Goal: Task Accomplishment & Management: Use online tool/utility

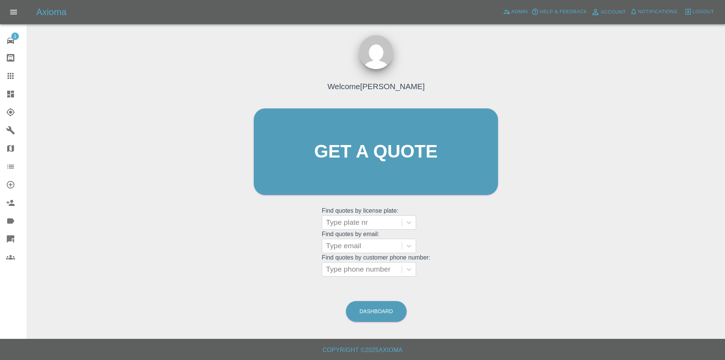
click at [11, 94] on icon at bounding box center [10, 94] width 9 height 9
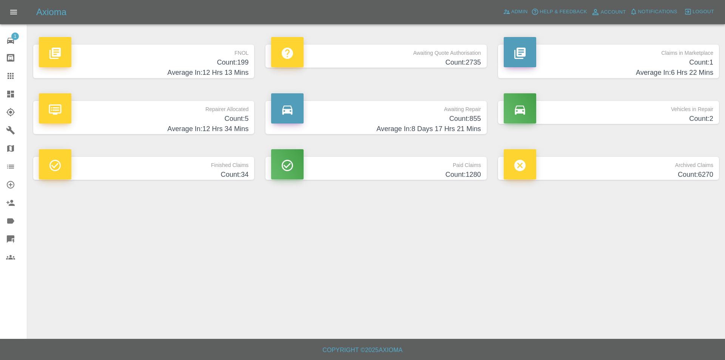
click at [235, 59] on h4 "Count: 199" at bounding box center [144, 62] width 210 height 10
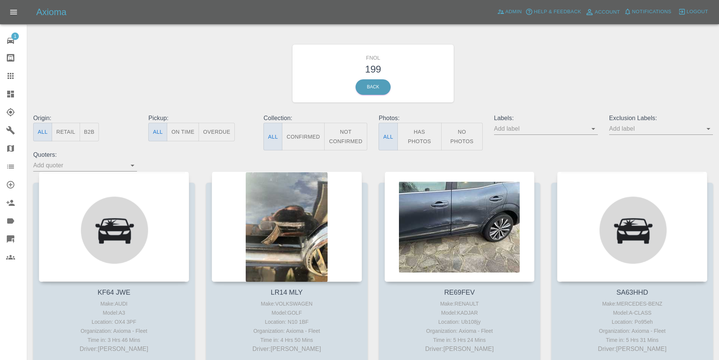
click at [422, 132] on button "Has Photos" at bounding box center [420, 137] width 45 height 28
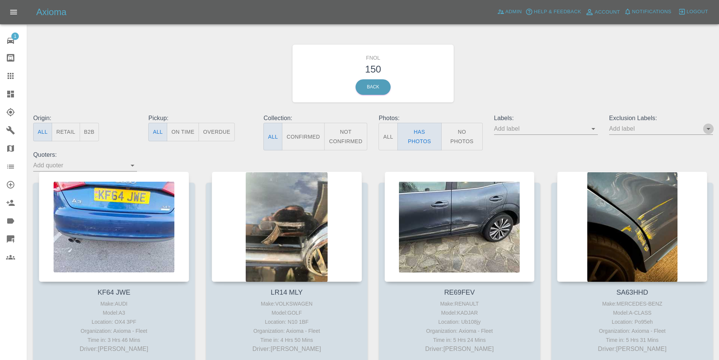
click at [707, 130] on icon "Open" at bounding box center [708, 128] width 9 height 9
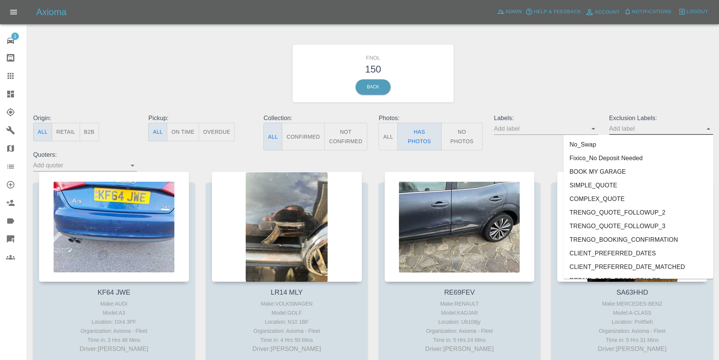
scroll to position [1602, 0]
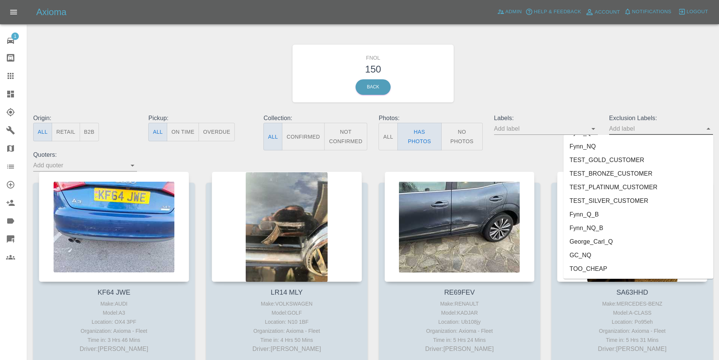
click at [599, 243] on li "George_Carl_Q" at bounding box center [639, 242] width 150 height 14
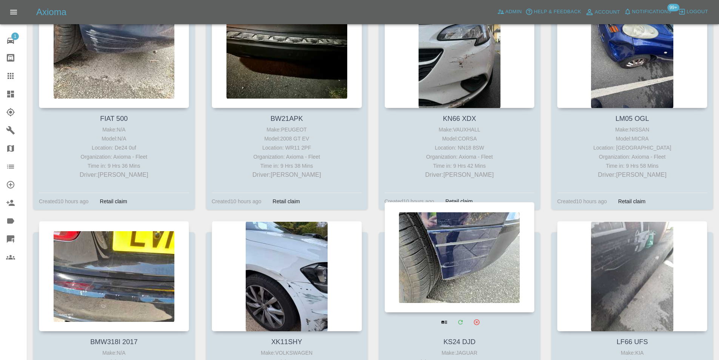
scroll to position [1775, 0]
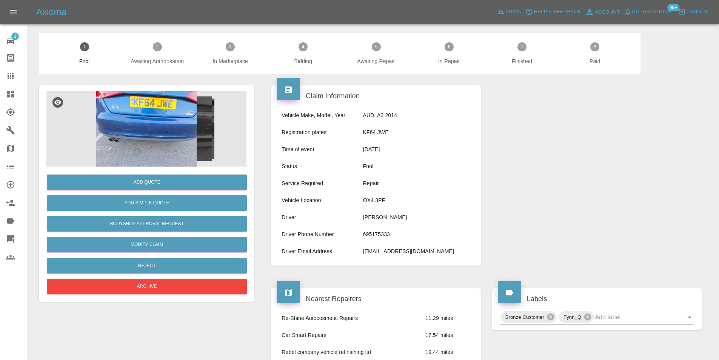
click at [143, 130] on img at bounding box center [146, 129] width 200 height 76
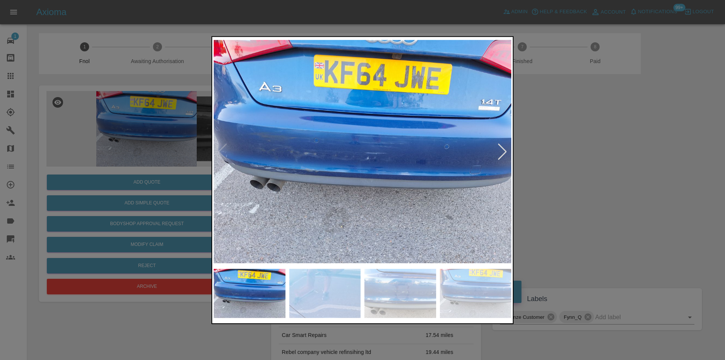
click at [503, 153] on div at bounding box center [502, 151] width 10 height 17
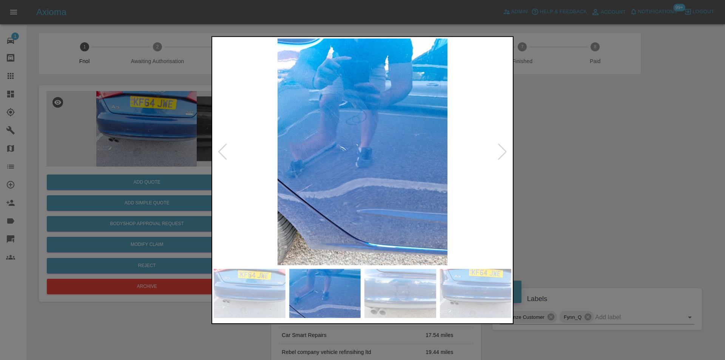
click at [503, 153] on div at bounding box center [502, 151] width 10 height 17
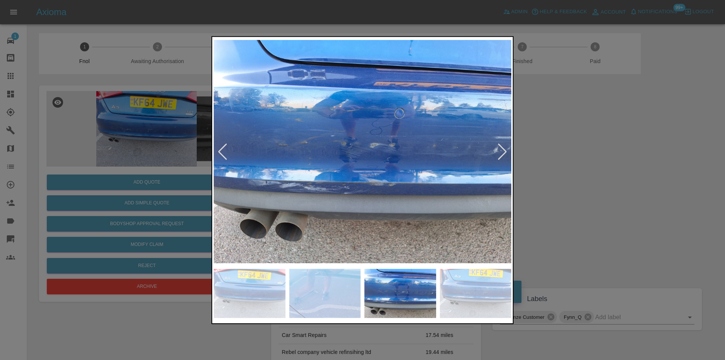
click at [503, 153] on div at bounding box center [502, 151] width 10 height 17
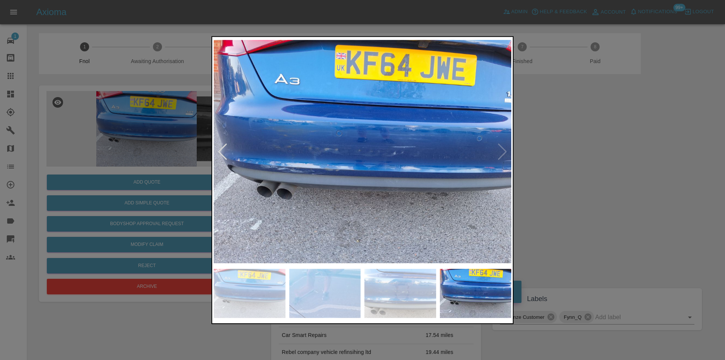
click at [503, 153] on img at bounding box center [363, 151] width 298 height 227
click at [222, 152] on div at bounding box center [223, 151] width 10 height 17
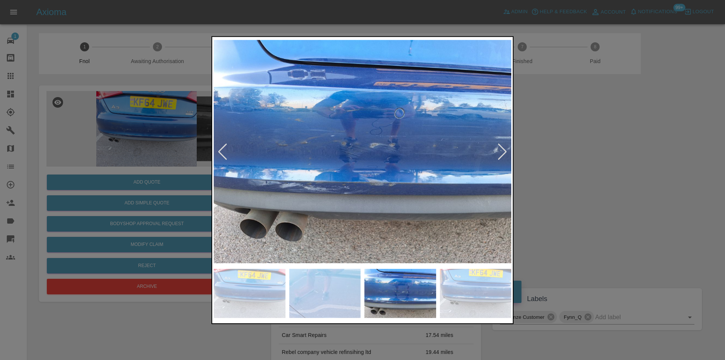
click at [222, 152] on div at bounding box center [223, 151] width 10 height 17
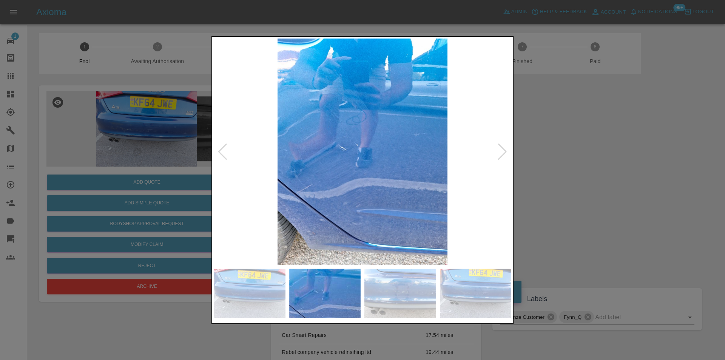
click at [221, 150] on div at bounding box center [223, 151] width 10 height 17
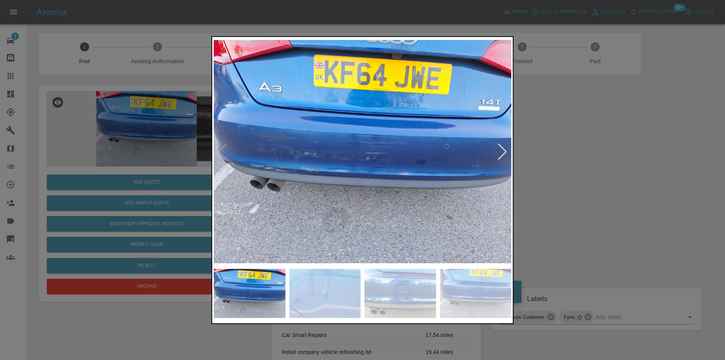
click at [221, 149] on img at bounding box center [363, 151] width 298 height 227
click at [503, 152] on div at bounding box center [502, 151] width 10 height 17
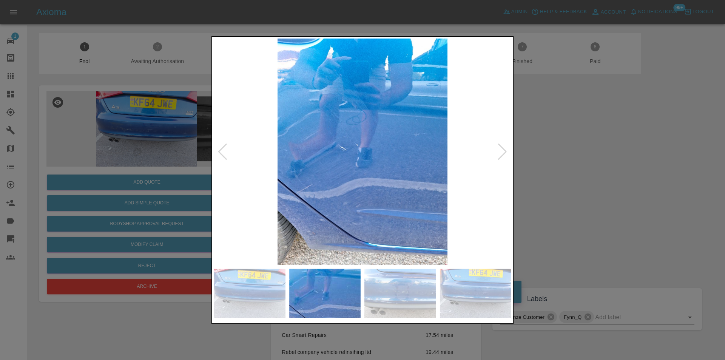
click at [503, 152] on div at bounding box center [502, 151] width 10 height 17
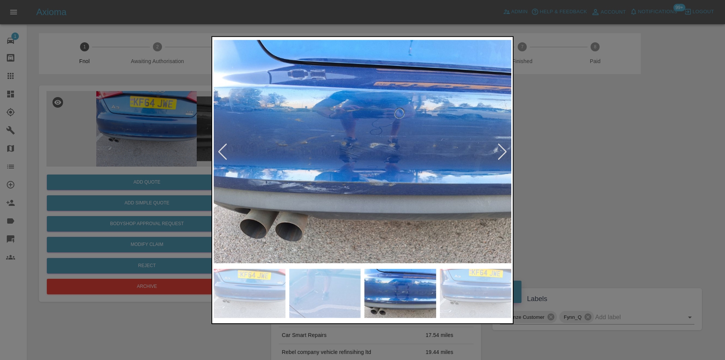
click at [503, 152] on div at bounding box center [502, 151] width 10 height 17
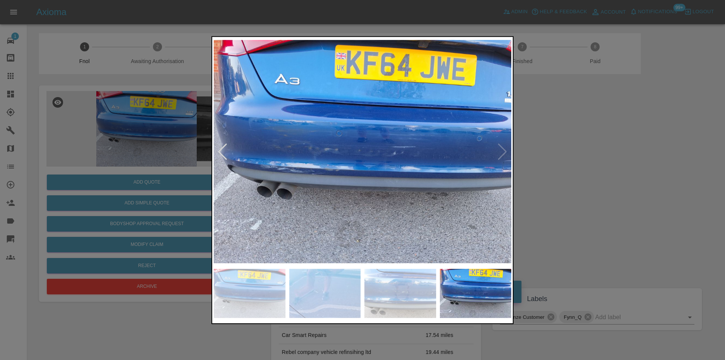
click at [503, 152] on img at bounding box center [363, 151] width 298 height 227
click at [581, 167] on div at bounding box center [362, 180] width 725 height 360
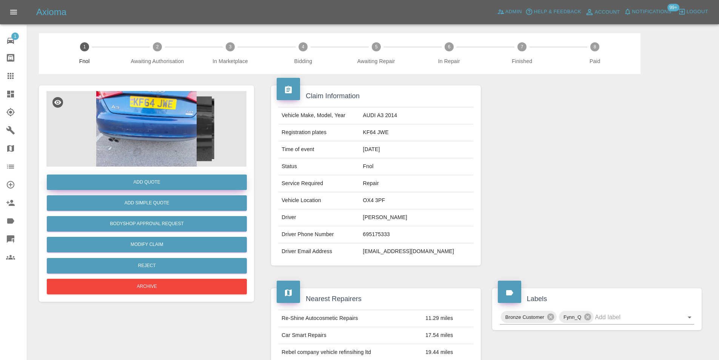
click at [157, 182] on button "Add Quote" at bounding box center [147, 181] width 200 height 15
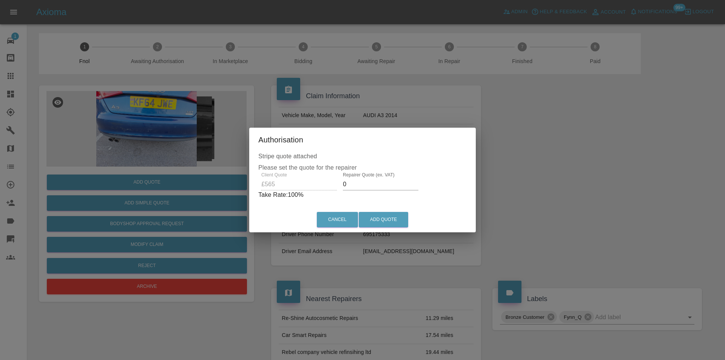
click at [377, 182] on input "0" at bounding box center [381, 184] width 76 height 12
type input "0350"
click at [387, 216] on button "Add Quote" at bounding box center [383, 219] width 49 height 15
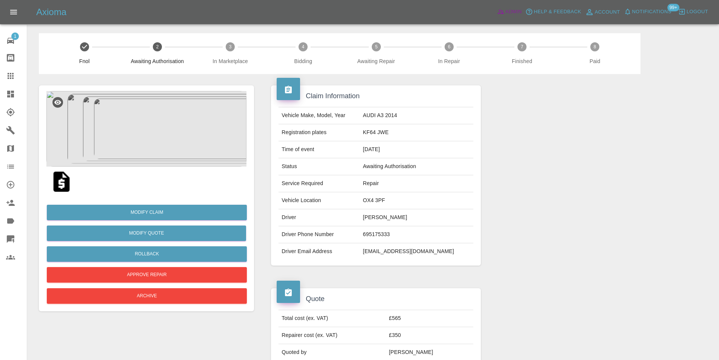
click at [511, 12] on span "Admin" at bounding box center [514, 12] width 17 height 9
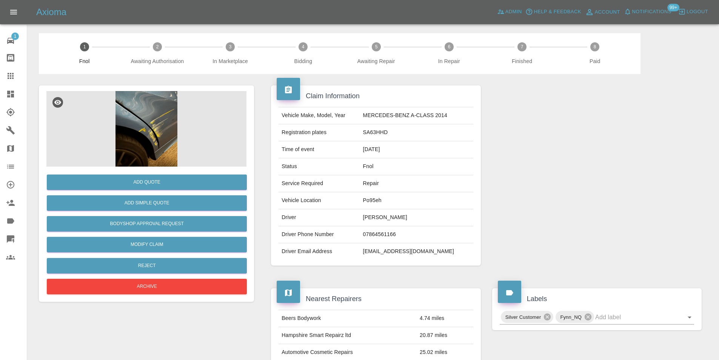
click at [139, 127] on img at bounding box center [146, 129] width 200 height 76
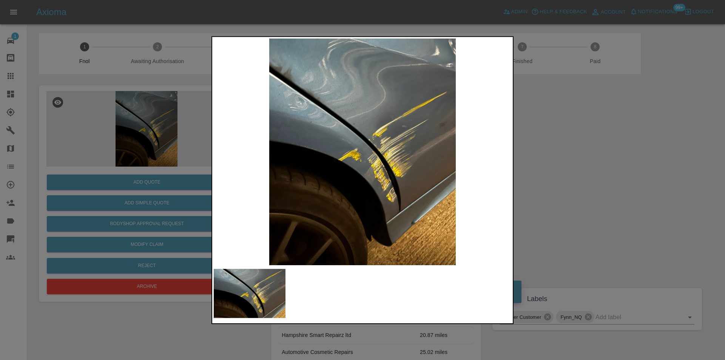
click at [551, 179] on div at bounding box center [362, 180] width 725 height 360
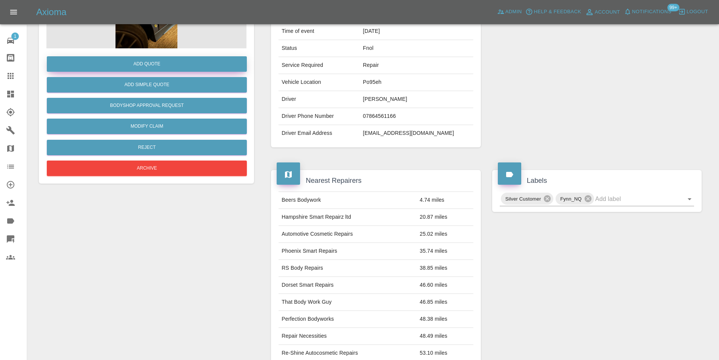
scroll to position [38, 0]
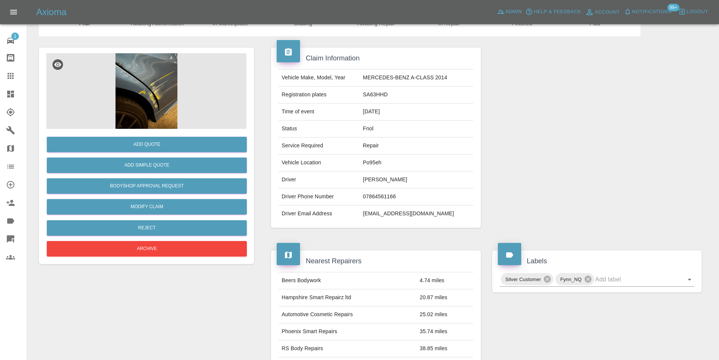
click at [163, 117] on img at bounding box center [146, 91] width 200 height 76
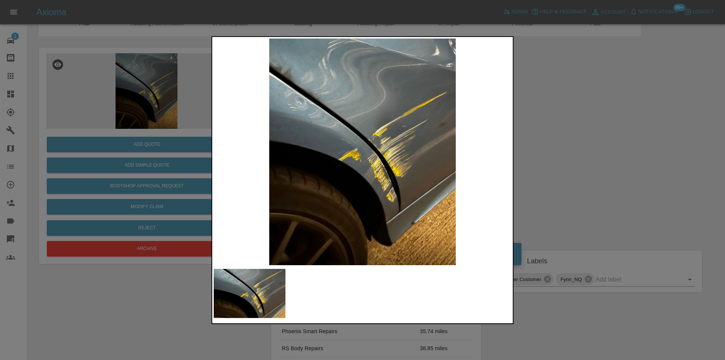
click at [581, 158] on div at bounding box center [362, 180] width 725 height 360
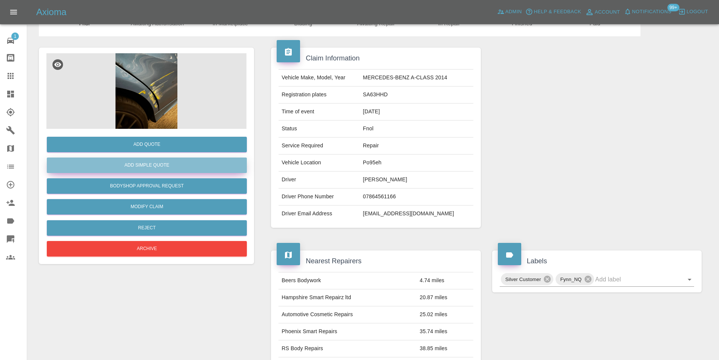
click at [178, 165] on button "Add Simple Quote" at bounding box center [147, 164] width 200 height 15
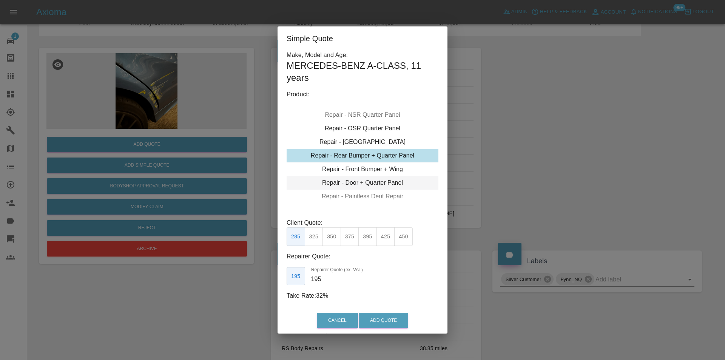
click at [387, 181] on div "Repair - Door + Quarter Panel" at bounding box center [363, 183] width 152 height 14
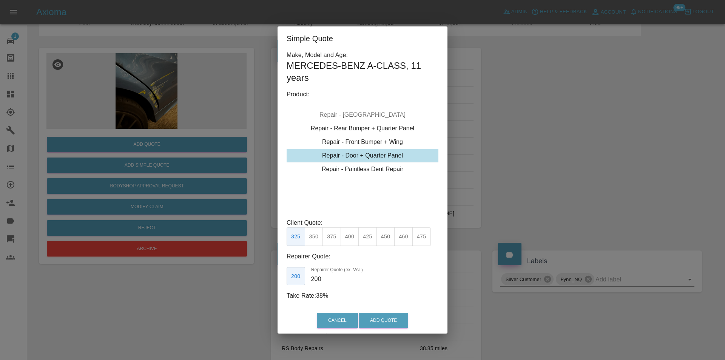
click at [387, 239] on button "450" at bounding box center [386, 236] width 19 height 19
type input "280"
click at [399, 323] on button "Add Quote" at bounding box center [383, 320] width 49 height 15
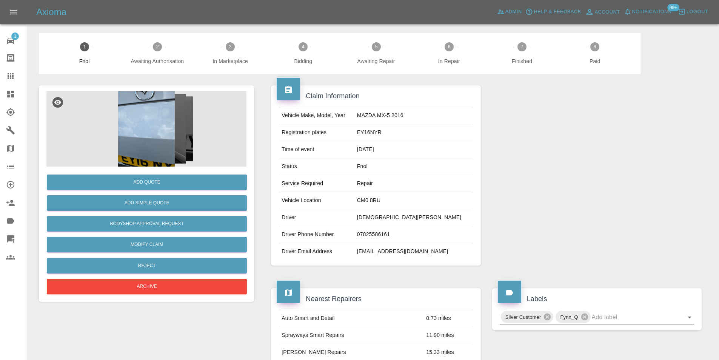
click at [157, 122] on img at bounding box center [146, 129] width 200 height 76
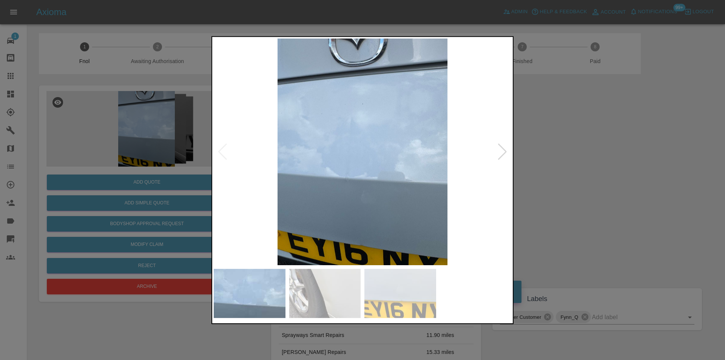
click at [505, 156] on div at bounding box center [502, 151] width 10 height 17
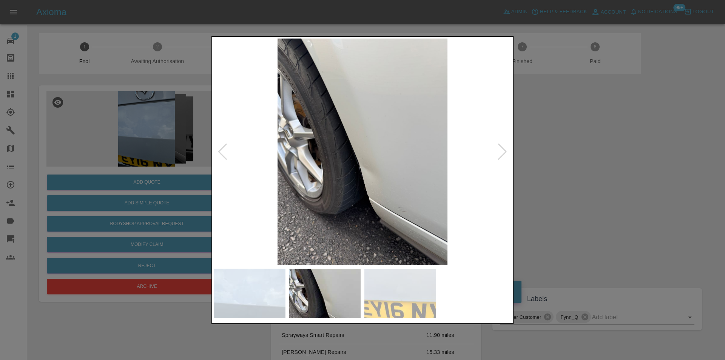
click at [505, 156] on div at bounding box center [502, 151] width 10 height 17
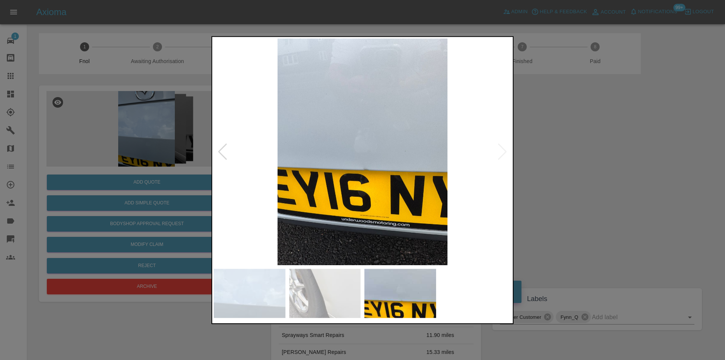
click at [504, 154] on img at bounding box center [363, 151] width 298 height 227
click at [582, 158] on div at bounding box center [362, 180] width 725 height 360
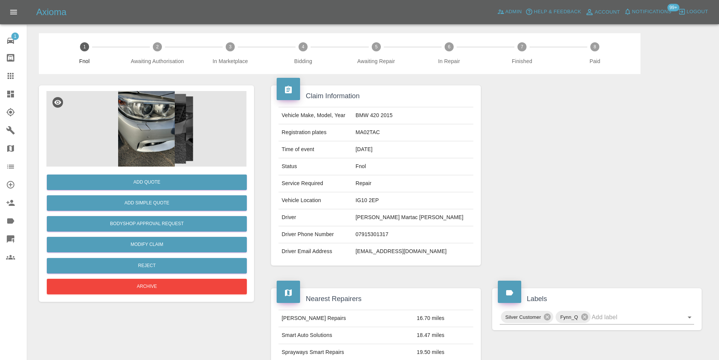
click at [140, 121] on img at bounding box center [146, 129] width 200 height 76
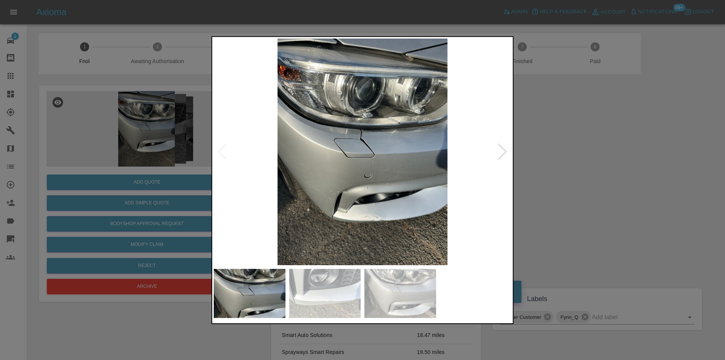
click at [362, 141] on img at bounding box center [363, 151] width 298 height 227
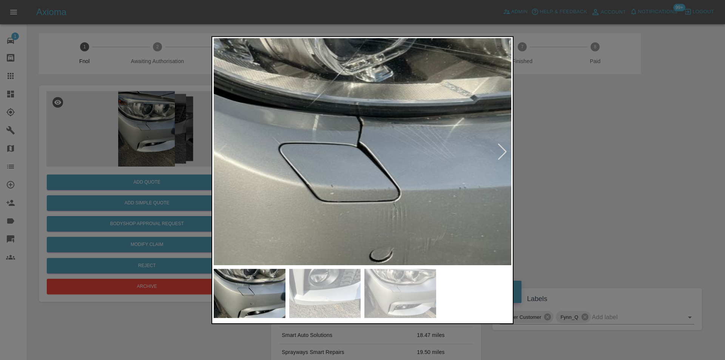
click at [362, 141] on img at bounding box center [363, 184] width 893 height 680
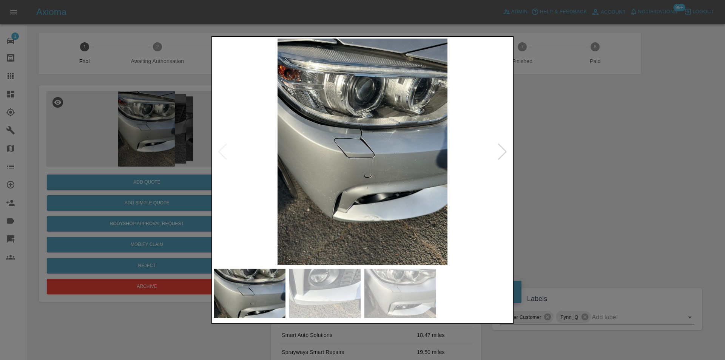
click at [505, 151] on div at bounding box center [502, 151] width 10 height 17
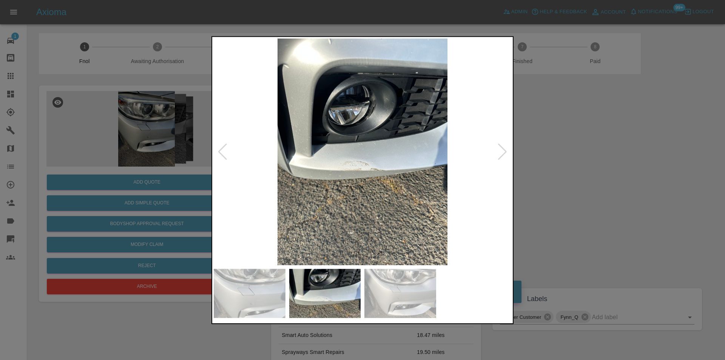
click at [505, 152] on div at bounding box center [502, 151] width 10 height 17
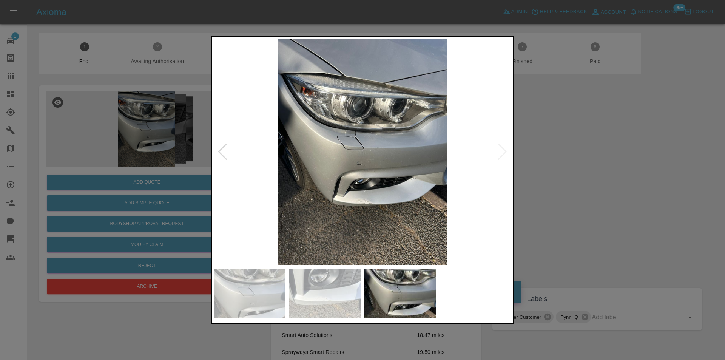
click at [505, 152] on img at bounding box center [363, 151] width 298 height 227
drag, startPoint x: 591, startPoint y: 166, endPoint x: 424, endPoint y: 225, distance: 177.5
click at [590, 167] on div at bounding box center [362, 180] width 725 height 360
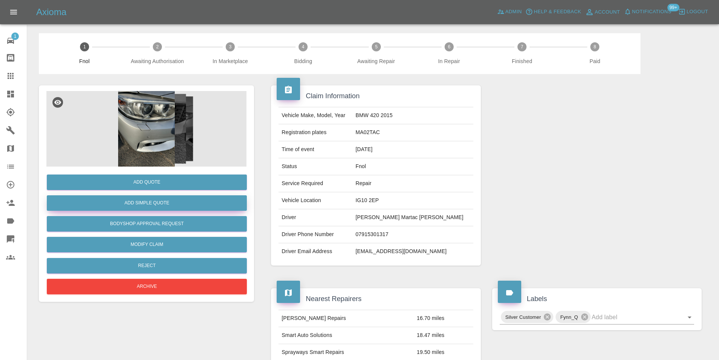
click at [156, 204] on button "Add Simple Quote" at bounding box center [147, 202] width 200 height 15
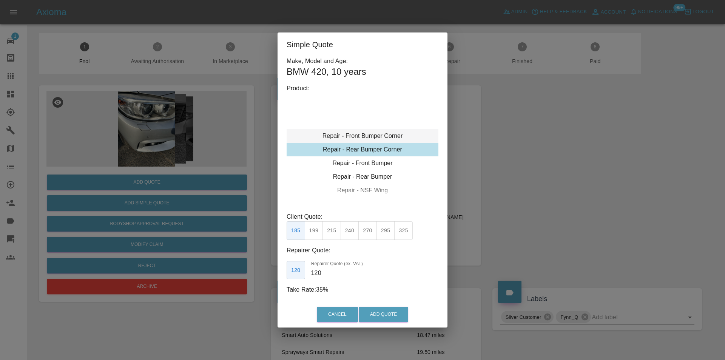
click at [380, 133] on div "Repair - Front Bumper Corner" at bounding box center [363, 136] width 152 height 14
click at [386, 137] on div "Repair - Front Bumper Corner" at bounding box center [363, 136] width 152 height 14
click at [387, 234] on button "295" at bounding box center [386, 230] width 19 height 19
type input "180"
click at [391, 313] on button "Add Quote" at bounding box center [383, 314] width 49 height 15
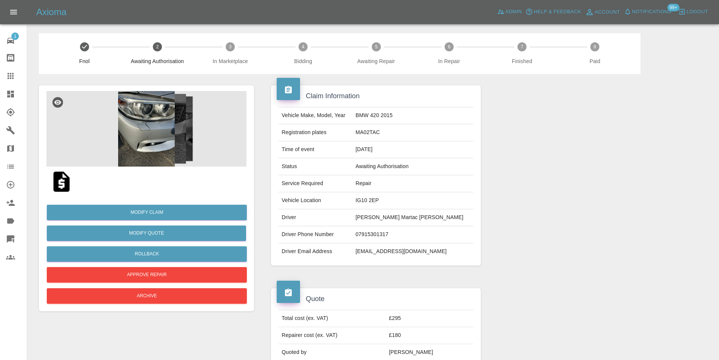
click at [149, 127] on img at bounding box center [146, 129] width 200 height 76
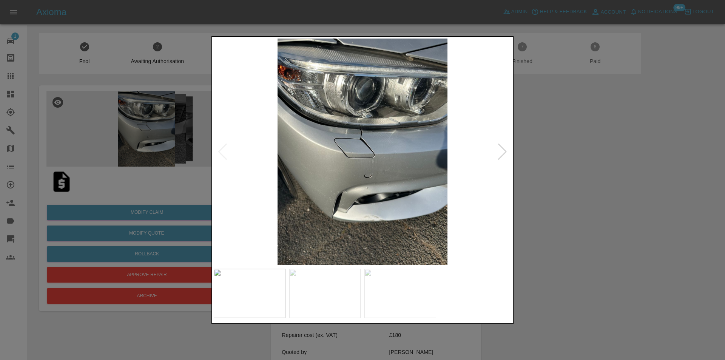
drag, startPoint x: 615, startPoint y: 172, endPoint x: 296, endPoint y: 69, distance: 335.4
click at [614, 171] on div at bounding box center [362, 180] width 725 height 360
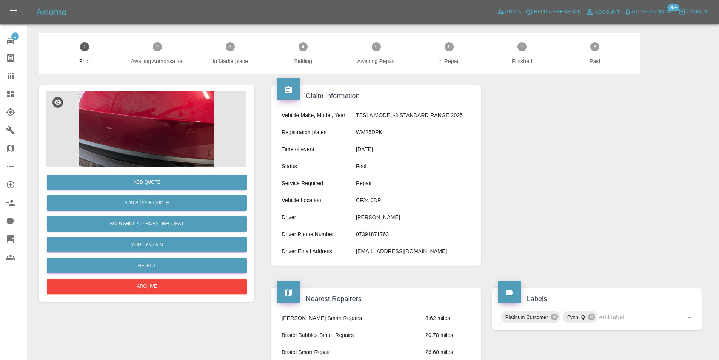
click at [162, 104] on img at bounding box center [146, 129] width 200 height 76
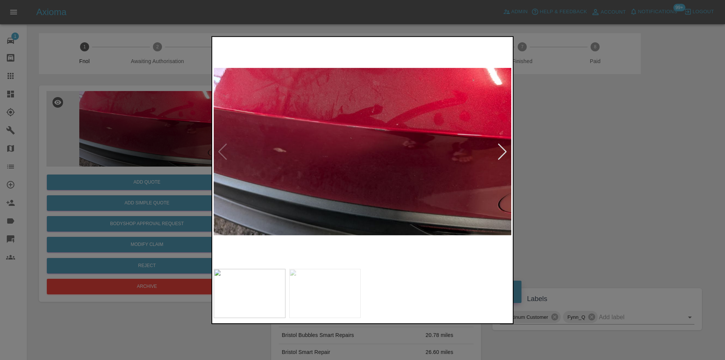
click at [499, 144] on div at bounding box center [502, 151] width 10 height 17
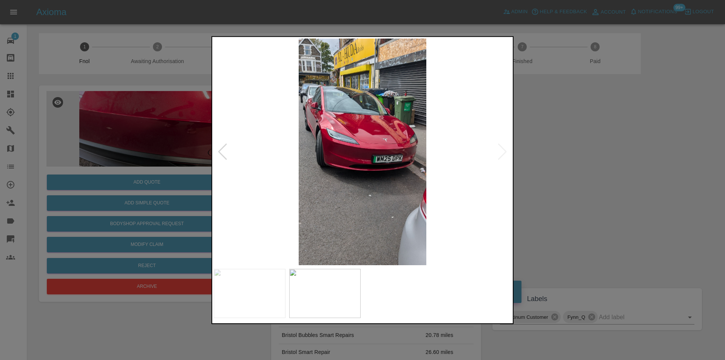
click at [502, 149] on img at bounding box center [363, 151] width 298 height 227
click at [590, 166] on div at bounding box center [362, 180] width 725 height 360
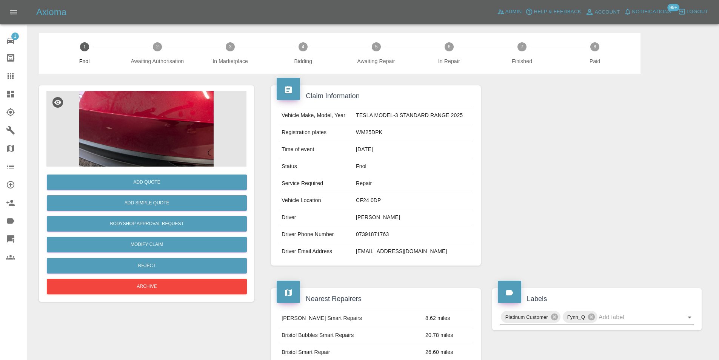
click at [152, 134] on img at bounding box center [146, 129] width 200 height 76
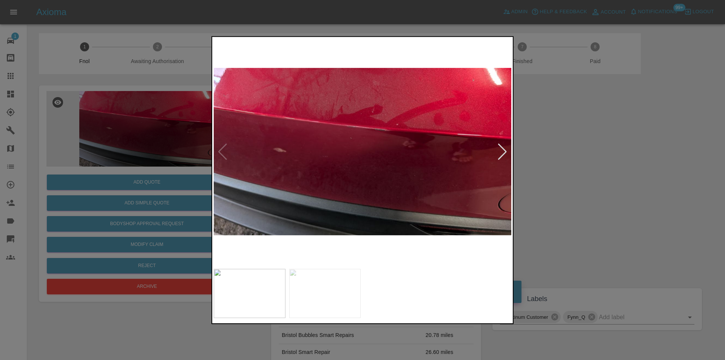
click at [499, 151] on div at bounding box center [502, 151] width 10 height 17
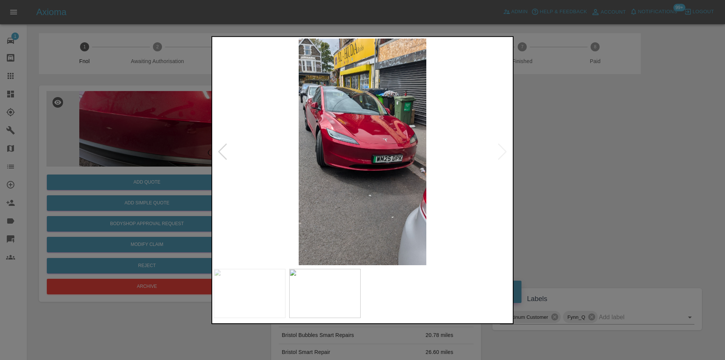
click at [582, 166] on div at bounding box center [362, 180] width 725 height 360
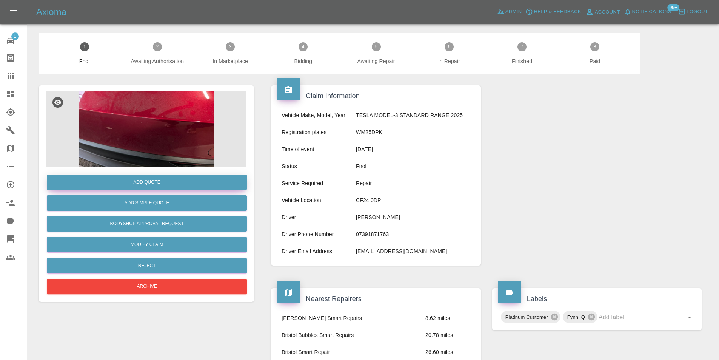
click at [141, 178] on button "Add Quote" at bounding box center [147, 181] width 200 height 15
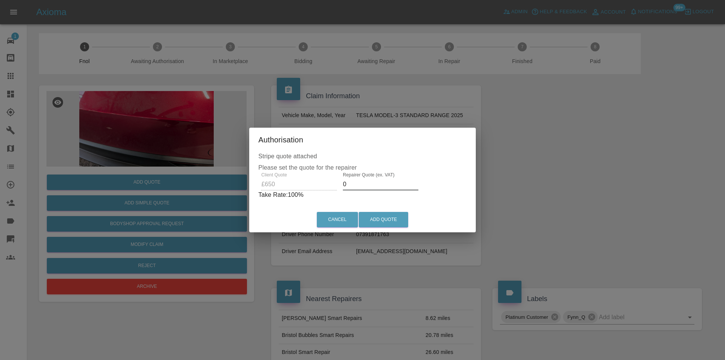
click at [365, 183] on input "0" at bounding box center [381, 184] width 76 height 12
type input "0400"
click at [379, 221] on button "Add Quote" at bounding box center [383, 219] width 49 height 15
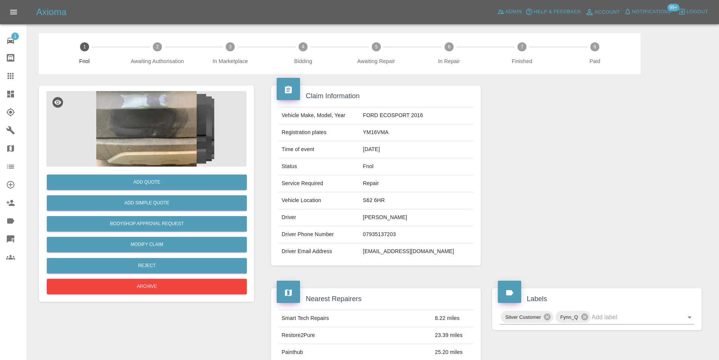
click at [153, 101] on img at bounding box center [146, 129] width 200 height 76
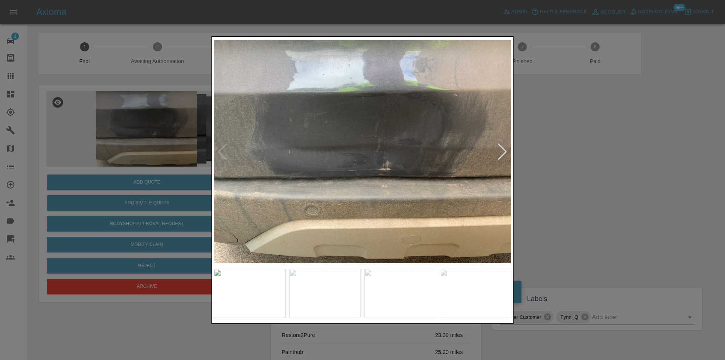
click at [562, 167] on div at bounding box center [362, 180] width 725 height 360
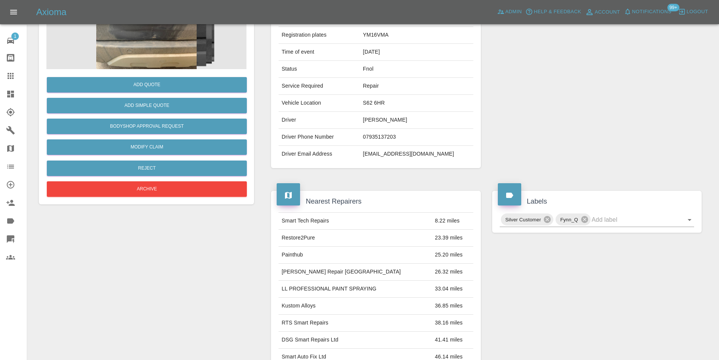
scroll to position [41, 0]
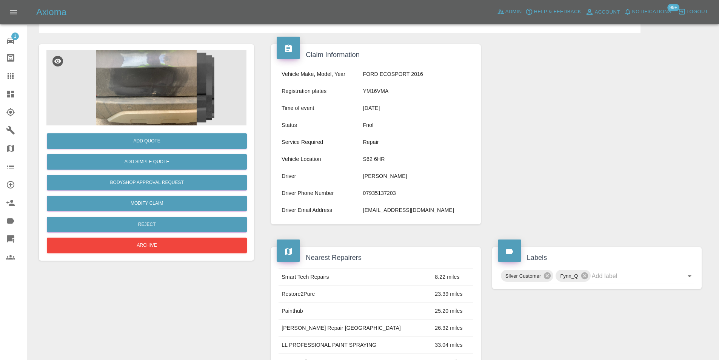
click at [126, 84] on img at bounding box center [146, 88] width 200 height 76
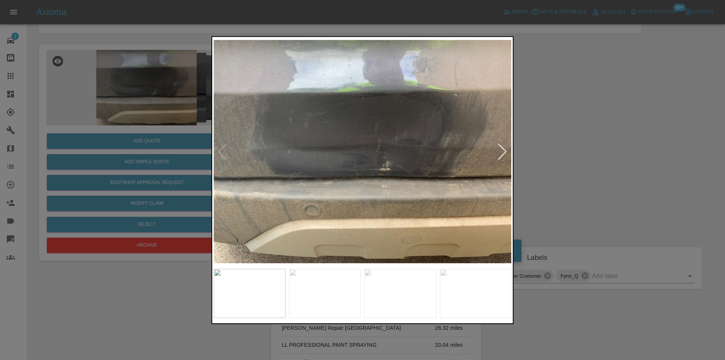
click at [502, 151] on div at bounding box center [502, 151] width 10 height 17
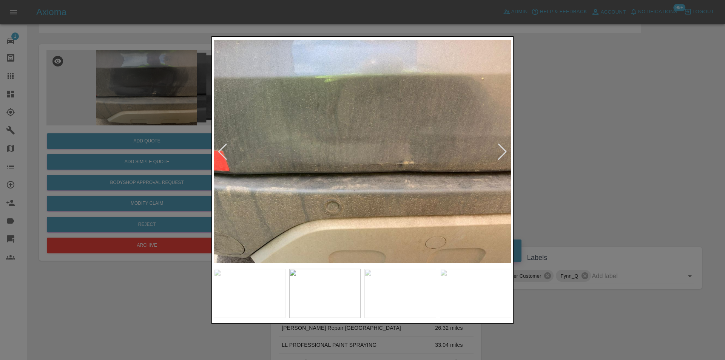
click at [502, 151] on div at bounding box center [502, 151] width 10 height 17
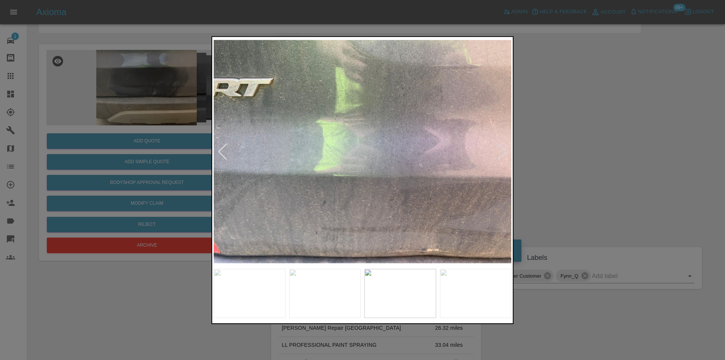
click at [590, 162] on div at bounding box center [362, 180] width 725 height 360
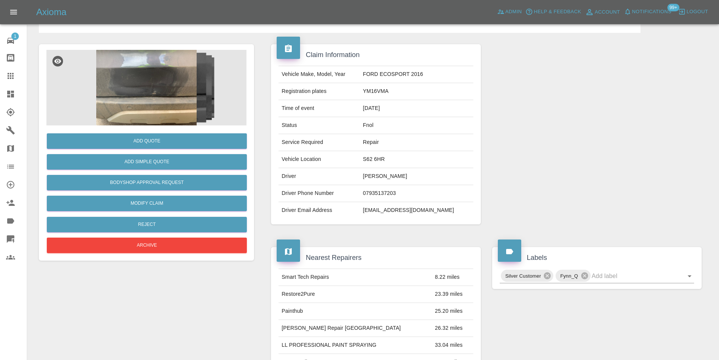
click at [166, 85] on img at bounding box center [146, 88] width 200 height 76
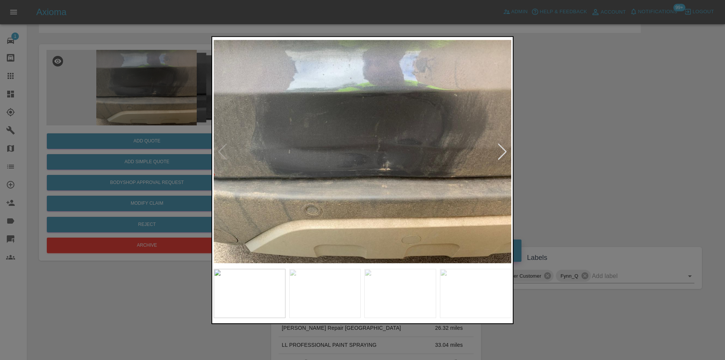
click at [500, 151] on div at bounding box center [502, 151] width 10 height 17
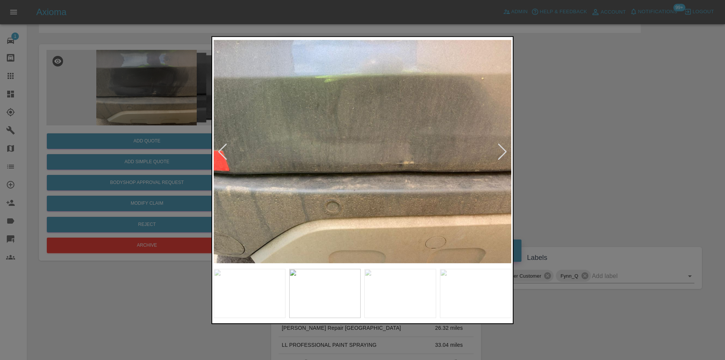
click at [506, 153] on div at bounding box center [502, 151] width 10 height 17
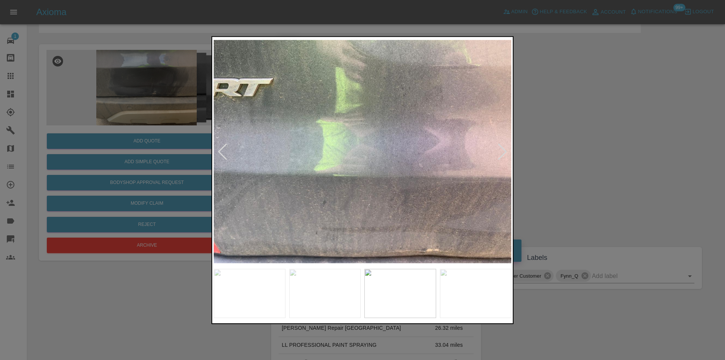
click at [505, 151] on div at bounding box center [502, 151] width 10 height 17
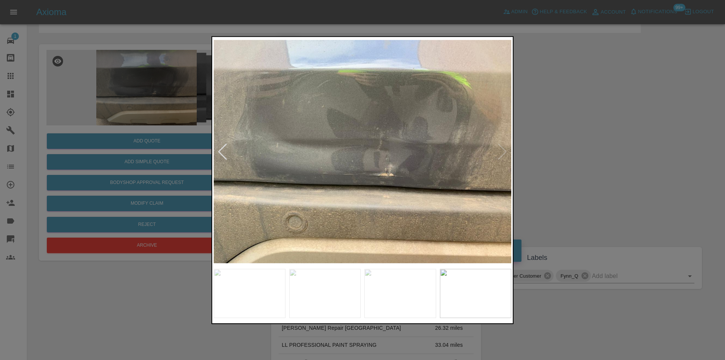
click at [505, 151] on img at bounding box center [363, 151] width 298 height 227
drag, startPoint x: 559, startPoint y: 151, endPoint x: 534, endPoint y: 149, distance: 25.0
click at [554, 151] on div at bounding box center [362, 180] width 725 height 360
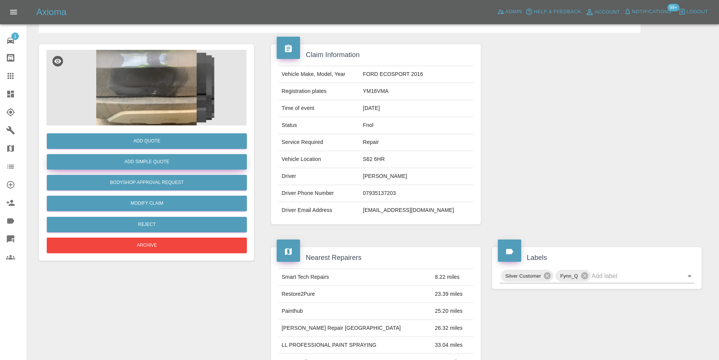
click at [178, 162] on button "Add Simple Quote" at bounding box center [147, 161] width 200 height 15
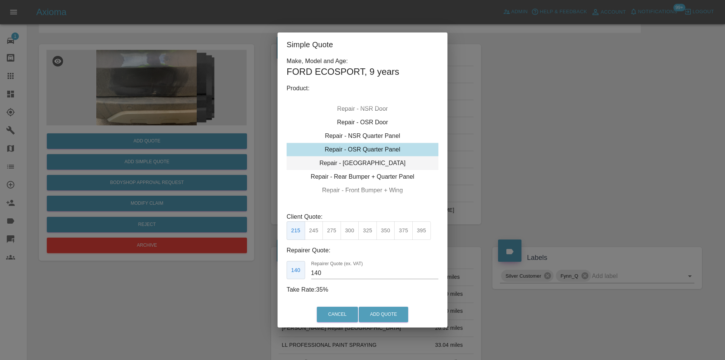
click at [386, 163] on div "Repair - [GEOGRAPHIC_DATA]" at bounding box center [363, 163] width 152 height 14
click at [388, 231] on button "350" at bounding box center [386, 230] width 19 height 19
type input "230"
click at [389, 313] on button "Add Quote" at bounding box center [383, 314] width 49 height 15
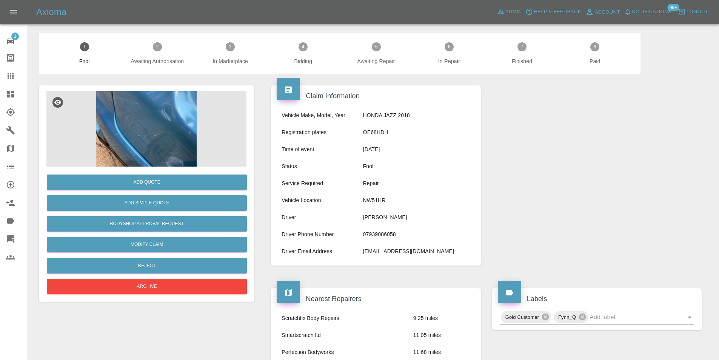
click at [164, 115] on img at bounding box center [146, 129] width 200 height 76
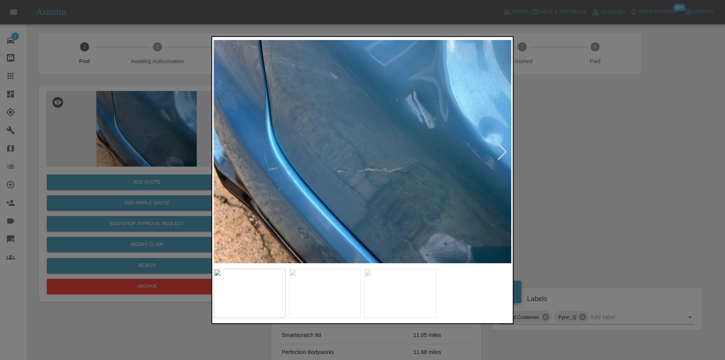
click at [505, 146] on div at bounding box center [502, 151] width 10 height 17
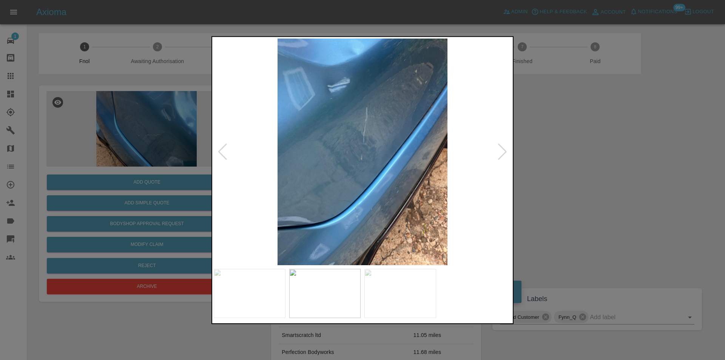
click at [504, 150] on div at bounding box center [502, 151] width 10 height 17
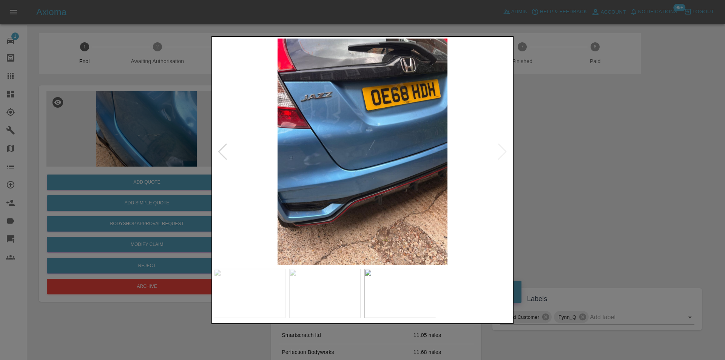
click at [504, 150] on img at bounding box center [363, 151] width 298 height 227
click at [581, 153] on div at bounding box center [362, 180] width 725 height 360
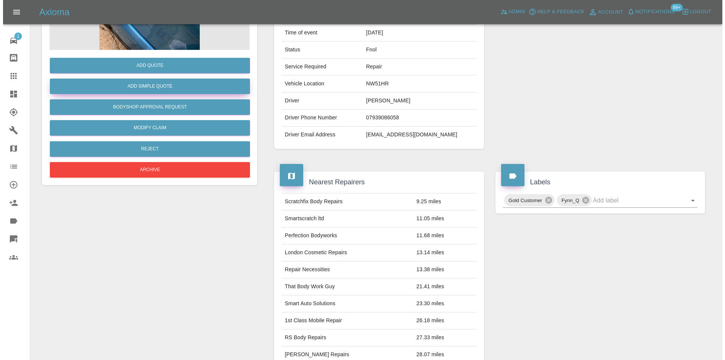
scroll to position [41, 0]
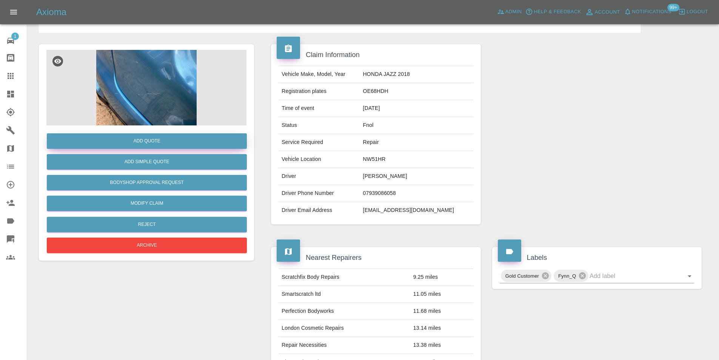
click at [142, 141] on button "Add Quote" at bounding box center [147, 140] width 200 height 15
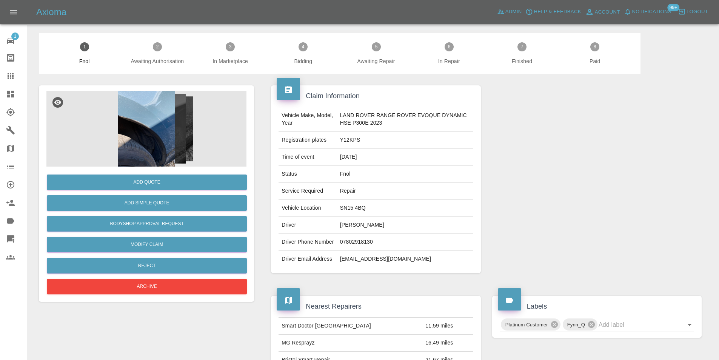
click at [148, 110] on img at bounding box center [146, 129] width 200 height 76
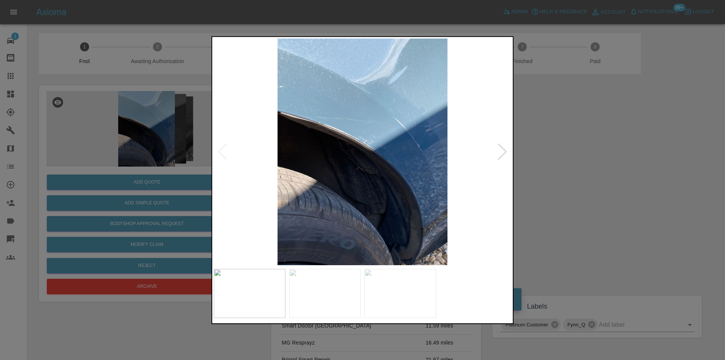
click at [503, 154] on div at bounding box center [502, 151] width 10 height 17
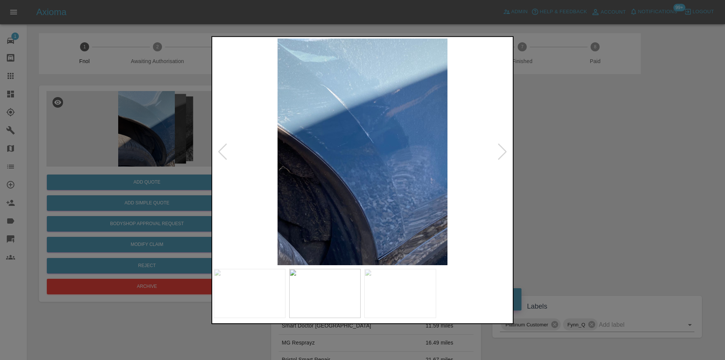
click at [503, 154] on div at bounding box center [502, 151] width 10 height 17
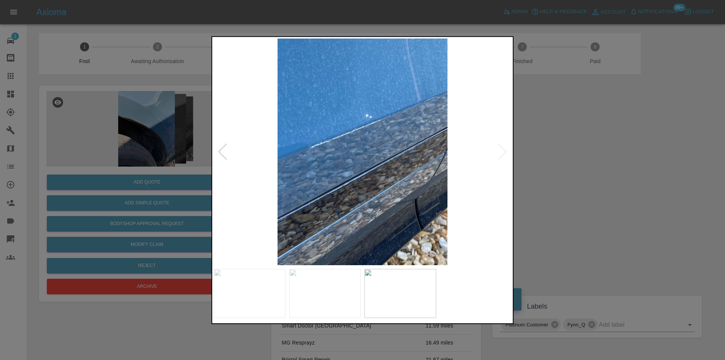
click at [503, 154] on img at bounding box center [363, 151] width 298 height 227
drag, startPoint x: 594, startPoint y: 172, endPoint x: 394, endPoint y: 205, distance: 203.7
click at [590, 172] on div at bounding box center [362, 180] width 725 height 360
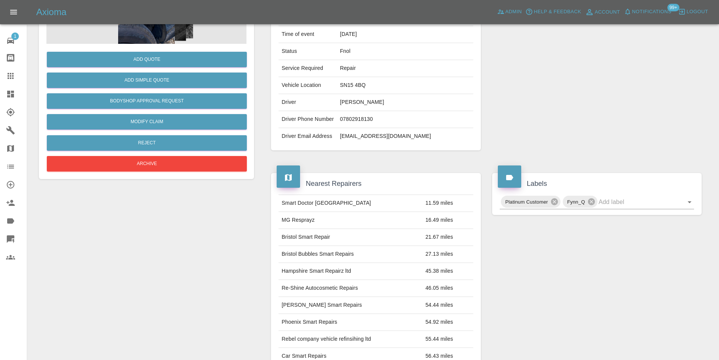
scroll to position [38, 0]
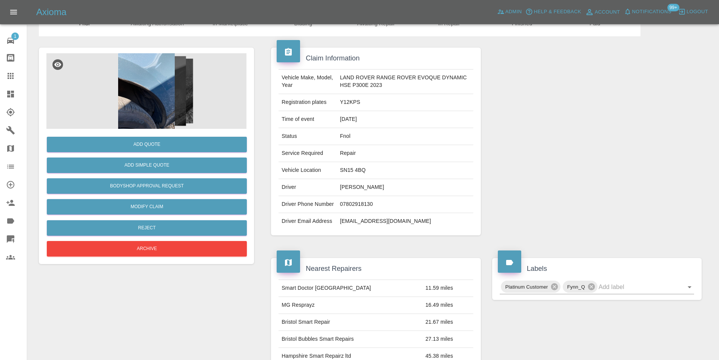
click at [145, 90] on img at bounding box center [146, 91] width 200 height 76
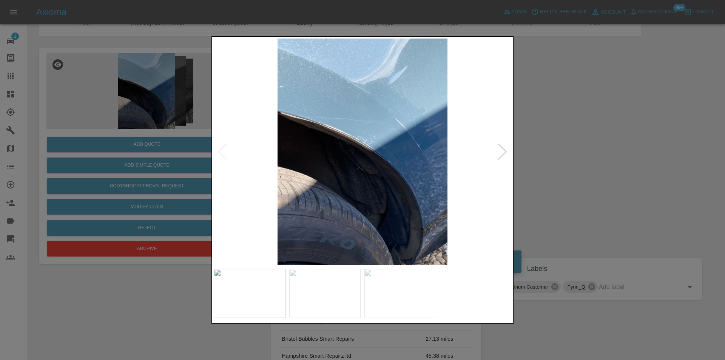
click at [501, 153] on div at bounding box center [502, 151] width 10 height 17
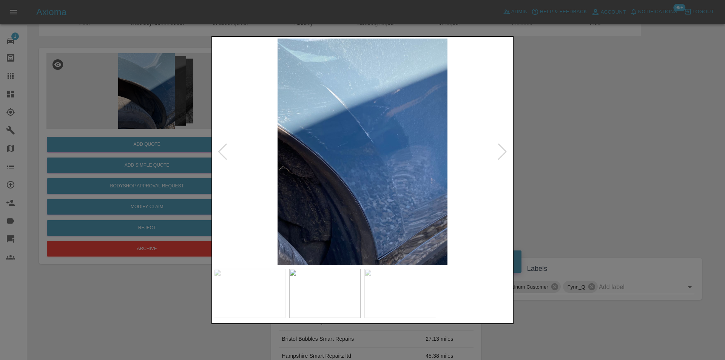
click at [501, 153] on div at bounding box center [502, 151] width 10 height 17
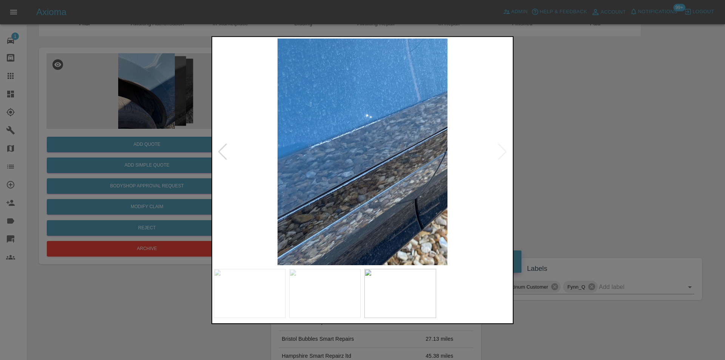
click at [604, 161] on div at bounding box center [362, 180] width 725 height 360
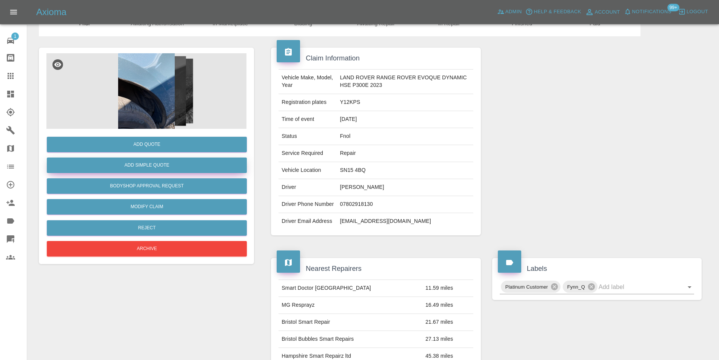
click at [176, 170] on button "Add Simple Quote" at bounding box center [147, 164] width 200 height 15
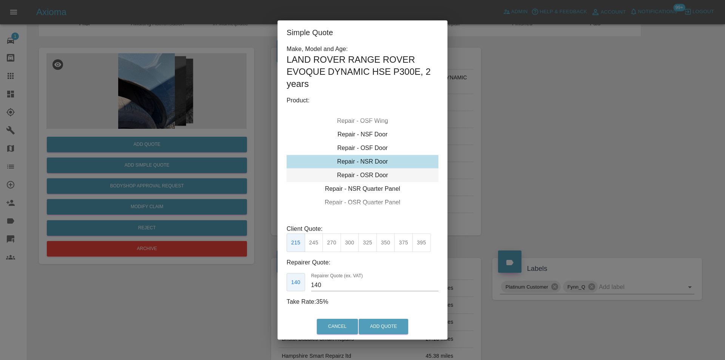
click at [375, 175] on div "Repair - OSR Door" at bounding box center [363, 175] width 152 height 14
drag, startPoint x: 317, startPoint y: 241, endPoint x: 350, endPoint y: 269, distance: 42.7
click at [317, 242] on button "245" at bounding box center [314, 242] width 19 height 19
type input "160"
click at [382, 332] on button "Add Quote" at bounding box center [383, 326] width 49 height 15
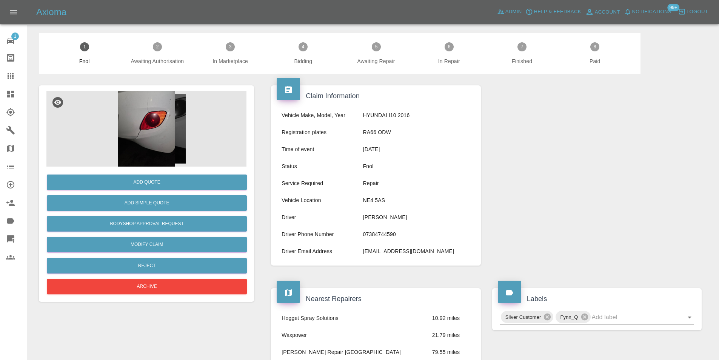
click at [140, 107] on img at bounding box center [146, 129] width 200 height 76
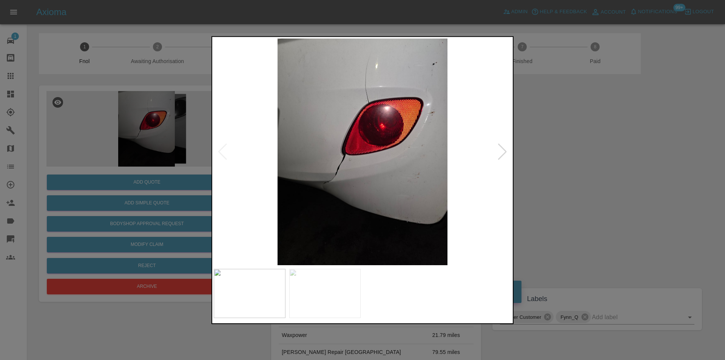
click at [507, 154] on div at bounding box center [502, 151] width 10 height 17
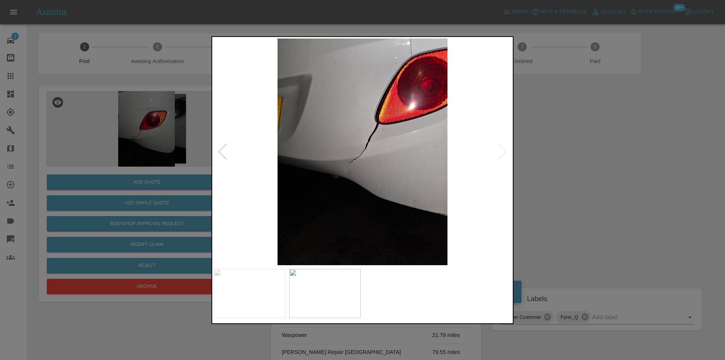
click at [508, 156] on img at bounding box center [363, 151] width 298 height 227
click at [507, 153] on img at bounding box center [363, 151] width 298 height 227
drag, startPoint x: 576, startPoint y: 165, endPoint x: 540, endPoint y: 156, distance: 37.4
click at [576, 165] on div at bounding box center [362, 180] width 725 height 360
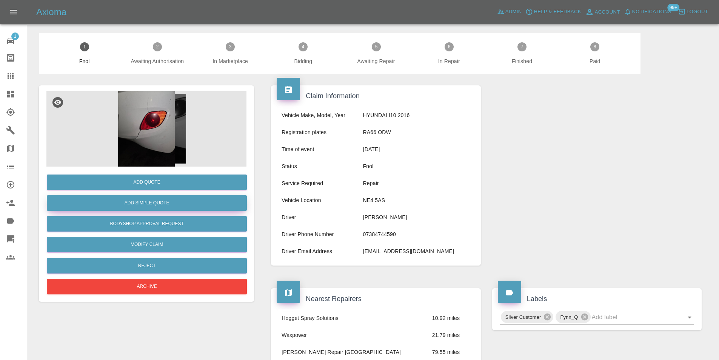
click at [154, 202] on button "Add Simple Quote" at bounding box center [147, 202] width 200 height 15
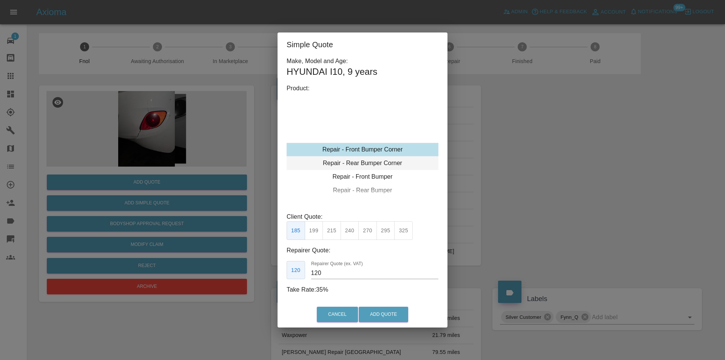
click at [389, 163] on div "Repair - Rear Bumper Corner" at bounding box center [363, 163] width 152 height 14
click at [405, 230] on button "325" at bounding box center [403, 230] width 19 height 19
type input "200"
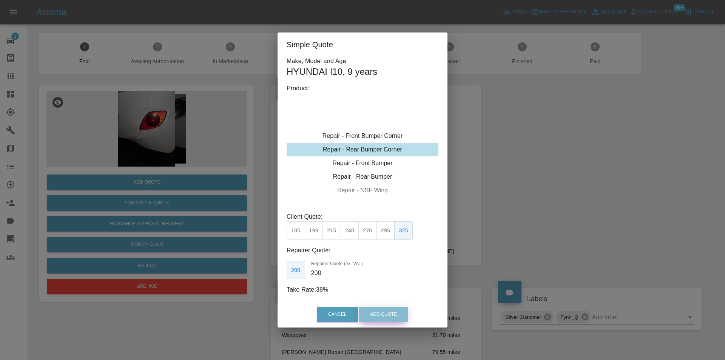
click at [395, 316] on button "Add Quote" at bounding box center [383, 314] width 49 height 15
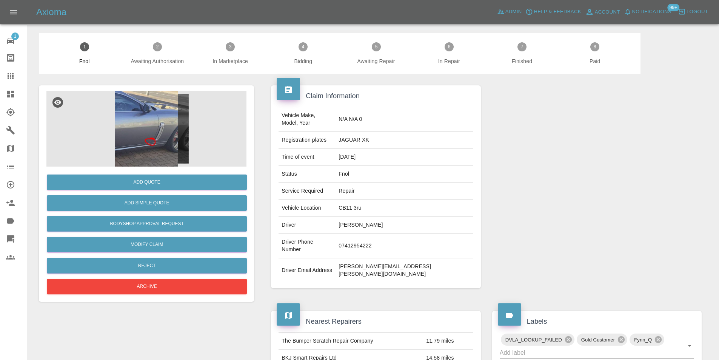
click at [134, 108] on img at bounding box center [146, 129] width 200 height 76
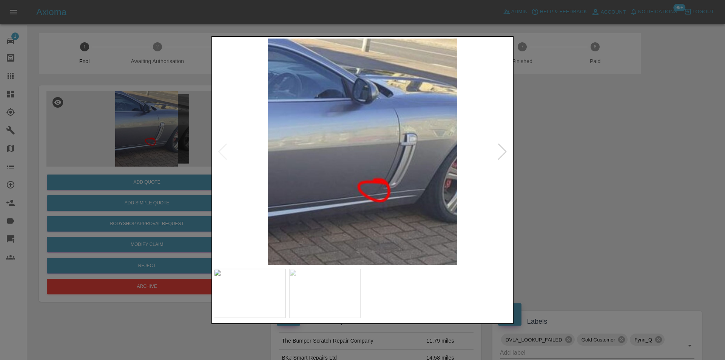
click at [506, 152] on div at bounding box center [502, 151] width 10 height 17
click at [503, 152] on img at bounding box center [363, 151] width 298 height 227
click at [595, 167] on div at bounding box center [362, 180] width 725 height 360
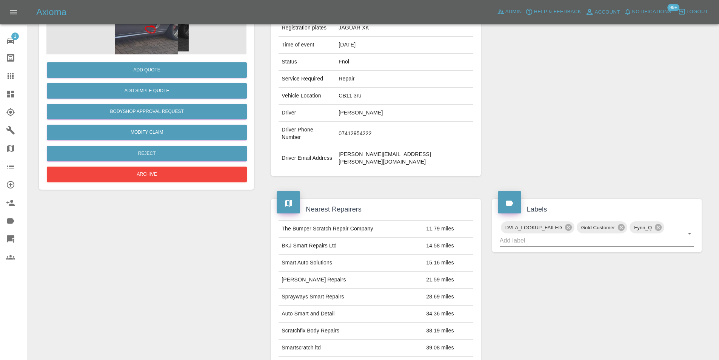
scroll to position [41, 0]
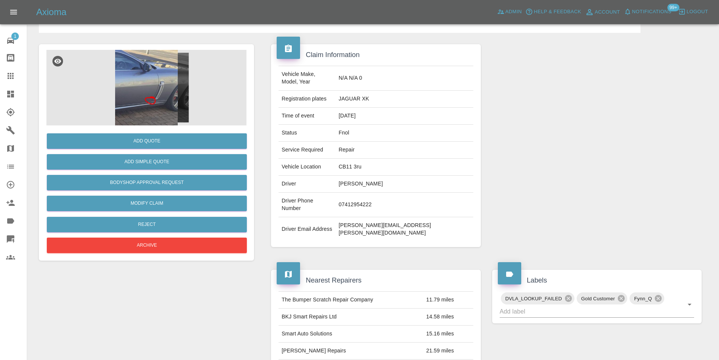
click at [142, 88] on img at bounding box center [146, 88] width 200 height 76
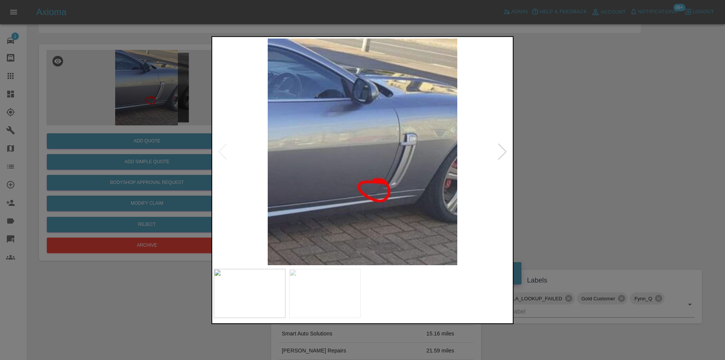
click at [504, 153] on div at bounding box center [502, 151] width 10 height 17
click at [504, 153] on img at bounding box center [363, 151] width 298 height 227
drag, startPoint x: 579, startPoint y: 155, endPoint x: 571, endPoint y: 154, distance: 7.6
click at [576, 154] on div at bounding box center [362, 180] width 725 height 360
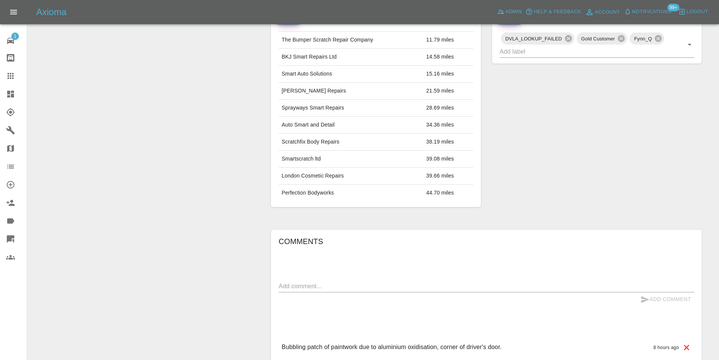
scroll to position [230, 0]
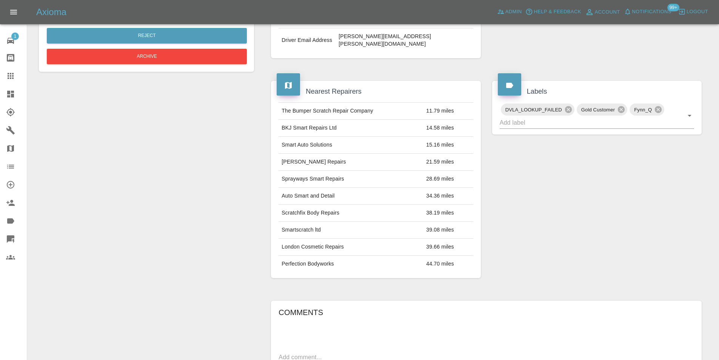
click at [695, 102] on div "DVLA_LOOKUP_FAILED Gold Customer Fynn_Q" at bounding box center [597, 115] width 206 height 26
click at [692, 111] on icon "Open" at bounding box center [689, 115] width 9 height 9
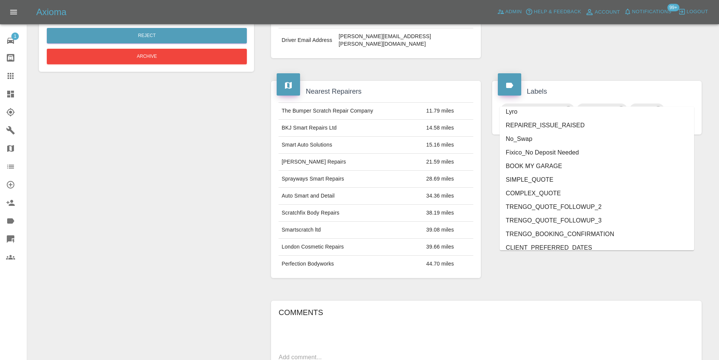
scroll to position [1562, 0]
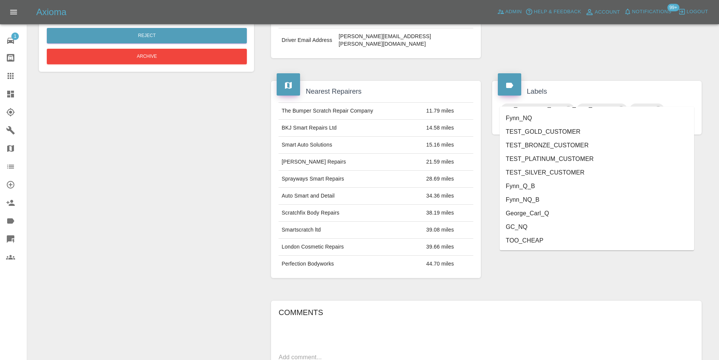
click at [526, 213] on li "George_Carl_Q" at bounding box center [597, 214] width 195 height 14
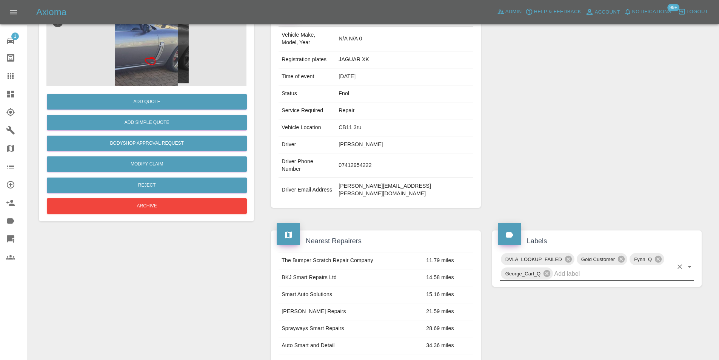
scroll to position [0, 0]
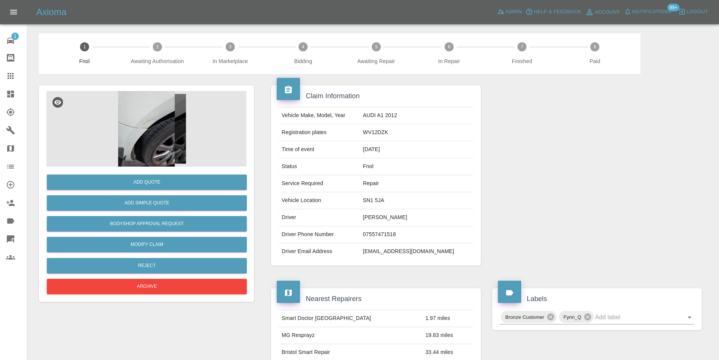
click at [141, 113] on img at bounding box center [146, 129] width 200 height 76
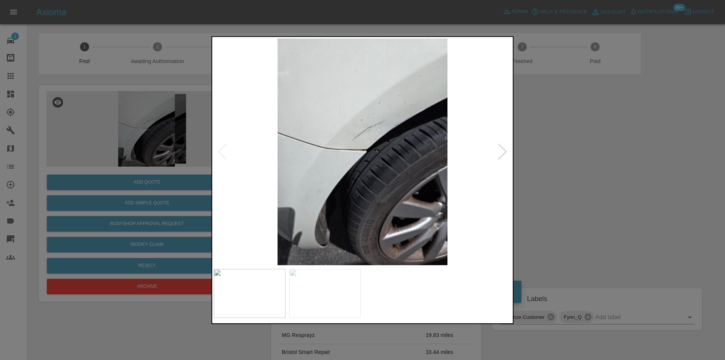
click at [504, 153] on div at bounding box center [502, 151] width 10 height 17
click at [546, 163] on div at bounding box center [362, 180] width 725 height 360
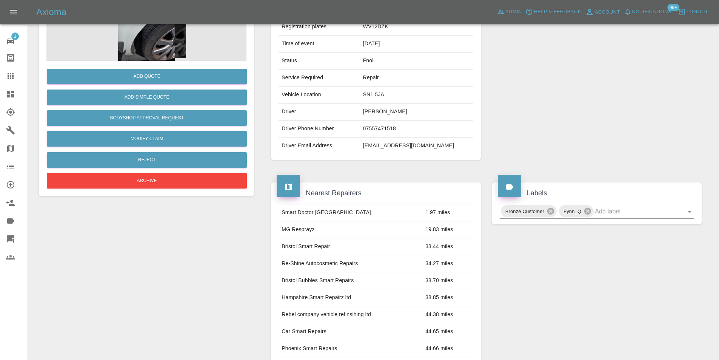
scroll to position [3, 0]
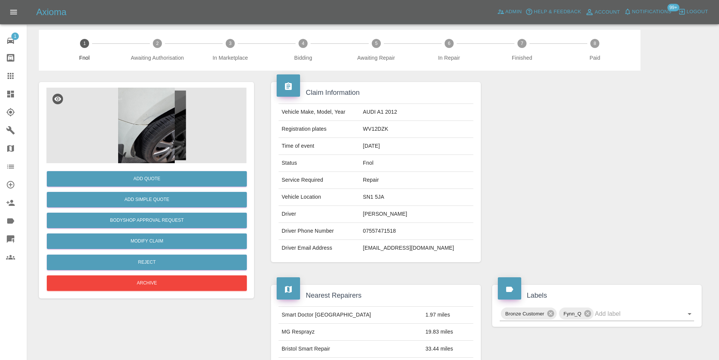
click at [154, 114] on img at bounding box center [146, 126] width 200 height 76
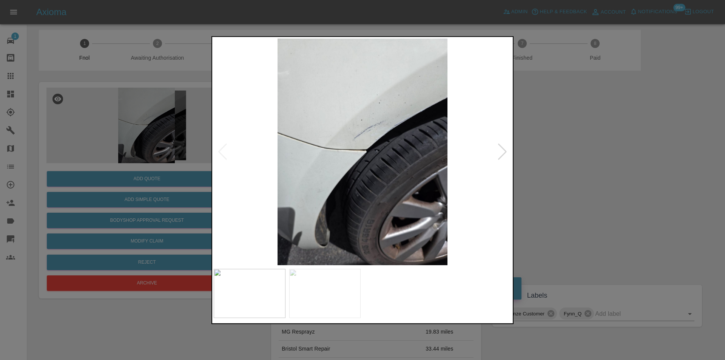
click at [504, 155] on div at bounding box center [502, 151] width 10 height 17
click at [331, 140] on img at bounding box center [363, 151] width 298 height 227
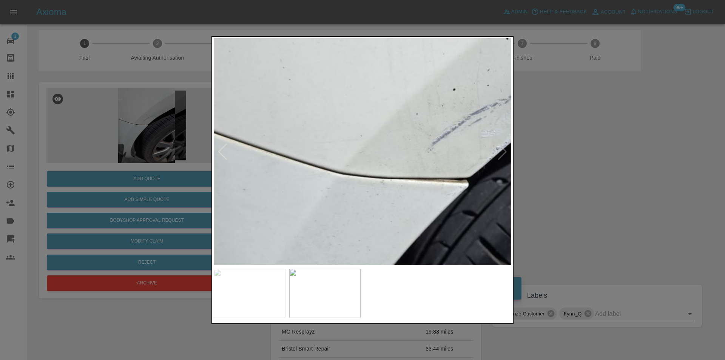
click at [331, 140] on img at bounding box center [456, 185] width 893 height 680
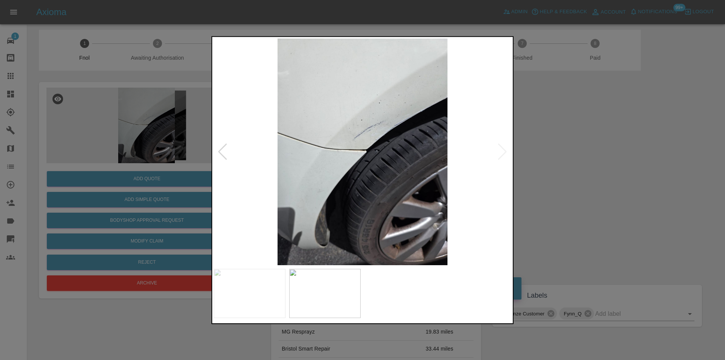
click at [584, 152] on div at bounding box center [362, 180] width 725 height 360
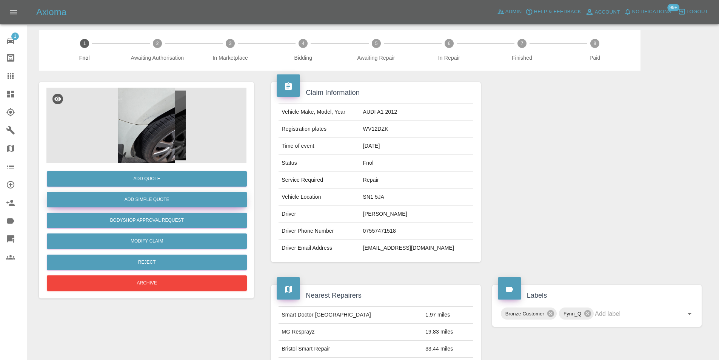
click at [157, 199] on button "Add Simple Quote" at bounding box center [147, 199] width 200 height 15
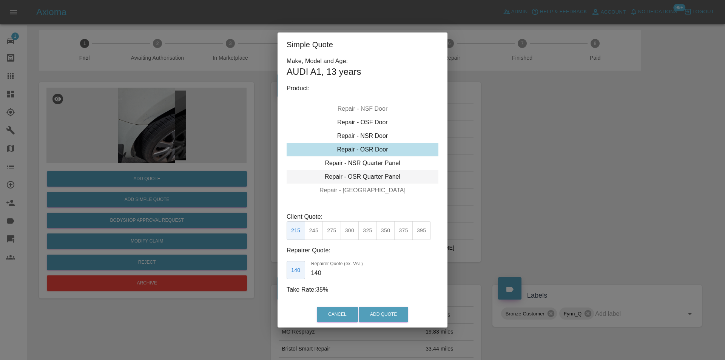
click at [378, 177] on div "Repair - OSR Quarter Panel" at bounding box center [363, 177] width 152 height 14
click at [337, 231] on button "275" at bounding box center [332, 230] width 19 height 19
type input "180"
click at [378, 309] on button "Add Quote" at bounding box center [383, 314] width 49 height 15
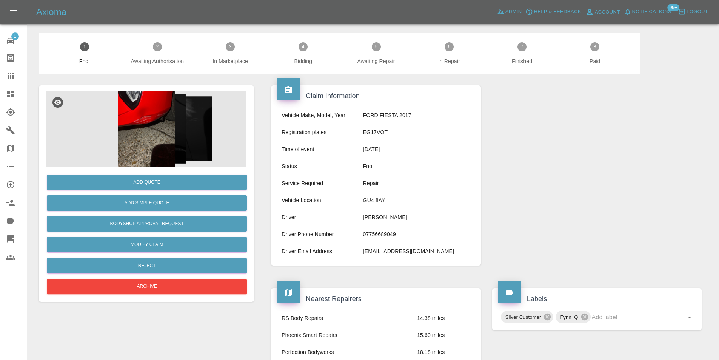
click at [163, 133] on img at bounding box center [146, 129] width 200 height 76
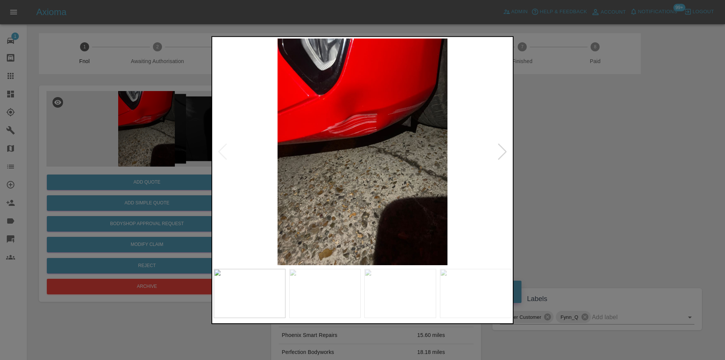
click at [504, 153] on div at bounding box center [502, 151] width 10 height 17
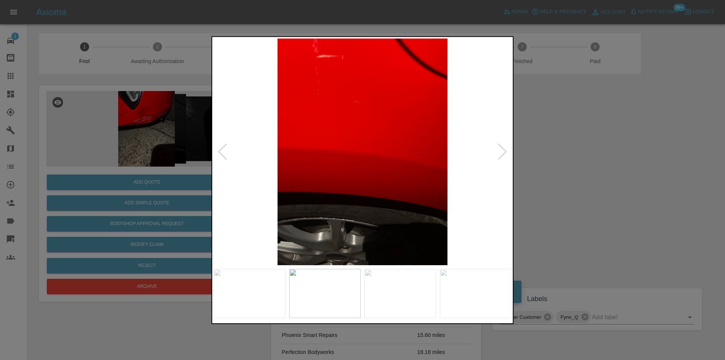
click at [504, 153] on div at bounding box center [502, 151] width 10 height 17
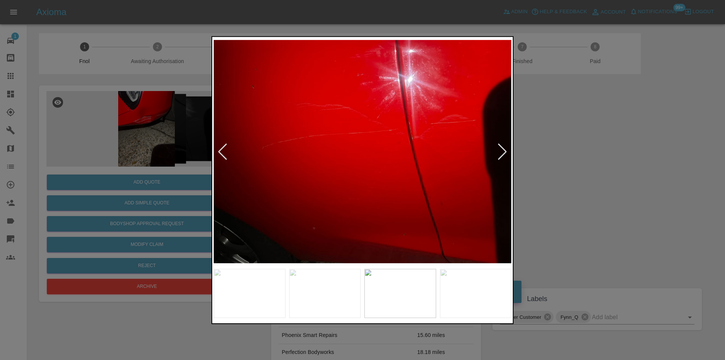
click at [504, 153] on div at bounding box center [502, 151] width 10 height 17
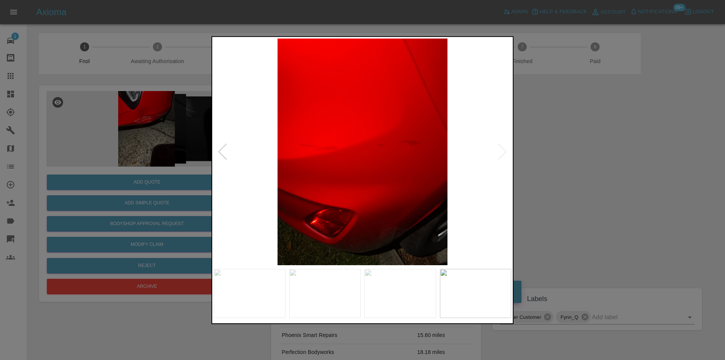
click at [504, 153] on img at bounding box center [363, 151] width 298 height 227
click at [504, 152] on img at bounding box center [363, 151] width 298 height 227
click at [574, 145] on div at bounding box center [362, 180] width 725 height 360
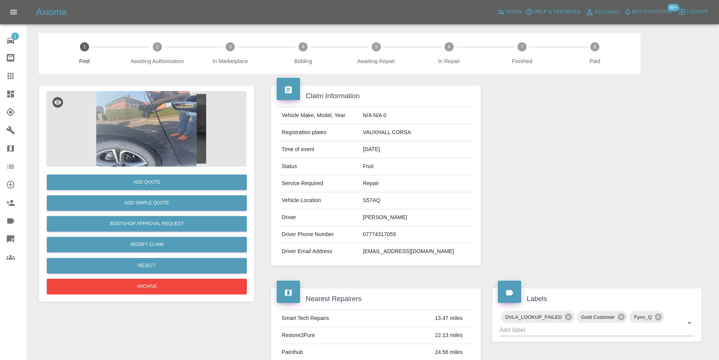
click at [142, 119] on img at bounding box center [146, 129] width 200 height 76
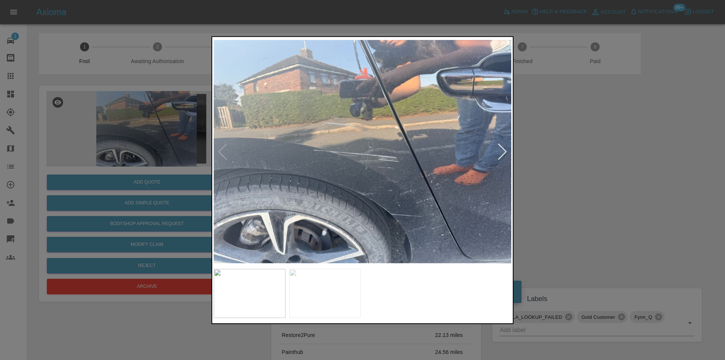
click at [500, 154] on div at bounding box center [502, 151] width 10 height 17
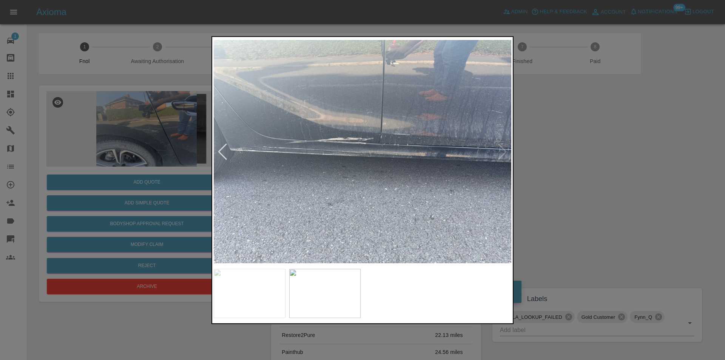
click at [558, 160] on div at bounding box center [362, 180] width 725 height 360
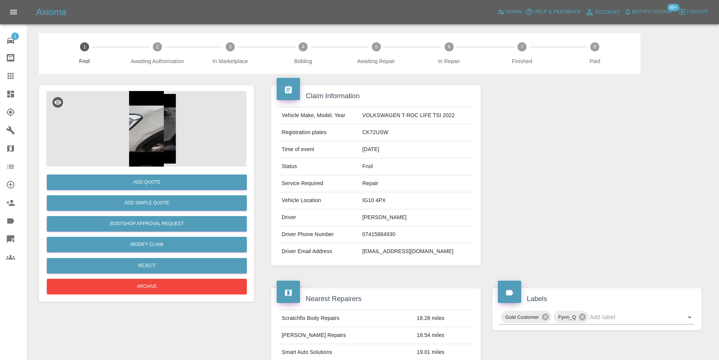
click at [154, 128] on img at bounding box center [146, 129] width 200 height 76
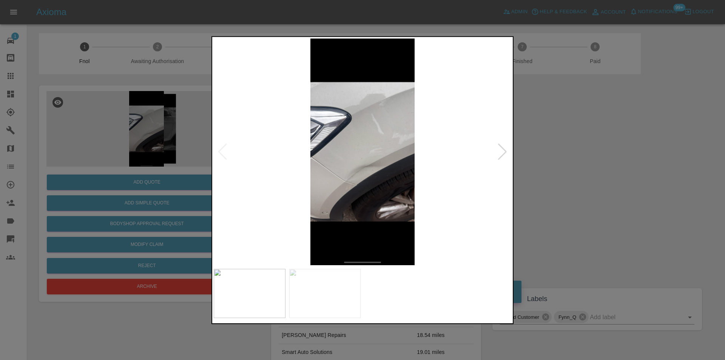
click at [504, 153] on div at bounding box center [502, 151] width 10 height 17
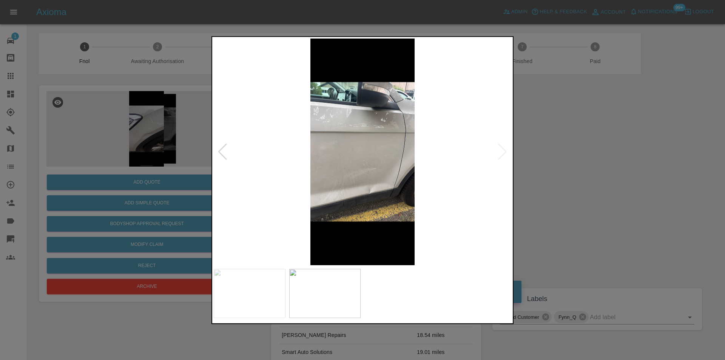
click at [362, 159] on img at bounding box center [363, 151] width 298 height 227
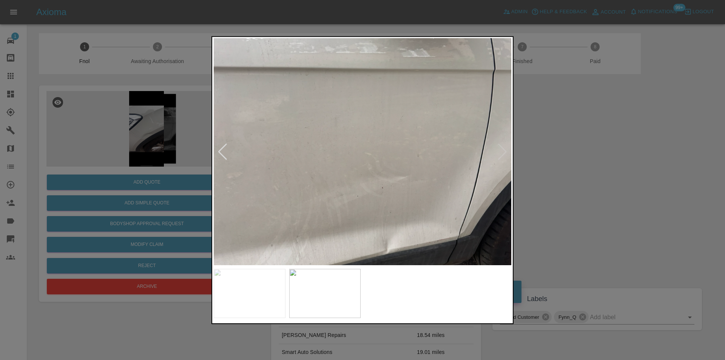
click at [579, 166] on div at bounding box center [362, 180] width 725 height 360
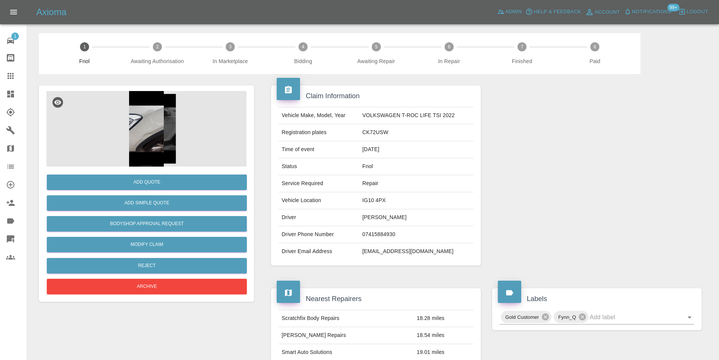
click at [143, 152] on img at bounding box center [146, 129] width 200 height 76
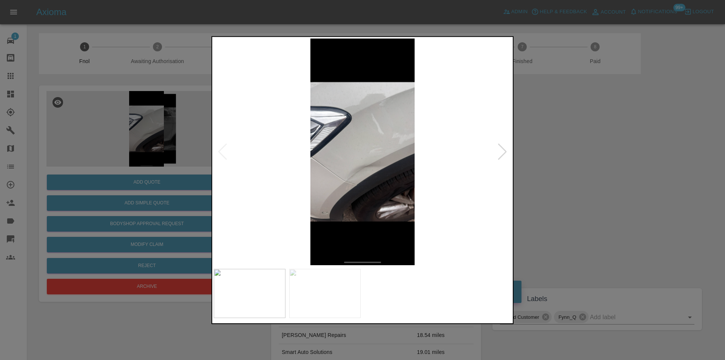
drag, startPoint x: 561, startPoint y: 169, endPoint x: 289, endPoint y: 181, distance: 272.2
click at [558, 168] on div at bounding box center [362, 180] width 725 height 360
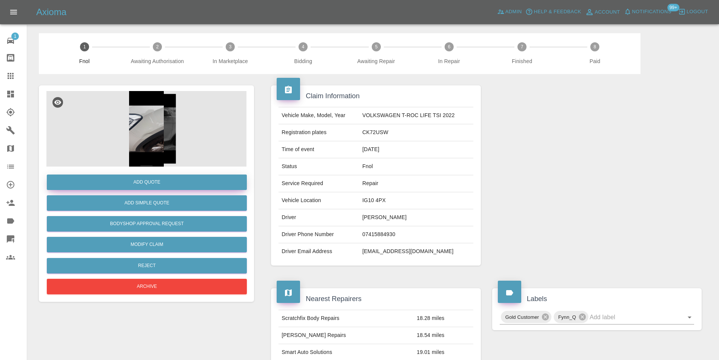
click at [144, 179] on button "Add Quote" at bounding box center [147, 181] width 200 height 15
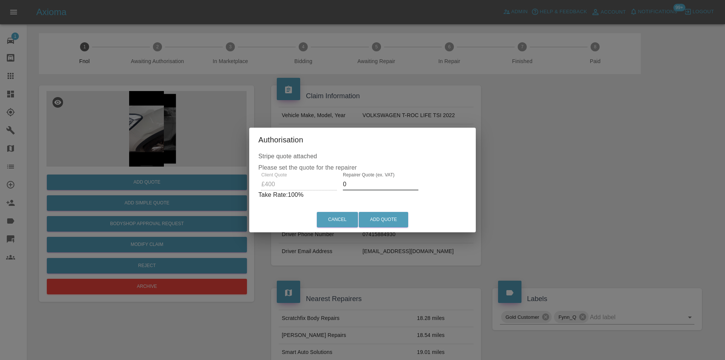
click at [366, 181] on input "0" at bounding box center [381, 184] width 76 height 12
type input "0260"
click at [377, 219] on button "Add Quote" at bounding box center [383, 219] width 49 height 15
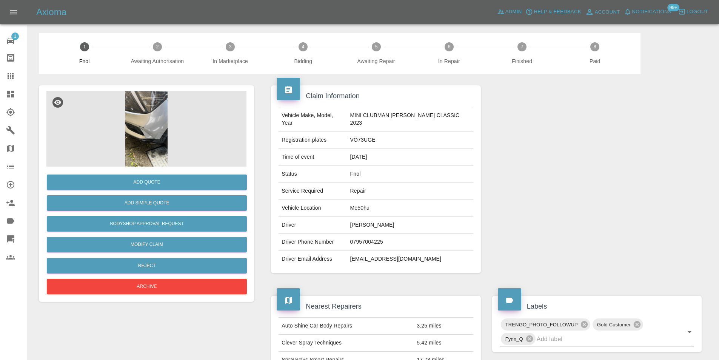
click at [153, 120] on img at bounding box center [146, 129] width 200 height 76
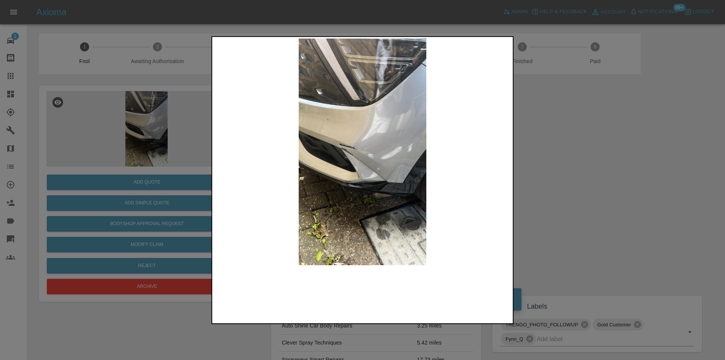
click at [358, 181] on img at bounding box center [363, 151] width 298 height 227
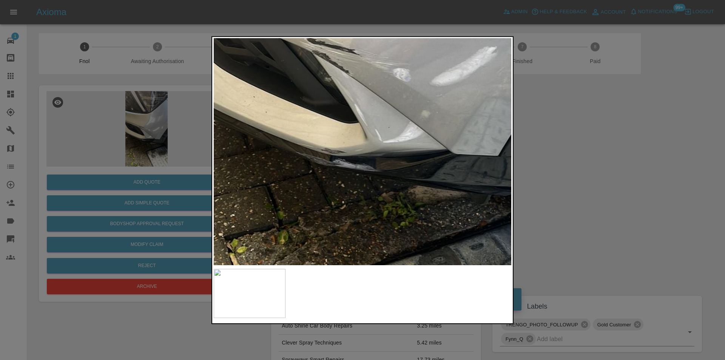
click at [565, 182] on div at bounding box center [362, 180] width 725 height 360
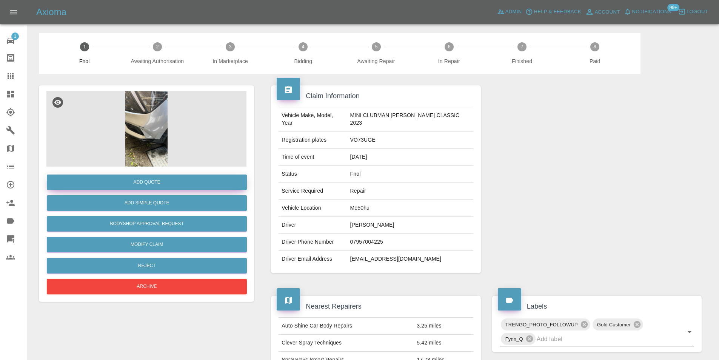
click at [142, 185] on button "Add Quote" at bounding box center [147, 181] width 200 height 15
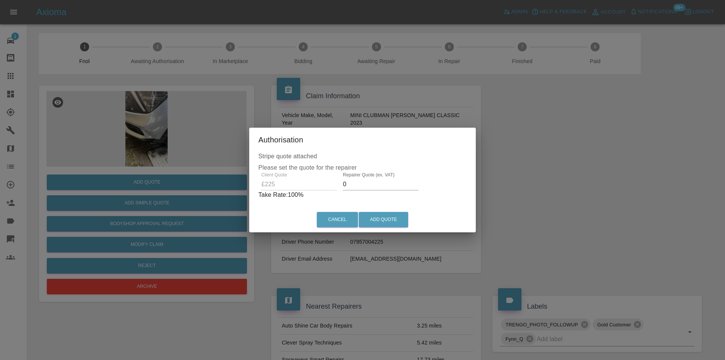
click at [356, 187] on input "0" at bounding box center [381, 184] width 76 height 12
type input "0140"
click at [386, 216] on button "Add Quote" at bounding box center [383, 219] width 49 height 15
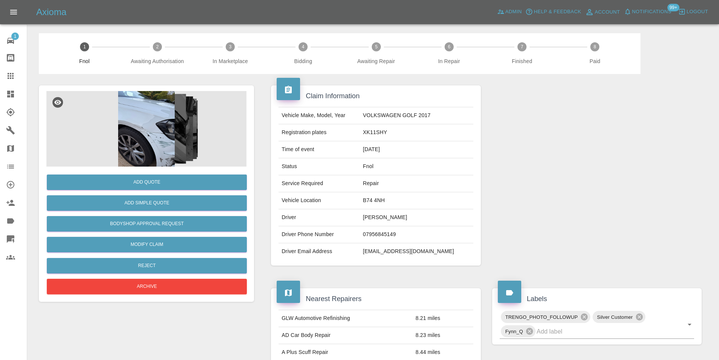
click at [145, 113] on img at bounding box center [146, 129] width 200 height 76
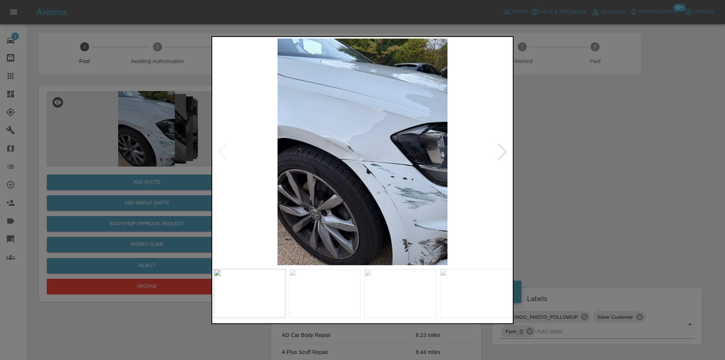
click at [502, 155] on div at bounding box center [502, 151] width 10 height 17
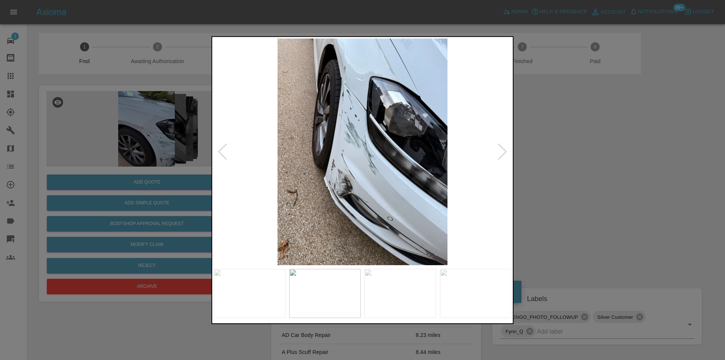
click at [502, 155] on div at bounding box center [502, 151] width 10 height 17
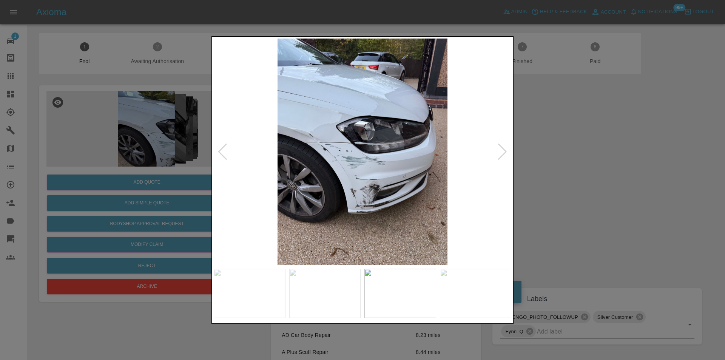
click at [502, 155] on div at bounding box center [502, 151] width 10 height 17
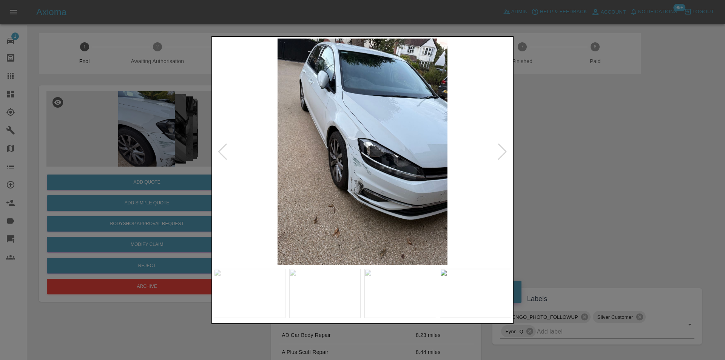
click at [612, 172] on div at bounding box center [362, 180] width 725 height 360
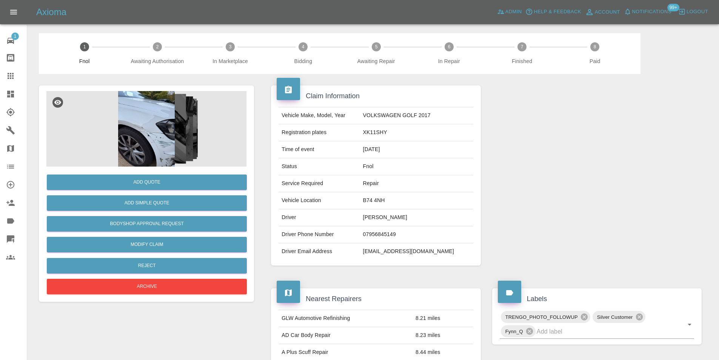
click at [160, 122] on img at bounding box center [146, 129] width 200 height 76
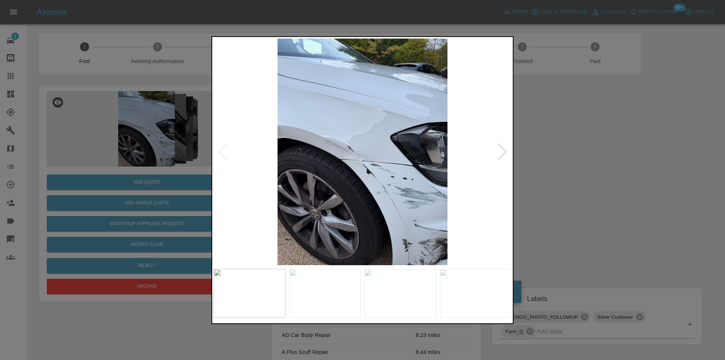
drag, startPoint x: 611, startPoint y: 184, endPoint x: 409, endPoint y: 217, distance: 204.6
click at [611, 184] on div at bounding box center [362, 180] width 725 height 360
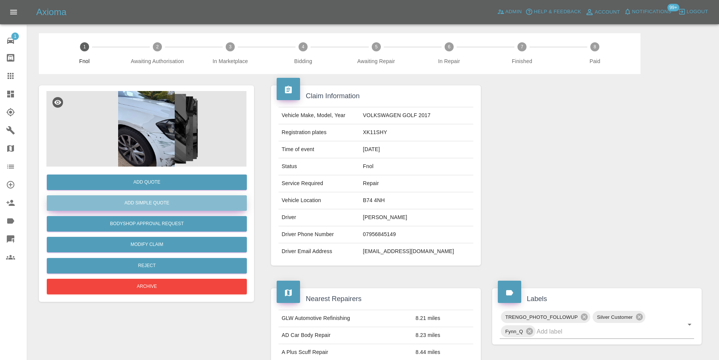
click at [186, 203] on button "Add Simple Quote" at bounding box center [147, 202] width 200 height 15
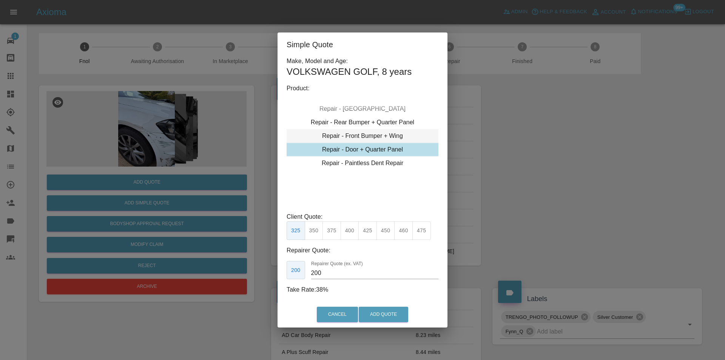
click at [388, 134] on div "Repair - Front Bumper + Wing" at bounding box center [363, 136] width 152 height 14
click at [344, 228] on button "375" at bounding box center [350, 230] width 19 height 19
type input "230"
drag, startPoint x: 387, startPoint y: 317, endPoint x: 400, endPoint y: 283, distance: 36.1
click at [389, 318] on button "Add Quote" at bounding box center [383, 314] width 49 height 15
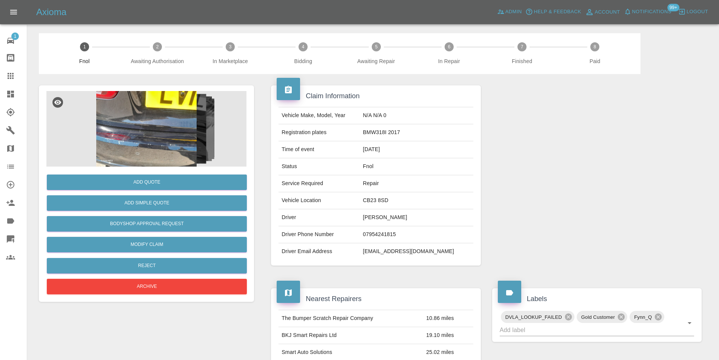
click at [150, 119] on img at bounding box center [146, 129] width 200 height 76
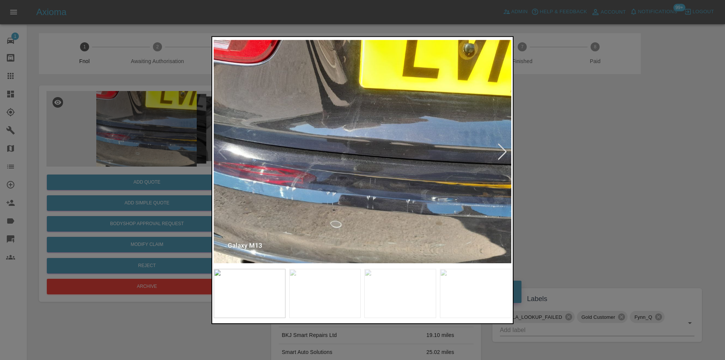
click at [503, 151] on div at bounding box center [502, 151] width 10 height 17
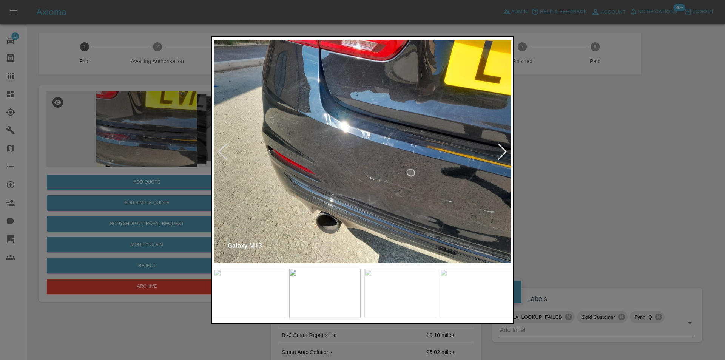
click at [503, 151] on div at bounding box center [502, 151] width 10 height 17
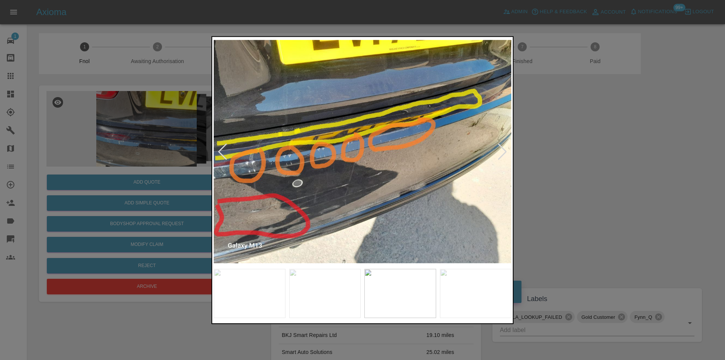
click at [503, 151] on div at bounding box center [502, 151] width 10 height 17
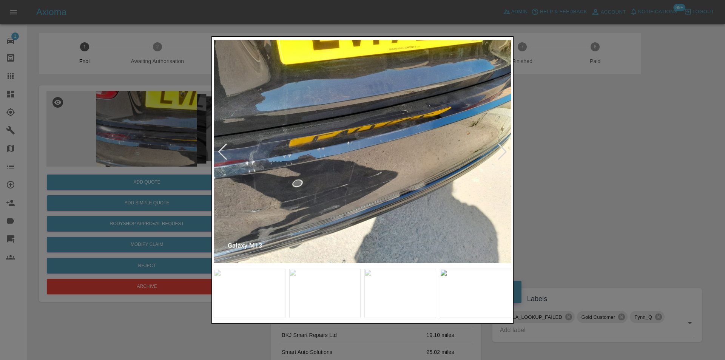
click at [503, 151] on div at bounding box center [502, 151] width 10 height 17
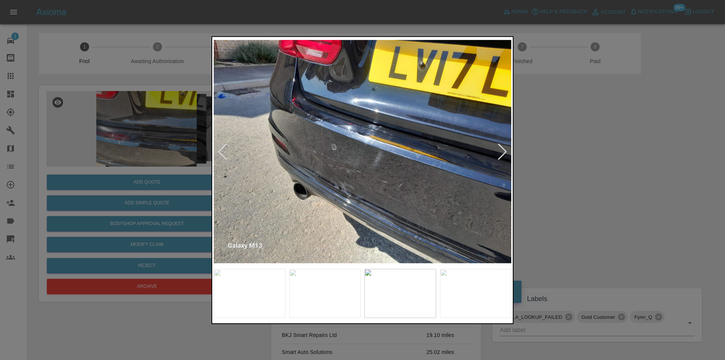
click at [503, 151] on div at bounding box center [502, 151] width 10 height 17
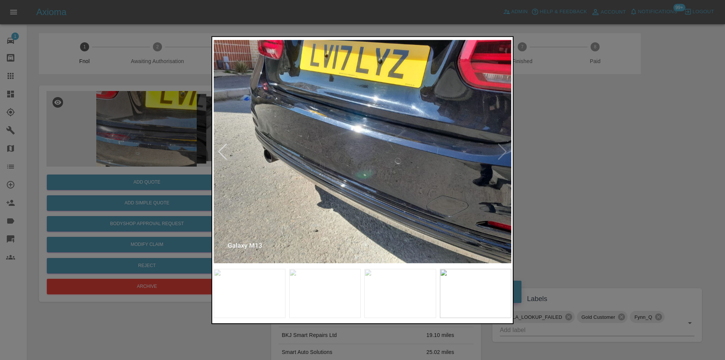
click at [509, 151] on img at bounding box center [363, 151] width 298 height 227
click at [503, 148] on img at bounding box center [363, 151] width 298 height 227
click at [596, 156] on div at bounding box center [362, 180] width 725 height 360
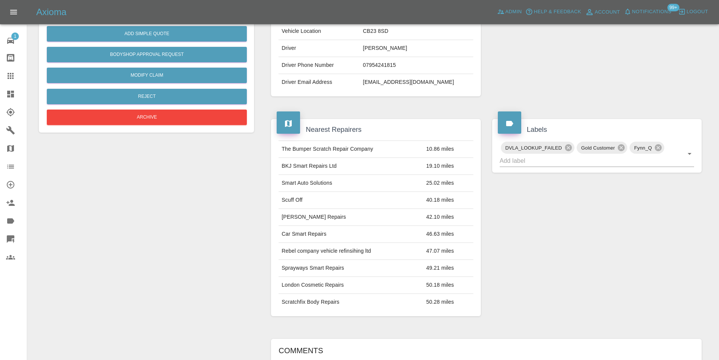
scroll to position [113, 0]
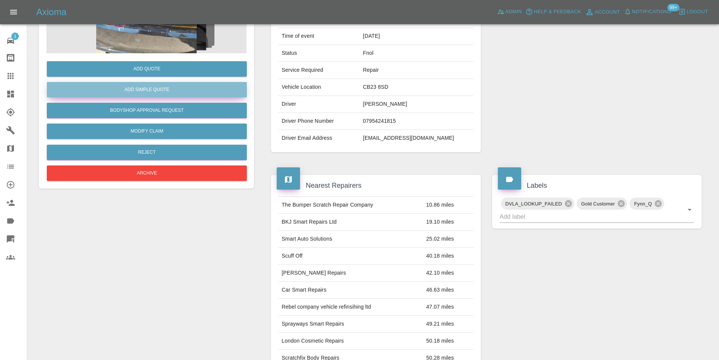
click at [154, 88] on button "Add Simple Quote" at bounding box center [147, 89] width 200 height 15
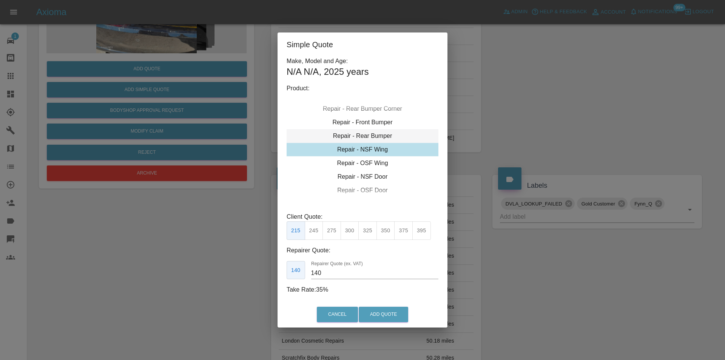
click at [382, 133] on div "Repair - Rear Bumper" at bounding box center [363, 136] width 152 height 14
click at [352, 231] on button "375" at bounding box center [350, 230] width 19 height 19
type input "220"
click at [371, 316] on button "Add Quote" at bounding box center [383, 314] width 49 height 15
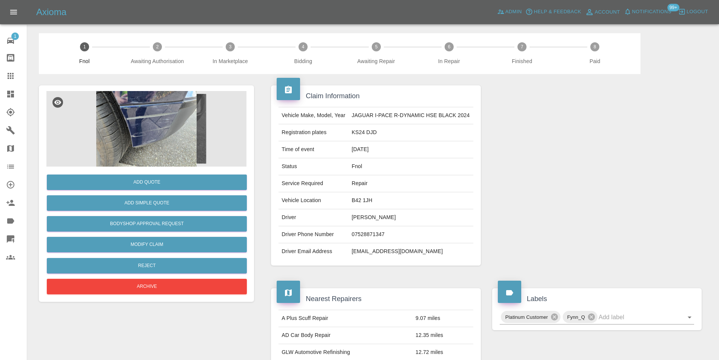
click at [163, 124] on img at bounding box center [146, 129] width 200 height 76
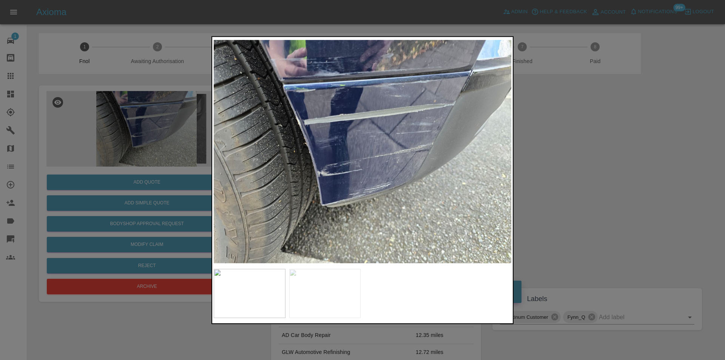
click at [539, 144] on div at bounding box center [362, 180] width 725 height 360
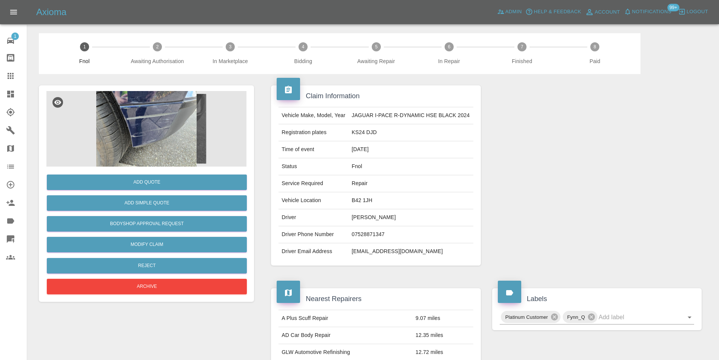
click at [139, 122] on img at bounding box center [146, 129] width 200 height 76
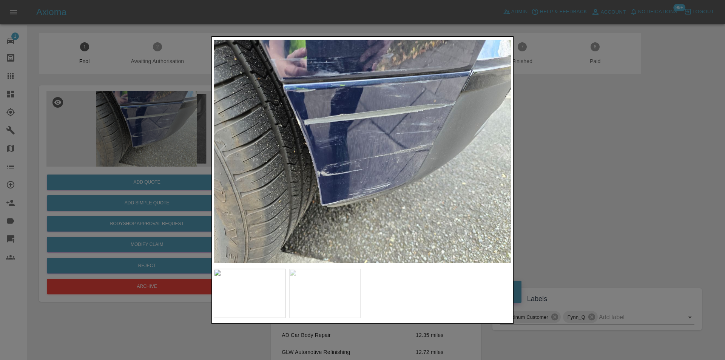
click at [505, 152] on div at bounding box center [502, 151] width 10 height 17
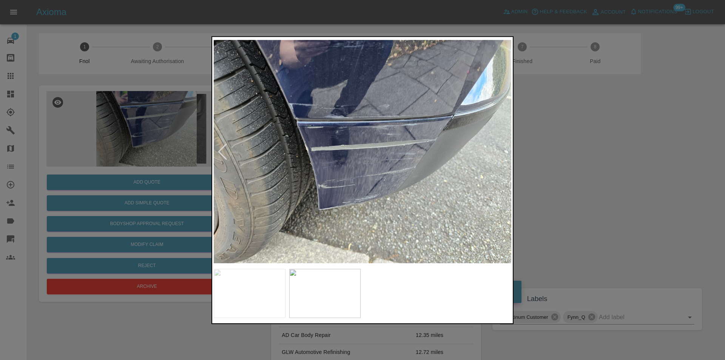
click at [505, 152] on img at bounding box center [363, 151] width 298 height 227
click at [585, 156] on div at bounding box center [362, 180] width 725 height 360
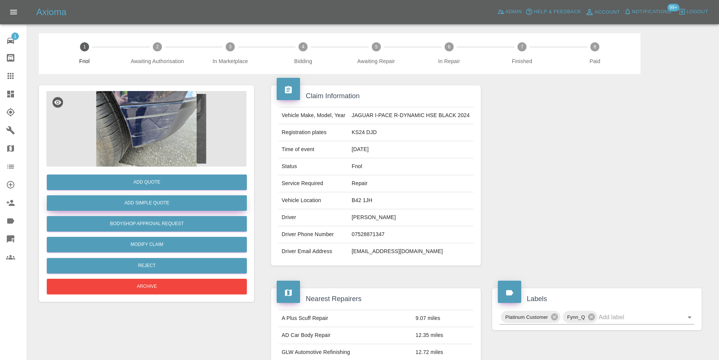
click at [174, 204] on button "Add Simple Quote" at bounding box center [147, 202] width 200 height 15
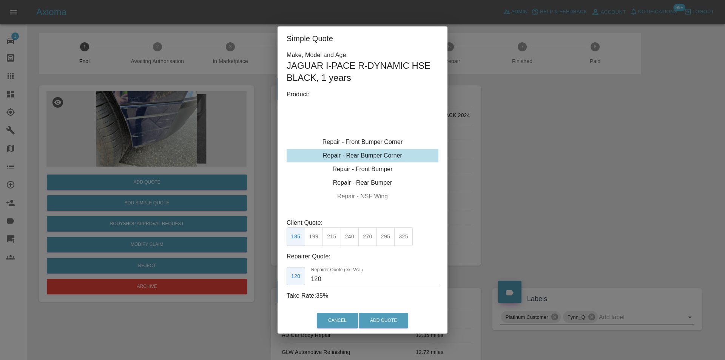
click at [371, 157] on div "Repair - Rear Bumper Corner" at bounding box center [363, 156] width 152 height 14
click at [326, 235] on button "215" at bounding box center [332, 236] width 19 height 19
type input "135"
click at [374, 322] on button "Add Quote" at bounding box center [383, 320] width 49 height 15
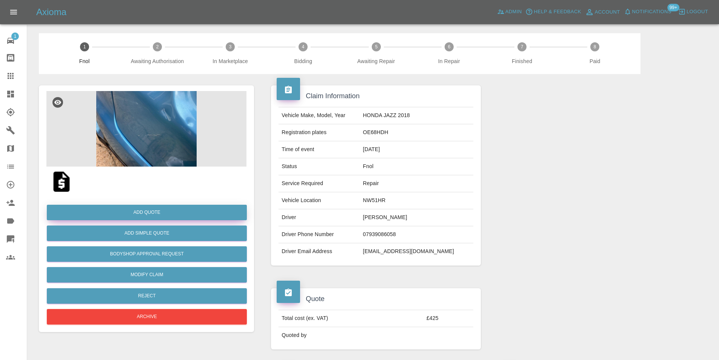
click at [163, 214] on button "Add Quote" at bounding box center [147, 212] width 200 height 15
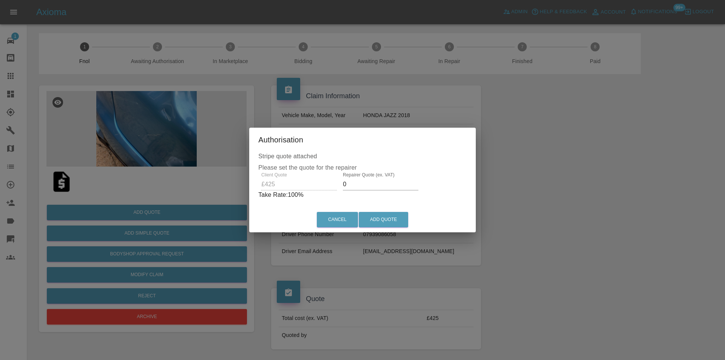
click at [360, 183] on input "0" at bounding box center [381, 184] width 76 height 12
type input "0270"
click at [378, 216] on button "Add Quote" at bounding box center [383, 219] width 49 height 15
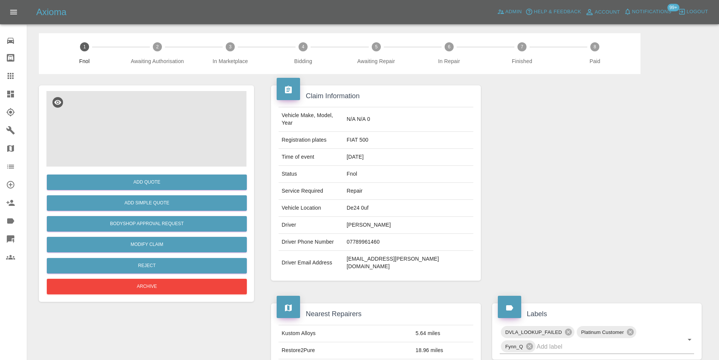
click at [119, 122] on img at bounding box center [146, 129] width 200 height 76
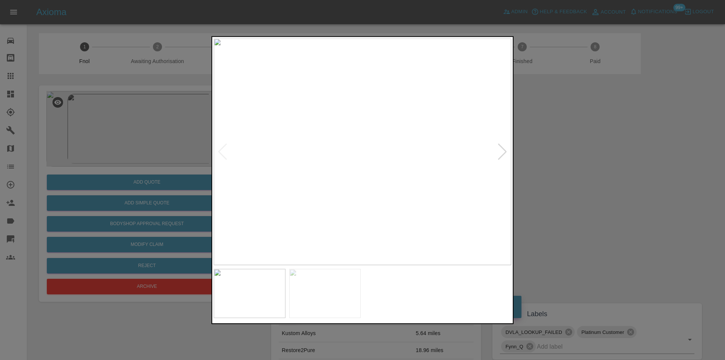
click at [542, 148] on div at bounding box center [362, 180] width 725 height 360
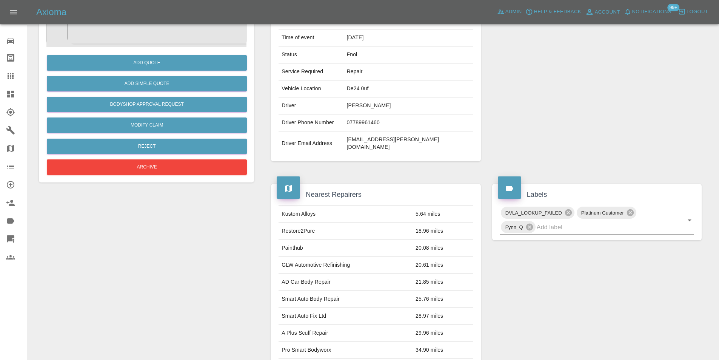
scroll to position [38, 0]
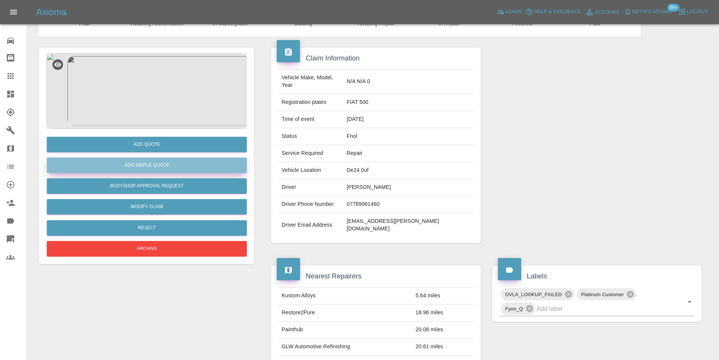
click at [155, 168] on button "Add Simple Quote" at bounding box center [147, 164] width 200 height 15
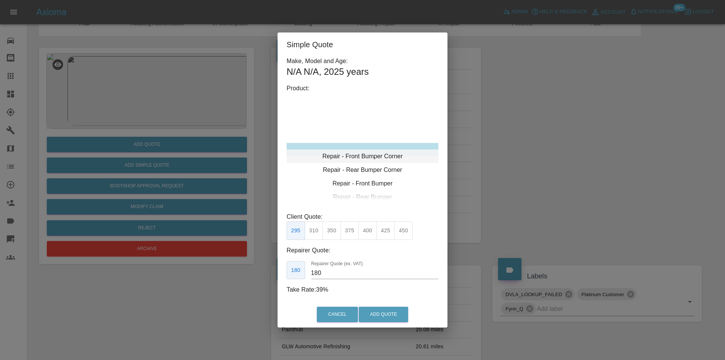
type input "120"
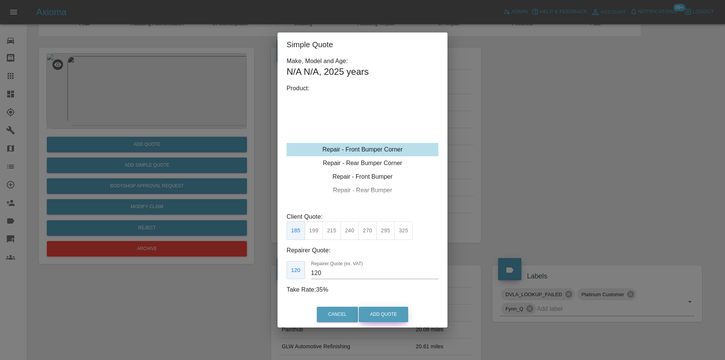
click at [381, 312] on button "Add Quote" at bounding box center [383, 314] width 49 height 15
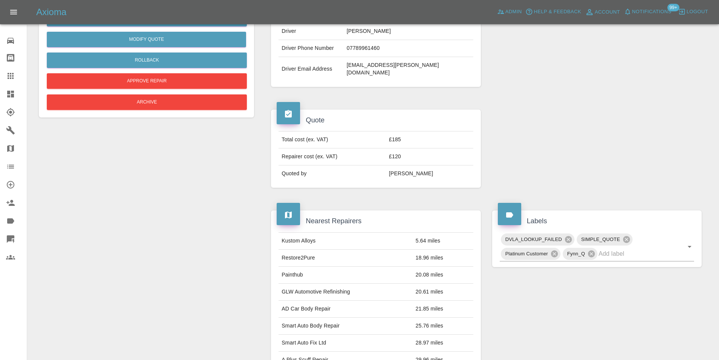
scroll to position [164, 0]
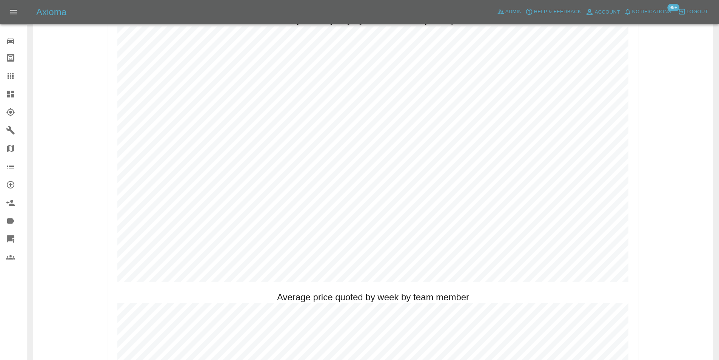
scroll to position [378, 0]
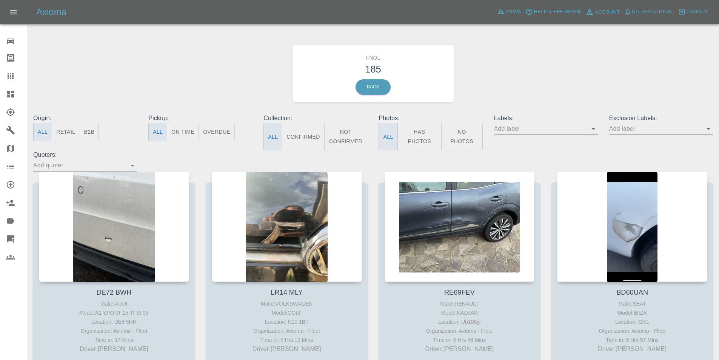
click at [420, 135] on button "Has Photos" at bounding box center [420, 137] width 45 height 28
click at [712, 128] on icon "Open" at bounding box center [708, 128] width 9 height 9
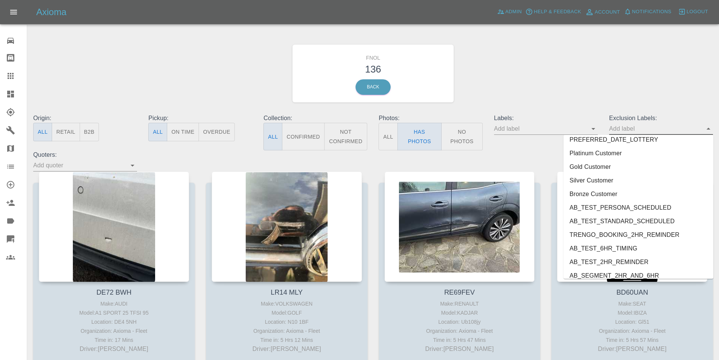
scroll to position [1602, 0]
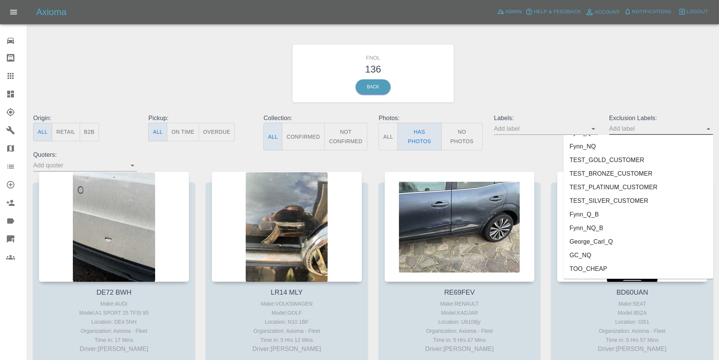
click at [593, 242] on li "George_Carl_Q" at bounding box center [639, 242] width 150 height 14
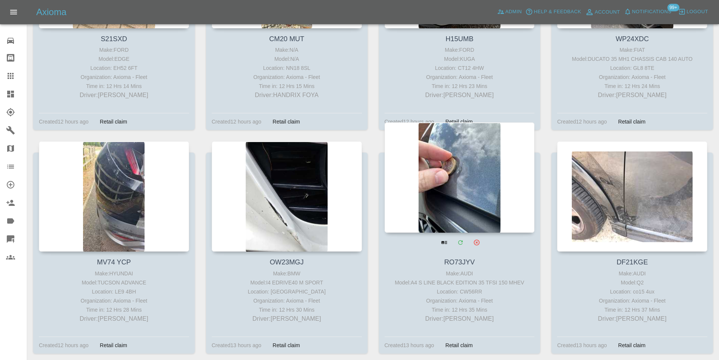
scroll to position [2946, 0]
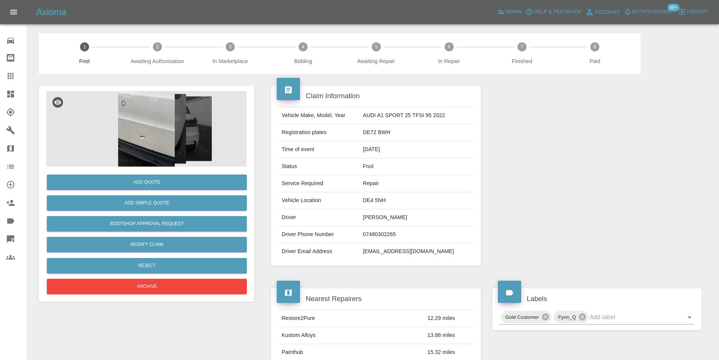
click at [146, 127] on img at bounding box center [146, 129] width 200 height 76
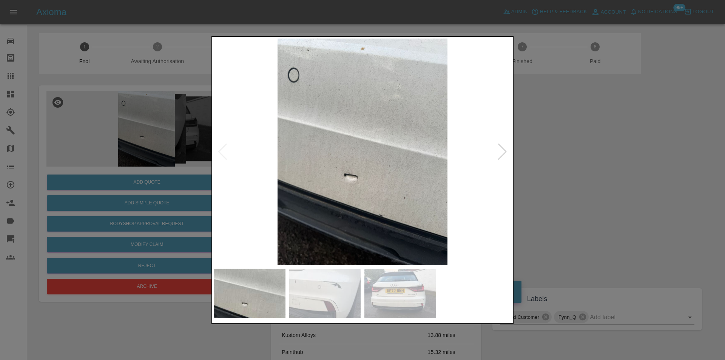
click at [500, 153] on div at bounding box center [502, 151] width 10 height 17
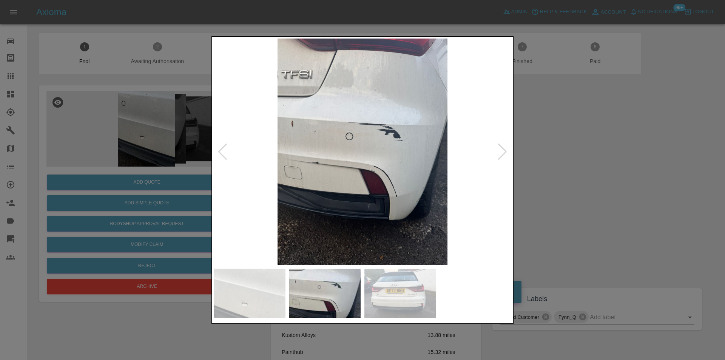
click at [500, 153] on div at bounding box center [502, 151] width 10 height 17
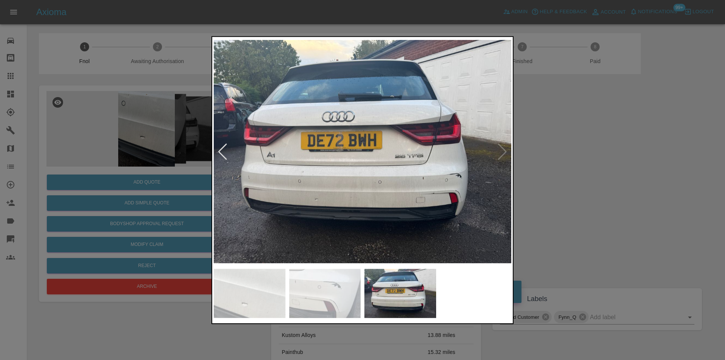
click at [500, 153] on img at bounding box center [363, 151] width 298 height 227
click at [577, 161] on div at bounding box center [362, 180] width 725 height 360
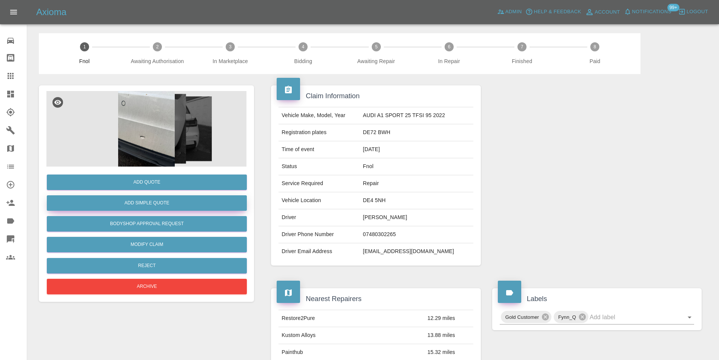
click at [181, 202] on button "Add Simple Quote" at bounding box center [147, 202] width 200 height 15
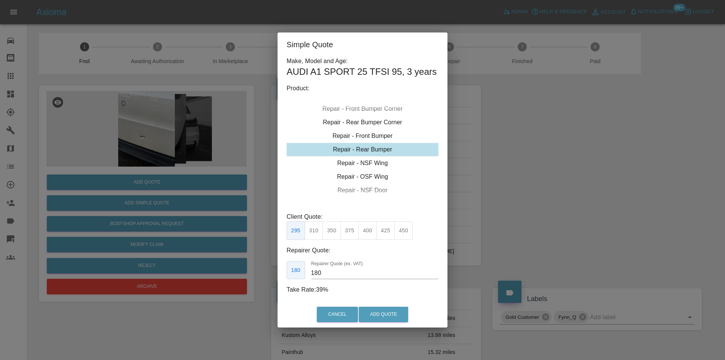
click at [381, 151] on div "Repair - Rear Bumper" at bounding box center [363, 150] width 152 height 14
click at [335, 234] on button "350" at bounding box center [332, 230] width 19 height 19
type input "210"
click at [383, 316] on button "Add Quote" at bounding box center [383, 314] width 49 height 15
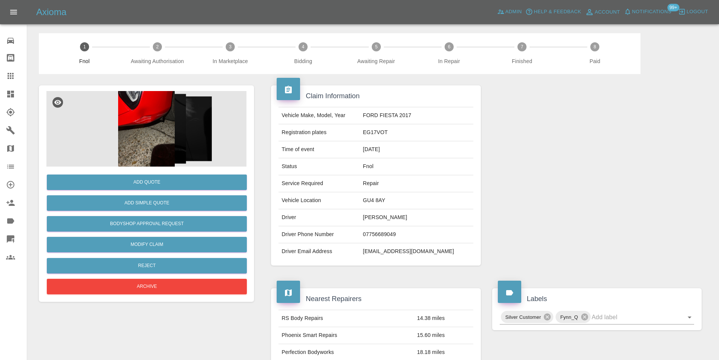
click at [134, 117] on img at bounding box center [146, 129] width 200 height 76
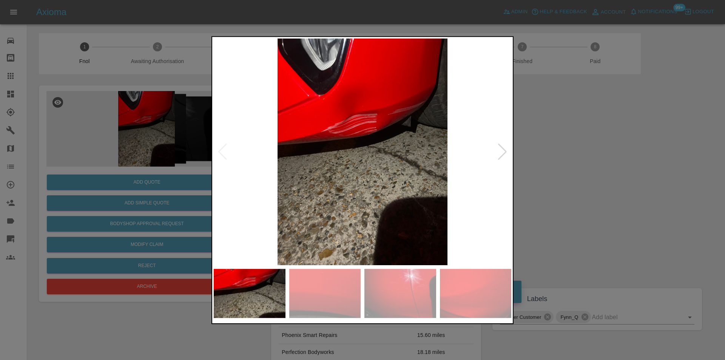
click at [503, 150] on div at bounding box center [502, 151] width 10 height 17
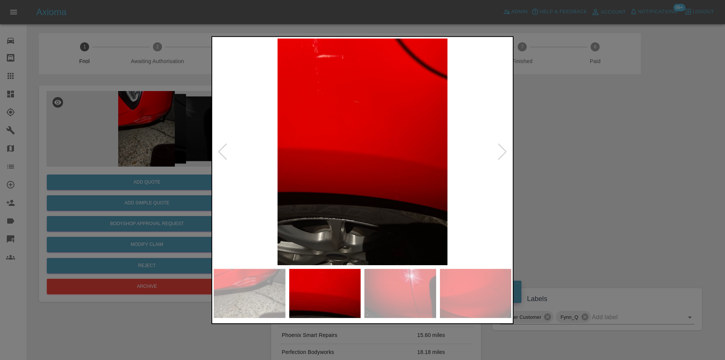
click at [502, 151] on div at bounding box center [502, 151] width 10 height 17
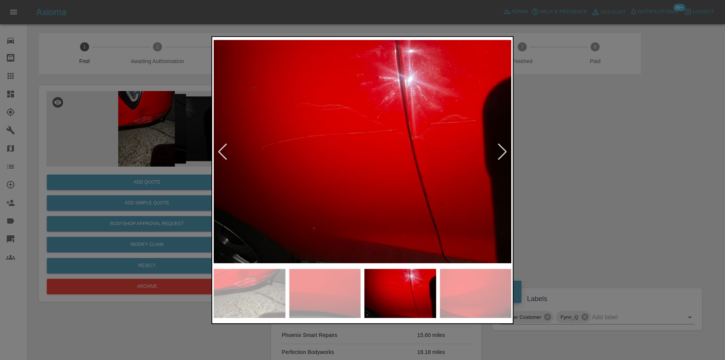
click at [558, 155] on div at bounding box center [362, 180] width 725 height 360
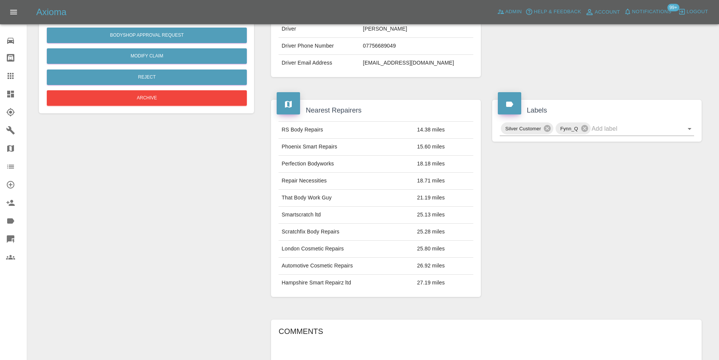
scroll to position [76, 0]
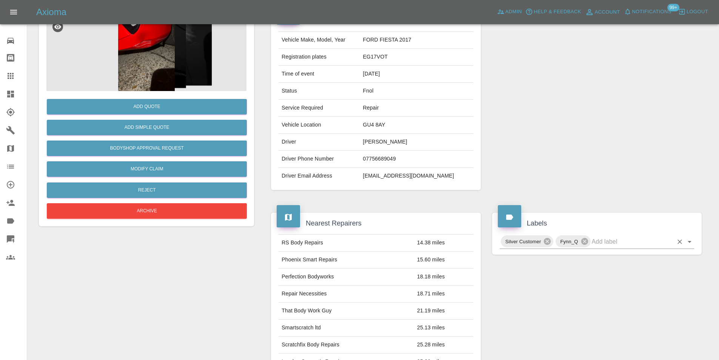
click at [692, 241] on icon "Open" at bounding box center [689, 241] width 9 height 9
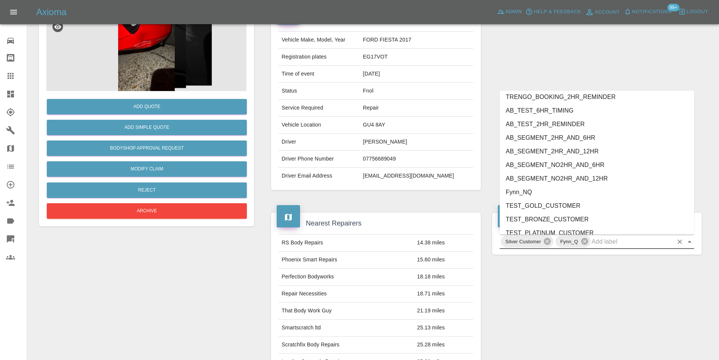
scroll to position [1575, 0]
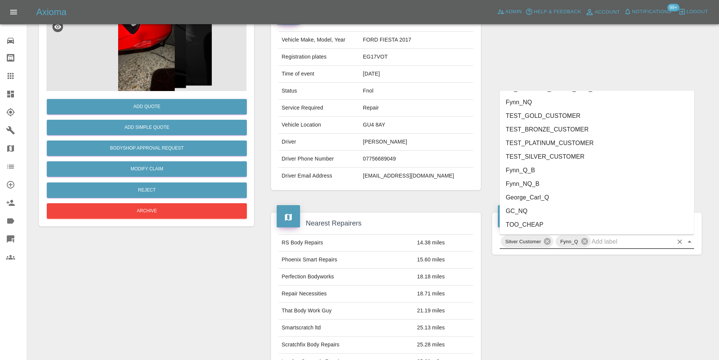
click at [528, 200] on li "George_Carl_Q" at bounding box center [597, 198] width 195 height 14
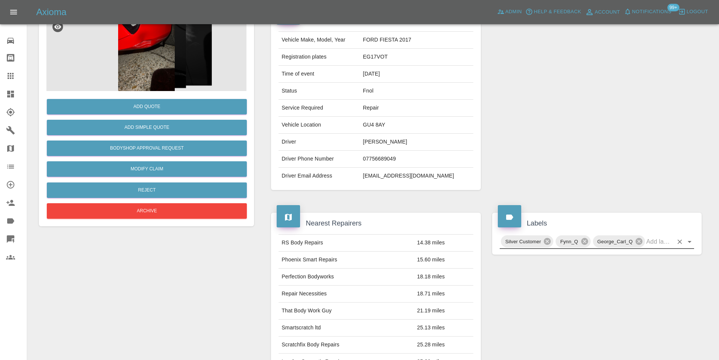
scroll to position [38, 0]
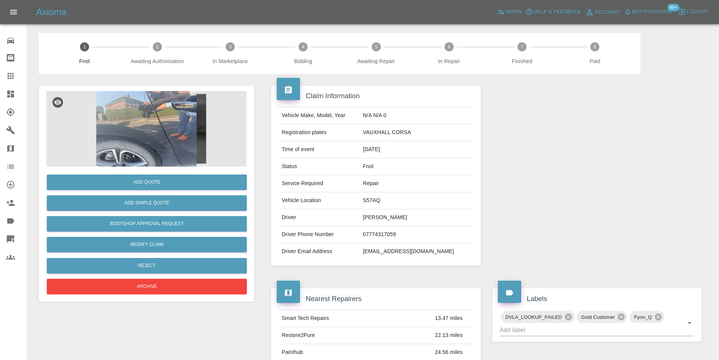
click at [147, 105] on img at bounding box center [146, 129] width 200 height 76
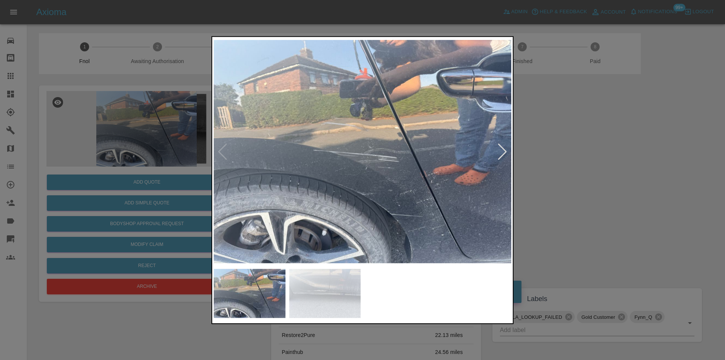
click at [505, 151] on div at bounding box center [502, 151] width 10 height 17
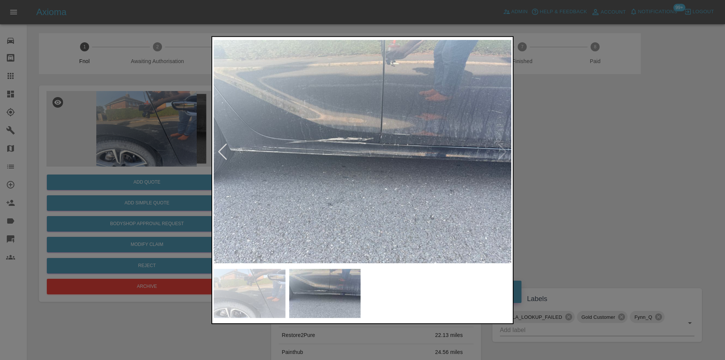
click at [505, 151] on img at bounding box center [363, 151] width 298 height 227
click at [585, 153] on div at bounding box center [362, 180] width 725 height 360
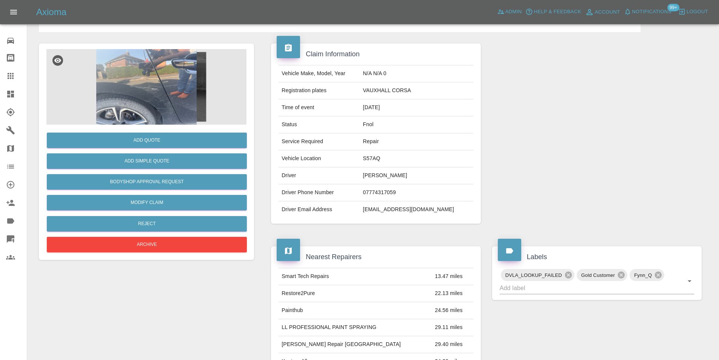
scroll to position [113, 0]
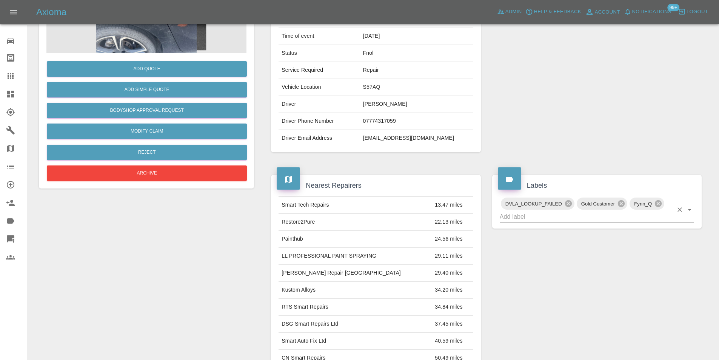
click at [690, 213] on icon "Open" at bounding box center [689, 209] width 9 height 9
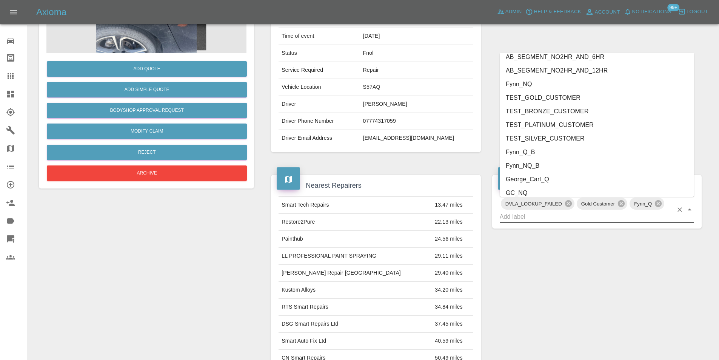
scroll to position [1562, 0]
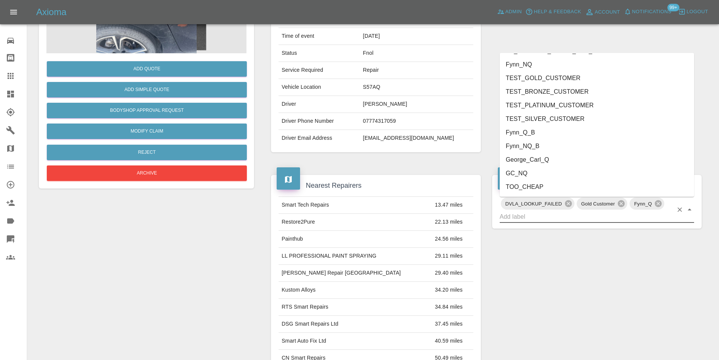
click at [553, 160] on li "George_Carl_Q" at bounding box center [597, 160] width 195 height 14
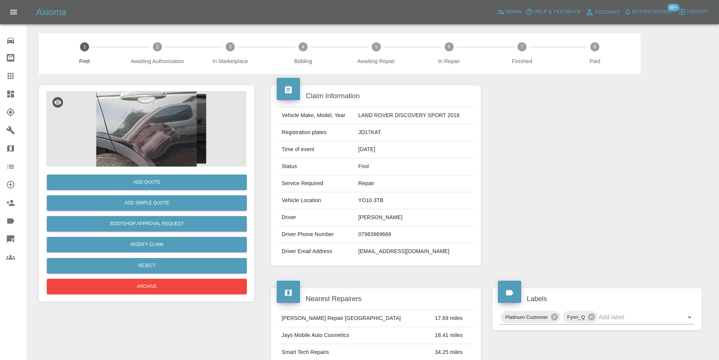
click at [135, 90] on div "Add Quote Add Simple Quote Bodyshop Approval Request Modify Claim Reject Archive" at bounding box center [146, 193] width 215 height 216
click at [137, 101] on img at bounding box center [146, 129] width 200 height 76
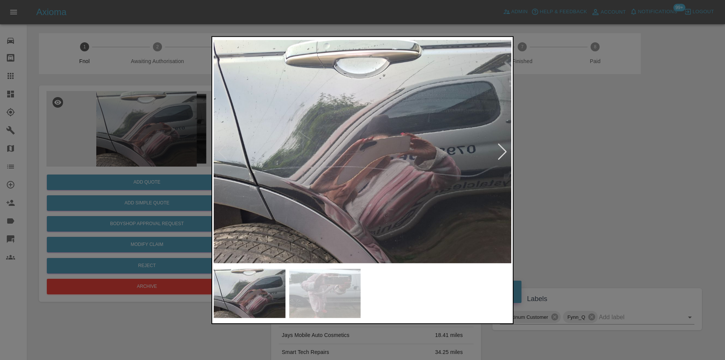
click at [503, 153] on div at bounding box center [502, 151] width 10 height 17
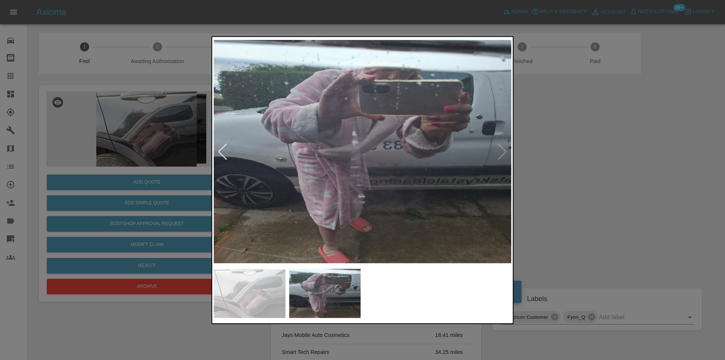
click at [503, 153] on img at bounding box center [363, 151] width 298 height 227
click at [563, 161] on div at bounding box center [362, 180] width 725 height 360
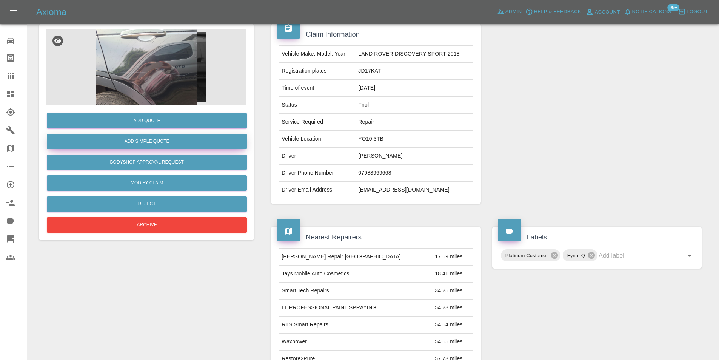
scroll to position [3, 0]
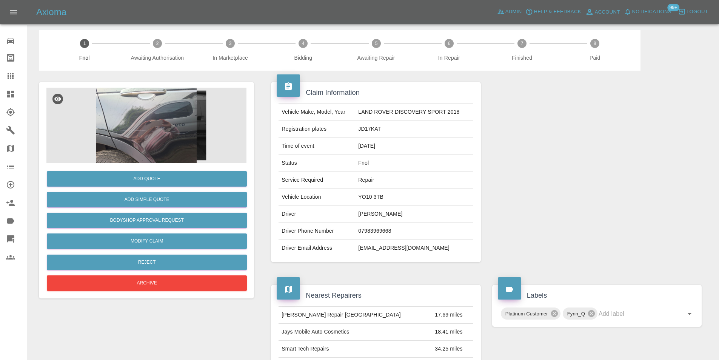
click at [128, 122] on img at bounding box center [146, 126] width 200 height 76
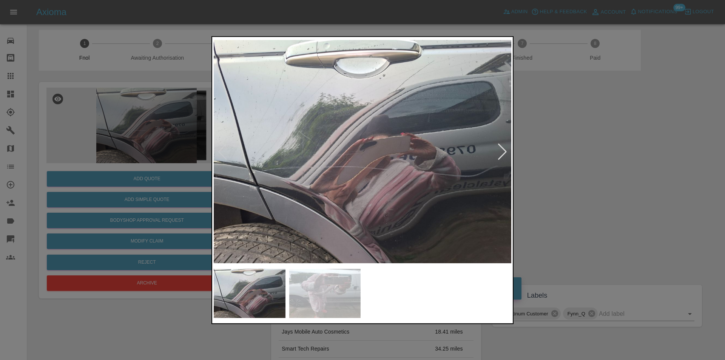
click at [500, 148] on div at bounding box center [502, 151] width 10 height 17
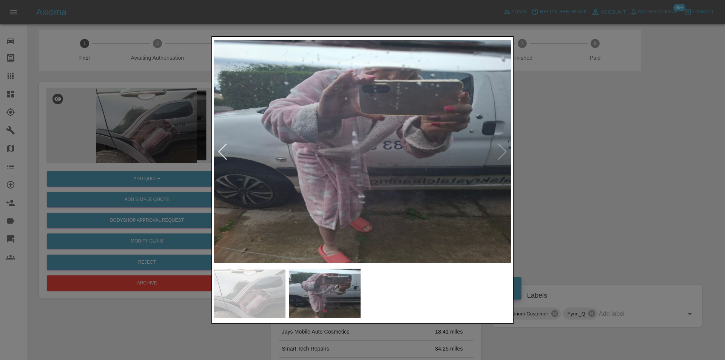
click at [116, 132] on div at bounding box center [362, 180] width 725 height 360
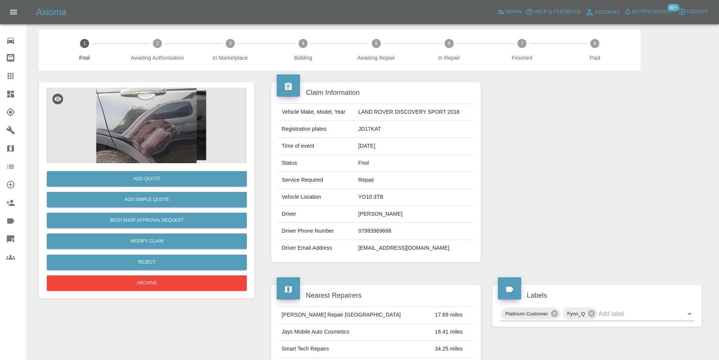
click at [125, 127] on img at bounding box center [146, 126] width 200 height 76
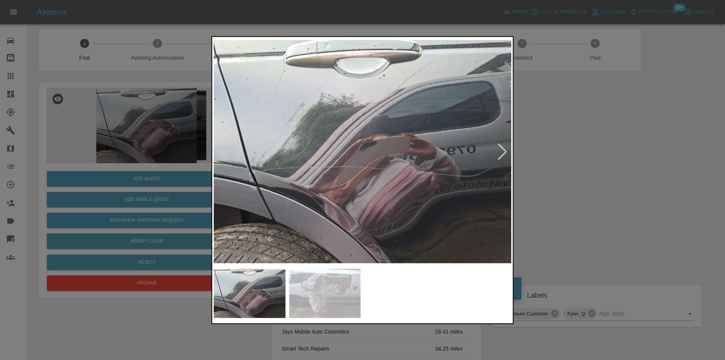
click at [247, 168] on img at bounding box center [363, 151] width 298 height 227
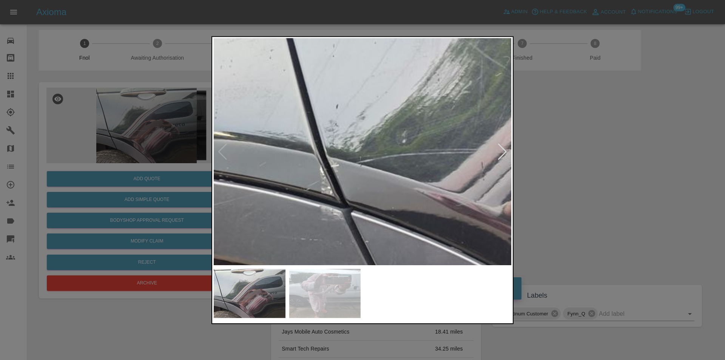
click at [266, 164] on img at bounding box center [660, 103] width 893 height 680
click at [266, 163] on img at bounding box center [660, 103] width 893 height 680
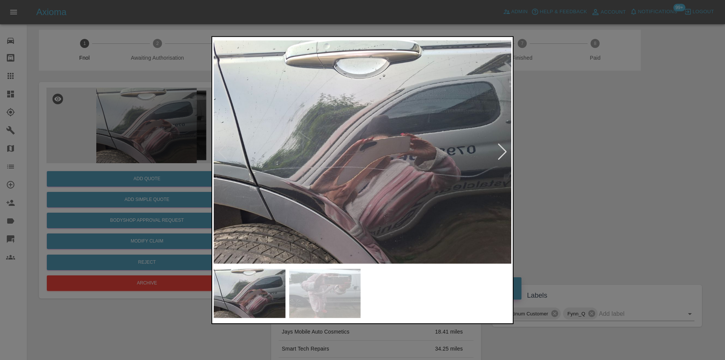
click at [586, 180] on div at bounding box center [362, 180] width 725 height 360
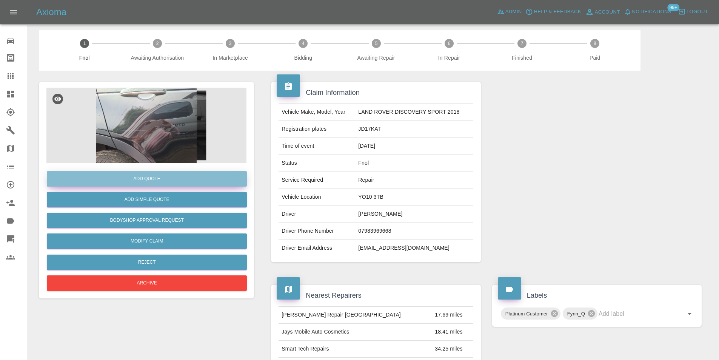
click at [150, 185] on button "Add Quote" at bounding box center [147, 178] width 200 height 15
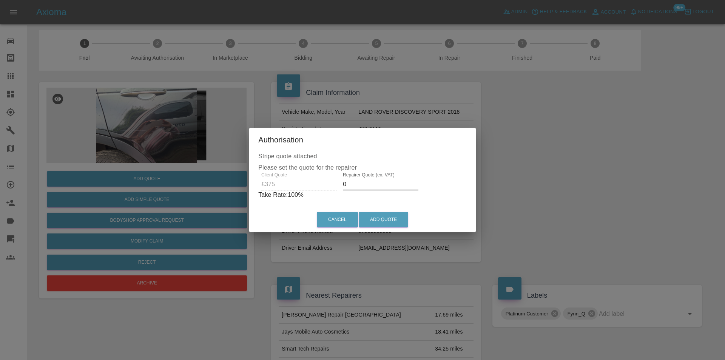
click at [364, 185] on input "0" at bounding box center [381, 184] width 76 height 12
type input "0235"
click at [383, 216] on button "Add Quote" at bounding box center [383, 219] width 49 height 15
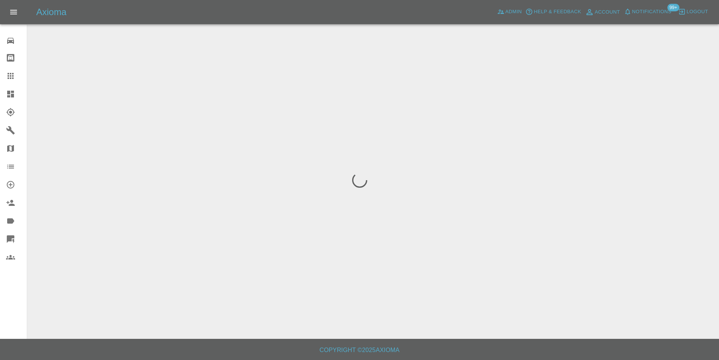
scroll to position [0, 0]
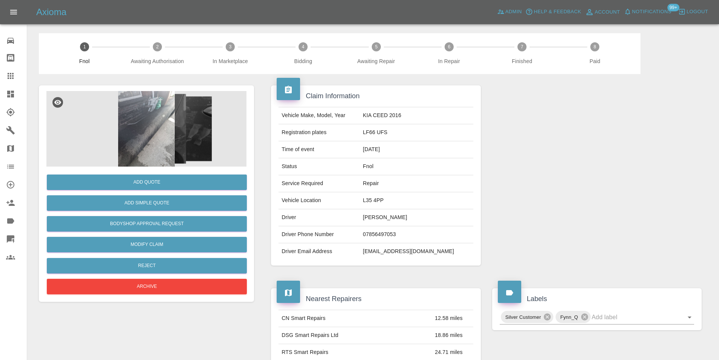
click at [183, 116] on img at bounding box center [146, 129] width 200 height 76
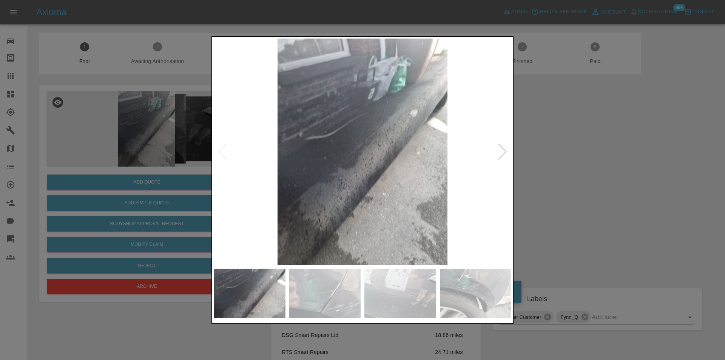
click at [502, 155] on div at bounding box center [502, 151] width 10 height 17
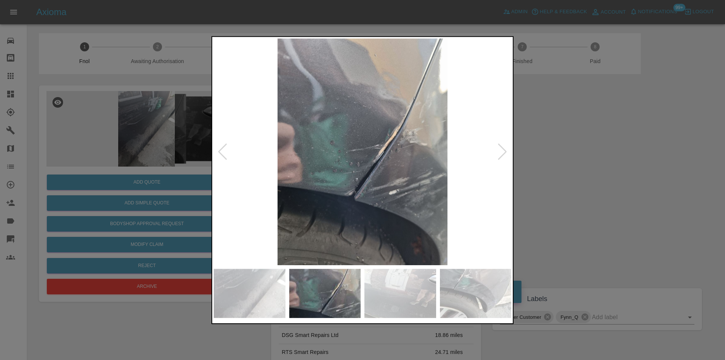
click at [502, 155] on div at bounding box center [502, 151] width 10 height 17
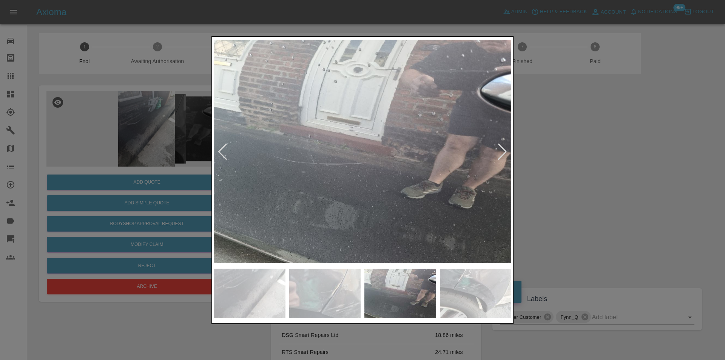
click at [502, 155] on div at bounding box center [502, 151] width 10 height 17
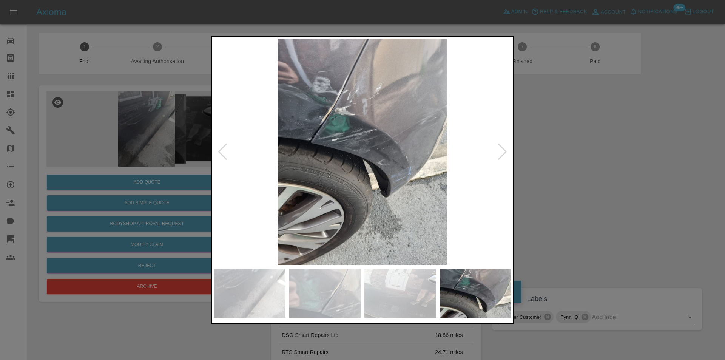
click at [502, 155] on div at bounding box center [502, 151] width 10 height 17
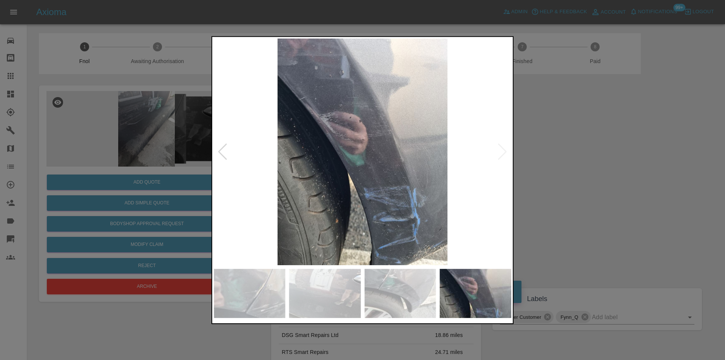
click at [502, 155] on img at bounding box center [363, 151] width 298 height 227
click at [584, 163] on div at bounding box center [362, 180] width 725 height 360
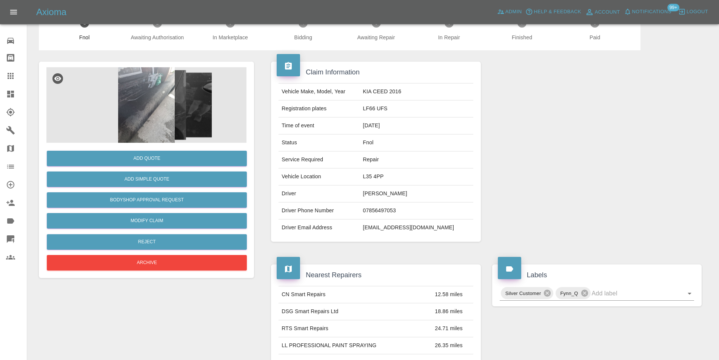
scroll to position [113, 0]
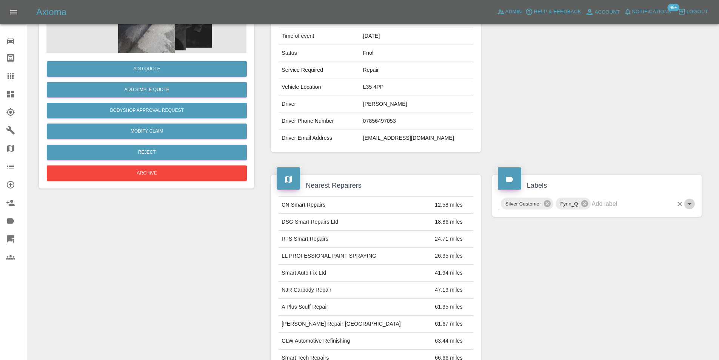
click at [692, 205] on icon "Open" at bounding box center [689, 203] width 9 height 9
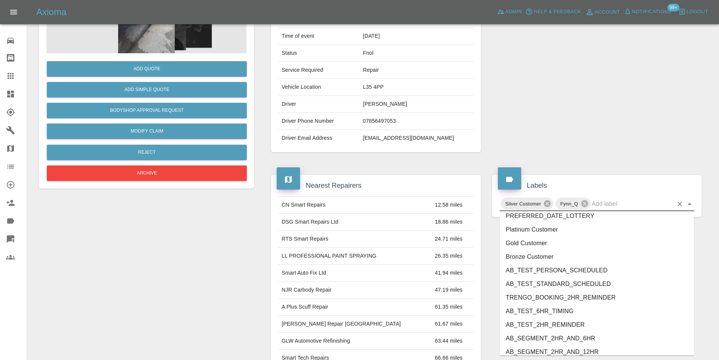
scroll to position [1575, 0]
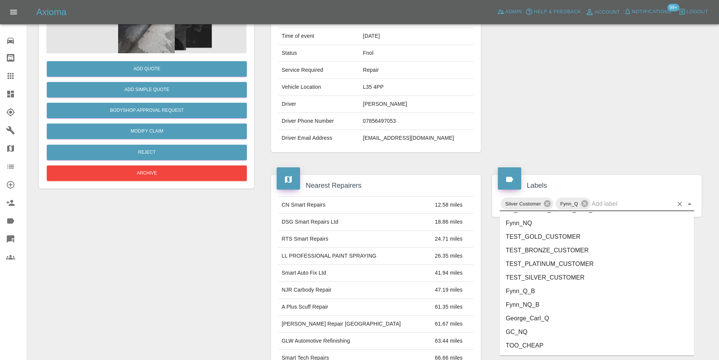
click at [547, 317] on li "George_Carl_Q" at bounding box center [597, 319] width 195 height 14
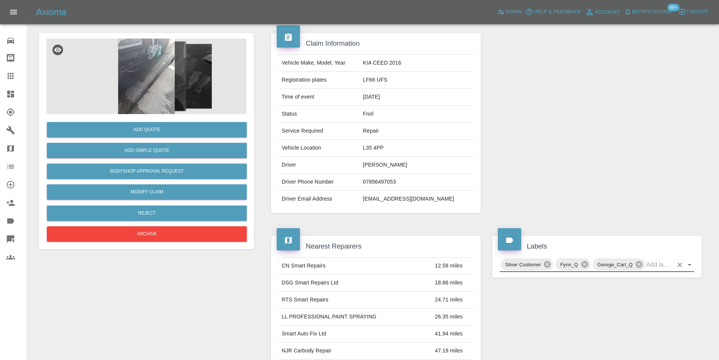
scroll to position [0, 0]
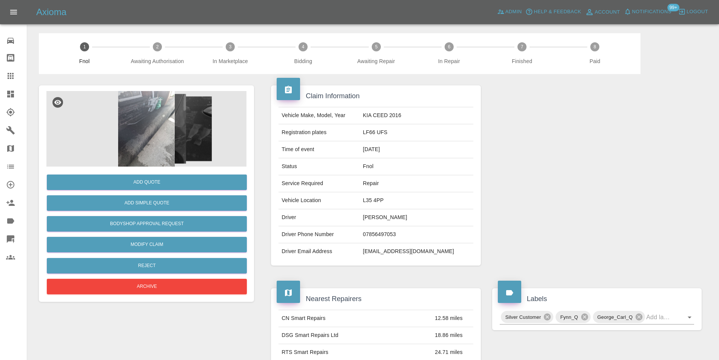
click at [148, 114] on img at bounding box center [146, 129] width 200 height 76
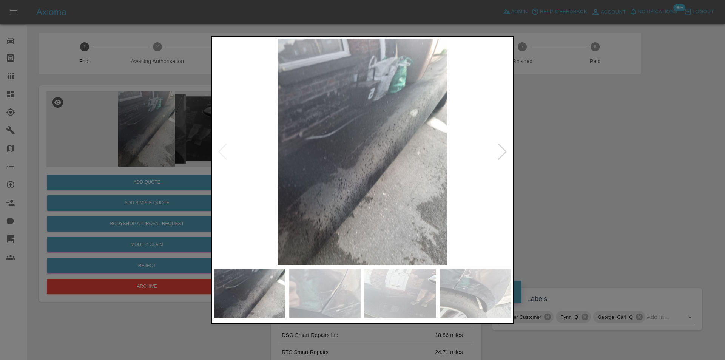
click at [506, 151] on div at bounding box center [502, 151] width 10 height 17
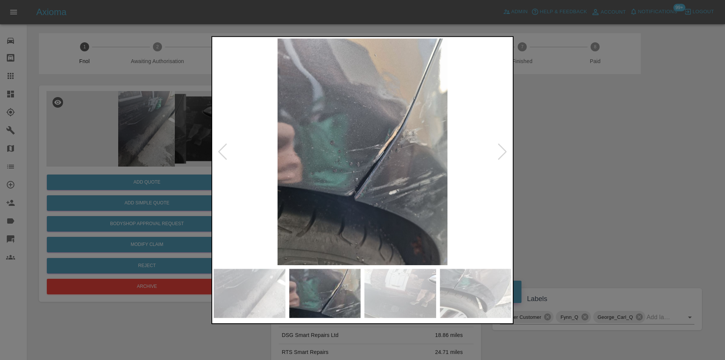
click at [506, 151] on div at bounding box center [502, 151] width 10 height 17
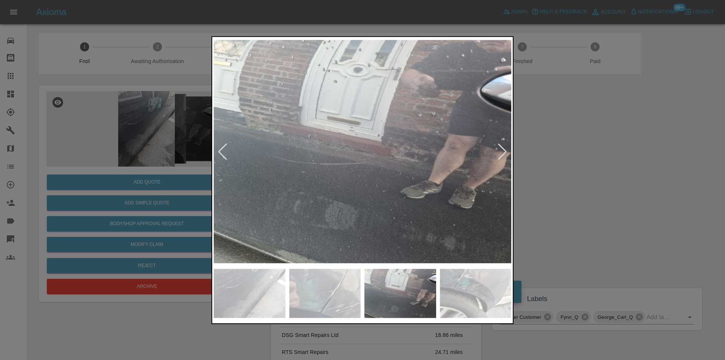
drag, startPoint x: 650, startPoint y: 189, endPoint x: 253, endPoint y: 45, distance: 422.7
click at [646, 187] on div at bounding box center [362, 180] width 725 height 360
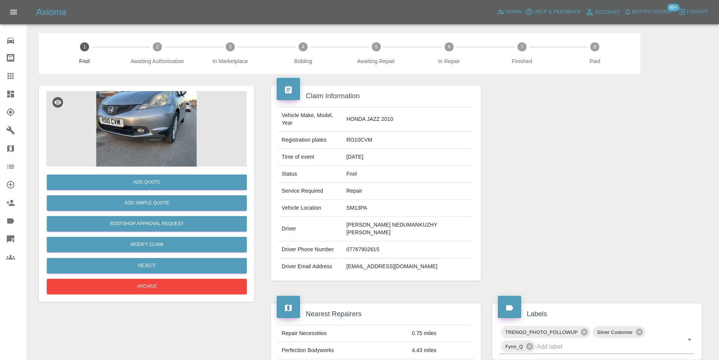
click at [136, 107] on img at bounding box center [146, 129] width 200 height 76
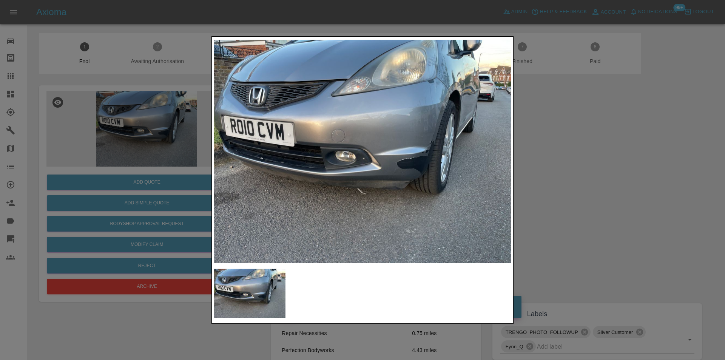
click at [412, 157] on img at bounding box center [363, 151] width 298 height 227
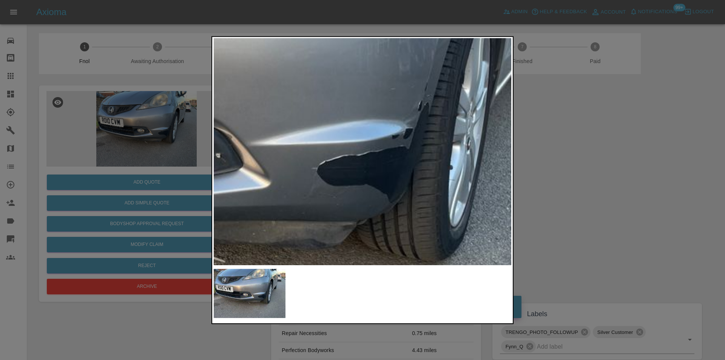
click at [412, 157] on img at bounding box center [214, 134] width 893 height 680
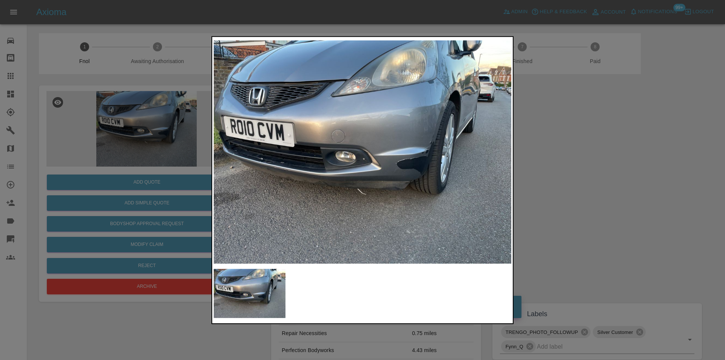
click at [590, 174] on div at bounding box center [362, 180] width 725 height 360
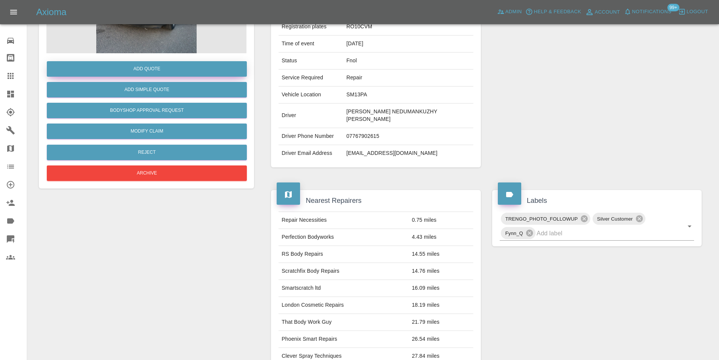
scroll to position [38, 0]
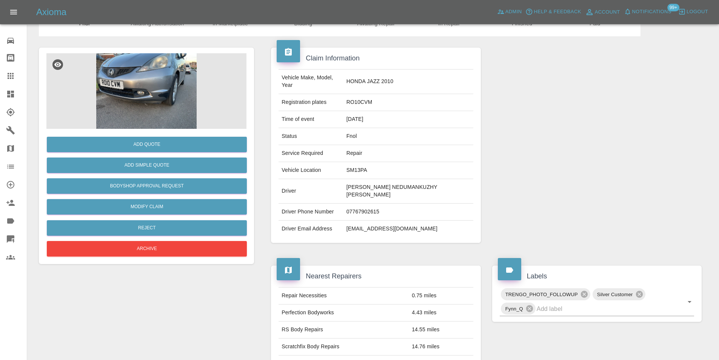
click at [147, 91] on img at bounding box center [146, 91] width 200 height 76
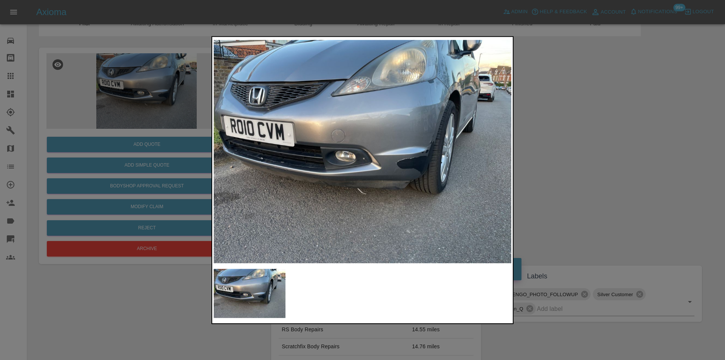
click at [269, 125] on img at bounding box center [363, 151] width 298 height 227
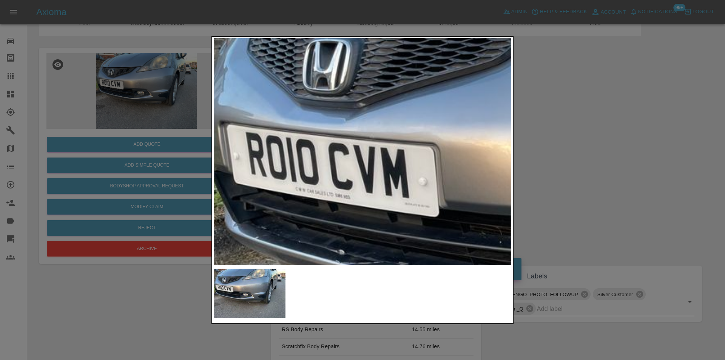
click at [325, 142] on img at bounding box center [643, 231] width 893 height 680
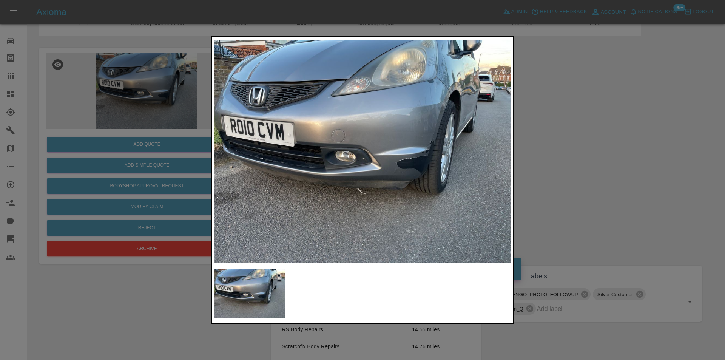
click at [556, 157] on div at bounding box center [362, 180] width 725 height 360
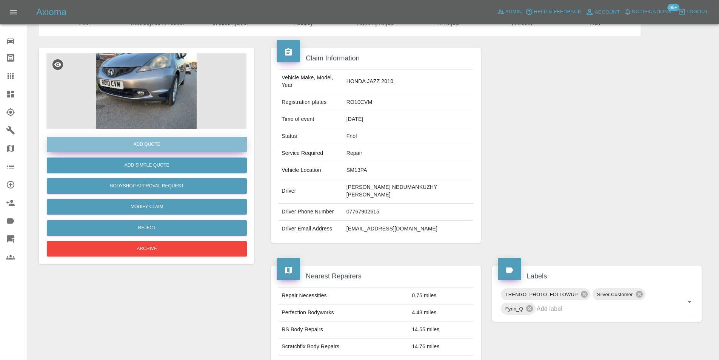
click at [154, 147] on button "Add Quote" at bounding box center [147, 144] width 200 height 15
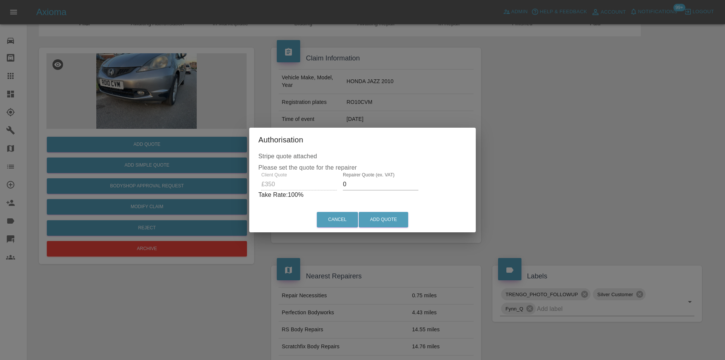
click at [368, 188] on input "0" at bounding box center [381, 184] width 76 height 12
type input "0220"
click at [379, 219] on button "Add Quote" at bounding box center [383, 219] width 49 height 15
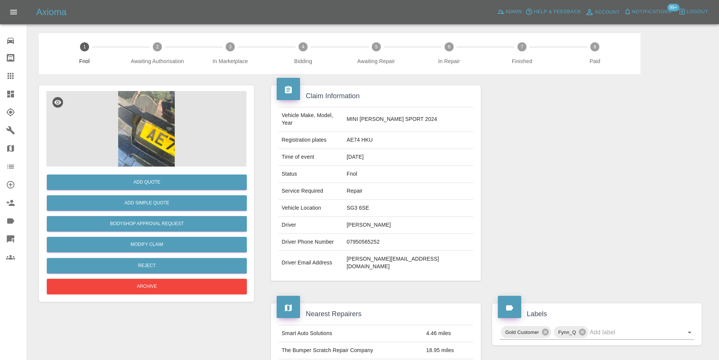
click at [156, 107] on img at bounding box center [146, 129] width 200 height 76
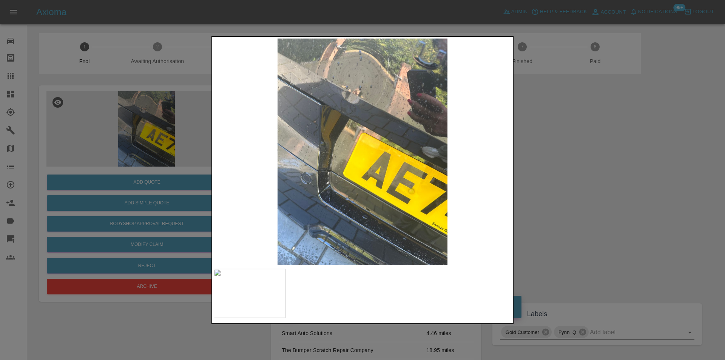
click at [577, 172] on div at bounding box center [362, 180] width 725 height 360
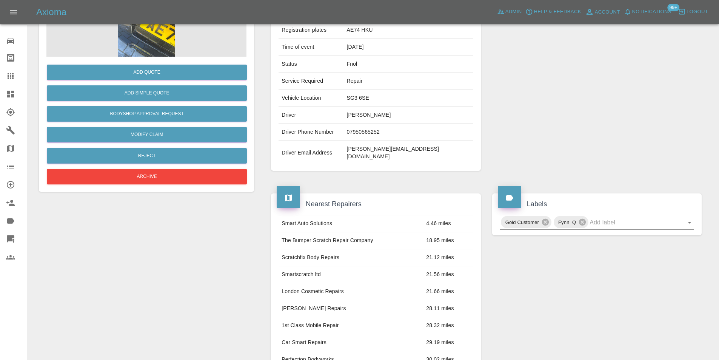
scroll to position [38, 0]
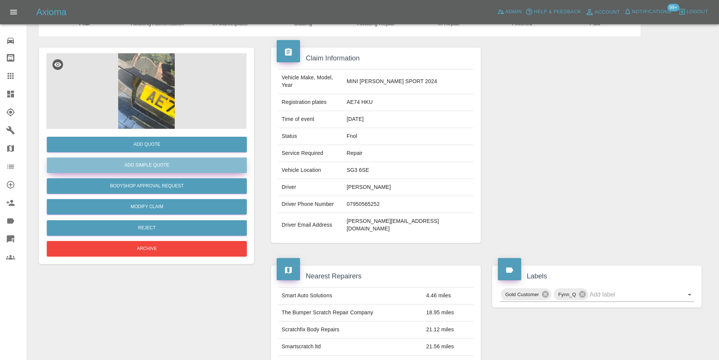
click at [171, 168] on button "Add Simple Quote" at bounding box center [147, 164] width 200 height 15
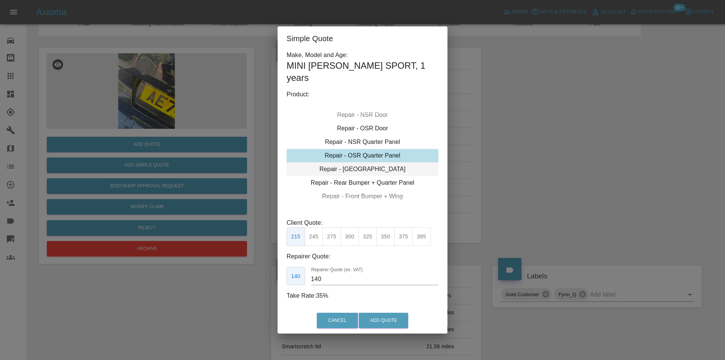
click at [375, 171] on div "Repair - [GEOGRAPHIC_DATA]" at bounding box center [363, 169] width 152 height 14
click at [366, 240] on button "325" at bounding box center [367, 236] width 19 height 19
type input "210"
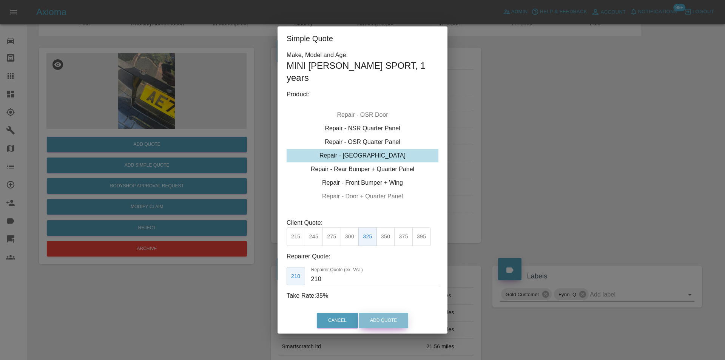
click at [389, 316] on button "Add Quote" at bounding box center [383, 320] width 49 height 15
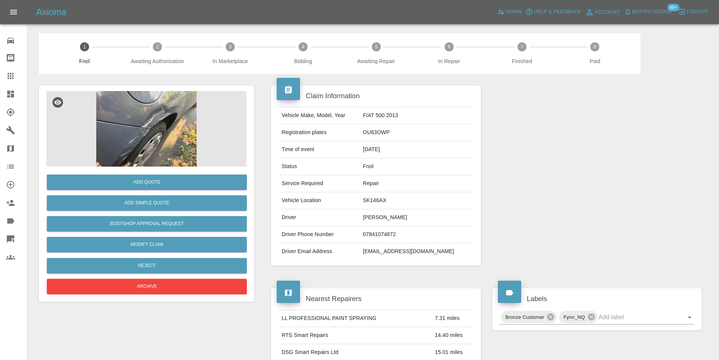
click at [132, 111] on img at bounding box center [146, 129] width 200 height 76
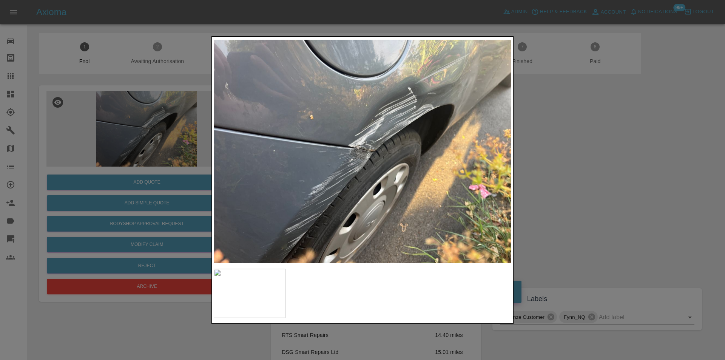
click at [583, 159] on div at bounding box center [362, 180] width 725 height 360
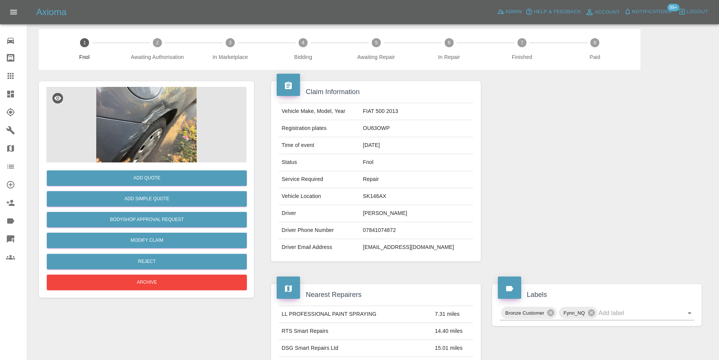
scroll to position [3, 0]
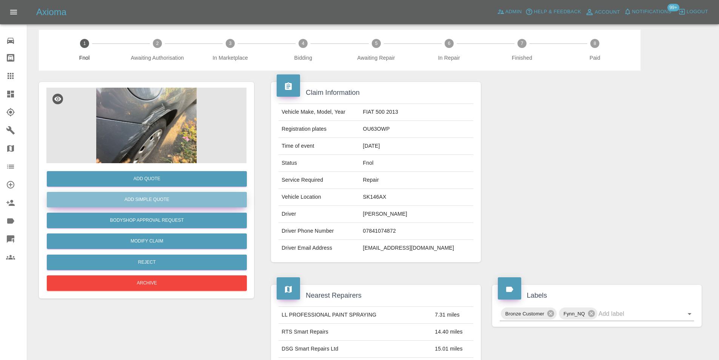
click at [161, 196] on button "Add Simple Quote" at bounding box center [147, 199] width 200 height 15
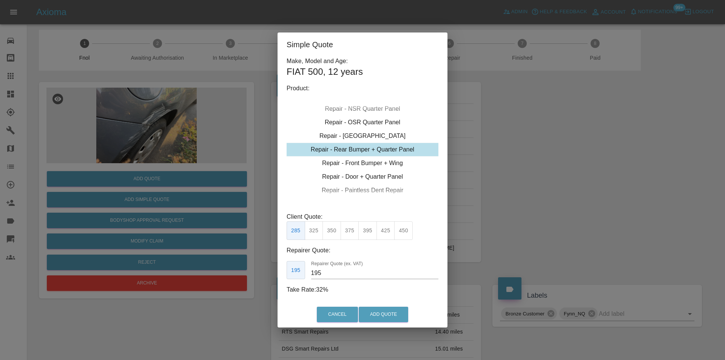
click at [368, 231] on button "395" at bounding box center [367, 230] width 19 height 19
type input "250"
click at [386, 310] on button "Add Quote" at bounding box center [383, 314] width 49 height 15
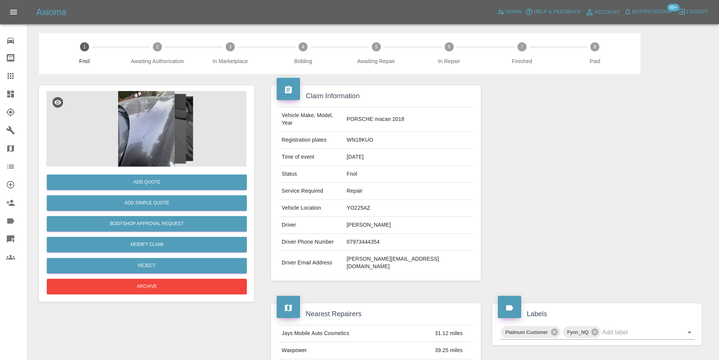
click at [156, 130] on img at bounding box center [146, 129] width 200 height 76
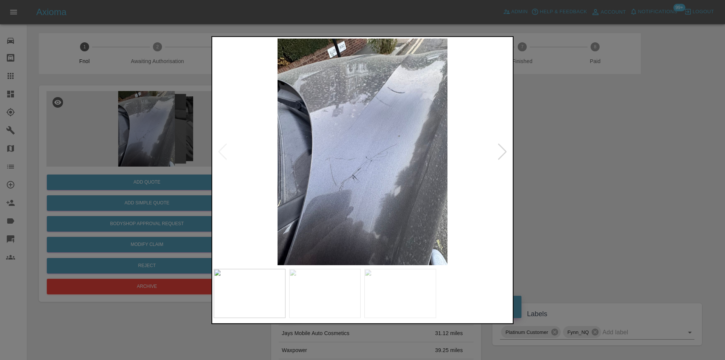
click at [500, 153] on div at bounding box center [502, 151] width 10 height 17
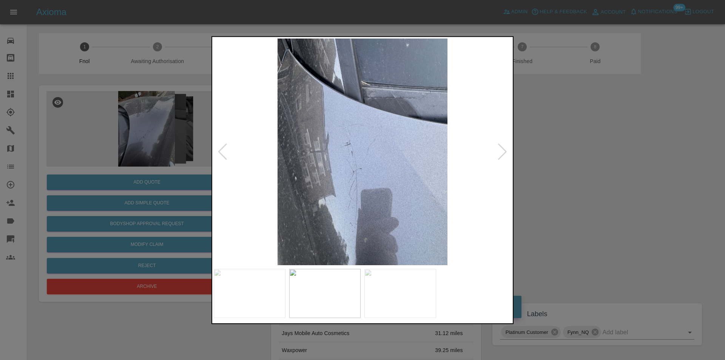
click at [500, 153] on div at bounding box center [502, 151] width 10 height 17
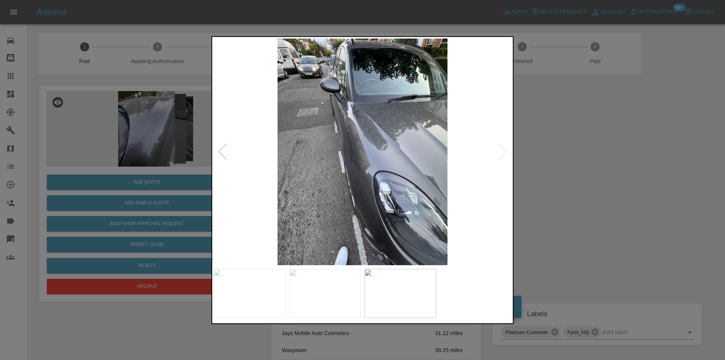
click at [222, 148] on div at bounding box center [223, 151] width 10 height 17
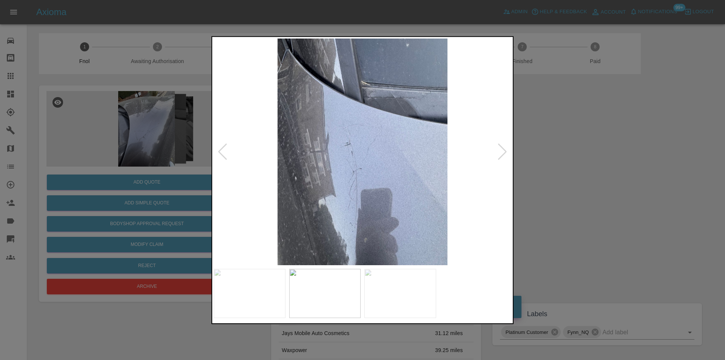
click at [222, 148] on div at bounding box center [223, 151] width 10 height 17
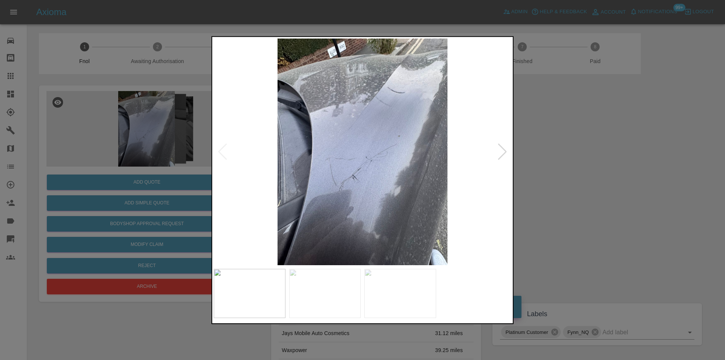
click at [535, 171] on div at bounding box center [362, 180] width 725 height 360
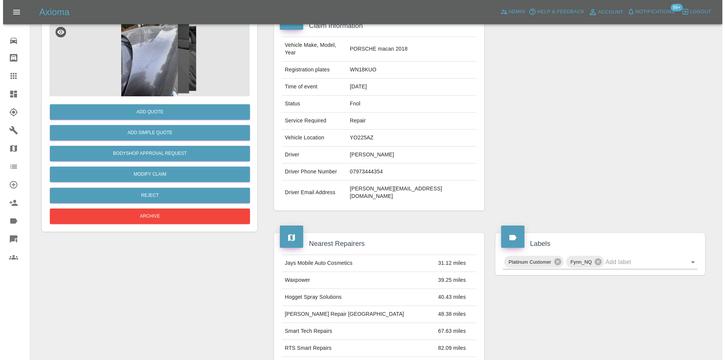
scroll to position [3, 0]
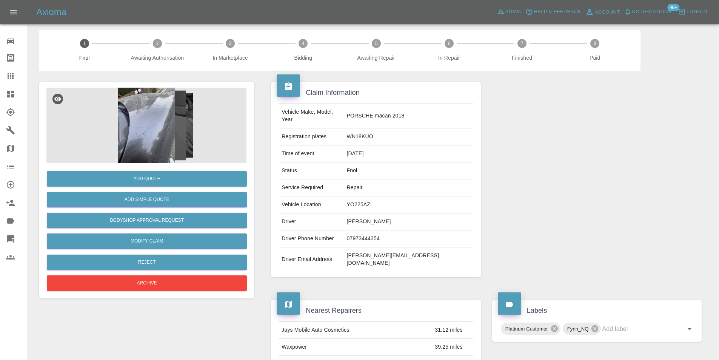
click at [139, 100] on img at bounding box center [146, 126] width 200 height 76
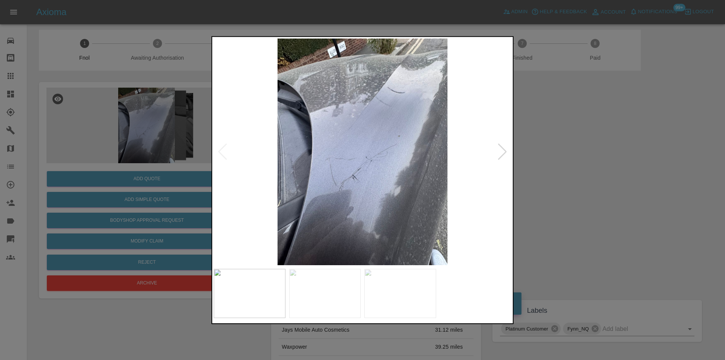
click at [502, 151] on div at bounding box center [502, 151] width 10 height 17
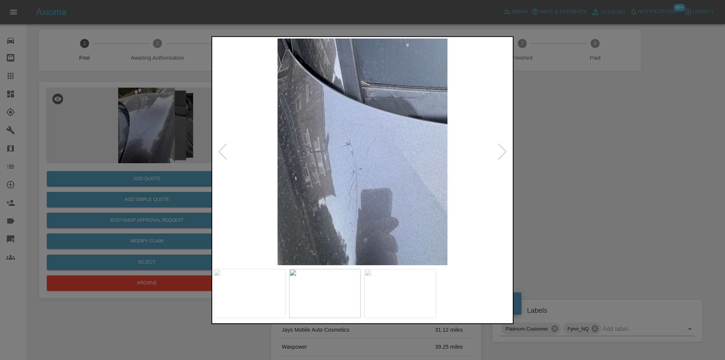
click at [502, 151] on div at bounding box center [502, 151] width 10 height 17
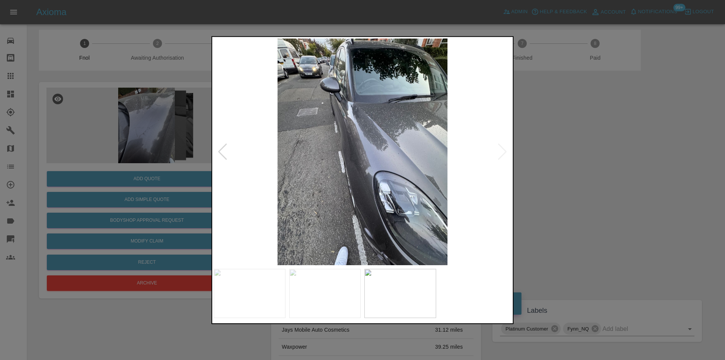
click at [502, 151] on img at bounding box center [363, 151] width 298 height 227
drag, startPoint x: 581, startPoint y: 153, endPoint x: 389, endPoint y: 41, distance: 222.6
click at [580, 153] on div at bounding box center [362, 180] width 725 height 360
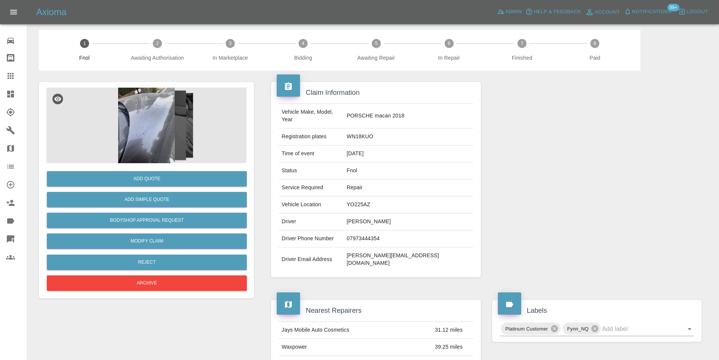
click at [132, 112] on img at bounding box center [146, 126] width 200 height 76
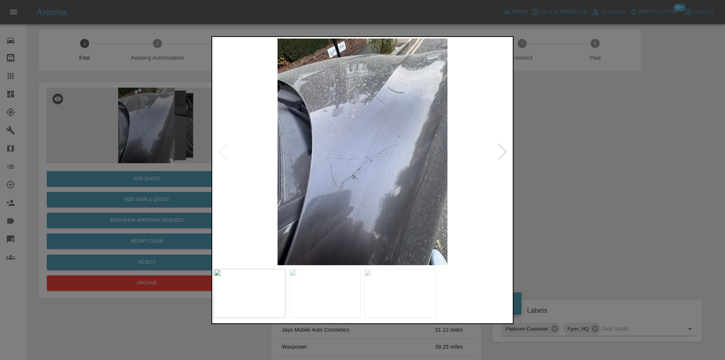
click at [503, 154] on div at bounding box center [502, 151] width 10 height 17
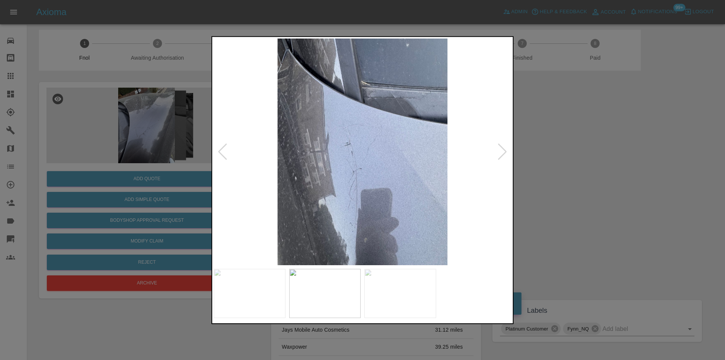
click at [503, 154] on div at bounding box center [502, 151] width 10 height 17
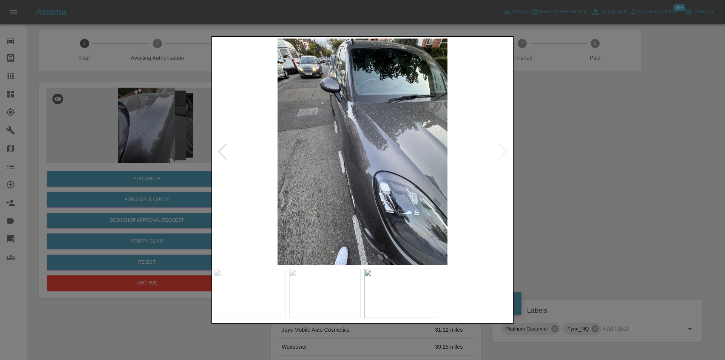
click at [503, 154] on img at bounding box center [363, 151] width 298 height 227
click at [221, 151] on div at bounding box center [223, 151] width 10 height 17
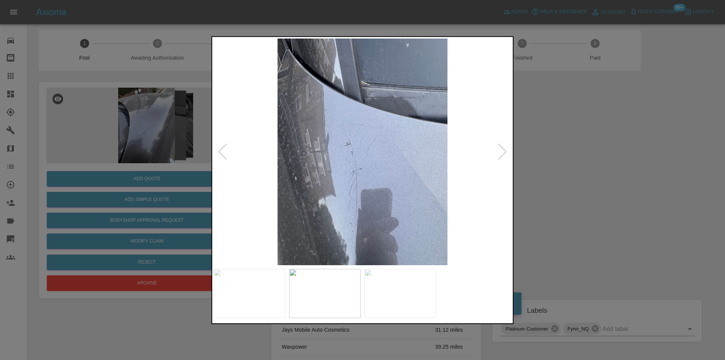
click at [221, 151] on div at bounding box center [223, 151] width 10 height 17
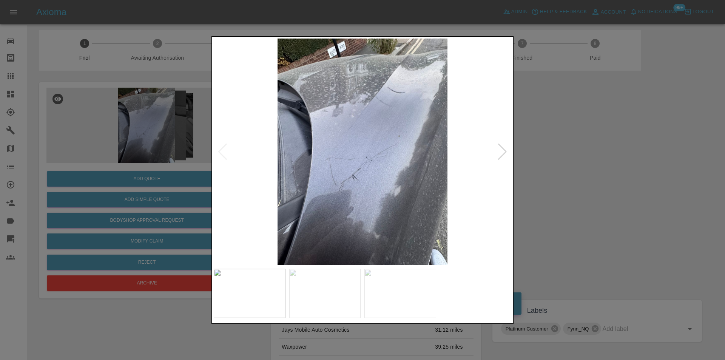
click at [221, 151] on img at bounding box center [363, 151] width 298 height 227
click at [605, 159] on div at bounding box center [362, 180] width 725 height 360
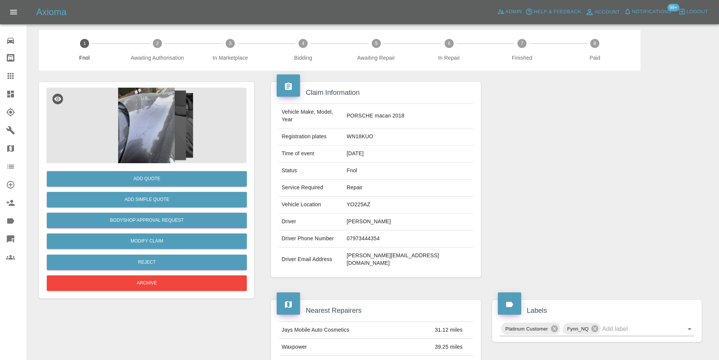
click at [169, 138] on img at bounding box center [146, 126] width 200 height 76
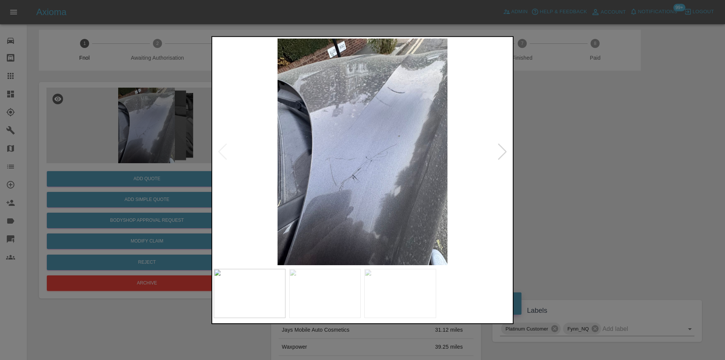
click at [503, 152] on div at bounding box center [502, 151] width 10 height 17
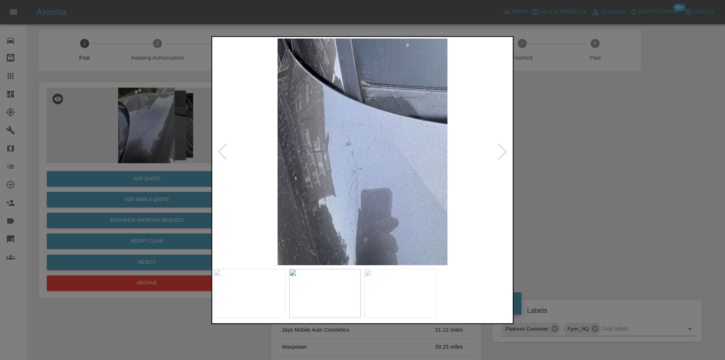
click at [503, 152] on div at bounding box center [502, 151] width 10 height 17
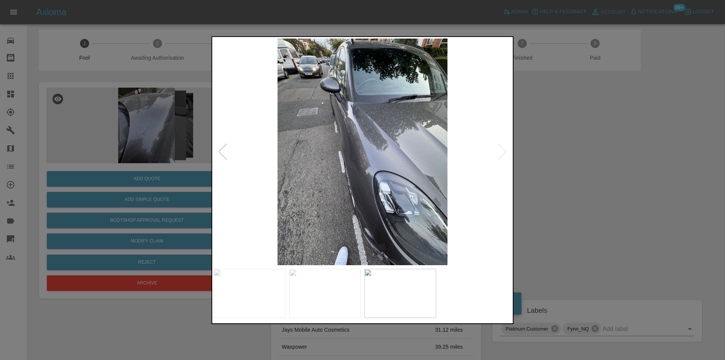
click at [503, 152] on img at bounding box center [363, 151] width 298 height 227
click at [570, 153] on div at bounding box center [362, 180] width 725 height 360
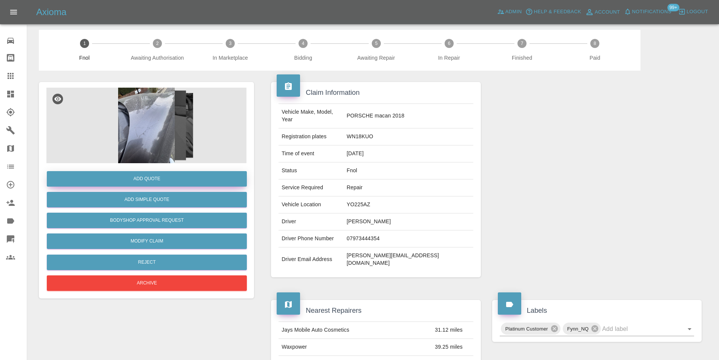
click at [161, 187] on button "Add Quote" at bounding box center [147, 178] width 200 height 15
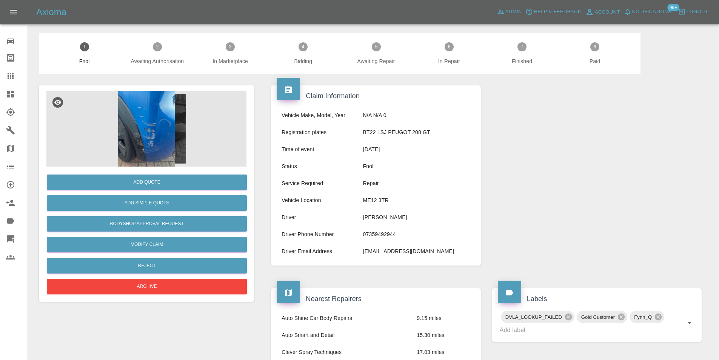
click at [150, 108] on img at bounding box center [146, 129] width 200 height 76
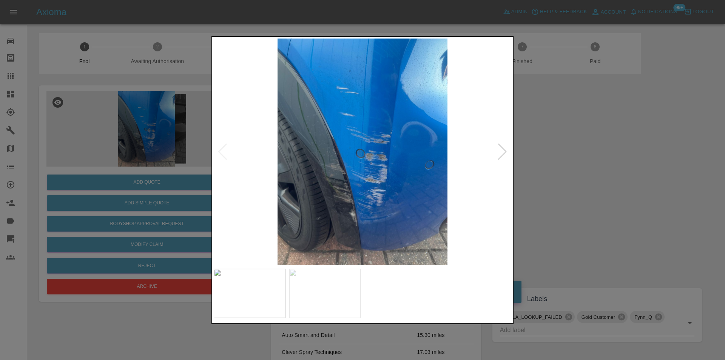
click at [504, 152] on div at bounding box center [502, 151] width 10 height 17
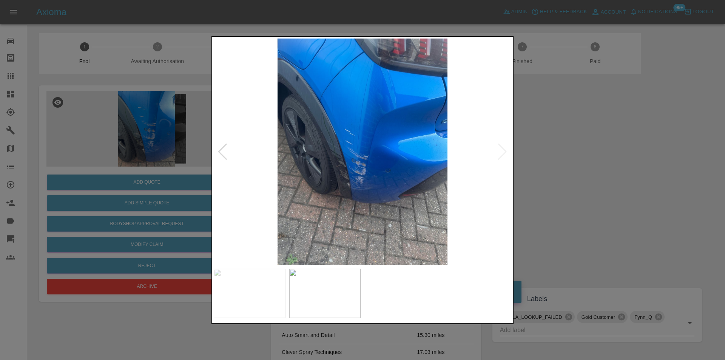
click at [504, 152] on img at bounding box center [363, 151] width 298 height 227
click at [560, 164] on div at bounding box center [362, 180] width 725 height 360
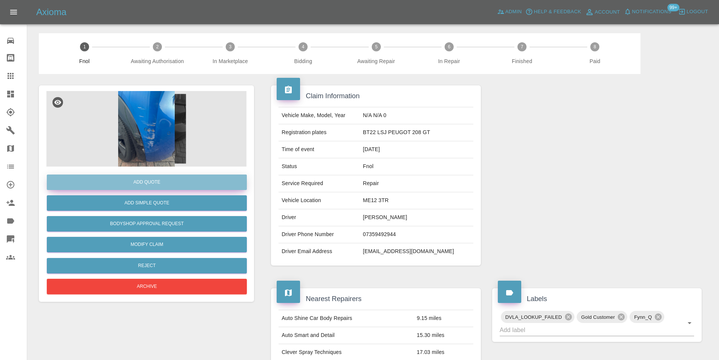
click at [135, 182] on button "Add Quote" at bounding box center [147, 181] width 200 height 15
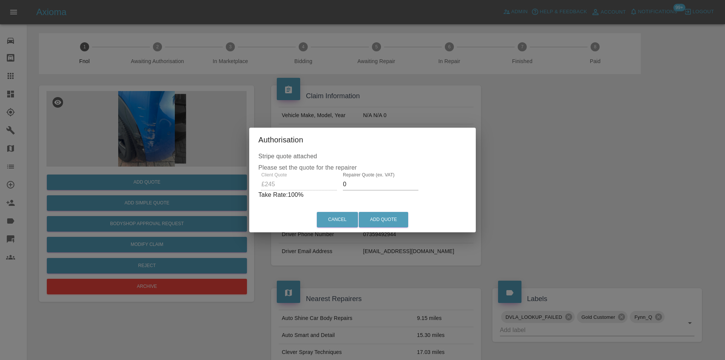
click at [364, 185] on input "0" at bounding box center [381, 184] width 76 height 12
type input "0155"
click at [387, 218] on button "Add Quote" at bounding box center [383, 219] width 49 height 15
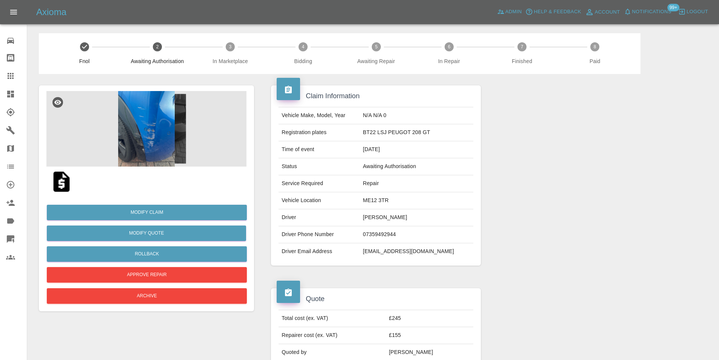
drag, startPoint x: 153, startPoint y: 73, endPoint x: 135, endPoint y: 92, distance: 26.5
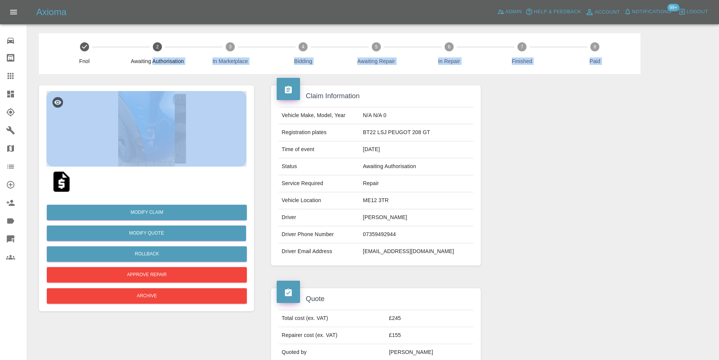
click at [137, 102] on img at bounding box center [146, 129] width 200 height 76
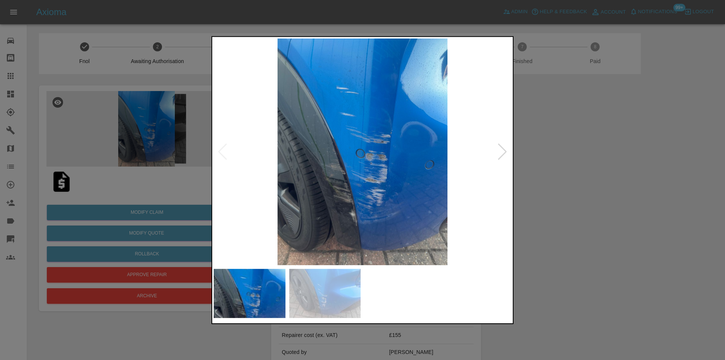
click at [503, 149] on div at bounding box center [502, 151] width 10 height 17
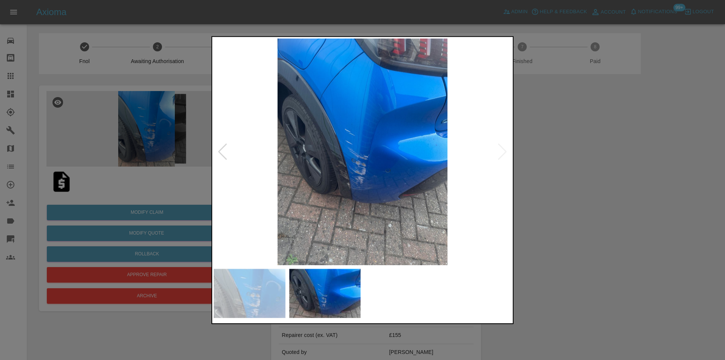
click at [580, 164] on div at bounding box center [362, 180] width 725 height 360
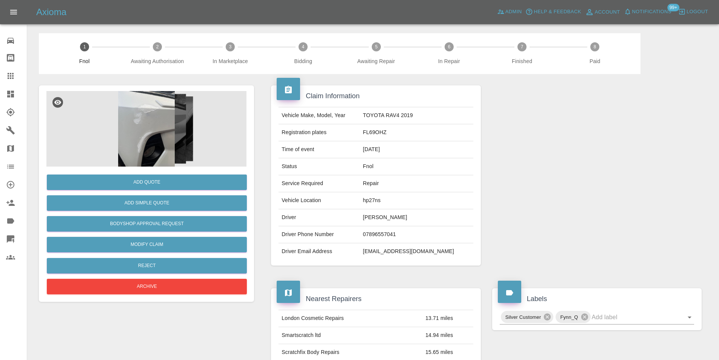
click at [159, 119] on img at bounding box center [146, 129] width 200 height 76
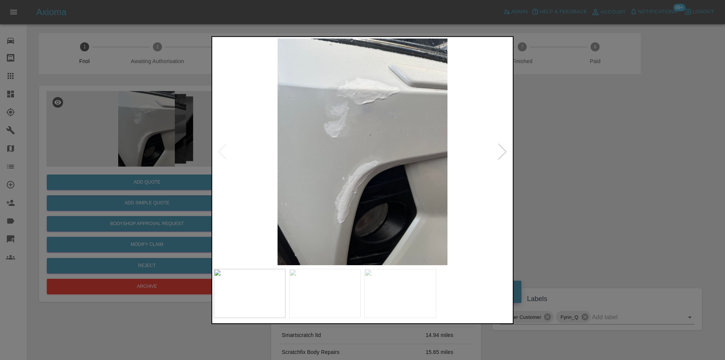
click at [500, 153] on div at bounding box center [502, 151] width 10 height 17
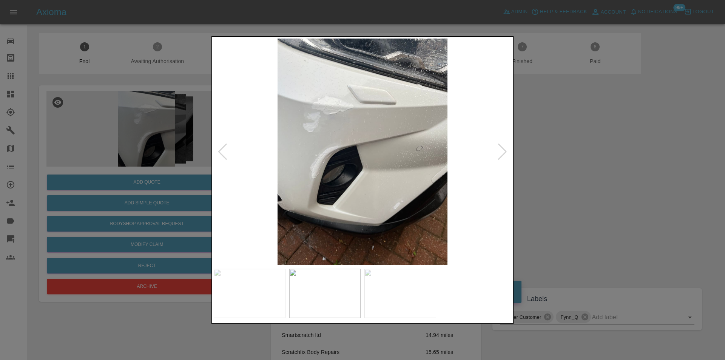
click at [500, 153] on div at bounding box center [502, 151] width 10 height 17
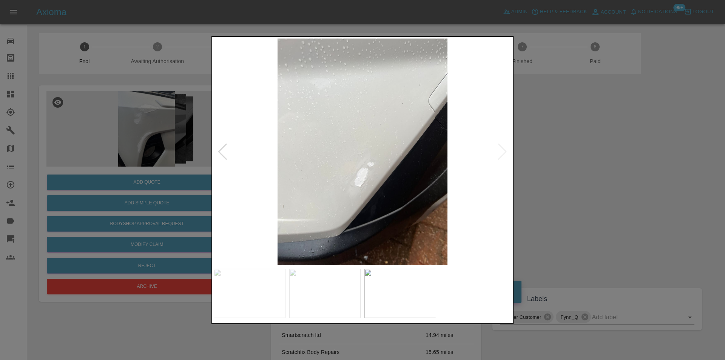
click at [500, 153] on img at bounding box center [363, 151] width 298 height 227
drag, startPoint x: 577, startPoint y: 167, endPoint x: 449, endPoint y: 188, distance: 130.2
click at [573, 167] on div at bounding box center [362, 180] width 725 height 360
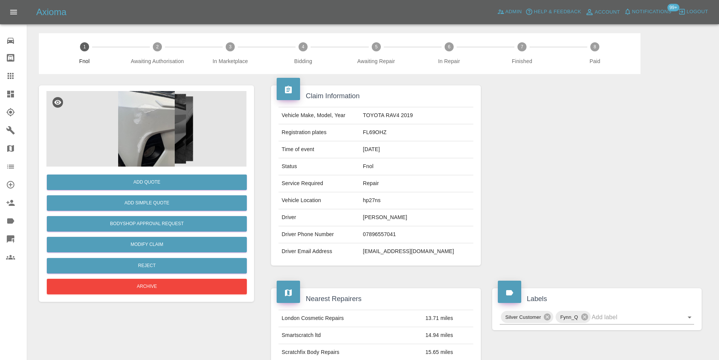
click at [156, 193] on div "Add Quote Add Simple Quote Bodyshop Approval Request Modify Claim Reject Archive" at bounding box center [146, 232] width 200 height 130
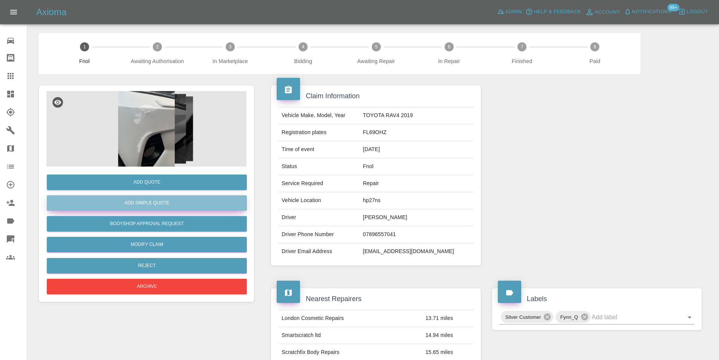
click at [153, 201] on button "Add Simple Quote" at bounding box center [147, 202] width 200 height 15
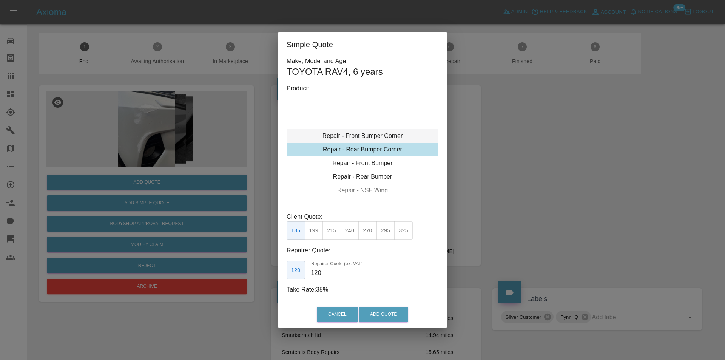
click at [379, 133] on div "Repair - Front Bumper Corner" at bounding box center [363, 136] width 152 height 14
click at [352, 233] on button "240" at bounding box center [350, 230] width 19 height 19
type input "150"
click at [395, 313] on button "Add Quote" at bounding box center [383, 314] width 49 height 15
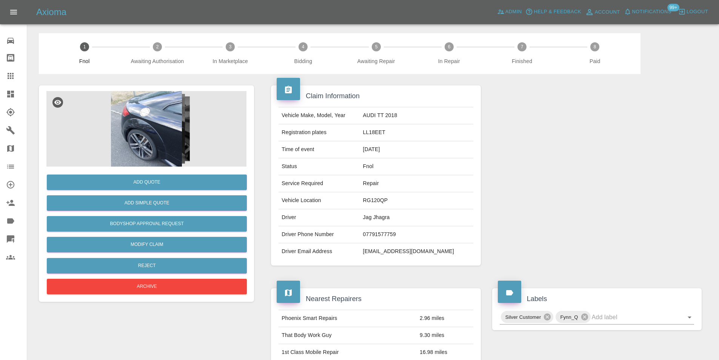
click at [136, 109] on img at bounding box center [146, 129] width 200 height 76
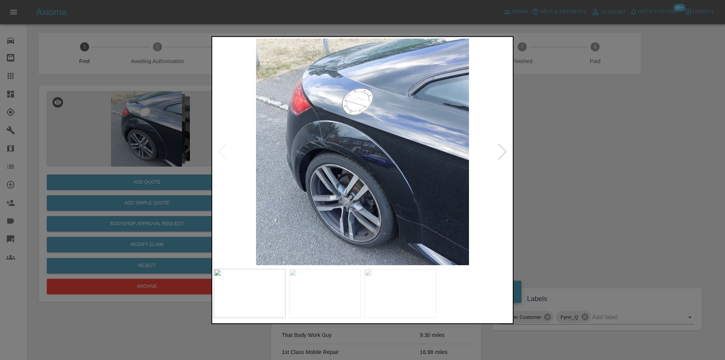
click at [505, 151] on div at bounding box center [502, 151] width 10 height 17
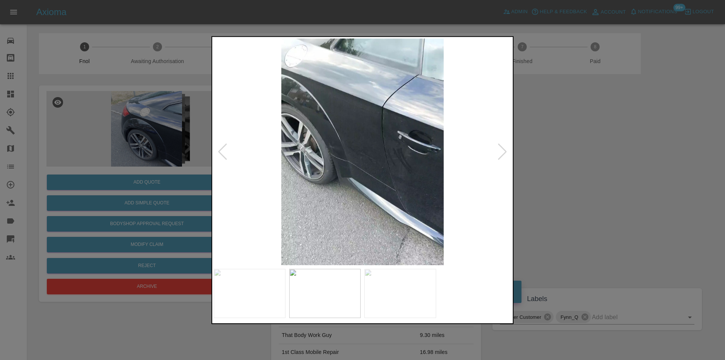
click at [505, 151] on div at bounding box center [502, 151] width 10 height 17
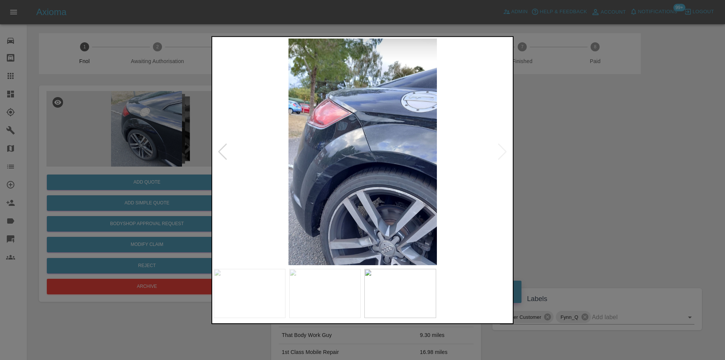
click at [505, 151] on img at bounding box center [363, 151] width 298 height 227
click at [221, 155] on div at bounding box center [223, 151] width 10 height 17
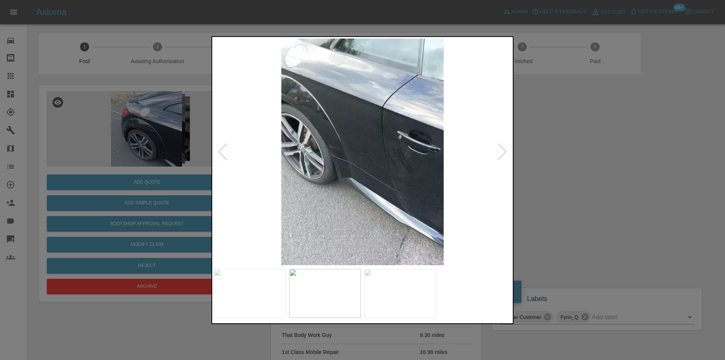
drag, startPoint x: 681, startPoint y: 166, endPoint x: 675, endPoint y: 165, distance: 5.7
click at [680, 166] on div at bounding box center [362, 180] width 725 height 360
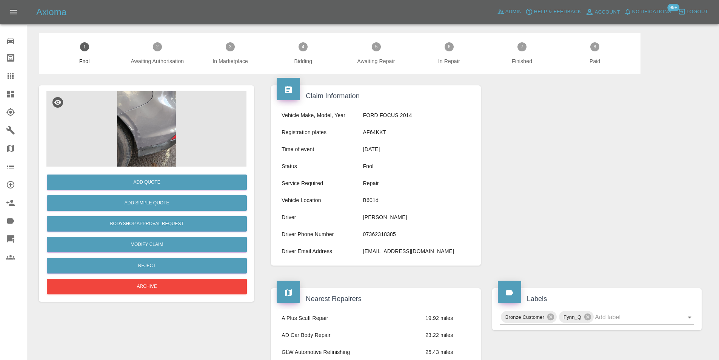
click at [139, 123] on img at bounding box center [146, 129] width 200 height 76
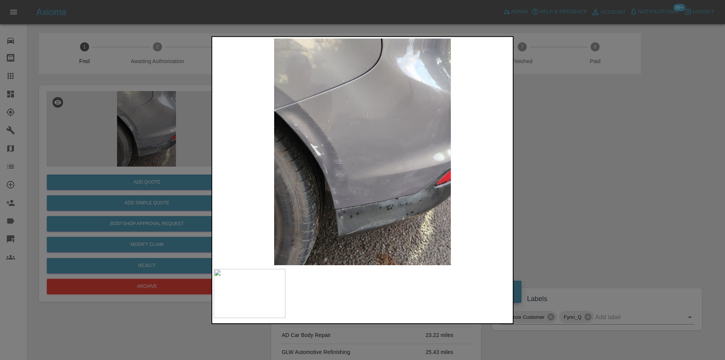
click at [530, 176] on div at bounding box center [362, 180] width 725 height 360
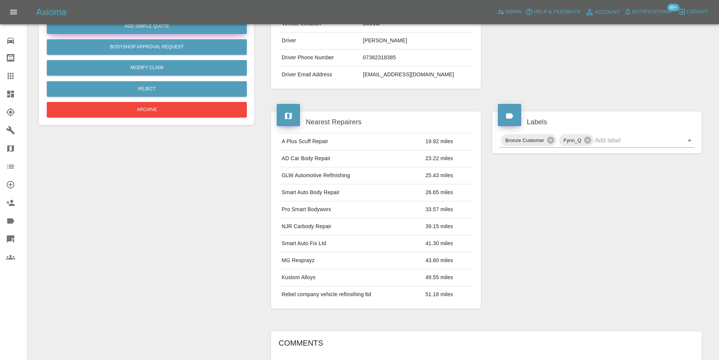
scroll to position [41, 0]
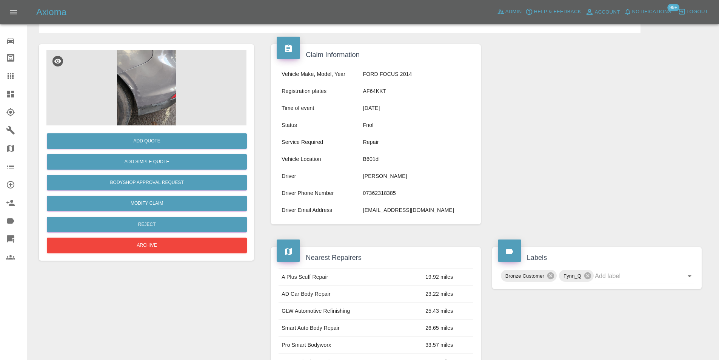
click at [136, 85] on img at bounding box center [146, 88] width 200 height 76
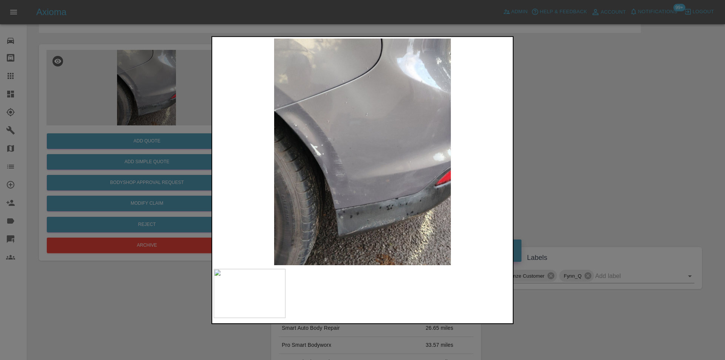
click at [315, 146] on img at bounding box center [363, 151] width 298 height 227
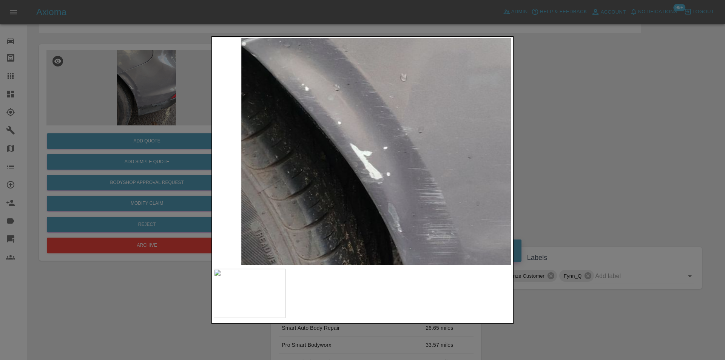
click at [315, 146] on img at bounding box center [506, 168] width 893 height 680
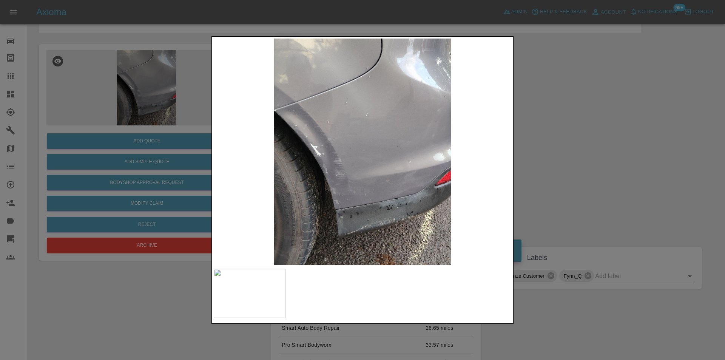
drag, startPoint x: 545, startPoint y: 170, endPoint x: 526, endPoint y: 168, distance: 19.3
click at [542, 169] on div at bounding box center [362, 180] width 725 height 360
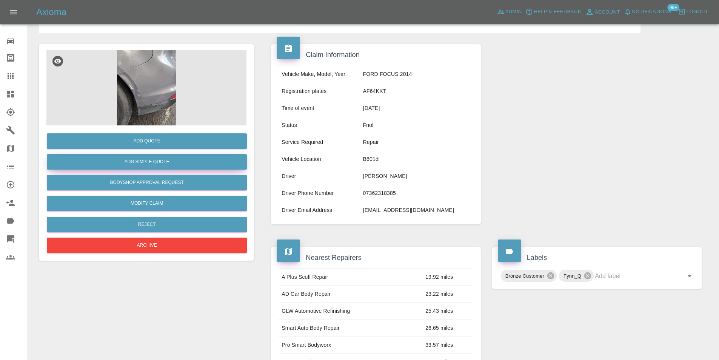
click at [161, 158] on button "Add Simple Quote" at bounding box center [147, 161] width 200 height 15
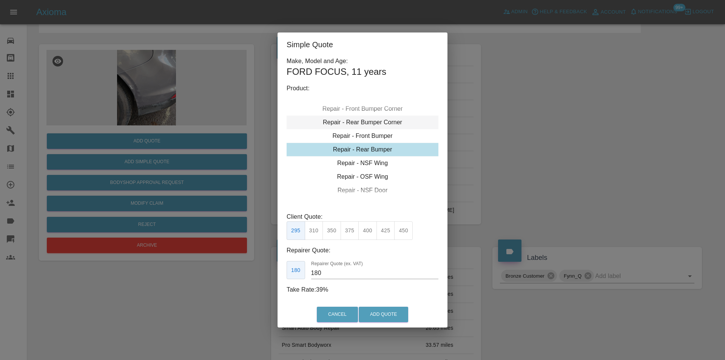
click at [383, 124] on div "Repair - Rear Bumper Corner" at bounding box center [363, 123] width 152 height 14
type input "120"
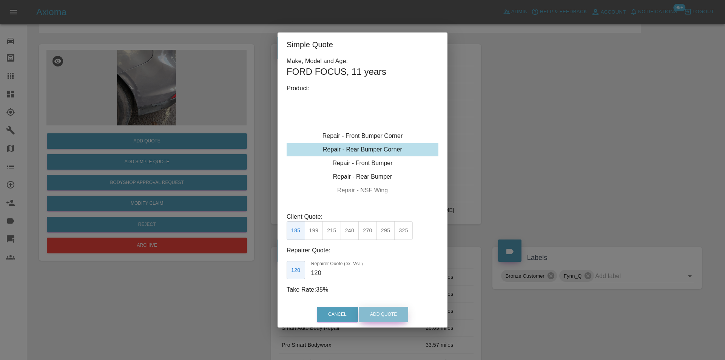
click at [391, 312] on button "Add Quote" at bounding box center [383, 314] width 49 height 15
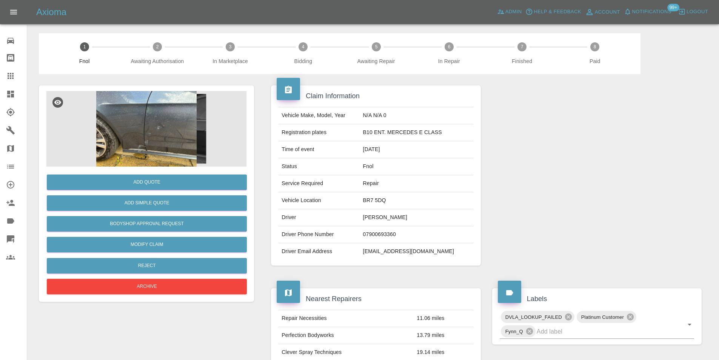
click at [154, 122] on img at bounding box center [146, 129] width 200 height 76
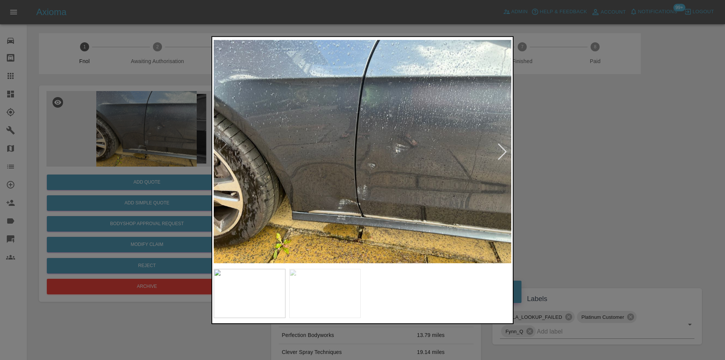
click at [502, 151] on div at bounding box center [502, 151] width 10 height 17
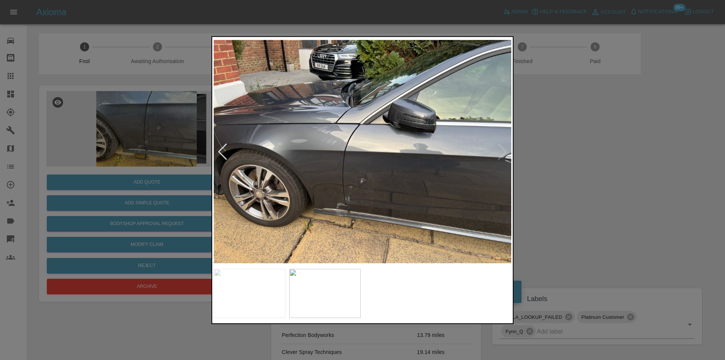
click at [502, 151] on img at bounding box center [363, 151] width 298 height 227
click at [222, 152] on div at bounding box center [223, 151] width 10 height 17
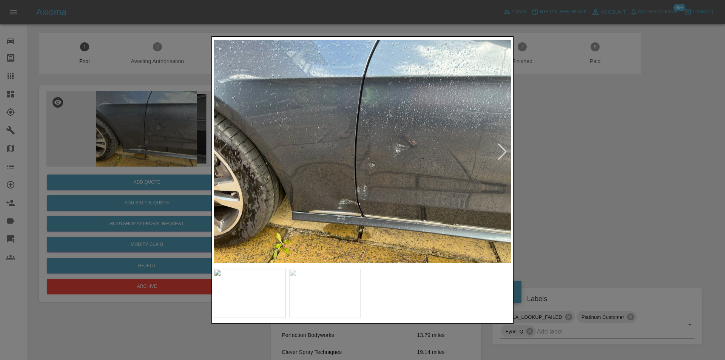
click at [354, 184] on img at bounding box center [363, 151] width 298 height 227
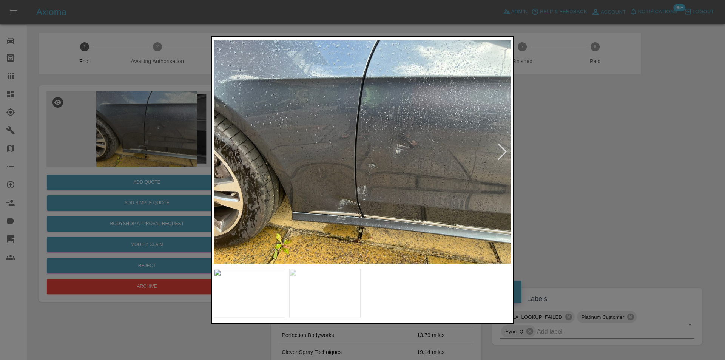
click at [546, 119] on div at bounding box center [362, 180] width 725 height 360
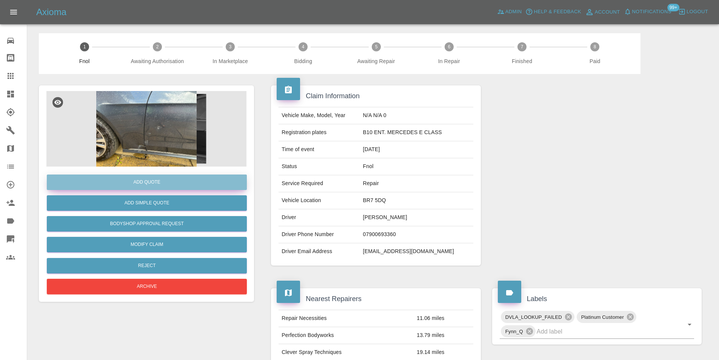
click at [137, 180] on button "Add Quote" at bounding box center [147, 181] width 200 height 15
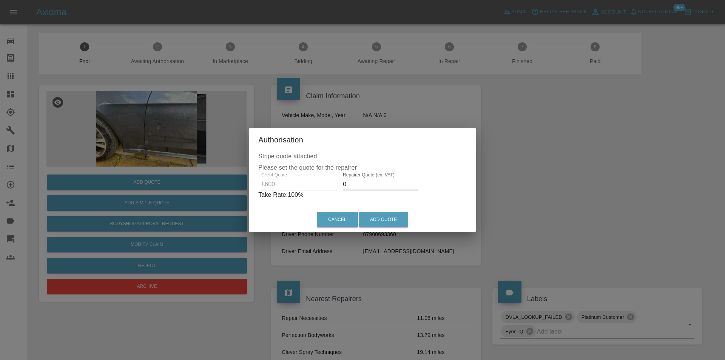
click at [359, 182] on input "0" at bounding box center [381, 184] width 76 height 12
type input "0380"
click at [381, 220] on button "Add Quote" at bounding box center [383, 219] width 49 height 15
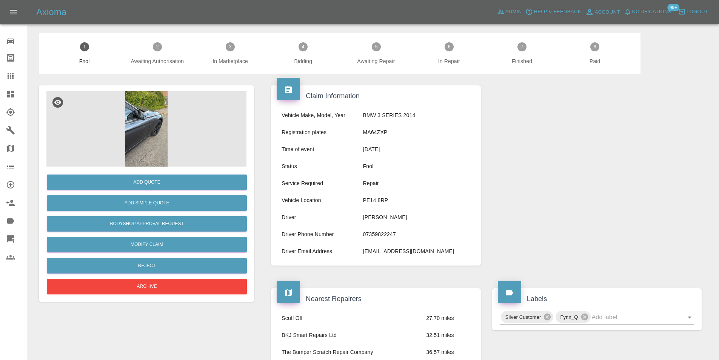
click at [158, 134] on img at bounding box center [146, 129] width 200 height 76
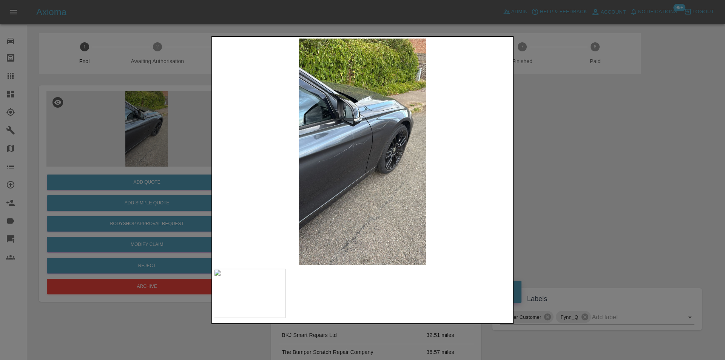
drag, startPoint x: 559, startPoint y: 159, endPoint x: 555, endPoint y: 159, distance: 4.2
click at [557, 159] on div at bounding box center [362, 180] width 725 height 360
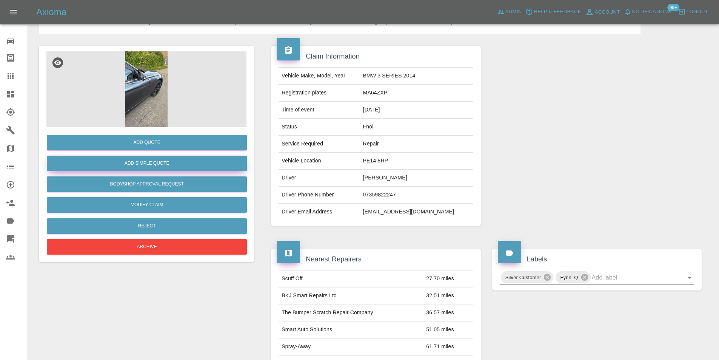
scroll to position [38, 0]
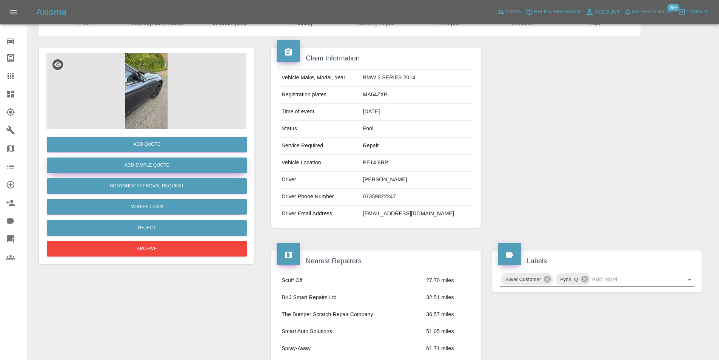
click at [164, 165] on button "Add Simple Quote" at bounding box center [147, 164] width 200 height 15
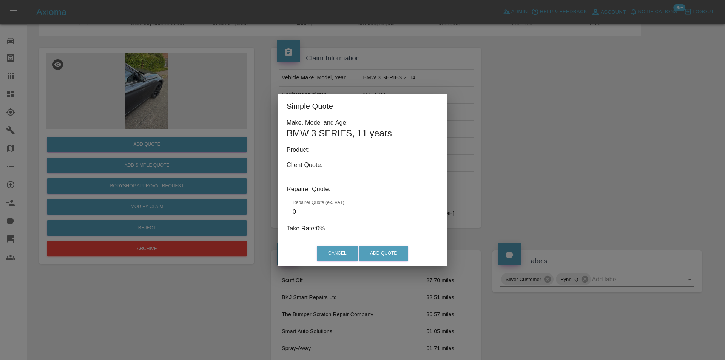
type input "140"
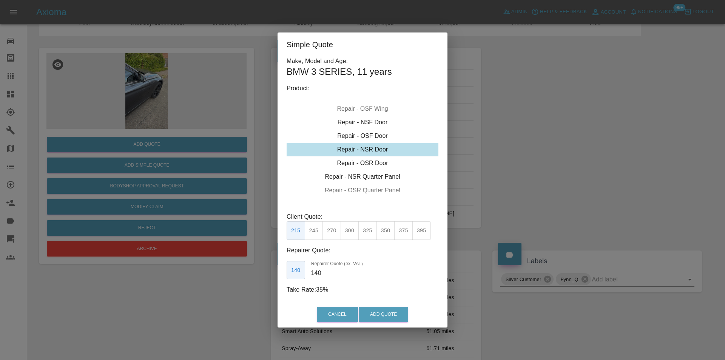
click at [154, 141] on div "Simple Quote Make, Model and Age: BMW 3 SERIES , 11 years Product: Repair - Fro…" at bounding box center [362, 180] width 725 height 360
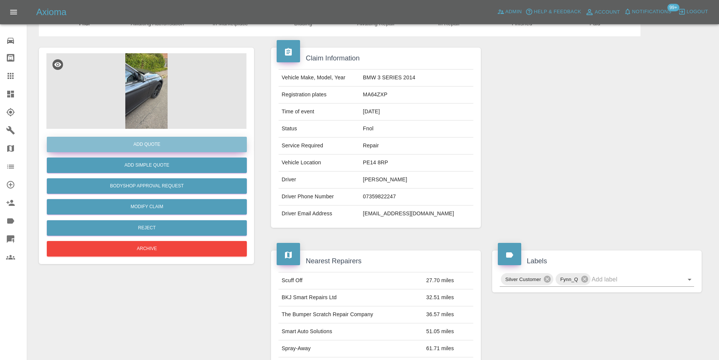
click at [152, 144] on button "Add Quote" at bounding box center [147, 144] width 200 height 15
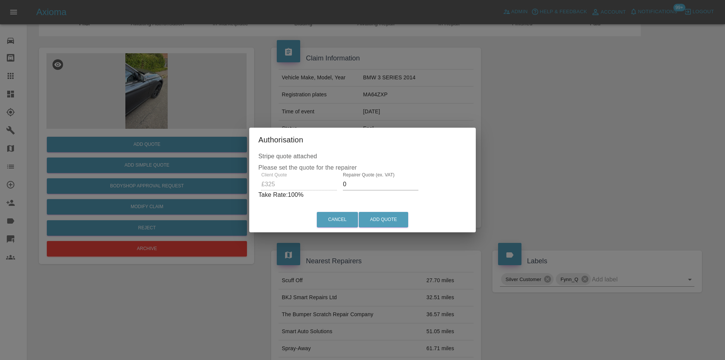
click at [361, 184] on input "0" at bounding box center [381, 184] width 76 height 12
type input "0210"
click at [393, 223] on button "Add Quote" at bounding box center [383, 219] width 49 height 15
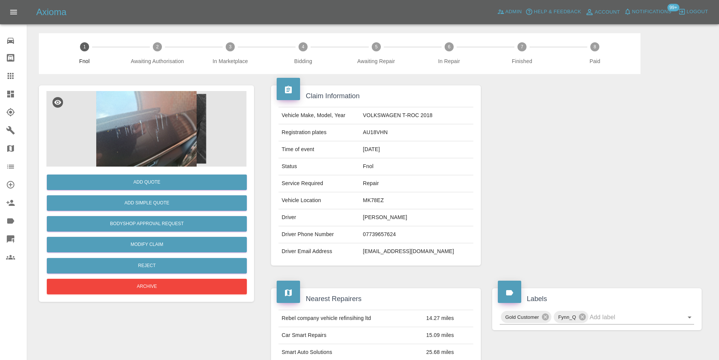
click at [147, 115] on img at bounding box center [146, 129] width 200 height 76
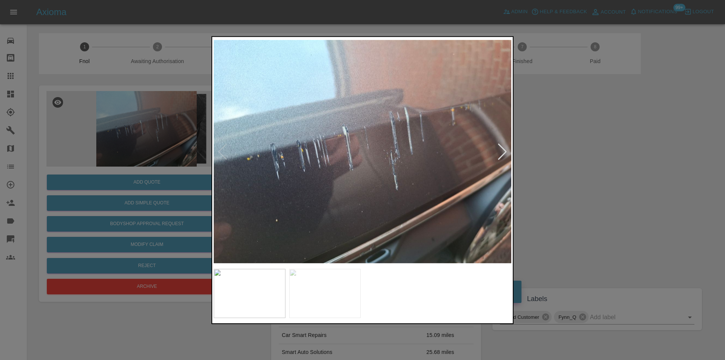
click at [505, 152] on div at bounding box center [502, 151] width 10 height 17
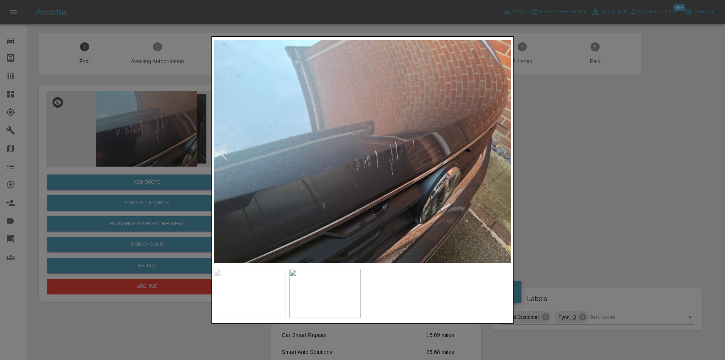
click at [505, 152] on img at bounding box center [363, 151] width 298 height 227
click at [585, 161] on div at bounding box center [362, 180] width 725 height 360
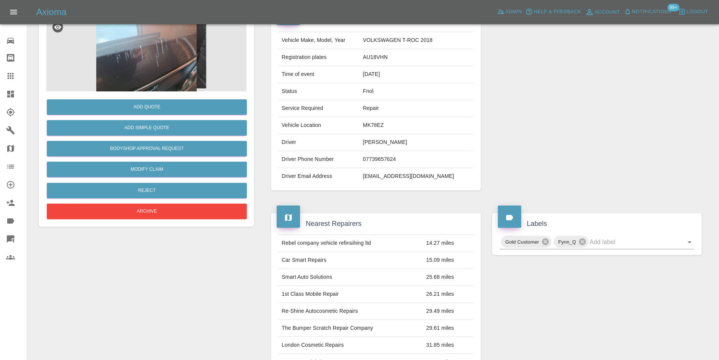
scroll to position [76, 0]
click at [690, 242] on icon "Open" at bounding box center [690, 242] width 4 height 2
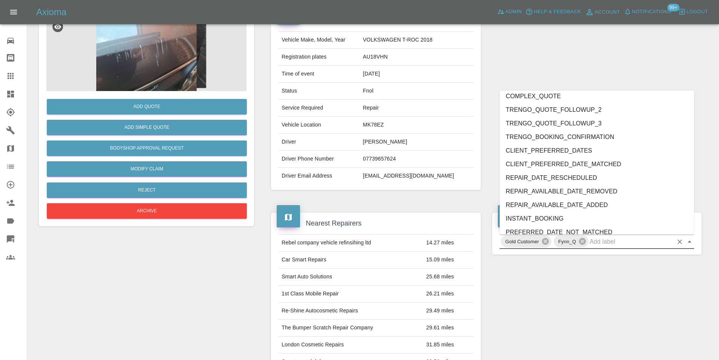
scroll to position [1575, 0]
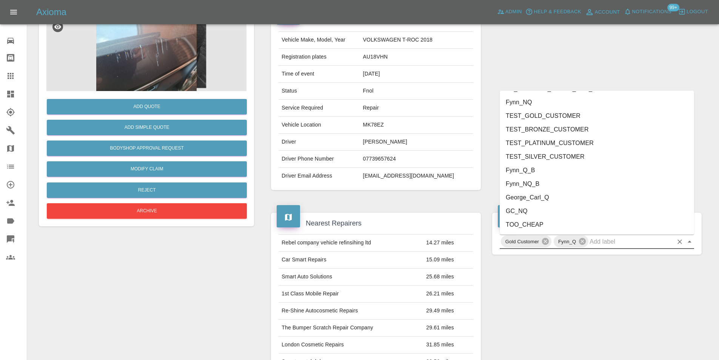
click at [529, 202] on li "George_Carl_Q" at bounding box center [597, 198] width 195 height 14
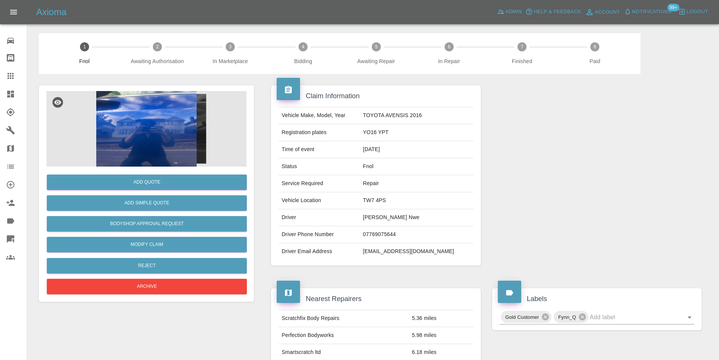
click at [151, 122] on img at bounding box center [146, 129] width 200 height 76
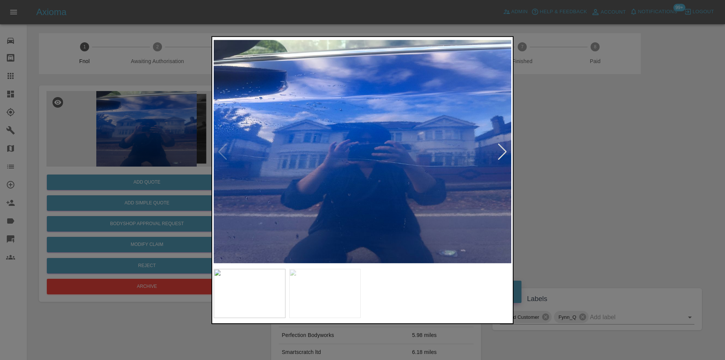
click at [505, 151] on div at bounding box center [502, 151] width 10 height 17
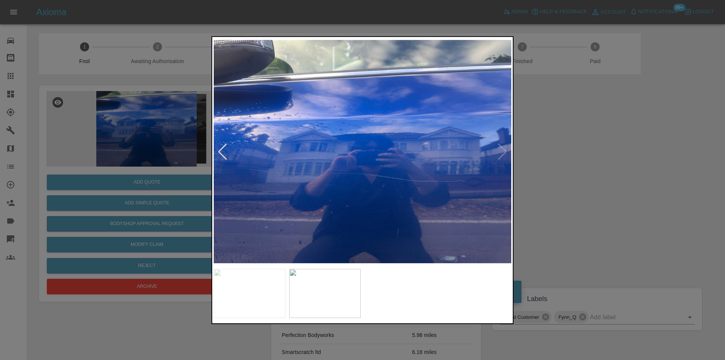
click at [505, 151] on img at bounding box center [363, 151] width 298 height 227
click at [562, 164] on div at bounding box center [362, 180] width 725 height 360
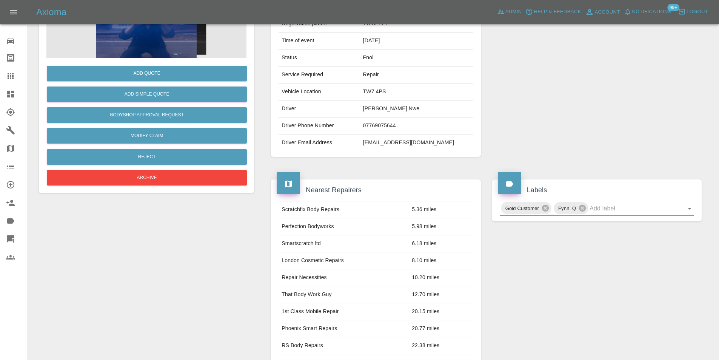
scroll to position [41, 0]
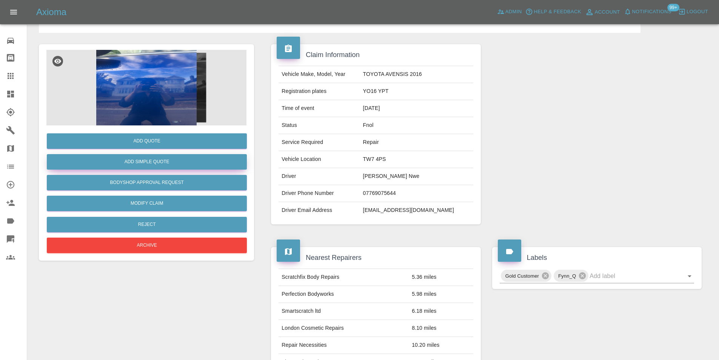
click at [150, 157] on button "Add Simple Quote" at bounding box center [147, 161] width 200 height 15
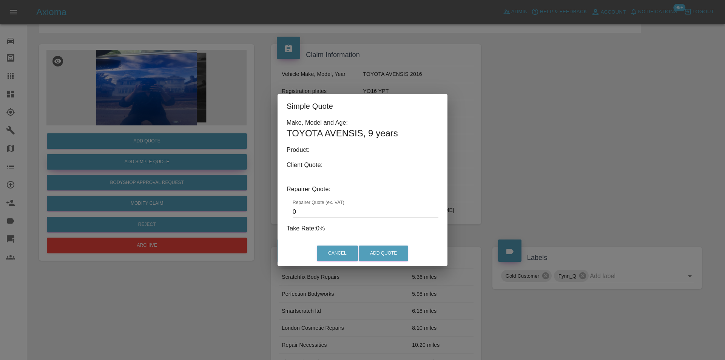
type input "140"
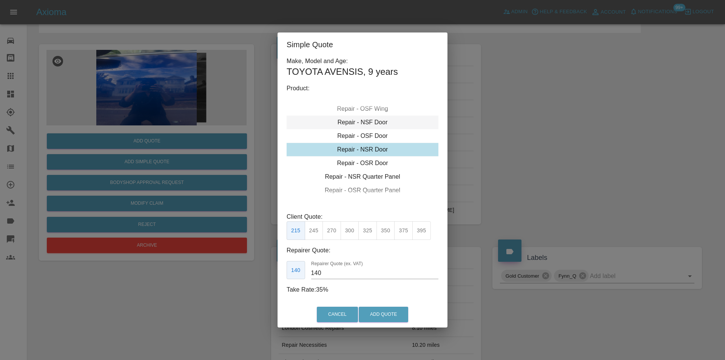
click at [372, 120] on div "Repair - NSF Door" at bounding box center [363, 123] width 152 height 14
click at [386, 315] on button "Add Quote" at bounding box center [383, 314] width 49 height 15
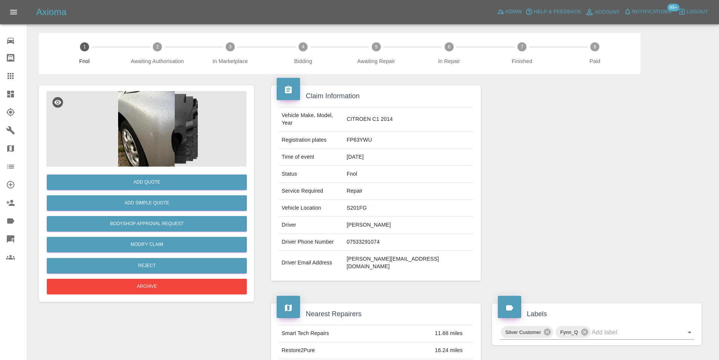
click at [157, 115] on img at bounding box center [146, 129] width 200 height 76
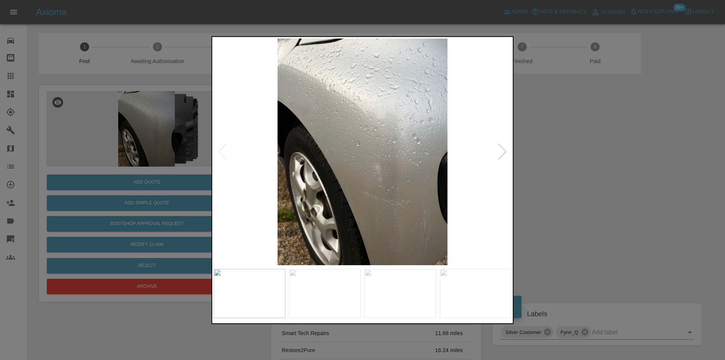
click at [503, 150] on div at bounding box center [502, 151] width 10 height 17
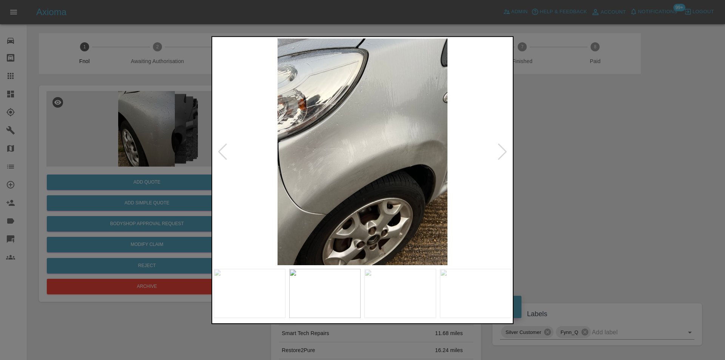
click at [503, 150] on div at bounding box center [502, 151] width 10 height 17
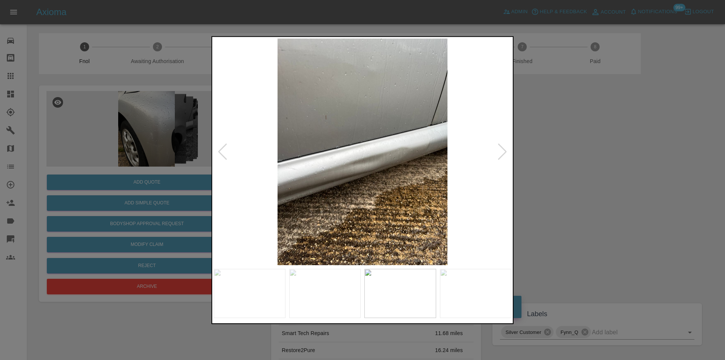
click at [503, 150] on div at bounding box center [502, 151] width 10 height 17
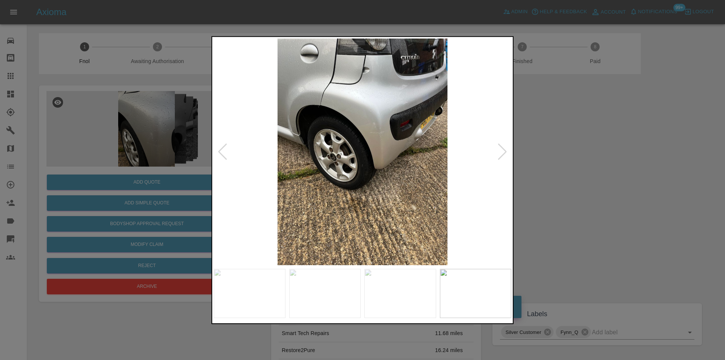
drag, startPoint x: 583, startPoint y: 157, endPoint x: 329, endPoint y: 5, distance: 296.8
click at [577, 151] on div at bounding box center [362, 180] width 725 height 360
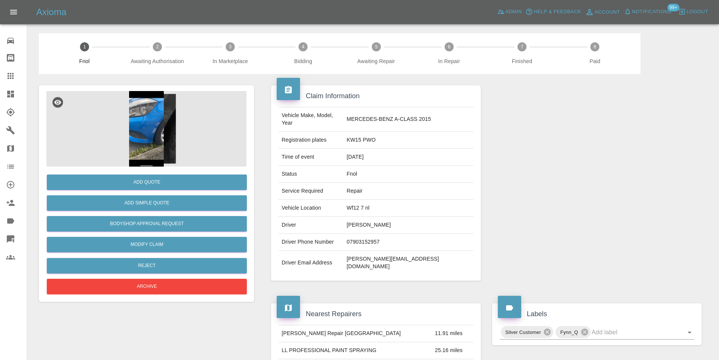
click at [145, 130] on img at bounding box center [146, 129] width 200 height 76
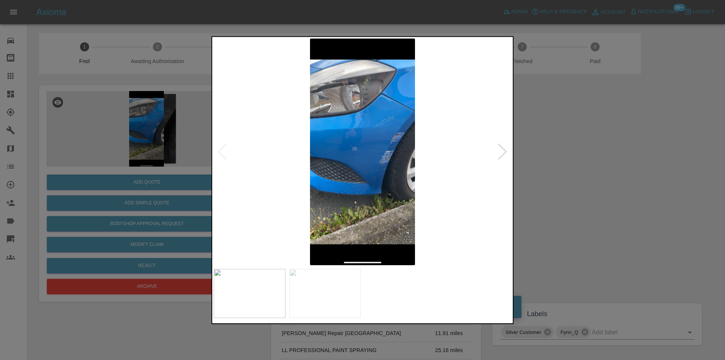
click at [505, 151] on div at bounding box center [502, 151] width 10 height 17
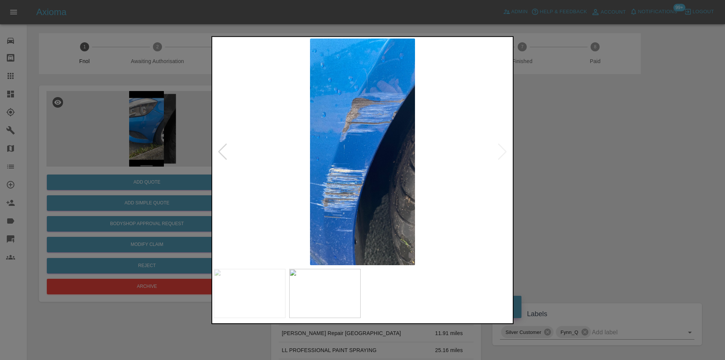
click at [505, 151] on img at bounding box center [363, 151] width 298 height 227
click at [565, 162] on div at bounding box center [362, 180] width 725 height 360
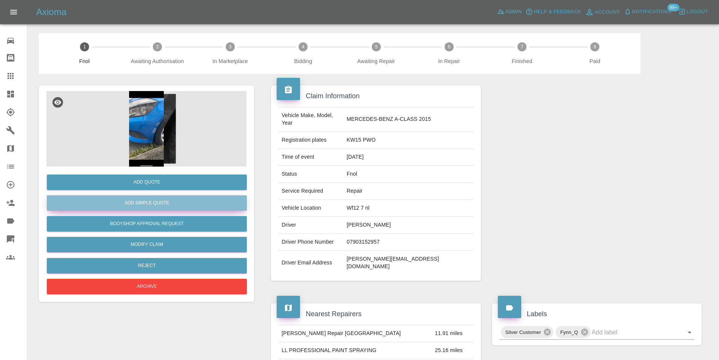
click at [166, 205] on button "Add Simple Quote" at bounding box center [147, 202] width 200 height 15
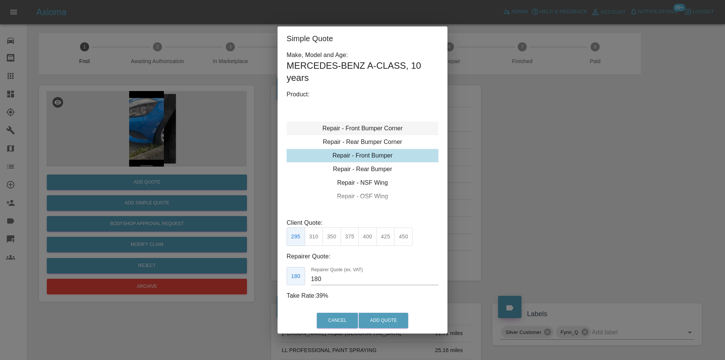
click at [372, 130] on div "Repair - Front Bumper Corner" at bounding box center [363, 129] width 152 height 14
drag, startPoint x: 333, startPoint y: 235, endPoint x: 344, endPoint y: 242, distance: 12.8
click at [335, 237] on button "215" at bounding box center [332, 236] width 19 height 19
type input "135"
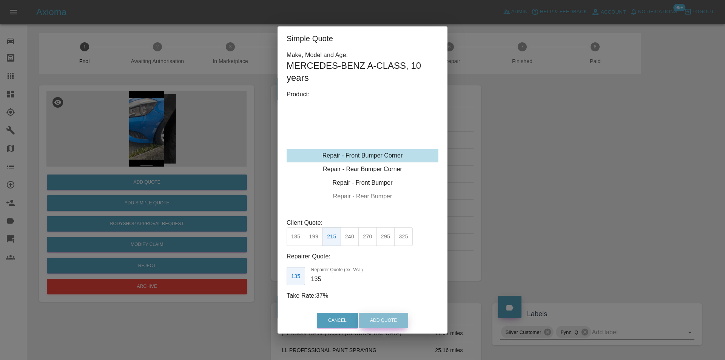
click at [385, 323] on button "Add Quote" at bounding box center [383, 320] width 49 height 15
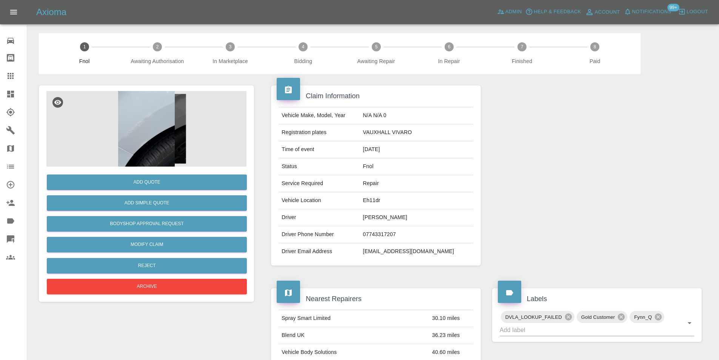
click at [122, 134] on img at bounding box center [146, 129] width 200 height 76
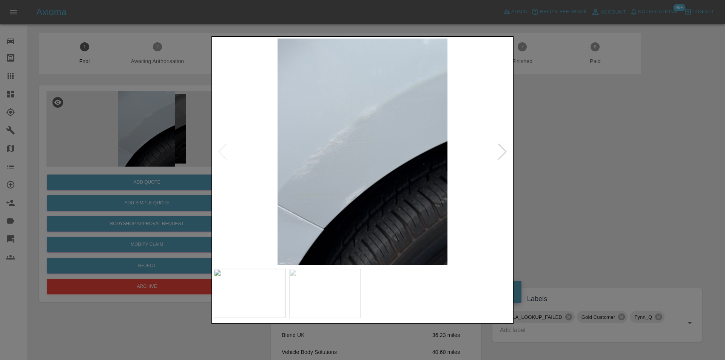
click at [501, 154] on div at bounding box center [502, 151] width 10 height 17
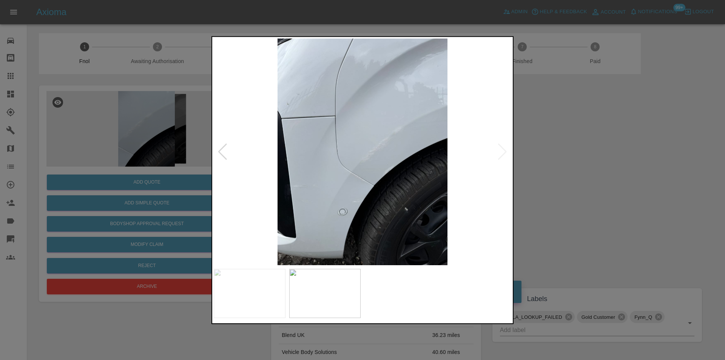
click at [501, 154] on img at bounding box center [363, 151] width 298 height 227
click at [501, 150] on img at bounding box center [363, 151] width 298 height 227
click at [368, 149] on img at bounding box center [363, 151] width 298 height 227
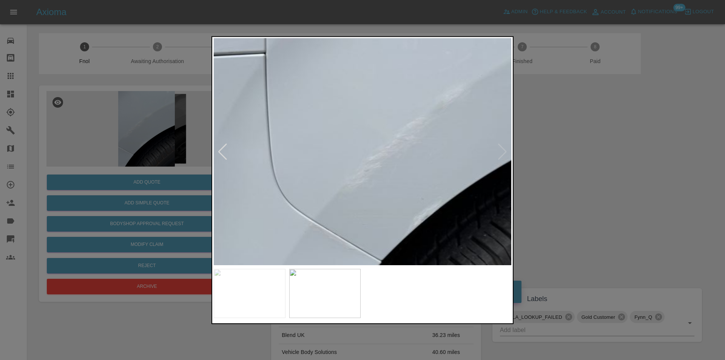
click at [368, 149] on img at bounding box center [346, 160] width 893 height 680
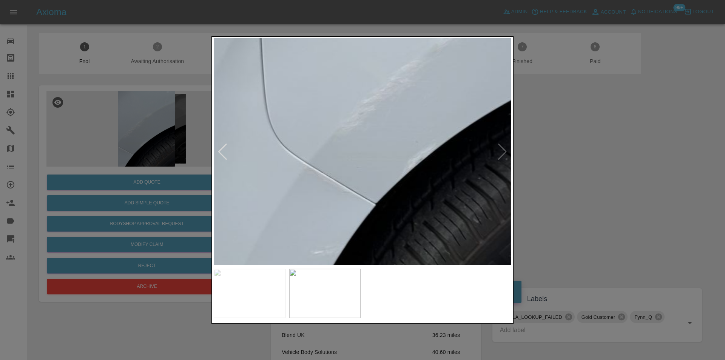
click at [366, 117] on img at bounding box center [341, 103] width 893 height 680
click at [337, 135] on img at bounding box center [341, 103] width 893 height 680
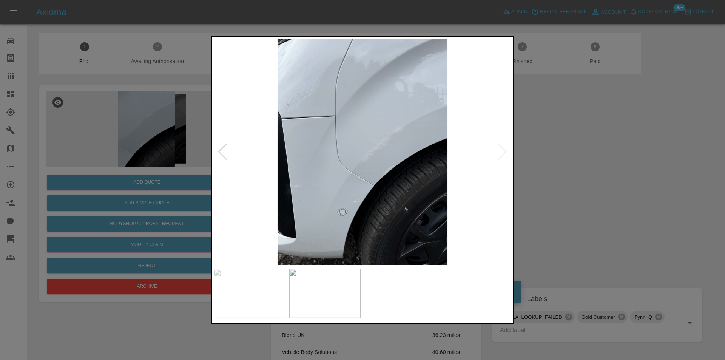
click at [565, 179] on div at bounding box center [362, 180] width 725 height 360
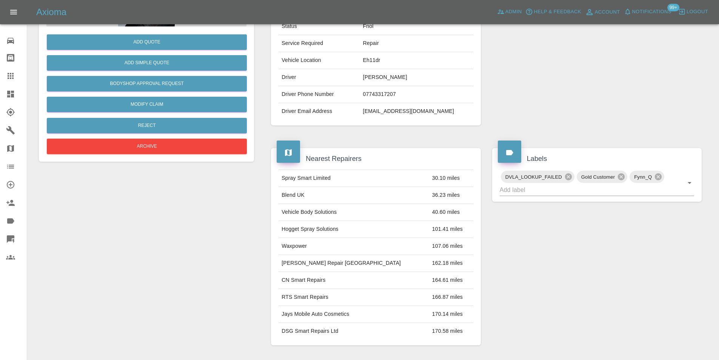
scroll to position [79, 0]
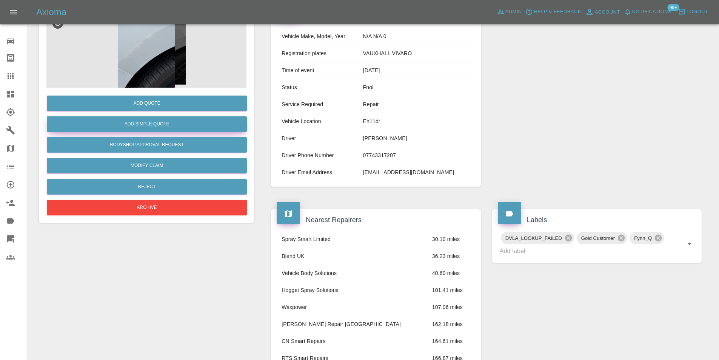
click at [157, 124] on button "Add Simple Quote" at bounding box center [147, 123] width 200 height 15
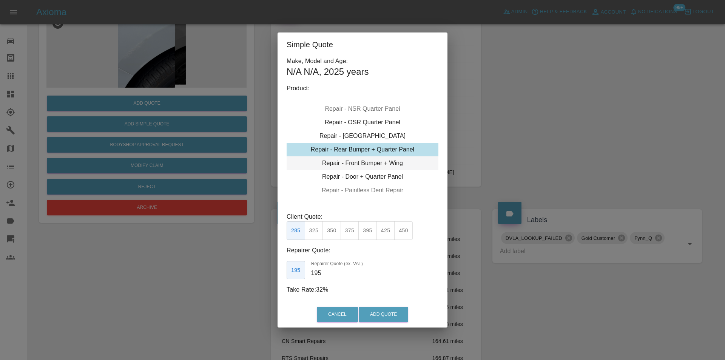
click at [381, 164] on div "Repair - Front Bumper + Wing" at bounding box center [363, 163] width 152 height 14
drag, startPoint x: 315, startPoint y: 228, endPoint x: 349, endPoint y: 264, distance: 50.5
click at [315, 228] on button "310" at bounding box center [314, 230] width 19 height 19
type input "200"
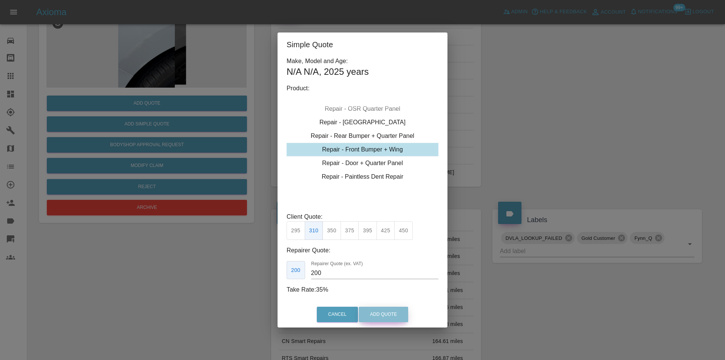
click at [385, 311] on button "Add Quote" at bounding box center [383, 314] width 49 height 15
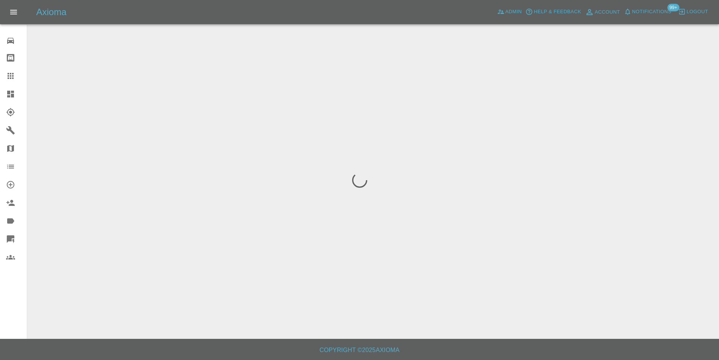
scroll to position [0, 0]
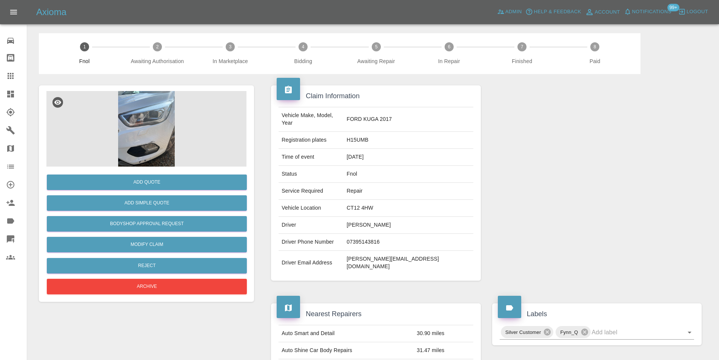
click at [159, 124] on img at bounding box center [146, 129] width 200 height 76
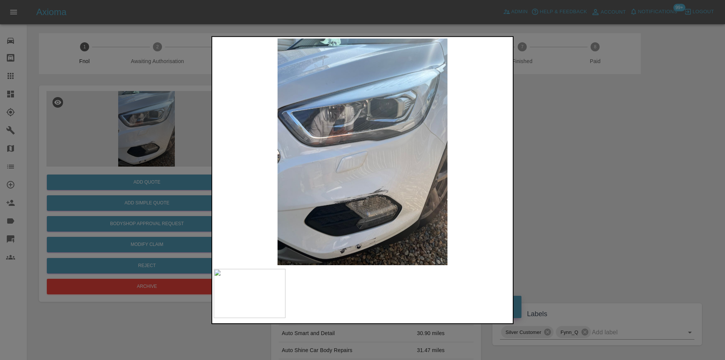
click at [587, 228] on div at bounding box center [362, 180] width 725 height 360
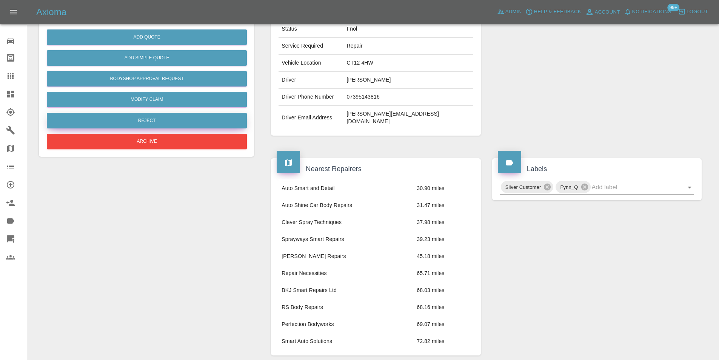
scroll to position [76, 0]
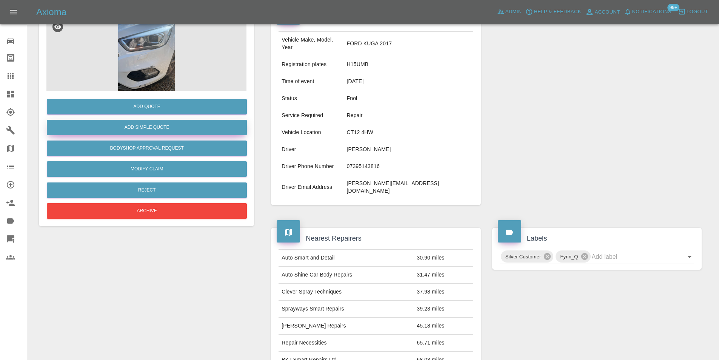
click at [165, 126] on button "Add Simple Quote" at bounding box center [147, 127] width 200 height 15
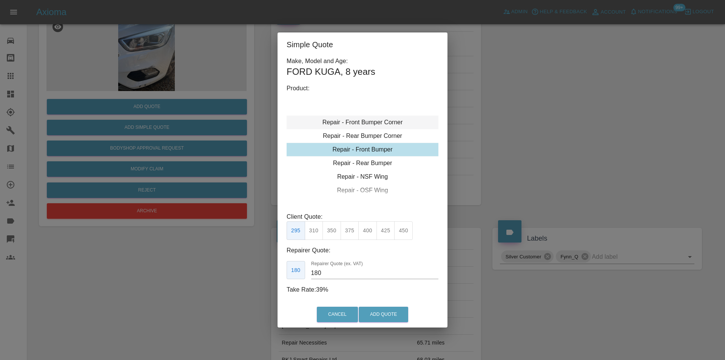
click at [383, 120] on div "Repair - Front Bumper Corner" at bounding box center [363, 123] width 152 height 14
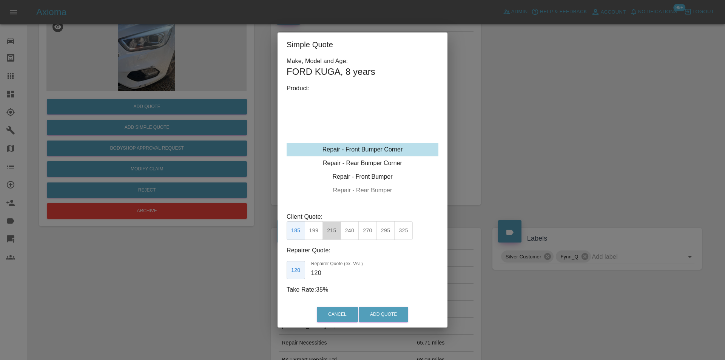
drag, startPoint x: 332, startPoint y: 232, endPoint x: 381, endPoint y: 286, distance: 72.5
click at [333, 233] on button "215" at bounding box center [332, 230] width 19 height 19
type input "135"
click at [388, 315] on button "Add Quote" at bounding box center [383, 314] width 49 height 15
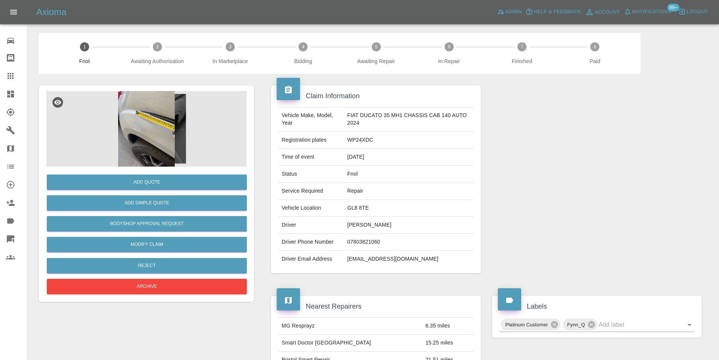
click at [153, 127] on img at bounding box center [146, 129] width 200 height 76
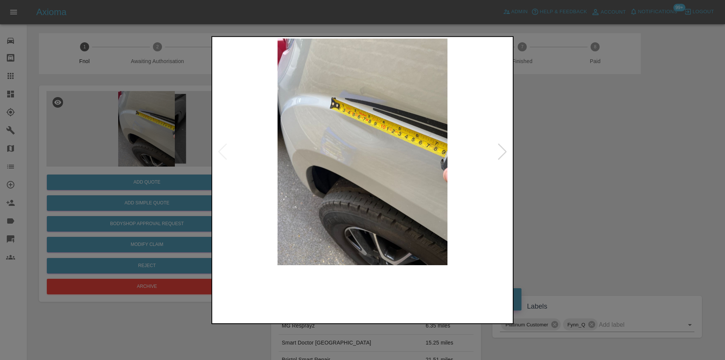
click at [354, 161] on img at bounding box center [363, 151] width 298 height 227
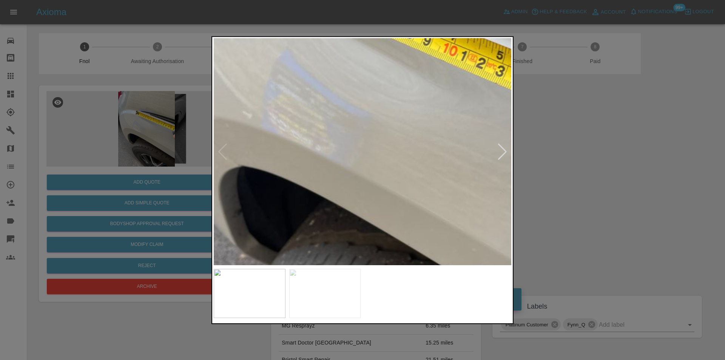
click at [354, 161] on img at bounding box center [388, 125] width 893 height 680
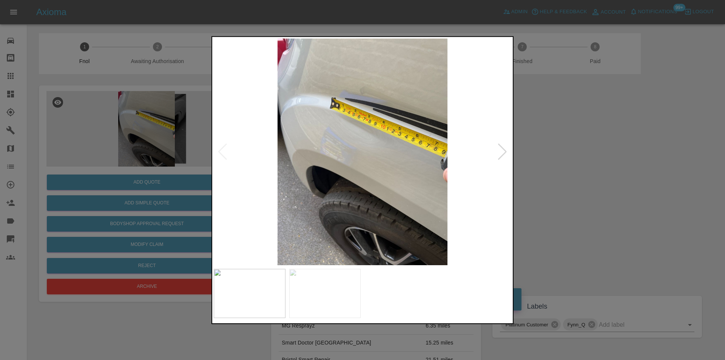
click at [499, 156] on div at bounding box center [502, 151] width 10 height 17
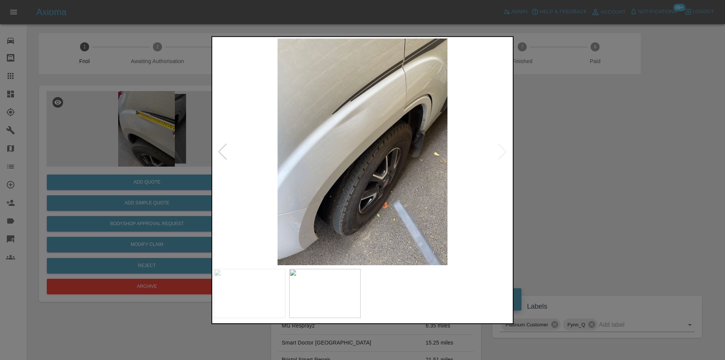
click at [500, 154] on img at bounding box center [363, 151] width 298 height 227
click at [579, 167] on div at bounding box center [362, 180] width 725 height 360
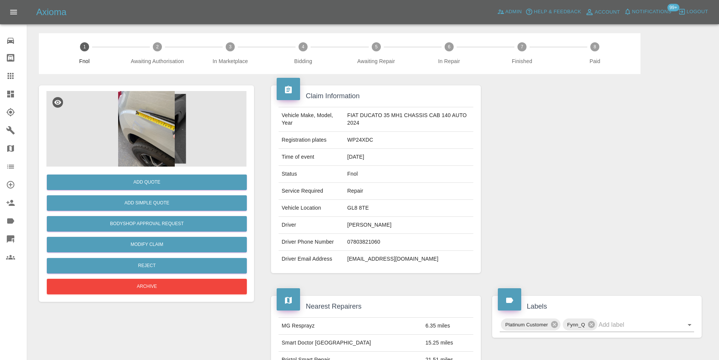
click at [133, 130] on img at bounding box center [146, 129] width 200 height 76
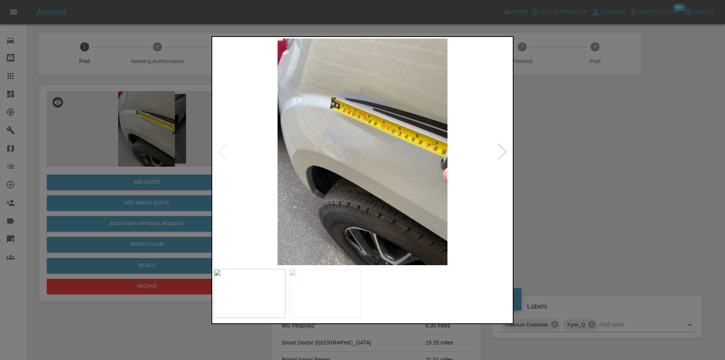
click at [287, 65] on img at bounding box center [363, 151] width 298 height 227
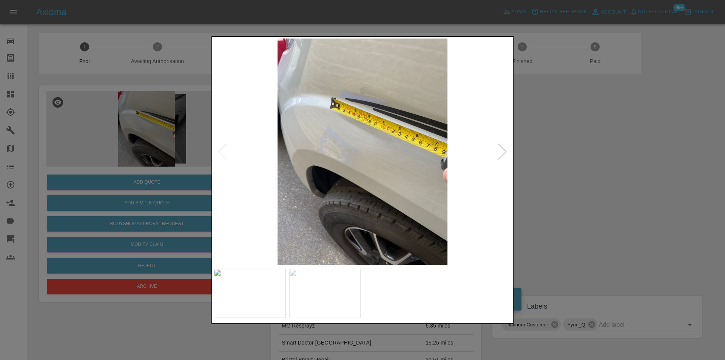
drag, startPoint x: 593, startPoint y: 137, endPoint x: 309, endPoint y: 159, distance: 284.9
click at [593, 137] on div at bounding box center [362, 180] width 725 height 360
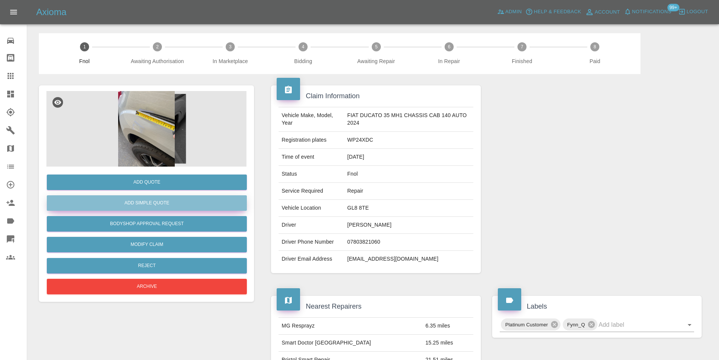
click at [147, 199] on button "Add Simple Quote" at bounding box center [147, 202] width 200 height 15
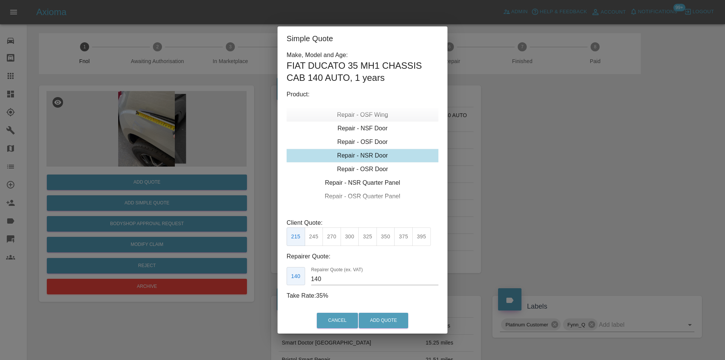
click at [377, 116] on div "Repair - OSF Wing" at bounding box center [363, 115] width 152 height 14
click at [374, 140] on div "Repair - NSF Wing" at bounding box center [363, 142] width 152 height 14
drag, startPoint x: 332, startPoint y: 234, endPoint x: 367, endPoint y: 262, distance: 45.4
click at [332, 235] on button "275" at bounding box center [332, 236] width 19 height 19
type input "185"
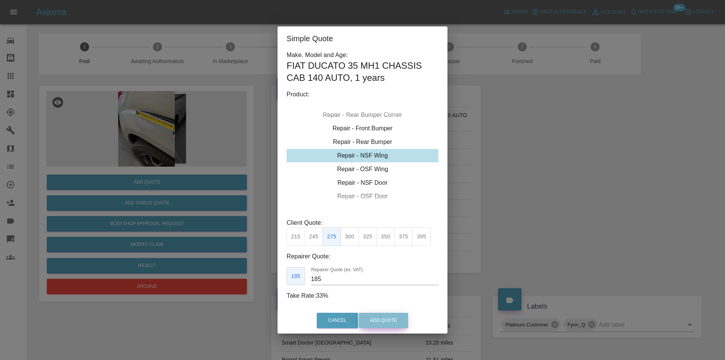
click at [384, 318] on button "Add Quote" at bounding box center [383, 320] width 49 height 15
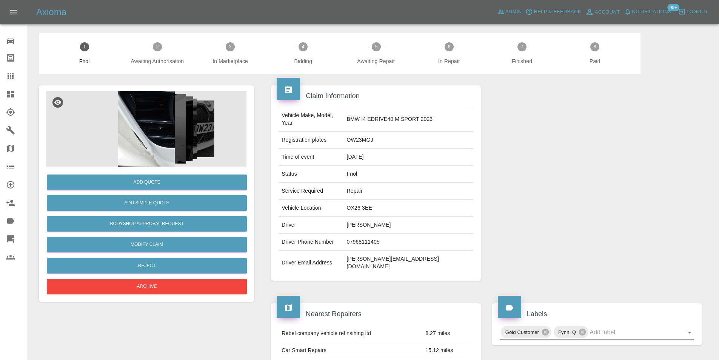
click at [143, 118] on img at bounding box center [146, 129] width 200 height 76
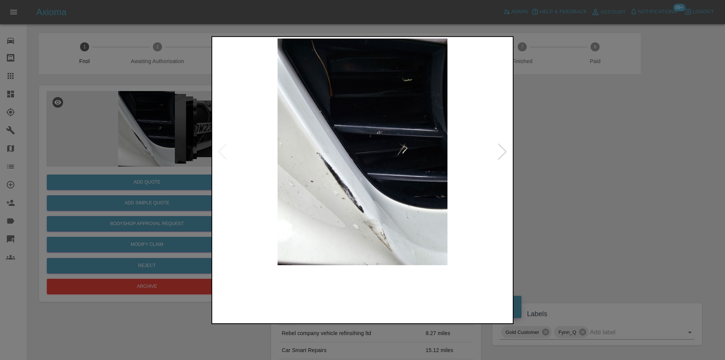
click at [508, 153] on img at bounding box center [363, 151] width 298 height 227
click at [502, 152] on div at bounding box center [502, 151] width 10 height 17
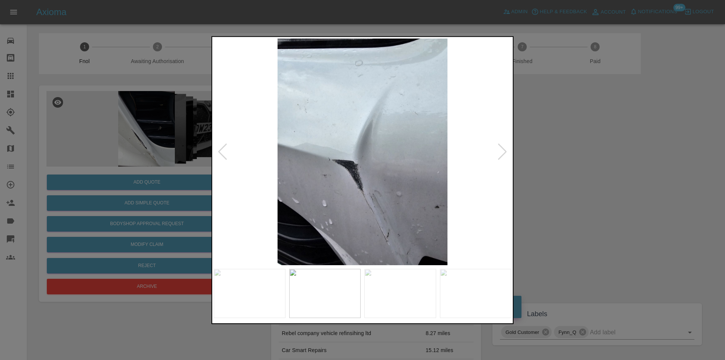
click at [502, 152] on div at bounding box center [502, 151] width 10 height 17
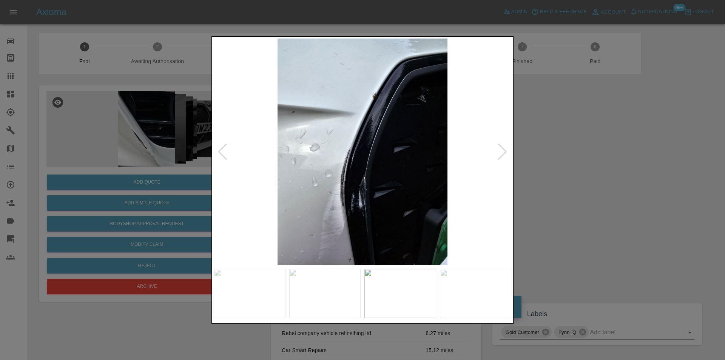
click at [502, 152] on div at bounding box center [502, 151] width 10 height 17
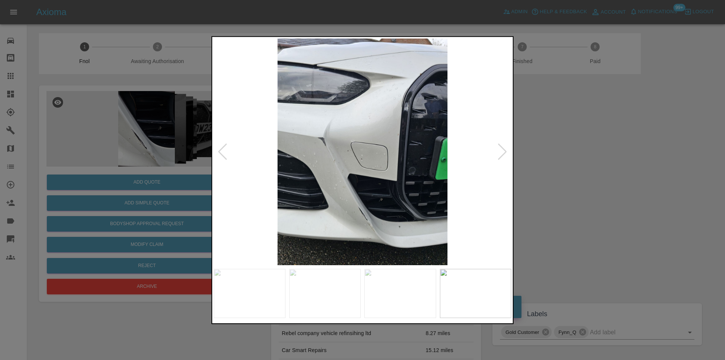
click at [502, 152] on div at bounding box center [502, 151] width 10 height 17
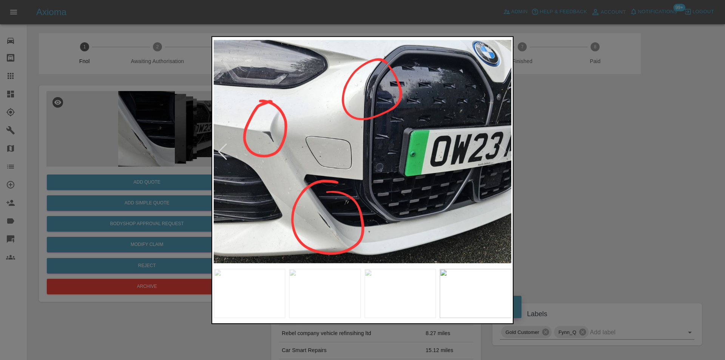
click at [502, 152] on img at bounding box center [363, 151] width 298 height 227
click at [583, 128] on div at bounding box center [362, 180] width 725 height 360
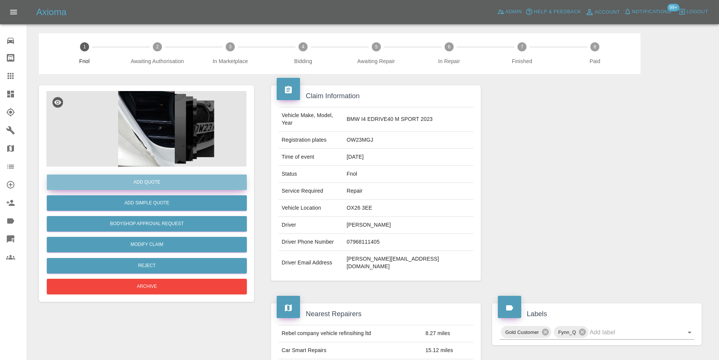
click at [152, 185] on button "Add Quote" at bounding box center [147, 181] width 200 height 15
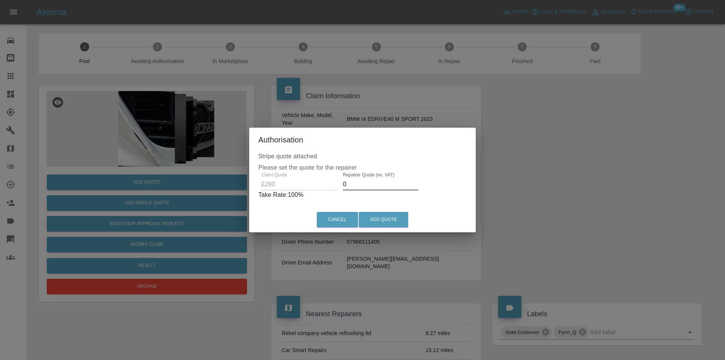
click at [361, 184] on input "0" at bounding box center [381, 184] width 76 height 12
type input "0185"
click at [387, 217] on button "Add Quote" at bounding box center [383, 219] width 49 height 15
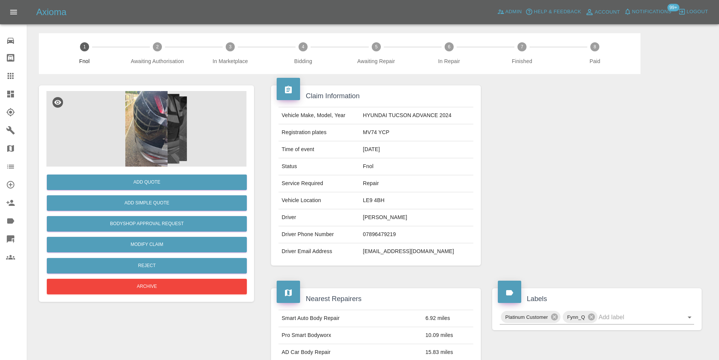
click at [141, 105] on img at bounding box center [146, 129] width 200 height 76
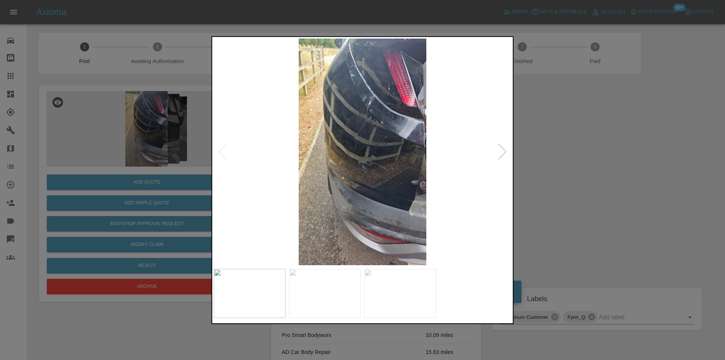
click at [502, 153] on div at bounding box center [502, 151] width 10 height 17
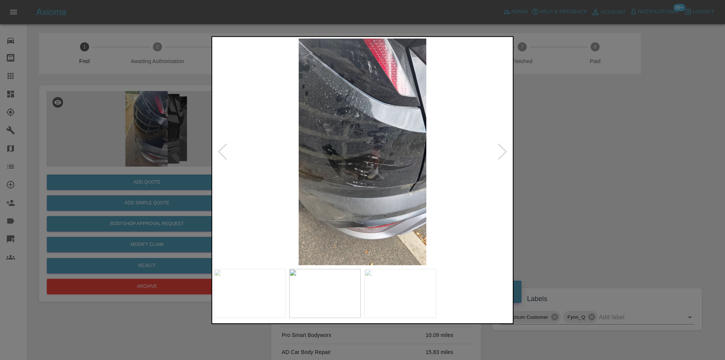
click at [500, 153] on div at bounding box center [502, 151] width 10 height 17
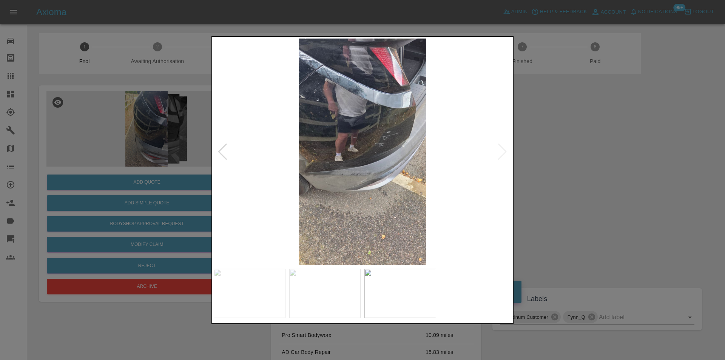
click at [581, 156] on div at bounding box center [362, 180] width 725 height 360
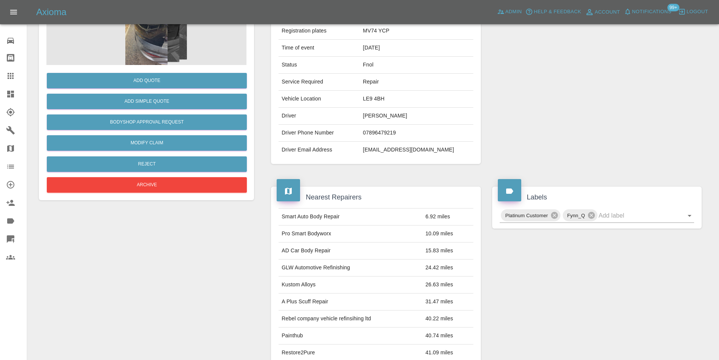
scroll to position [21, 0]
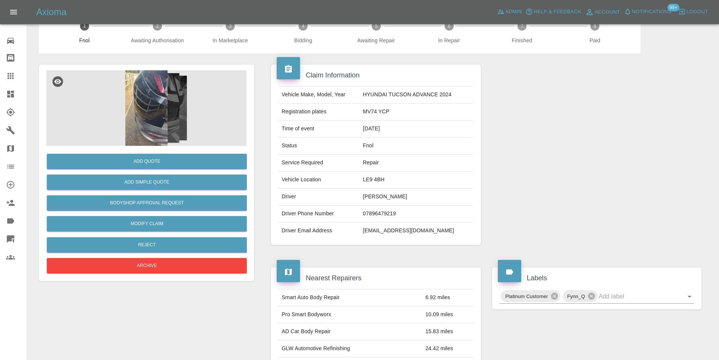
click at [152, 108] on img at bounding box center [146, 108] width 200 height 76
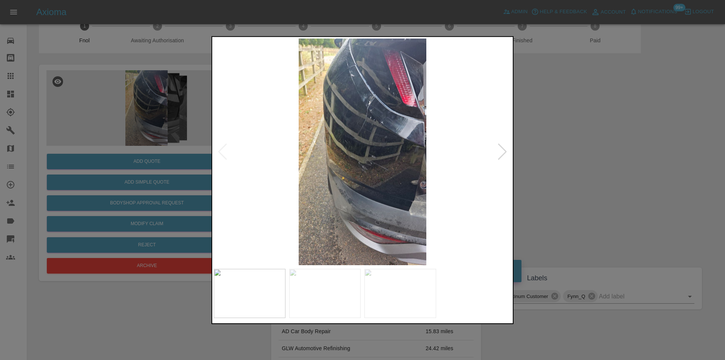
click at [501, 151] on div at bounding box center [502, 151] width 10 height 17
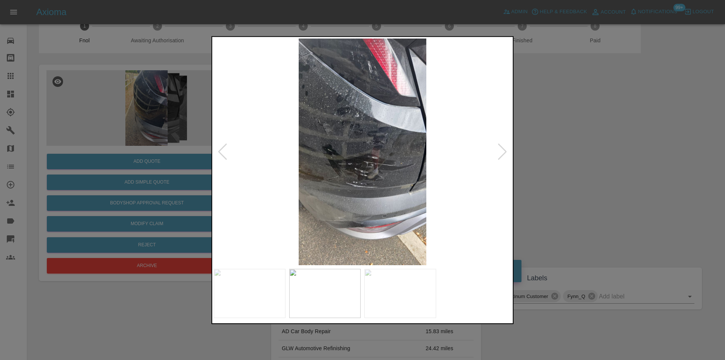
click at [501, 151] on div at bounding box center [502, 151] width 10 height 17
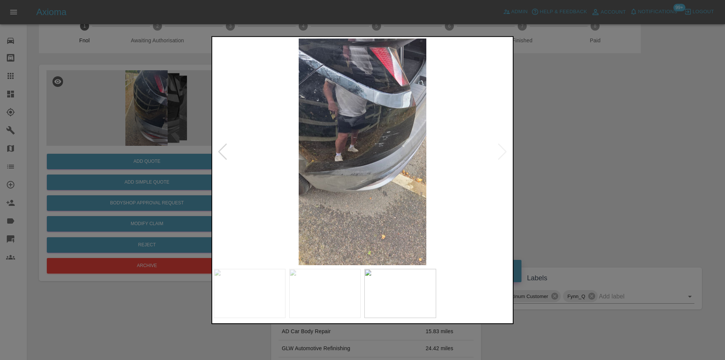
click at [501, 151] on img at bounding box center [363, 151] width 298 height 227
drag, startPoint x: 591, startPoint y: 161, endPoint x: 435, endPoint y: 161, distance: 155.2
click at [591, 161] on div at bounding box center [362, 180] width 725 height 360
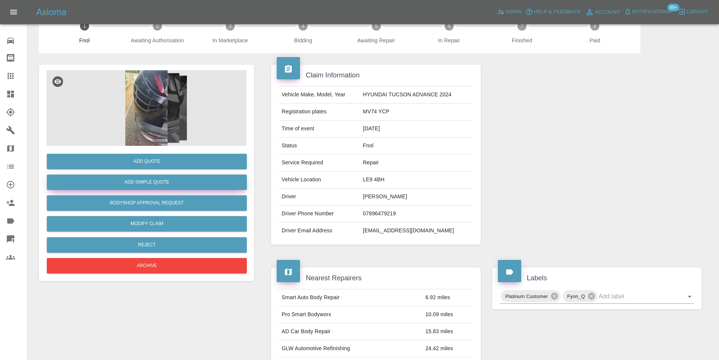
click at [196, 181] on button "Add Simple Quote" at bounding box center [147, 181] width 200 height 15
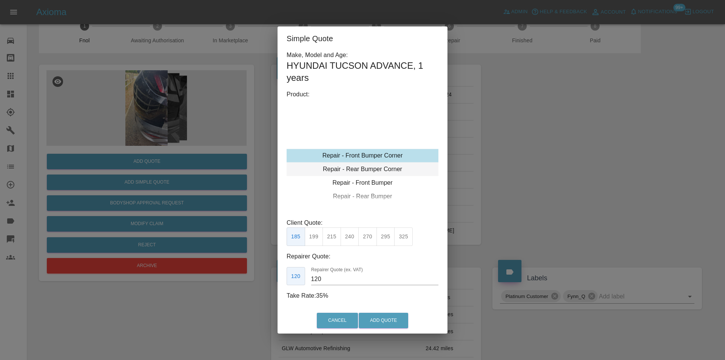
click at [394, 167] on div "Repair - Rear Bumper Corner" at bounding box center [363, 169] width 152 height 14
click at [384, 238] on button "295" at bounding box center [386, 236] width 19 height 19
type input "180"
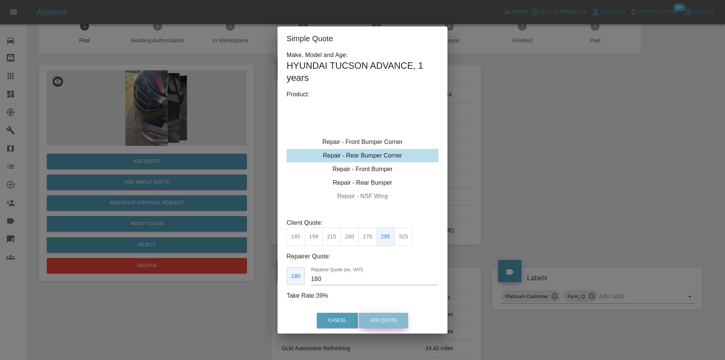
click at [391, 317] on button "Add Quote" at bounding box center [383, 320] width 49 height 15
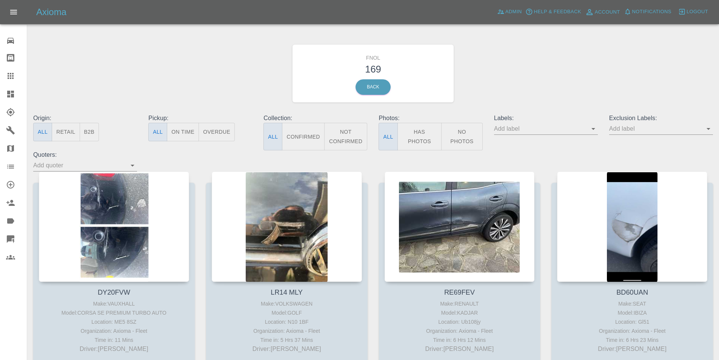
click at [413, 139] on button "Has Photos" at bounding box center [420, 137] width 45 height 28
click at [711, 130] on icon "Open" at bounding box center [708, 128] width 9 height 9
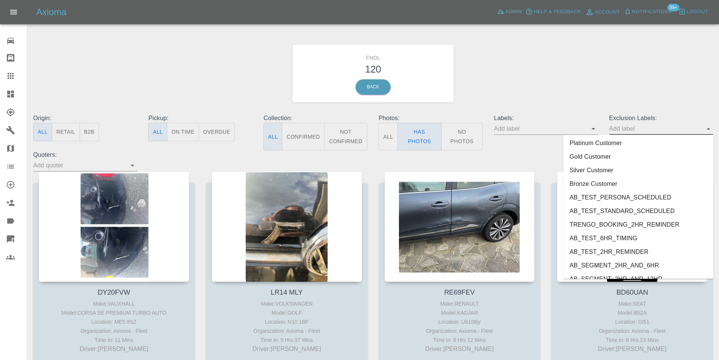
scroll to position [1602, 0]
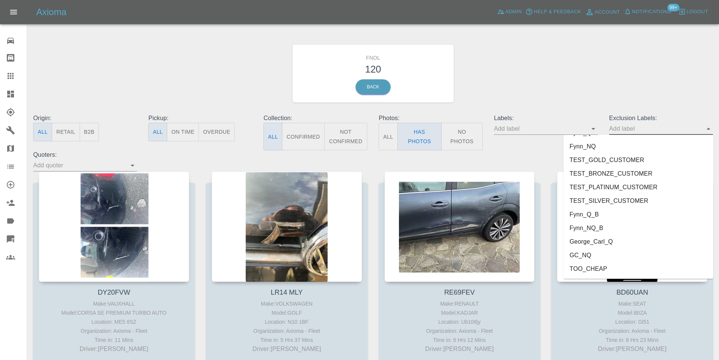
click at [598, 241] on li "George_Carl_Q" at bounding box center [639, 242] width 150 height 14
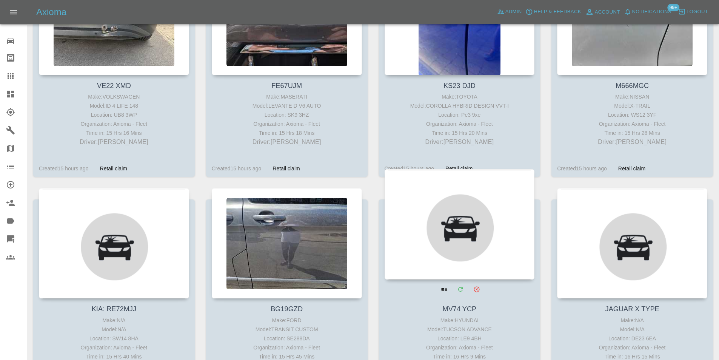
scroll to position [3611, 0]
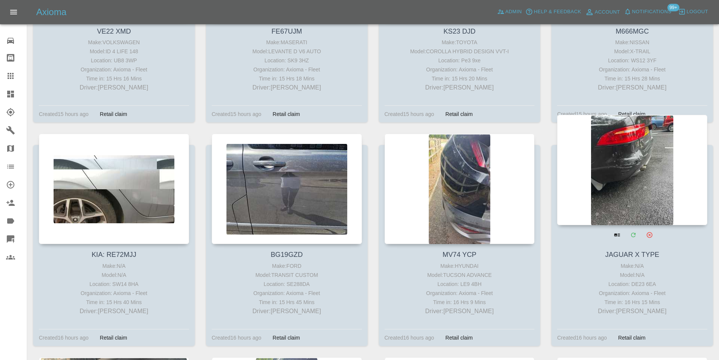
drag, startPoint x: 443, startPoint y: 161, endPoint x: 605, endPoint y: 175, distance: 163.4
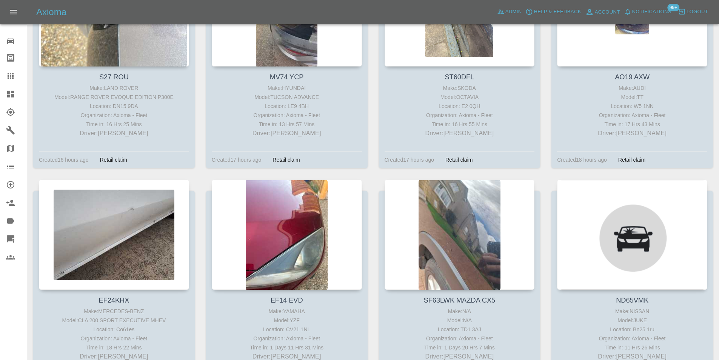
scroll to position [4026, 0]
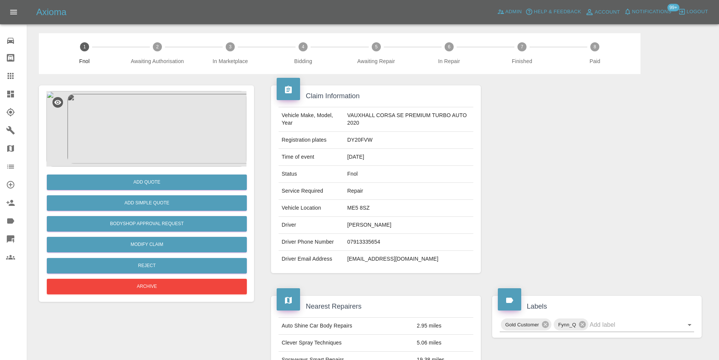
click at [150, 122] on img at bounding box center [146, 129] width 200 height 76
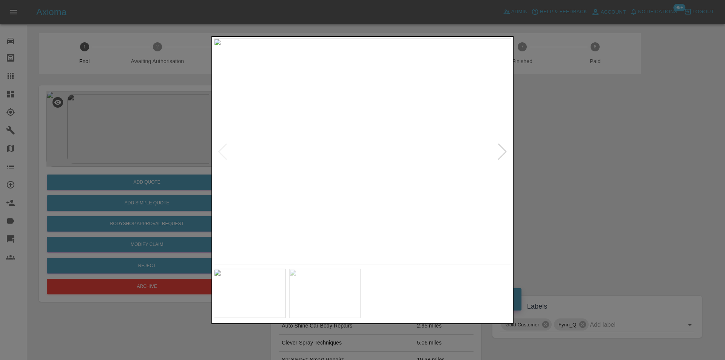
click at [502, 151] on div at bounding box center [502, 151] width 10 height 17
click at [502, 151] on img at bounding box center [363, 151] width 298 height 227
click at [534, 151] on div at bounding box center [362, 180] width 725 height 360
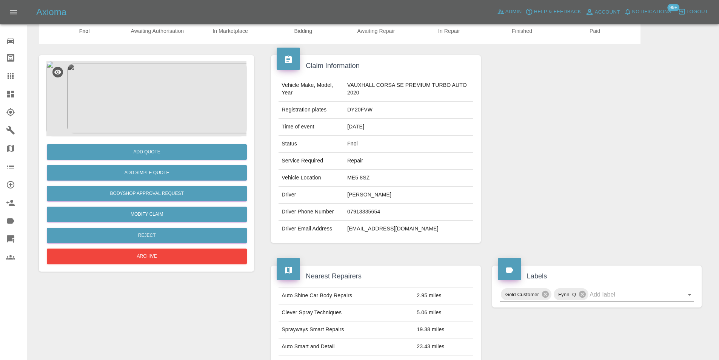
scroll to position [11, 0]
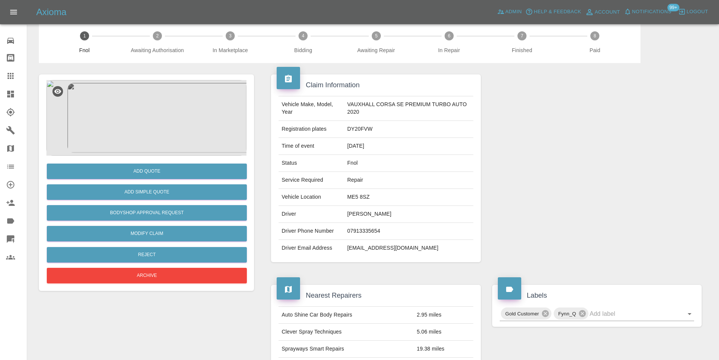
click at [155, 128] on img at bounding box center [146, 118] width 200 height 76
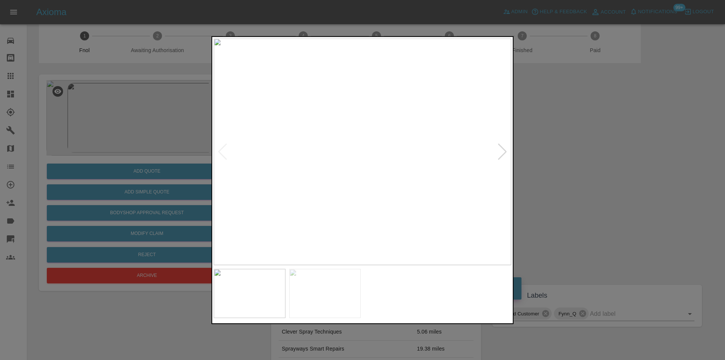
click at [565, 187] on div at bounding box center [362, 180] width 725 height 360
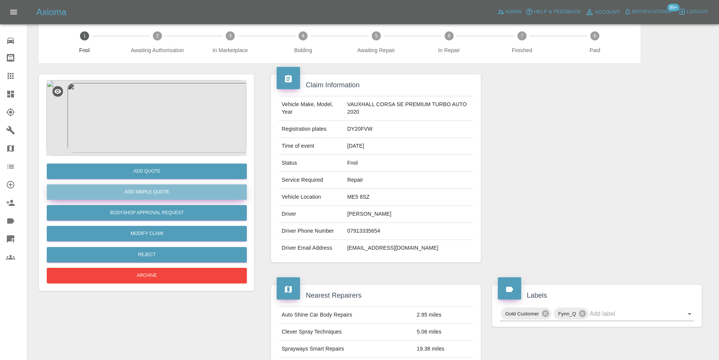
click at [188, 195] on button "Add Simple Quote" at bounding box center [147, 191] width 200 height 15
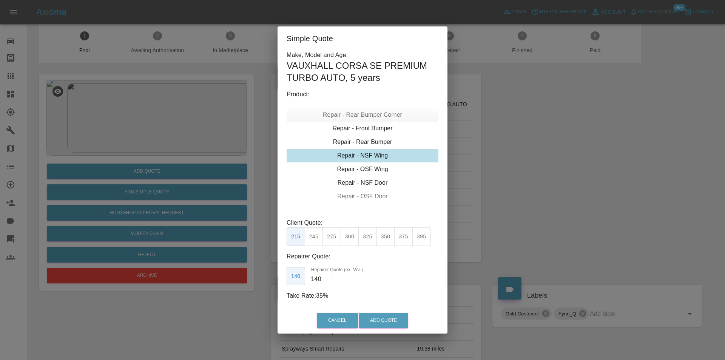
click at [379, 117] on div "Repair - Rear Bumper Corner" at bounding box center [363, 115] width 152 height 14
click at [367, 241] on button "270" at bounding box center [367, 236] width 19 height 19
drag, startPoint x: 384, startPoint y: 238, endPoint x: 389, endPoint y: 257, distance: 19.5
click at [384, 239] on button "295" at bounding box center [386, 236] width 19 height 19
type input "180"
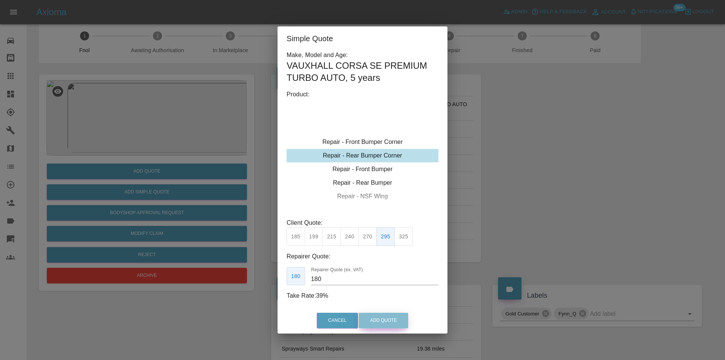
drag, startPoint x: 394, startPoint y: 319, endPoint x: 395, endPoint y: 303, distance: 15.9
click at [394, 320] on button "Add Quote" at bounding box center [383, 320] width 49 height 15
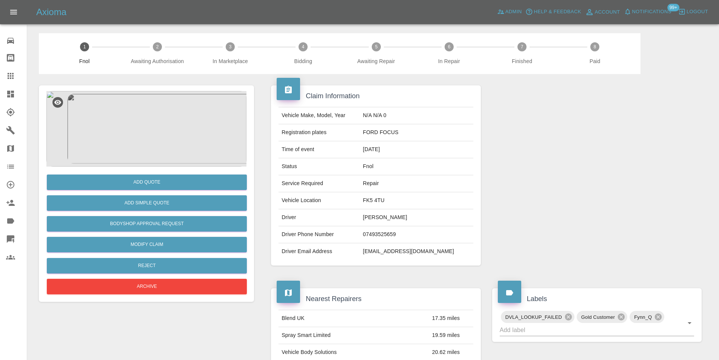
click at [167, 123] on img at bounding box center [146, 129] width 200 height 76
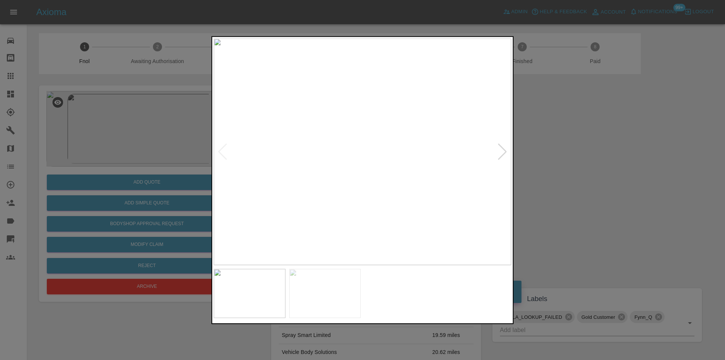
click at [501, 155] on div at bounding box center [502, 151] width 10 height 17
click at [574, 168] on div at bounding box center [362, 180] width 725 height 360
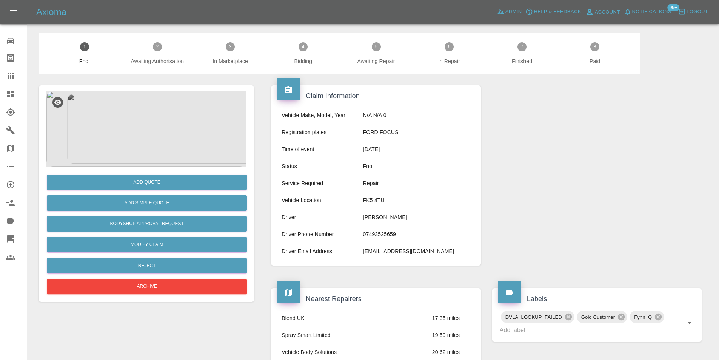
click at [111, 130] on img at bounding box center [146, 129] width 200 height 76
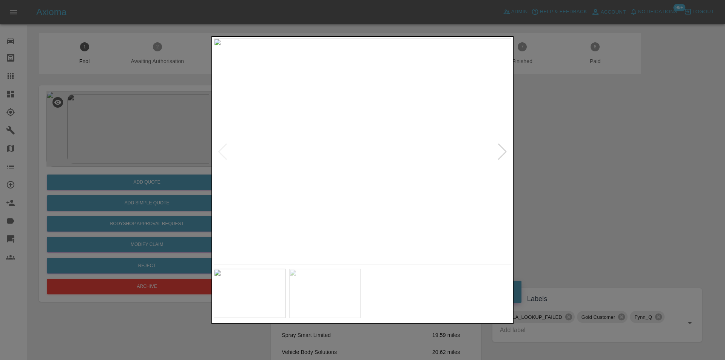
click at [504, 153] on div at bounding box center [502, 151] width 10 height 17
drag, startPoint x: 568, startPoint y: 173, endPoint x: 409, endPoint y: 173, distance: 159.8
click at [564, 174] on div at bounding box center [362, 180] width 725 height 360
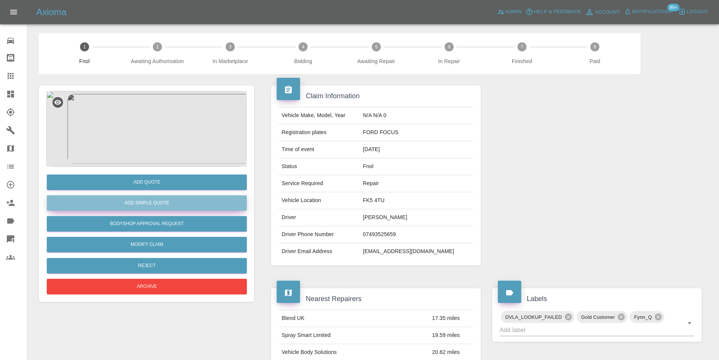
click at [175, 199] on button "Add Simple Quote" at bounding box center [147, 202] width 200 height 15
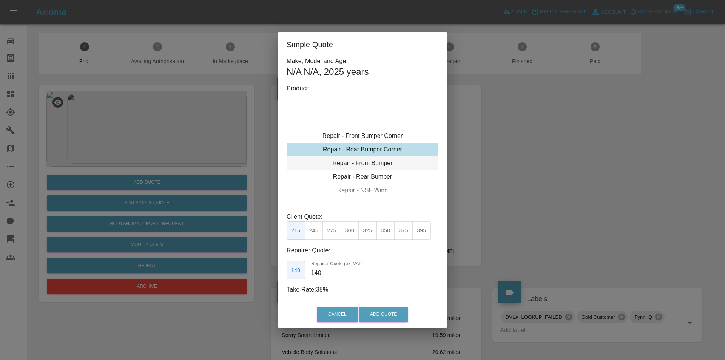
type input "120"
click at [388, 135] on div "Repair - Front Bumper Corner" at bounding box center [363, 136] width 152 height 14
click at [317, 234] on button "199" at bounding box center [314, 230] width 19 height 19
click at [376, 315] on button "Add Quote" at bounding box center [383, 314] width 49 height 15
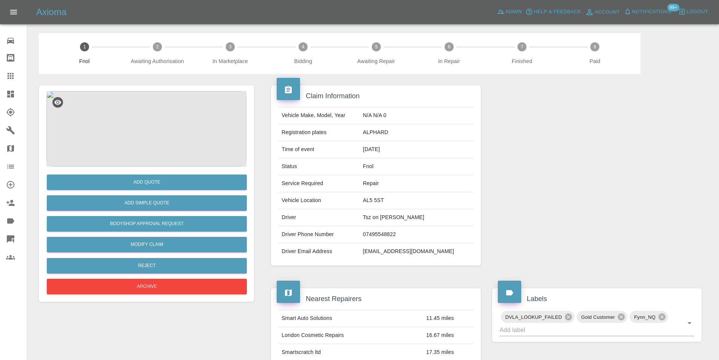
click at [165, 121] on img at bounding box center [146, 129] width 200 height 76
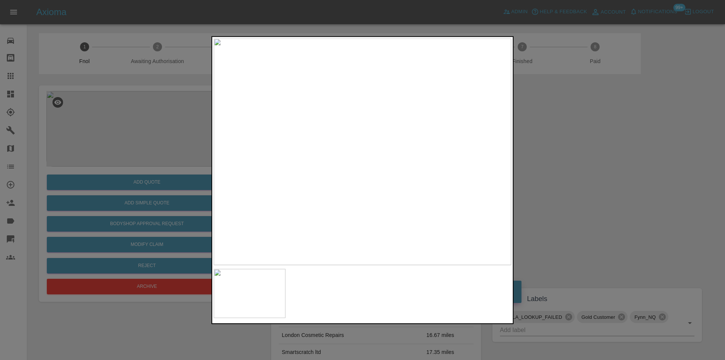
drag, startPoint x: 557, startPoint y: 169, endPoint x: 541, endPoint y: 170, distance: 15.9
click at [554, 170] on div at bounding box center [362, 180] width 725 height 360
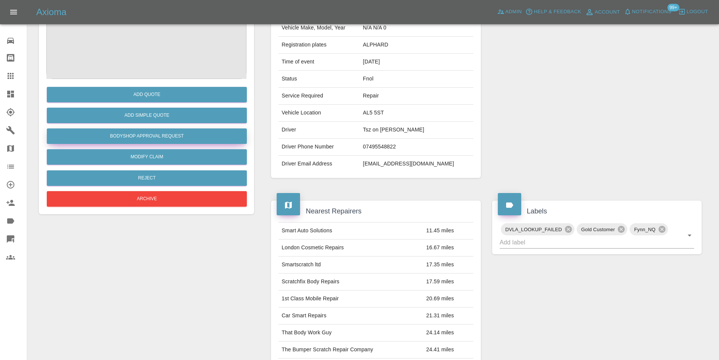
scroll to position [38, 0]
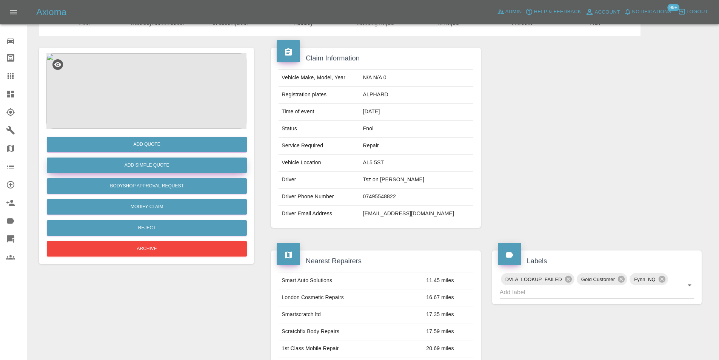
click at [155, 164] on button "Add Simple Quote" at bounding box center [147, 164] width 200 height 15
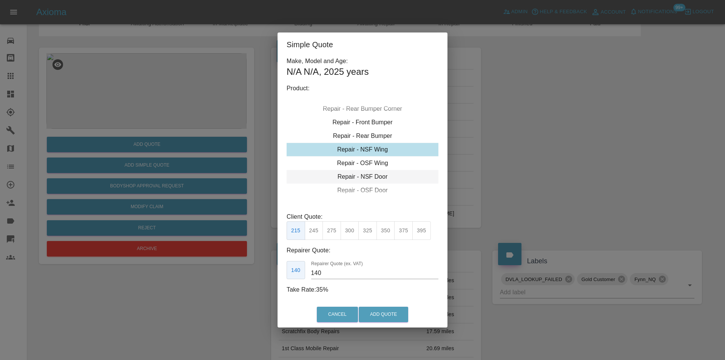
click at [378, 176] on div "Repair - NSF Door" at bounding box center [363, 177] width 152 height 14
click at [334, 233] on button "275" at bounding box center [332, 230] width 19 height 19
type input "185"
click at [373, 316] on button "Add Quote" at bounding box center [383, 314] width 49 height 15
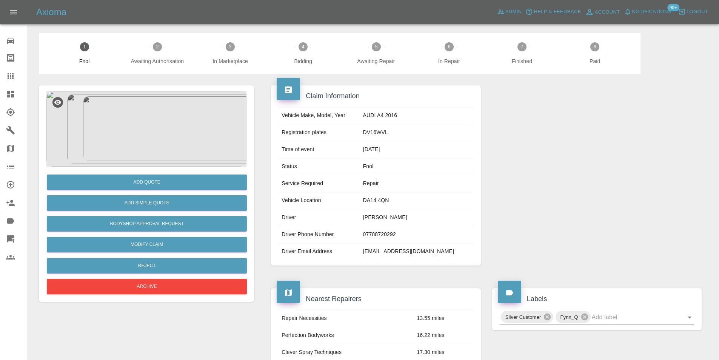
click at [166, 118] on img at bounding box center [146, 129] width 200 height 76
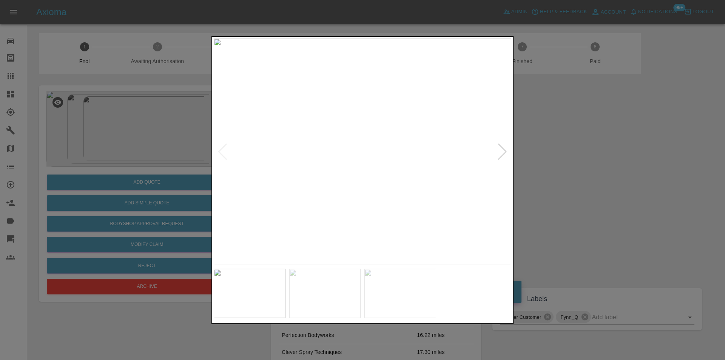
click at [504, 152] on div at bounding box center [502, 151] width 10 height 17
click at [504, 152] on img at bounding box center [363, 151] width 298 height 227
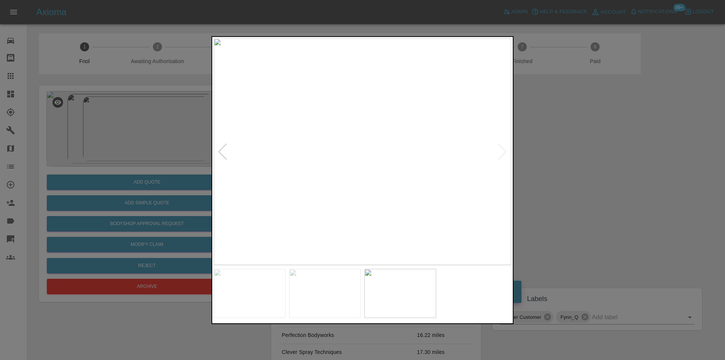
click at [590, 170] on div at bounding box center [362, 180] width 725 height 360
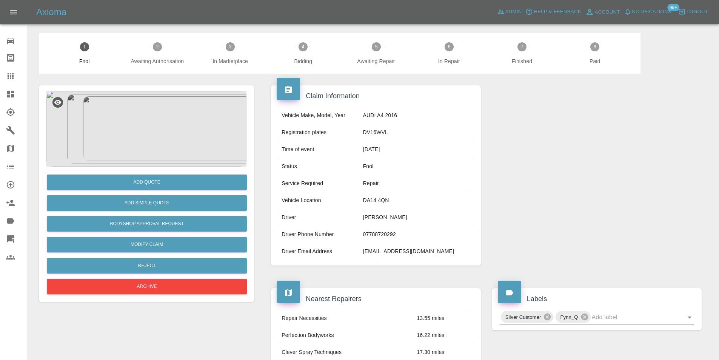
click at [159, 122] on img at bounding box center [146, 129] width 200 height 76
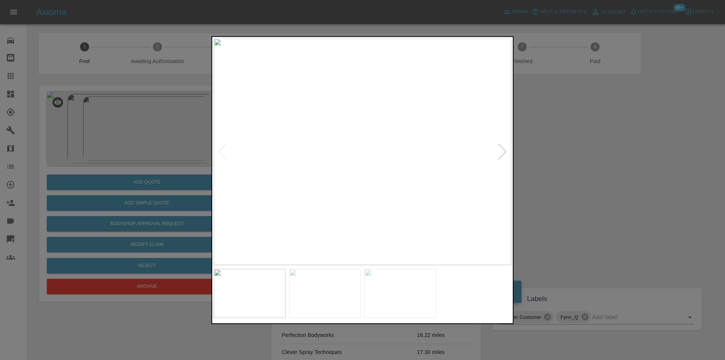
click at [551, 134] on div at bounding box center [362, 180] width 725 height 360
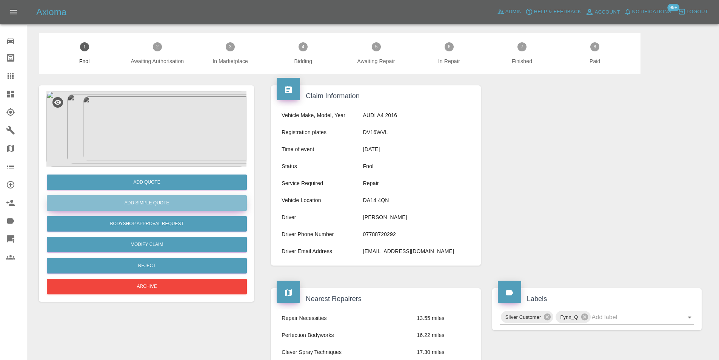
click at [178, 205] on button "Add Simple Quote" at bounding box center [147, 202] width 200 height 15
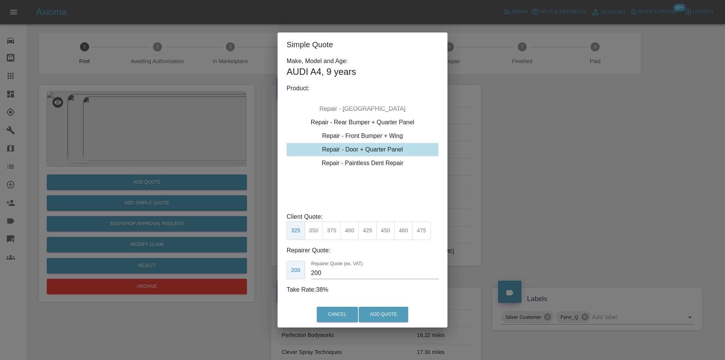
click at [380, 151] on div "Repair - Door + Quarter Panel" at bounding box center [363, 150] width 152 height 14
click at [388, 235] on button "450" at bounding box center [386, 230] width 19 height 19
type input "280"
click at [370, 308] on button "Add Quote" at bounding box center [383, 314] width 49 height 15
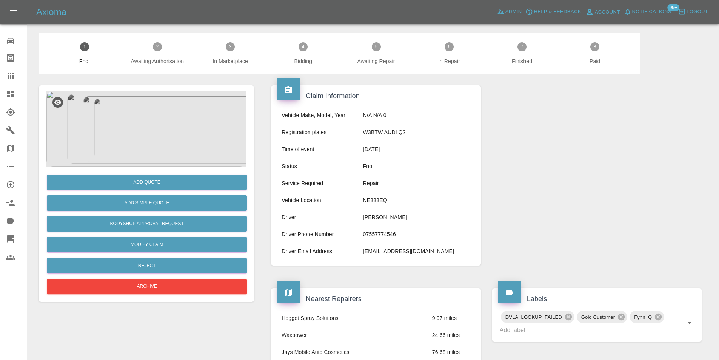
click at [145, 114] on img at bounding box center [146, 129] width 200 height 76
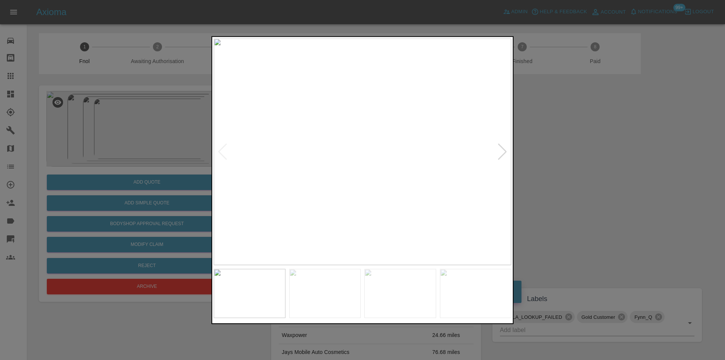
click at [500, 151] on div at bounding box center [502, 151] width 10 height 17
click at [500, 151] on img at bounding box center [363, 151] width 298 height 227
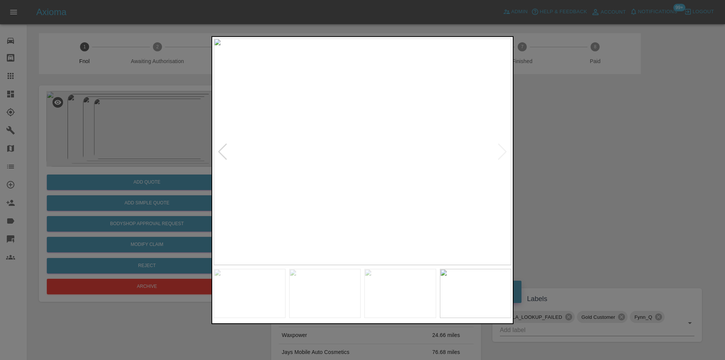
click at [221, 150] on div at bounding box center [223, 151] width 10 height 17
click at [332, 190] on img at bounding box center [363, 151] width 298 height 227
click at [363, 206] on img at bounding box center [453, 35] width 893 height 680
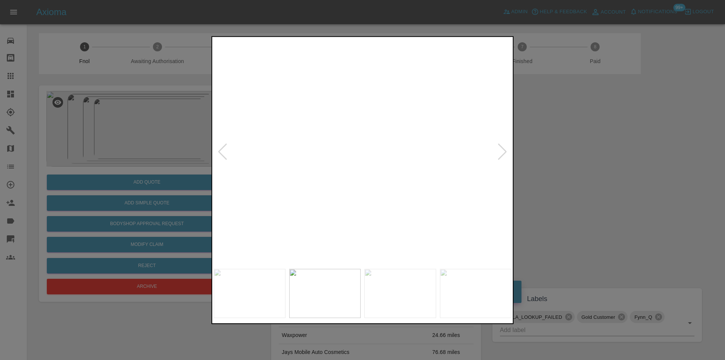
click at [363, 206] on img at bounding box center [453, 35] width 893 height 680
click at [219, 153] on div at bounding box center [223, 151] width 10 height 17
drag, startPoint x: 532, startPoint y: 208, endPoint x: 250, endPoint y: 178, distance: 283.8
click at [526, 209] on div at bounding box center [362, 180] width 725 height 360
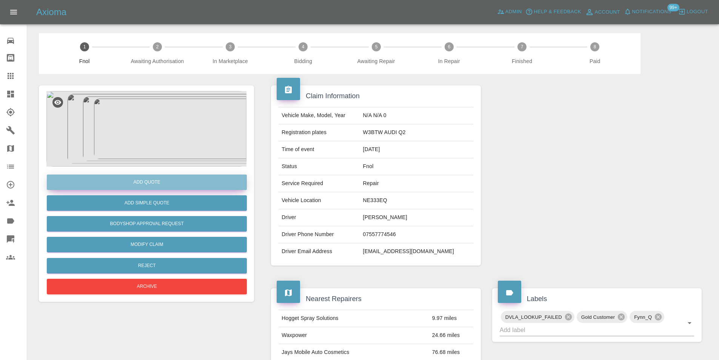
click at [157, 179] on button "Add Quote" at bounding box center [147, 181] width 200 height 15
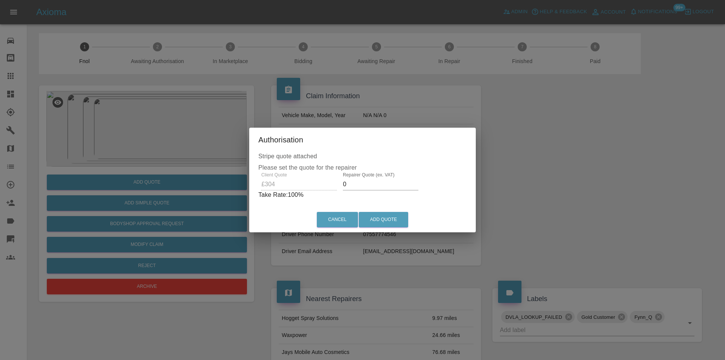
click at [352, 182] on input "0" at bounding box center [381, 184] width 76 height 12
type input "0190"
click at [368, 216] on button "Add Quote" at bounding box center [383, 219] width 49 height 15
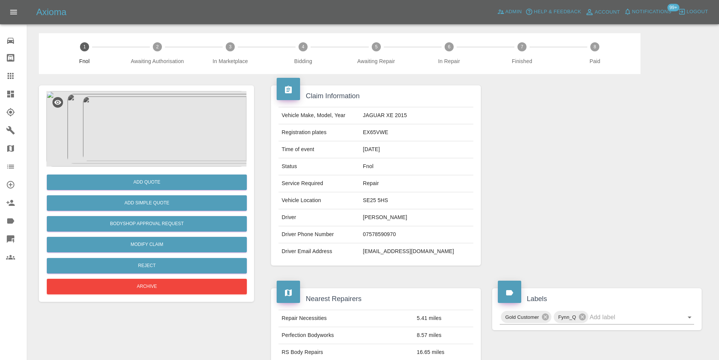
click at [160, 126] on img at bounding box center [146, 129] width 200 height 76
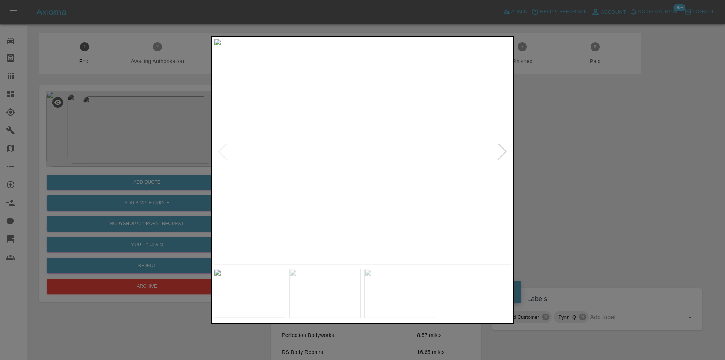
click at [502, 151] on div at bounding box center [502, 151] width 10 height 17
click at [502, 151] on img at bounding box center [363, 151] width 298 height 227
click at [566, 165] on div at bounding box center [362, 180] width 725 height 360
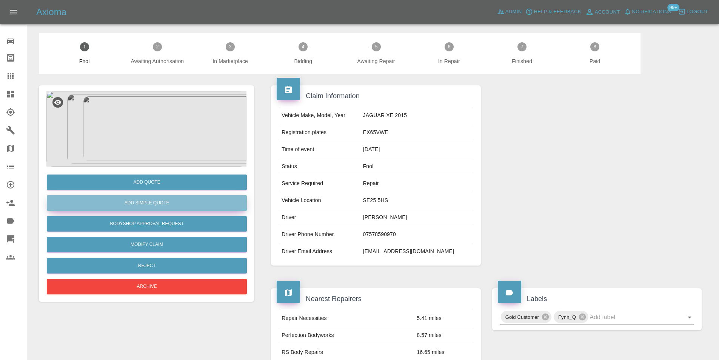
click at [160, 201] on button "Add Simple Quote" at bounding box center [147, 202] width 200 height 15
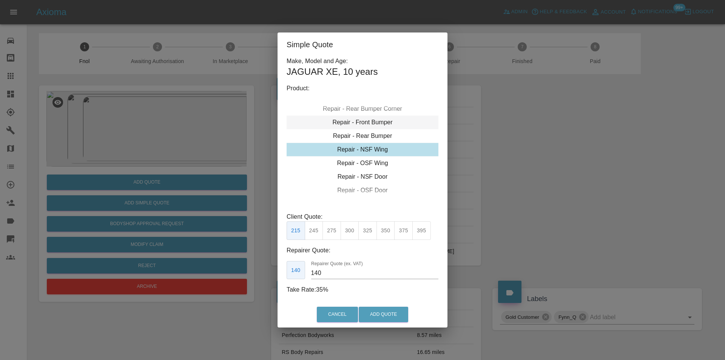
click at [376, 123] on div "Repair - Front Bumper" at bounding box center [363, 123] width 152 height 14
drag, startPoint x: 333, startPoint y: 227, endPoint x: 367, endPoint y: 261, distance: 48.6
click at [333, 227] on button "350" at bounding box center [332, 230] width 19 height 19
type input "210"
click at [374, 312] on button "Add Quote" at bounding box center [383, 314] width 49 height 15
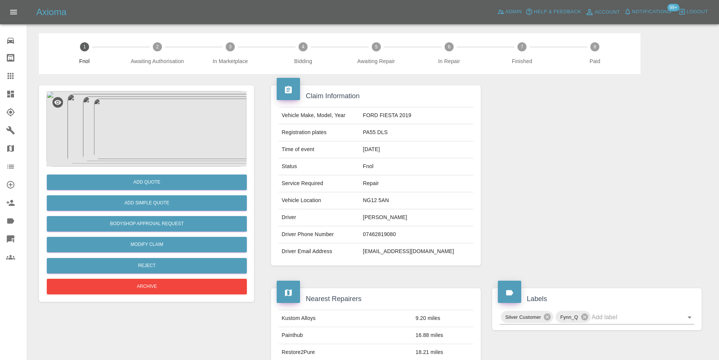
click at [163, 108] on img at bounding box center [146, 129] width 200 height 76
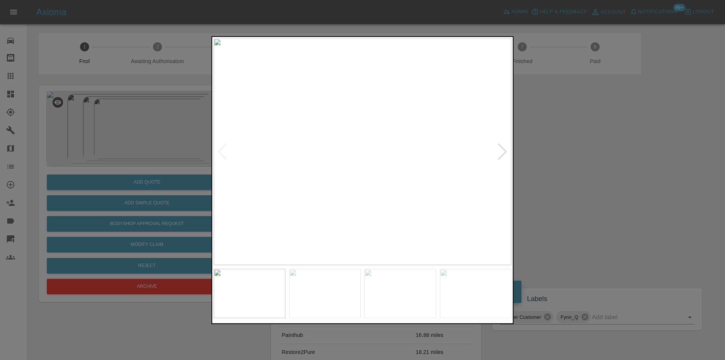
click at [500, 154] on div at bounding box center [502, 151] width 10 height 17
click at [500, 155] on div at bounding box center [502, 151] width 10 height 17
click at [500, 155] on img at bounding box center [363, 151] width 298 height 227
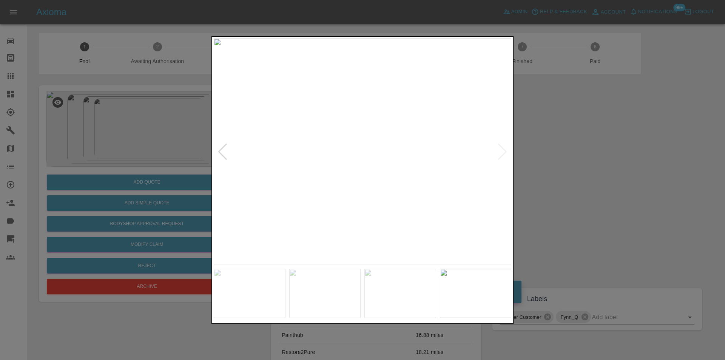
click at [567, 160] on div at bounding box center [362, 180] width 725 height 360
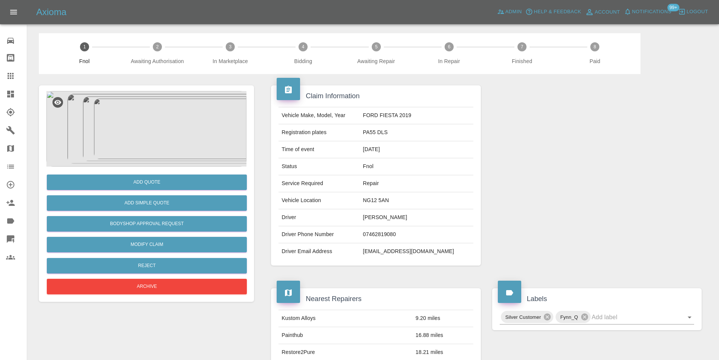
click at [141, 126] on img at bounding box center [146, 129] width 200 height 76
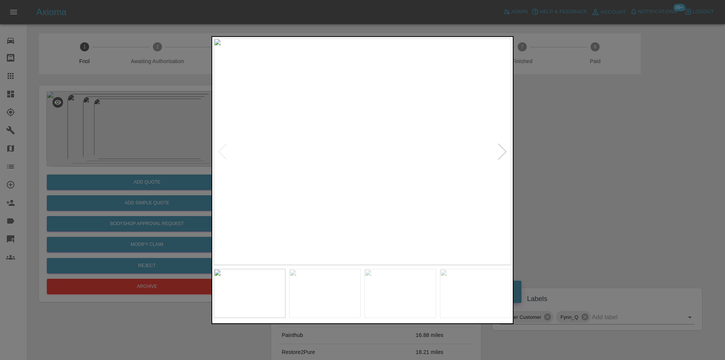
click at [499, 148] on div at bounding box center [502, 151] width 10 height 17
click at [499, 149] on img at bounding box center [363, 151] width 298 height 227
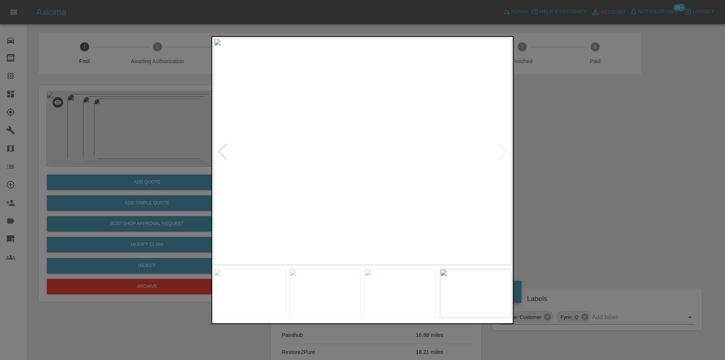
drag, startPoint x: 544, startPoint y: 148, endPoint x: 408, endPoint y: 58, distance: 163.0
click at [543, 147] on div at bounding box center [362, 180] width 725 height 360
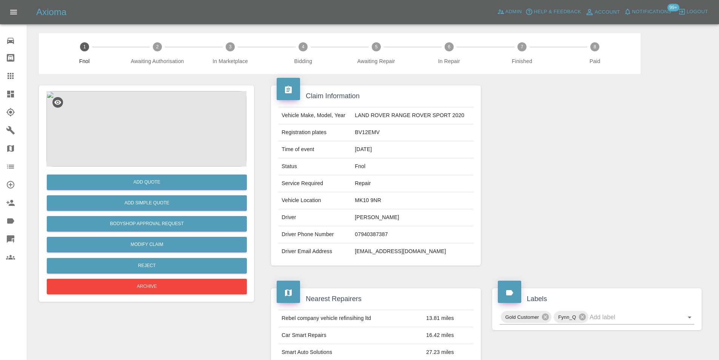
click at [166, 120] on img at bounding box center [146, 129] width 200 height 76
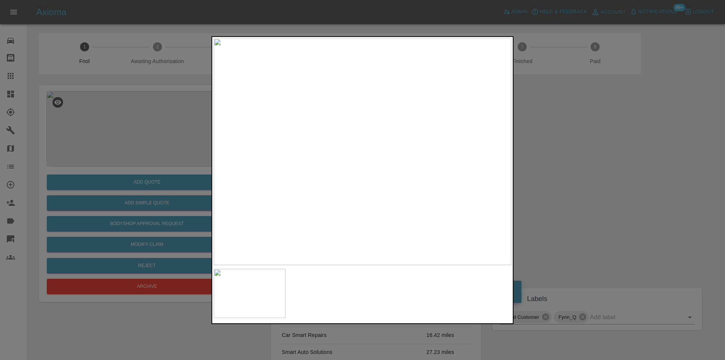
click at [333, 142] on img at bounding box center [363, 151] width 298 height 227
click at [333, 142] on img at bounding box center [449, 179] width 893 height 680
click at [569, 148] on div at bounding box center [362, 180] width 725 height 360
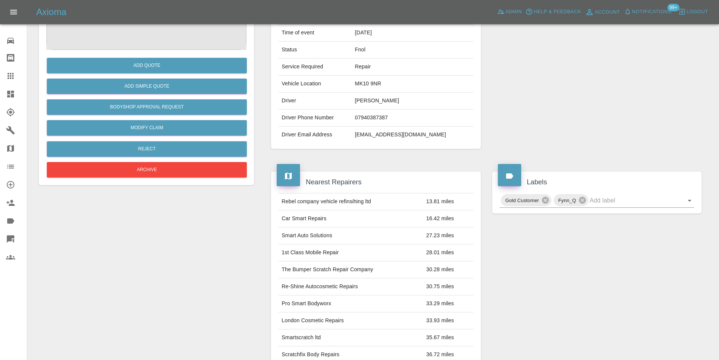
scroll to position [41, 0]
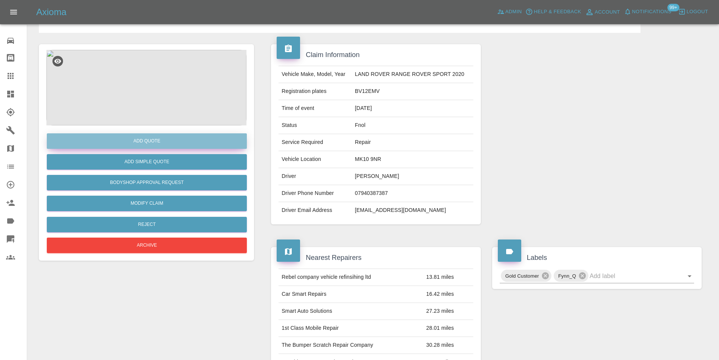
click at [156, 140] on button "Add Quote" at bounding box center [147, 140] width 200 height 15
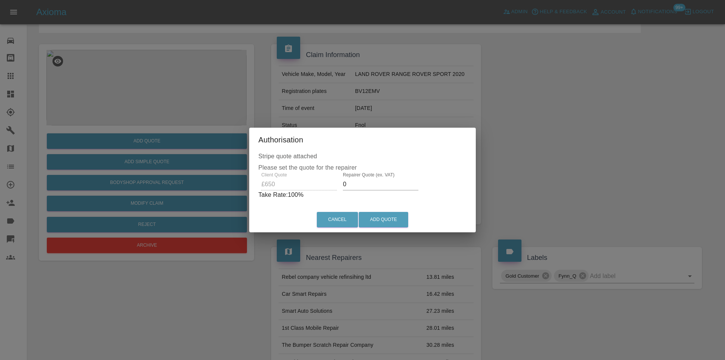
click at [377, 183] on input "0" at bounding box center [381, 184] width 76 height 12
type input "0400"
click at [382, 222] on button "Add Quote" at bounding box center [383, 219] width 49 height 15
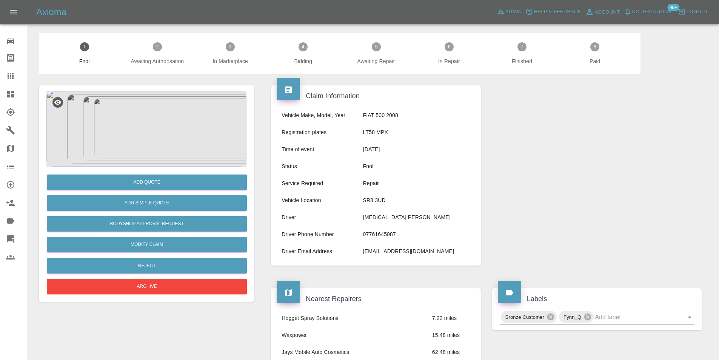
click at [149, 115] on img at bounding box center [146, 129] width 200 height 76
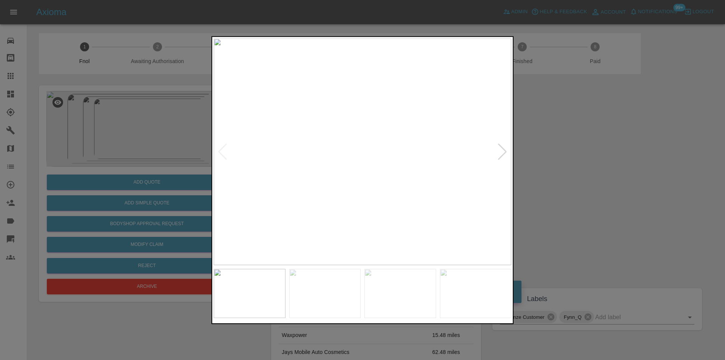
click at [503, 153] on div at bounding box center [502, 151] width 10 height 17
click at [503, 153] on img at bounding box center [363, 151] width 298 height 227
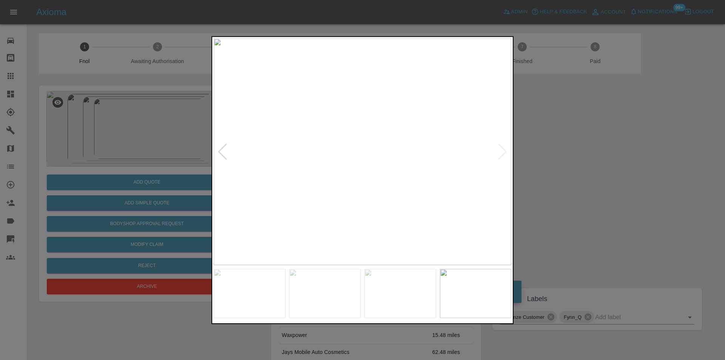
click at [569, 152] on div at bounding box center [362, 180] width 725 height 360
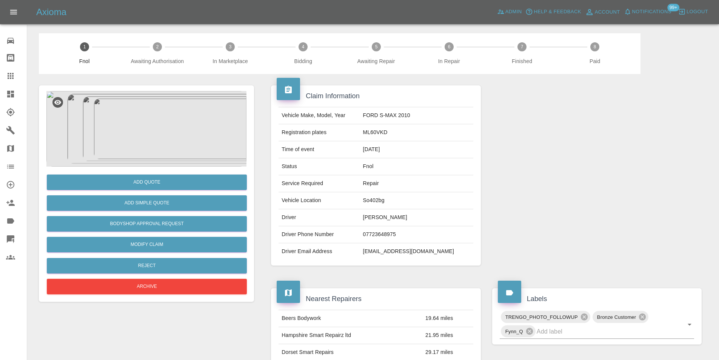
click at [158, 111] on img at bounding box center [146, 129] width 200 height 76
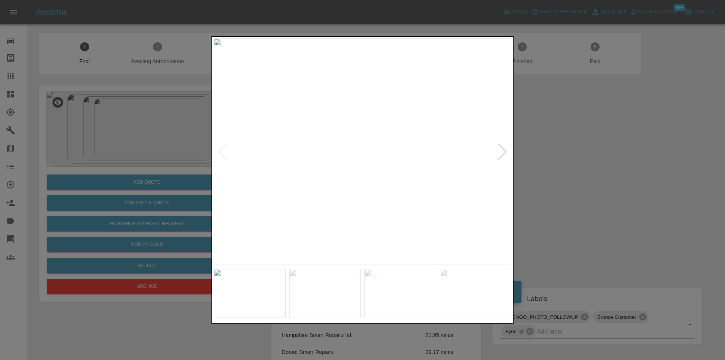
click at [503, 151] on div at bounding box center [502, 151] width 10 height 17
click at [505, 150] on div at bounding box center [502, 151] width 10 height 17
click at [505, 150] on img at bounding box center [363, 151] width 298 height 227
click at [580, 141] on div at bounding box center [362, 180] width 725 height 360
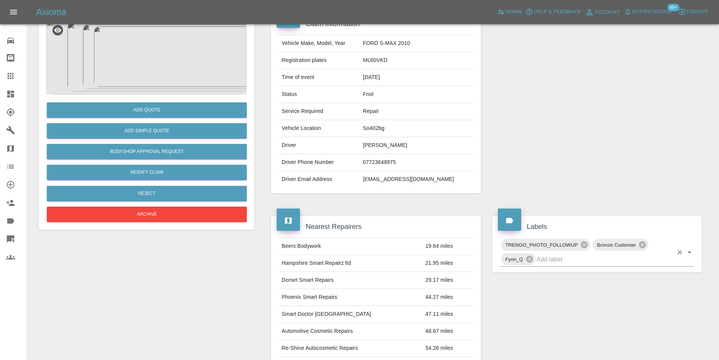
scroll to position [76, 0]
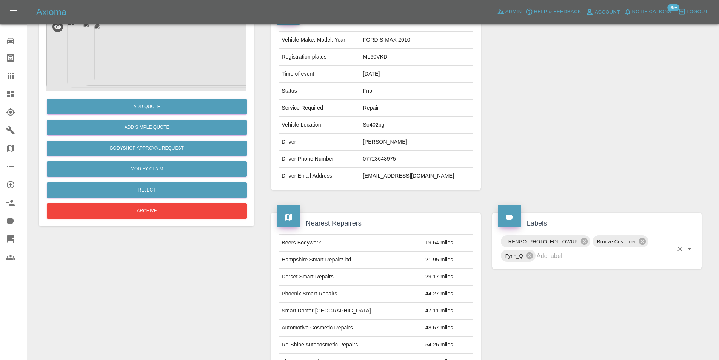
click at [692, 251] on icon "Open" at bounding box center [689, 248] width 9 height 9
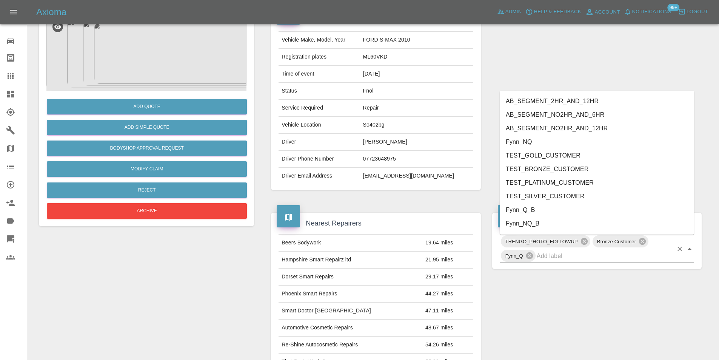
scroll to position [1562, 0]
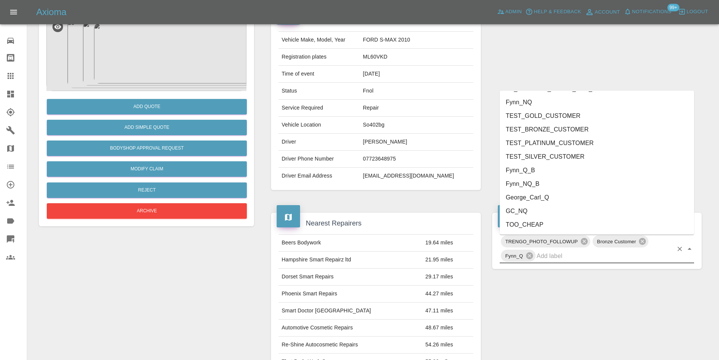
click at [547, 196] on li "George_Carl_Q" at bounding box center [597, 198] width 195 height 14
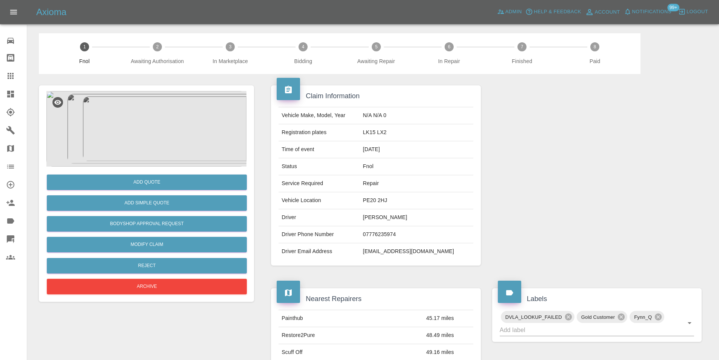
click at [135, 116] on img at bounding box center [146, 129] width 200 height 76
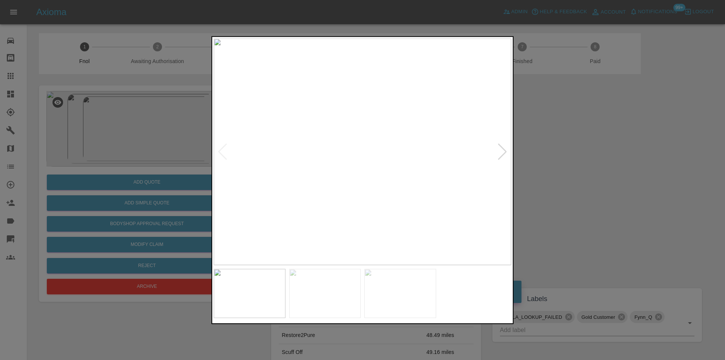
click at [504, 149] on div at bounding box center [502, 151] width 10 height 17
click at [504, 148] on div at bounding box center [502, 151] width 10 height 17
click at [504, 148] on img at bounding box center [363, 151] width 298 height 227
drag, startPoint x: 577, startPoint y: 167, endPoint x: 489, endPoint y: 86, distance: 119.5
click at [574, 164] on div at bounding box center [362, 180] width 725 height 360
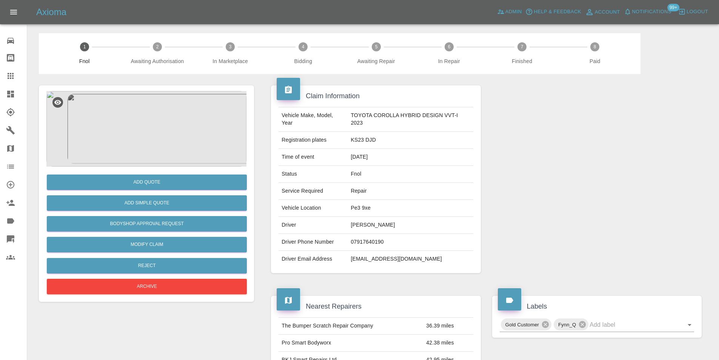
click at [149, 115] on img at bounding box center [146, 129] width 200 height 76
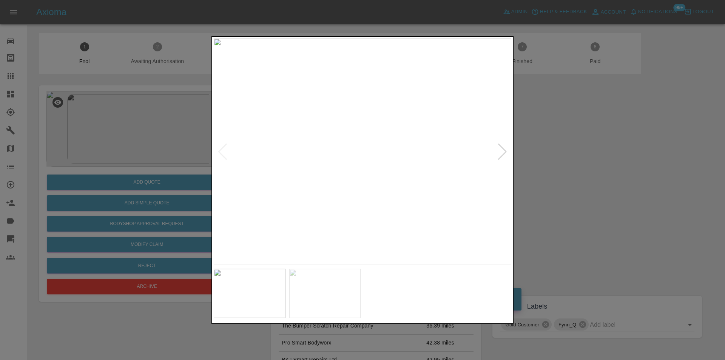
click at [501, 148] on div at bounding box center [502, 151] width 10 height 17
click at [501, 148] on img at bounding box center [363, 151] width 298 height 227
click at [565, 165] on div at bounding box center [362, 180] width 725 height 360
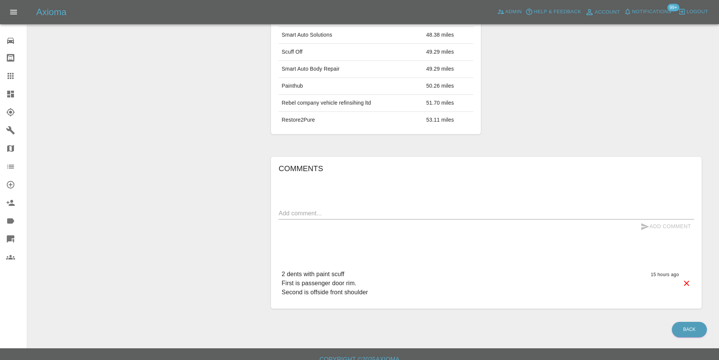
scroll to position [368, 0]
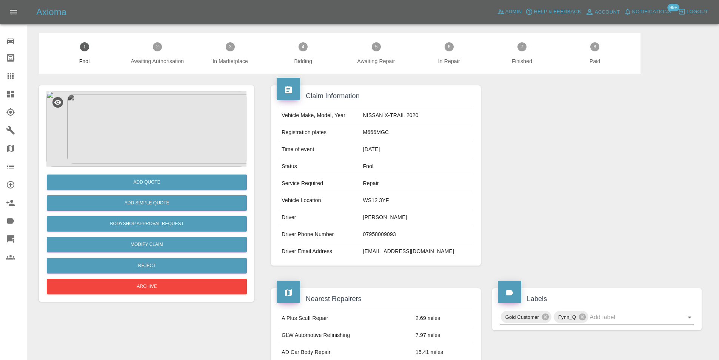
click at [161, 111] on img at bounding box center [146, 129] width 200 height 76
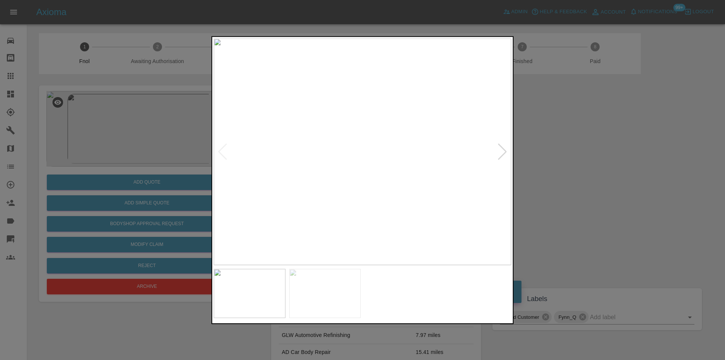
click at [503, 152] on div at bounding box center [502, 151] width 10 height 17
click at [503, 152] on img at bounding box center [363, 151] width 298 height 227
click at [587, 158] on div at bounding box center [362, 180] width 725 height 360
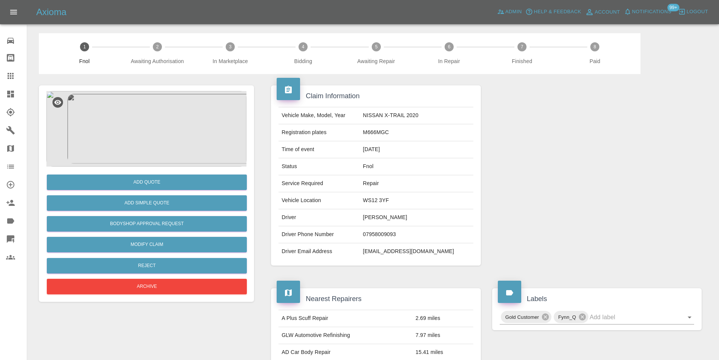
click at [157, 113] on img at bounding box center [146, 129] width 200 height 76
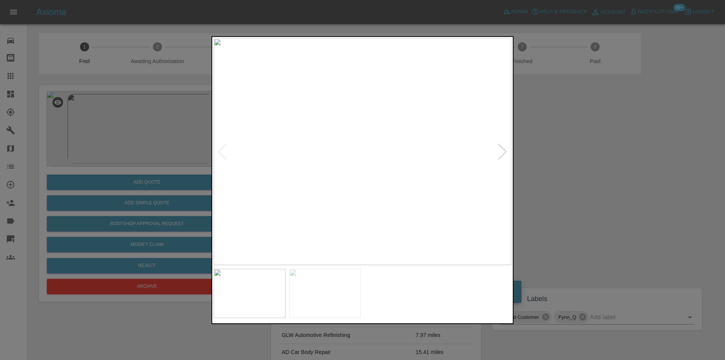
click at [499, 153] on div at bounding box center [502, 151] width 10 height 17
click at [222, 153] on div at bounding box center [223, 151] width 10 height 17
drag, startPoint x: 573, startPoint y: 164, endPoint x: 555, endPoint y: 162, distance: 18.6
click at [568, 162] on div at bounding box center [362, 180] width 725 height 360
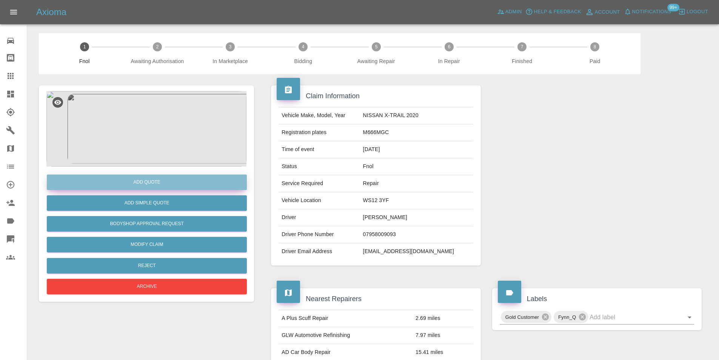
click at [158, 181] on button "Add Quote" at bounding box center [147, 181] width 200 height 15
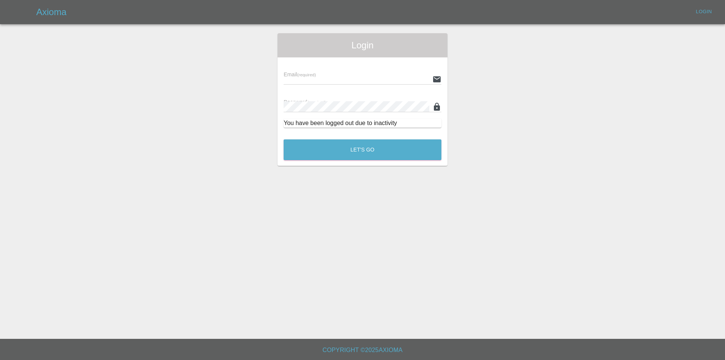
type input "eric.ordano@gmail.com"
click at [358, 144] on button "Let's Go" at bounding box center [363, 149] width 158 height 21
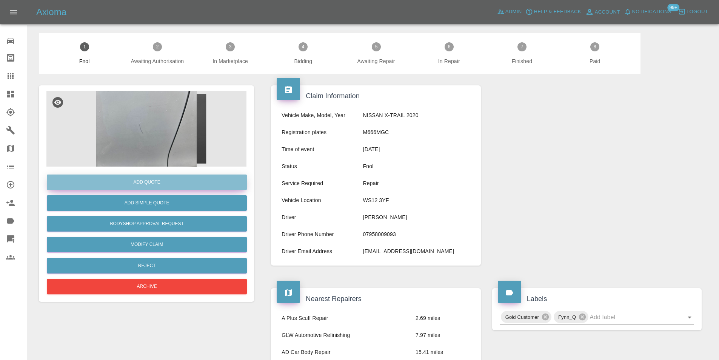
click at [156, 180] on button "Add Quote" at bounding box center [147, 181] width 200 height 15
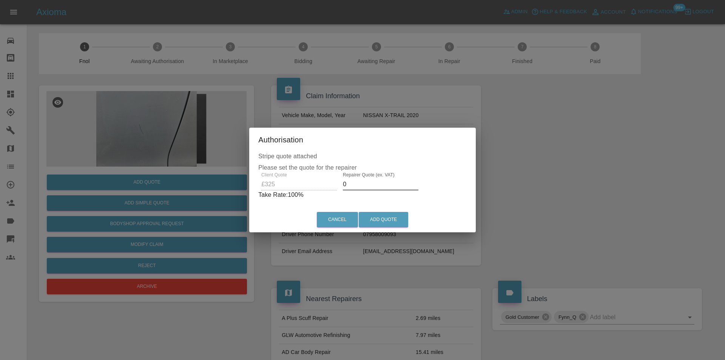
click at [349, 184] on input "0" at bounding box center [381, 184] width 76 height 12
type input "0210"
click at [389, 218] on button "Add Quote" at bounding box center [383, 219] width 49 height 15
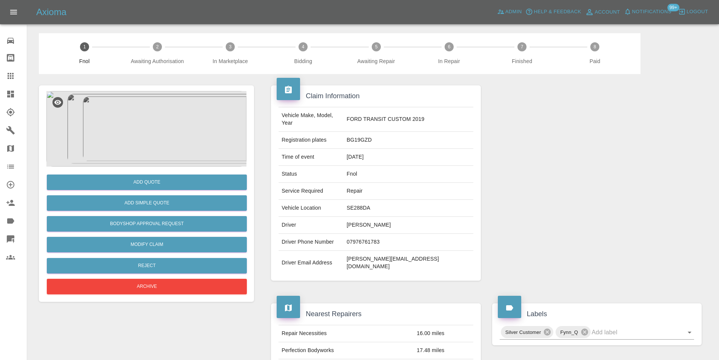
click at [146, 138] on img at bounding box center [146, 129] width 200 height 76
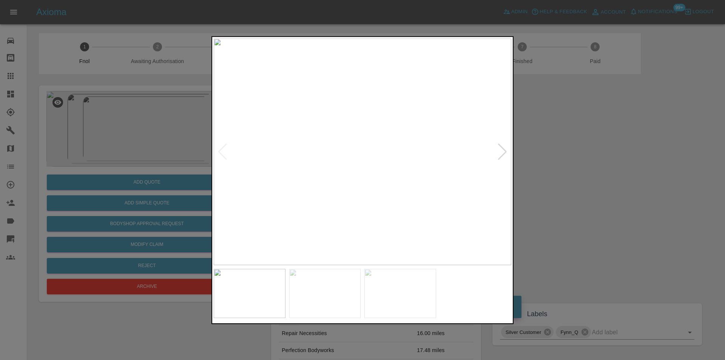
click at [502, 153] on div at bounding box center [502, 151] width 10 height 17
click at [502, 153] on img at bounding box center [363, 151] width 298 height 227
drag, startPoint x: 568, startPoint y: 144, endPoint x: 563, endPoint y: 163, distance: 19.1
click at [568, 144] on div at bounding box center [362, 180] width 725 height 360
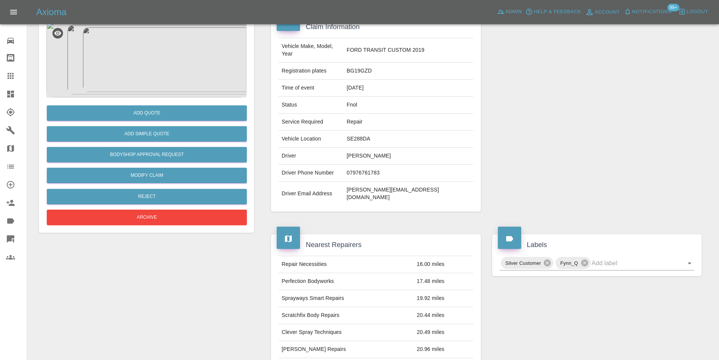
scroll to position [151, 0]
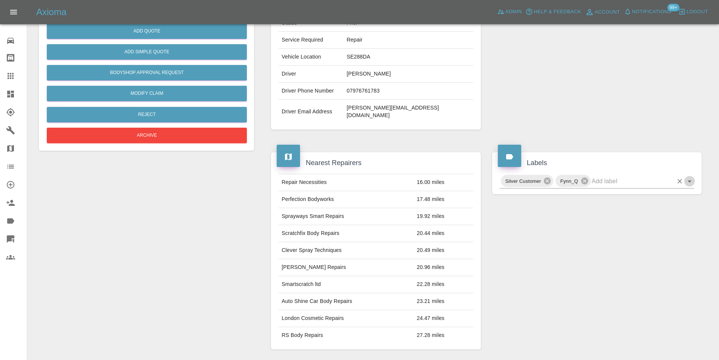
click at [690, 181] on icon "Open" at bounding box center [690, 182] width 4 height 2
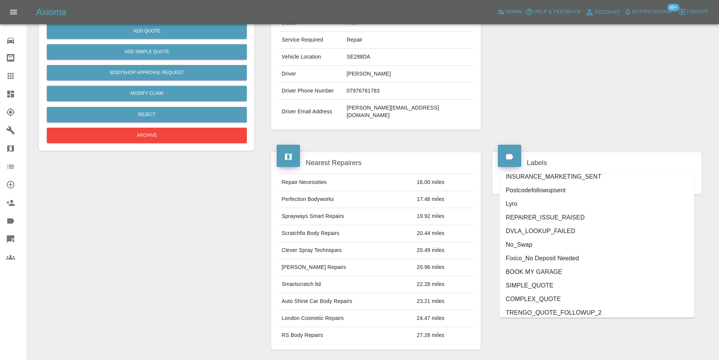
scroll to position [1575, 0]
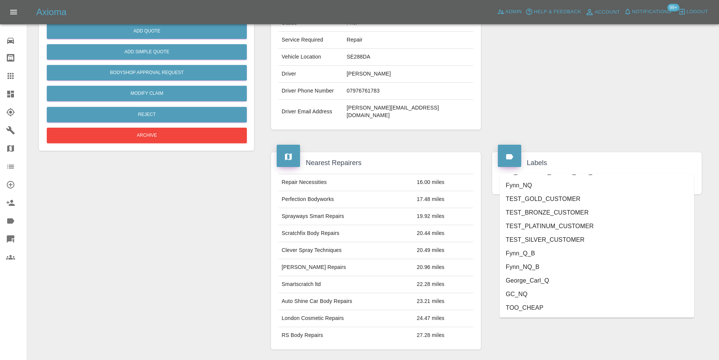
click at [536, 284] on li "George_Carl_Q" at bounding box center [597, 281] width 195 height 14
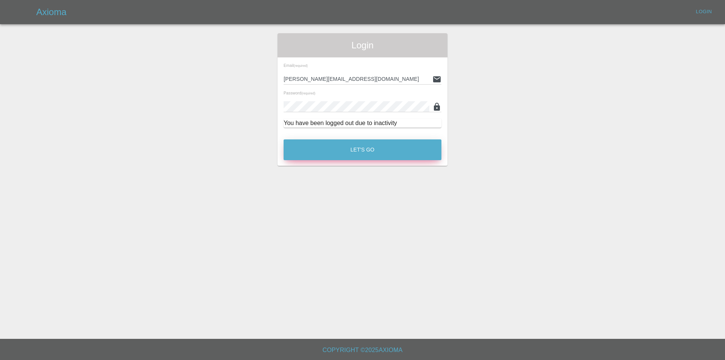
click at [360, 147] on button "Let's Go" at bounding box center [363, 149] width 158 height 21
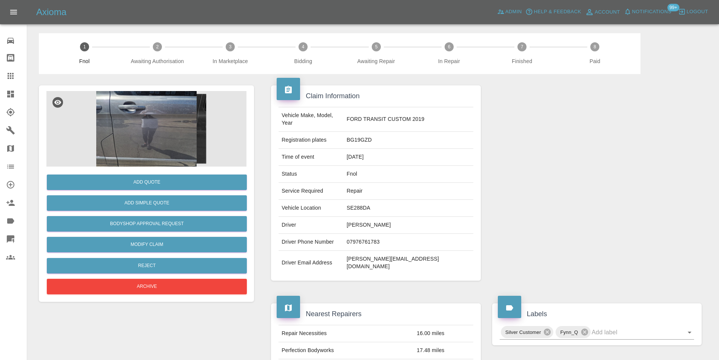
click at [150, 122] on img at bounding box center [146, 129] width 200 height 76
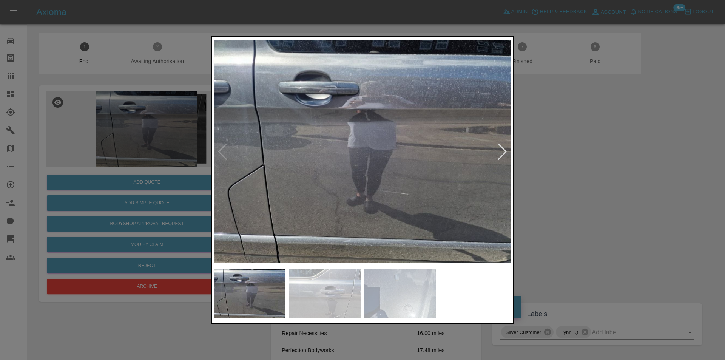
click at [500, 149] on div at bounding box center [502, 151] width 10 height 17
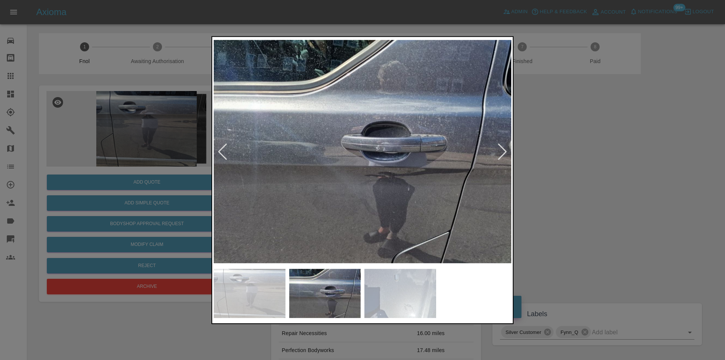
click at [500, 149] on div at bounding box center [502, 151] width 10 height 17
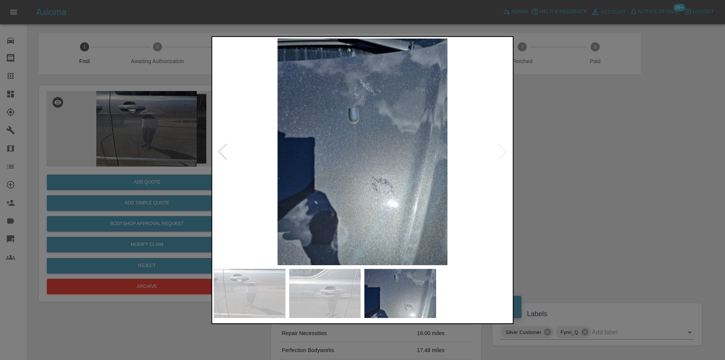
click at [500, 149] on img at bounding box center [363, 151] width 298 height 227
click at [605, 170] on div at bounding box center [362, 180] width 725 height 360
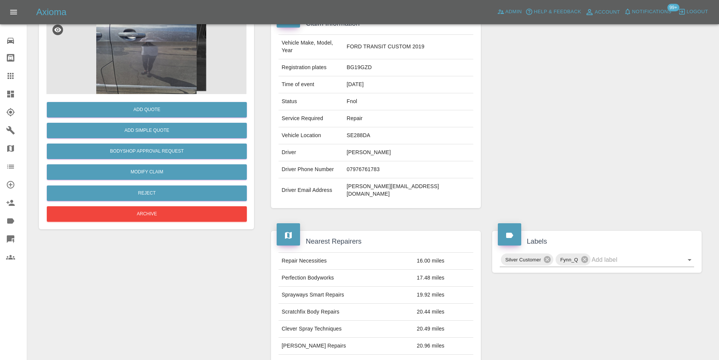
scroll to position [113, 0]
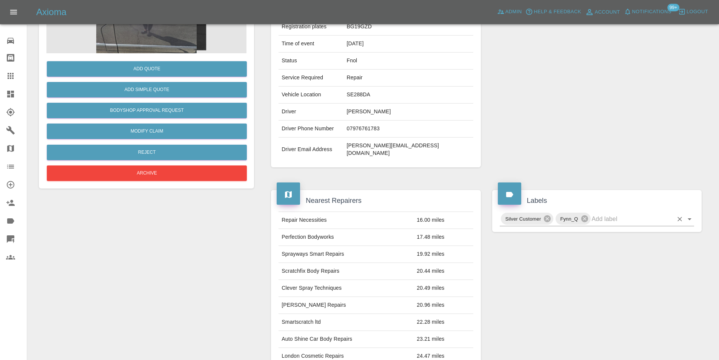
click at [690, 215] on icon "Open" at bounding box center [689, 219] width 9 height 9
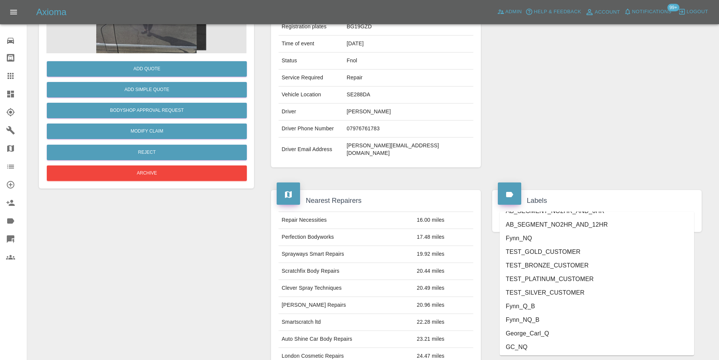
scroll to position [1575, 0]
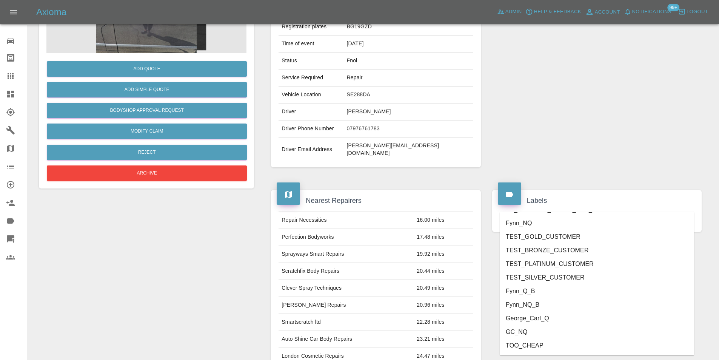
click at [549, 319] on li "George_Carl_Q" at bounding box center [597, 319] width 195 height 14
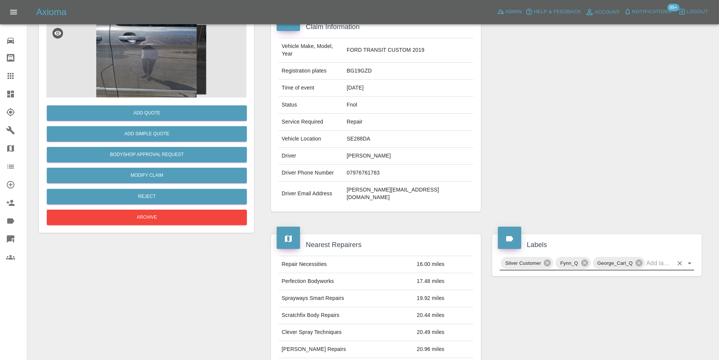
scroll to position [0, 0]
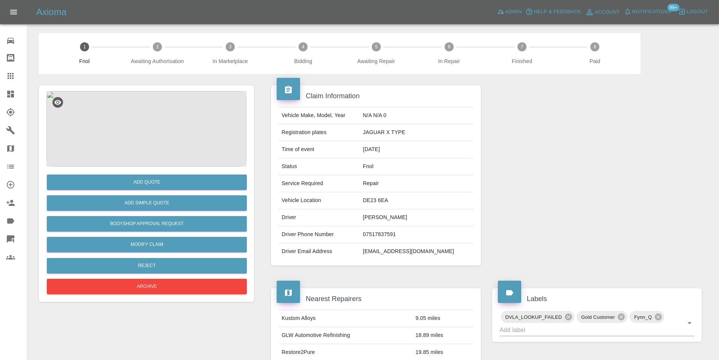
click at [151, 122] on img at bounding box center [146, 129] width 200 height 76
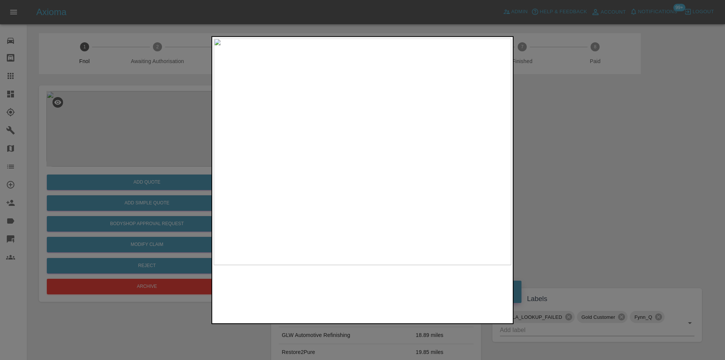
click at [376, 120] on img at bounding box center [363, 151] width 298 height 227
click at [559, 182] on div at bounding box center [362, 180] width 725 height 360
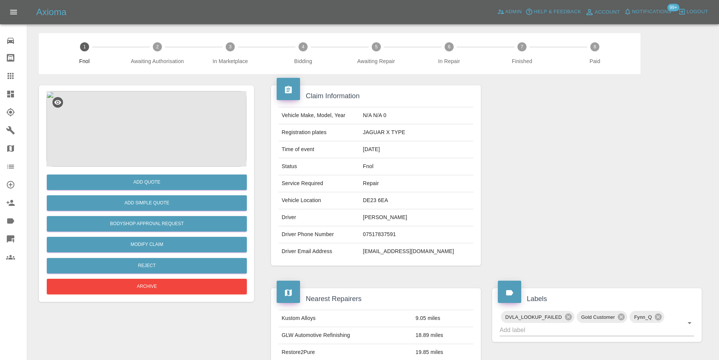
click at [127, 121] on img at bounding box center [146, 129] width 200 height 76
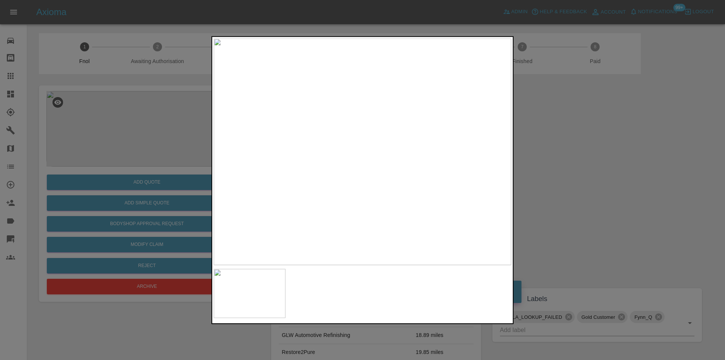
click at [367, 132] on img at bounding box center [363, 151] width 298 height 227
click at [578, 143] on div at bounding box center [362, 180] width 725 height 360
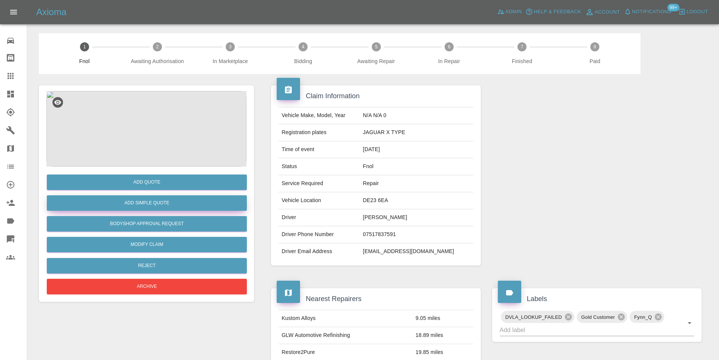
click at [154, 202] on button "Add Simple Quote" at bounding box center [147, 202] width 200 height 15
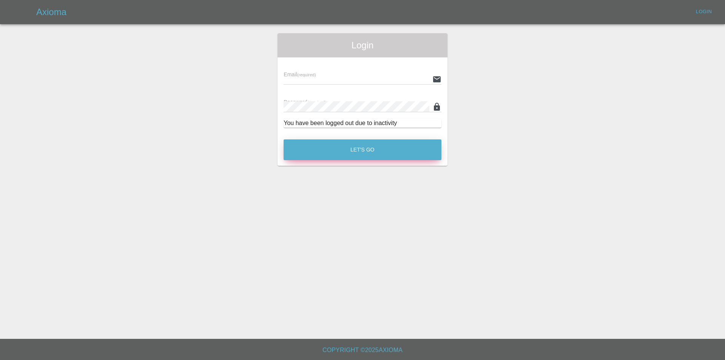
type input "eric.ordano@gmail.com"
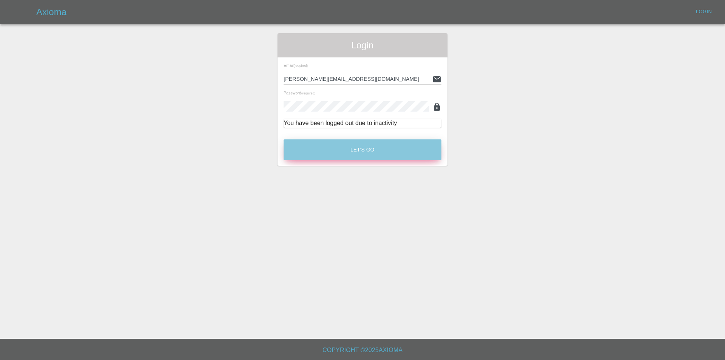
click at [379, 152] on button "Let's Go" at bounding box center [363, 149] width 158 height 21
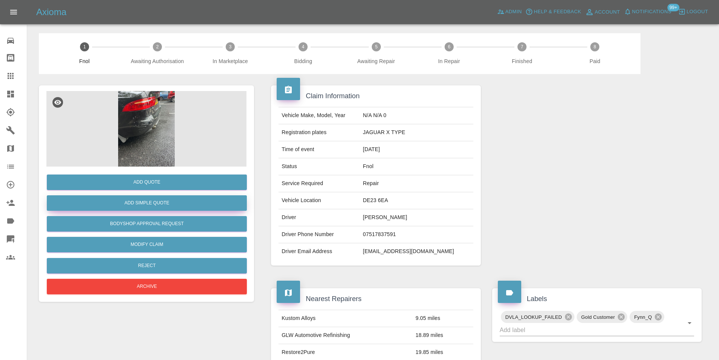
click at [181, 205] on button "Add Simple Quote" at bounding box center [147, 202] width 200 height 15
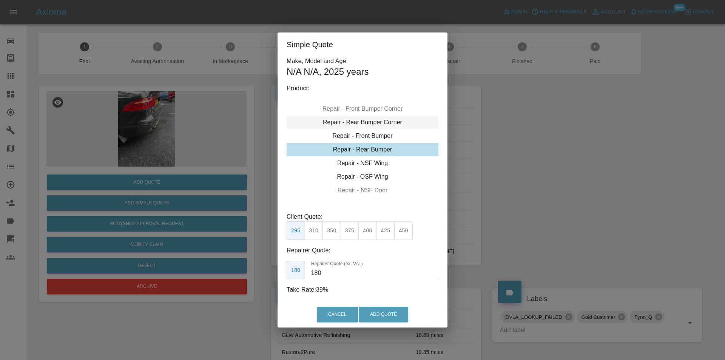
click at [380, 124] on div "Repair - Rear Bumper Corner" at bounding box center [363, 123] width 152 height 14
click at [368, 232] on button "270" at bounding box center [367, 230] width 19 height 19
type input "165"
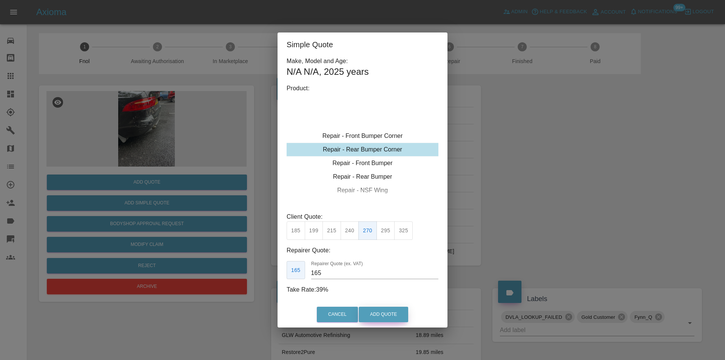
click at [383, 314] on button "Add Quote" at bounding box center [383, 314] width 49 height 15
